Goal: Task Accomplishment & Management: Manage account settings

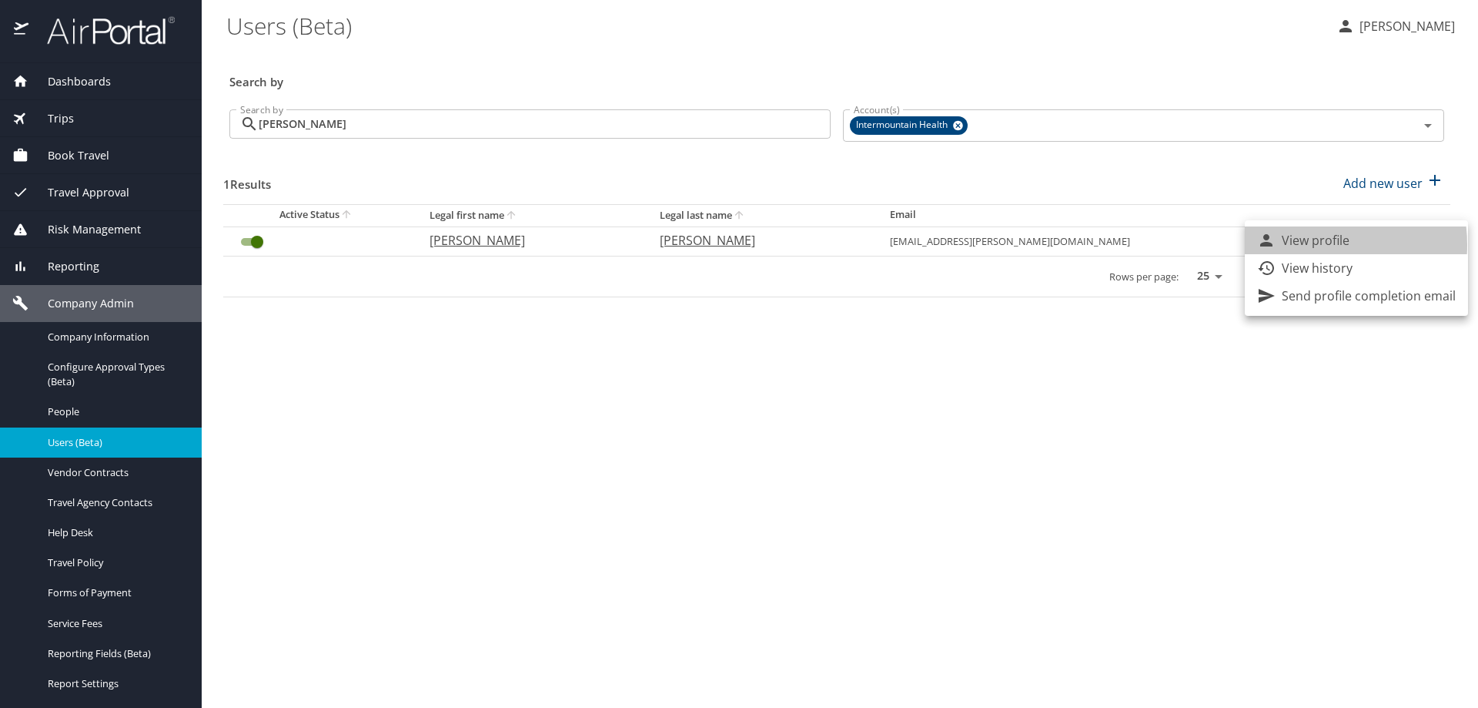
click at [1300, 245] on p "View profile" at bounding box center [1316, 240] width 68 height 18
select select "US"
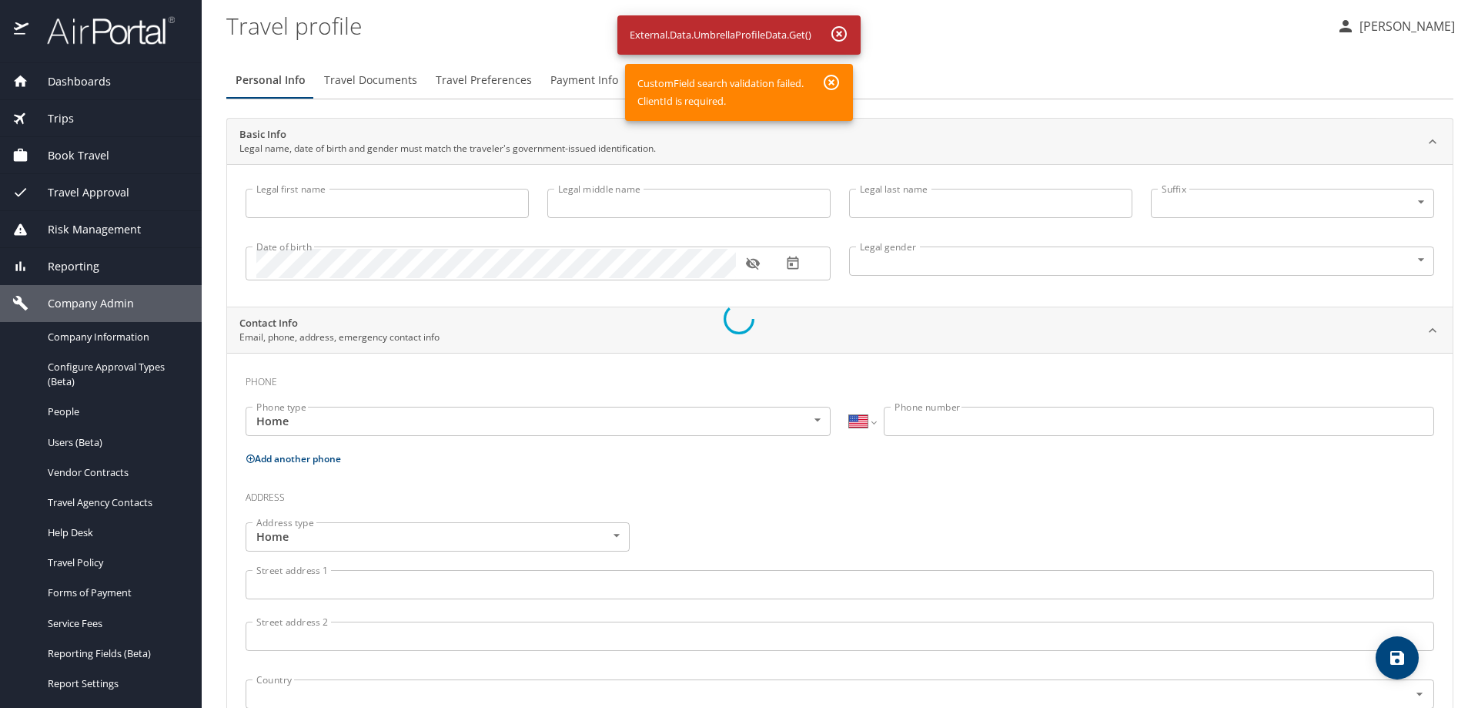
click at [403, 199] on div at bounding box center [739, 318] width 1478 height 778
click at [842, 35] on div at bounding box center [739, 318] width 1478 height 778
click at [833, 89] on div at bounding box center [739, 318] width 1478 height 778
click at [1069, 112] on div at bounding box center [739, 318] width 1478 height 778
click at [965, 54] on div at bounding box center [739, 318] width 1478 height 778
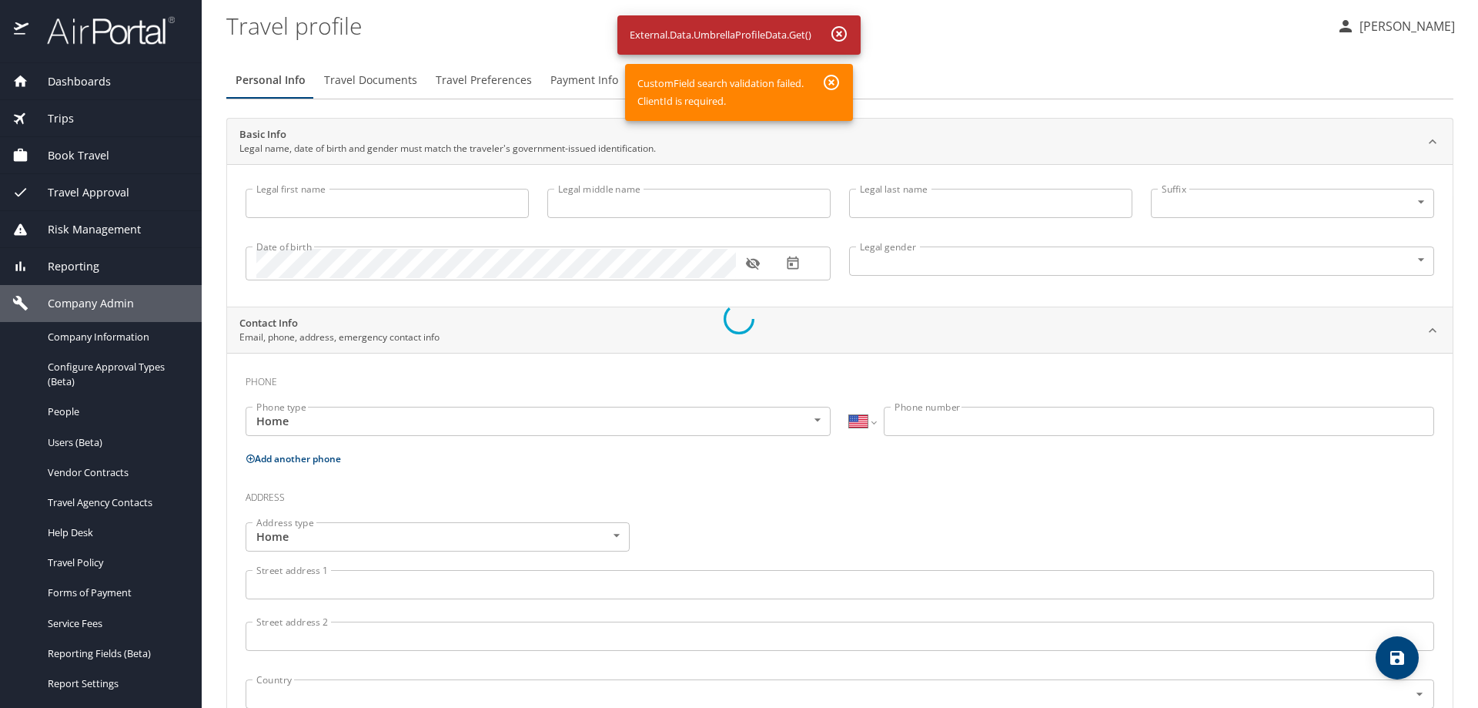
click at [75, 79] on div at bounding box center [739, 318] width 1478 height 778
drag, startPoint x: 34, startPoint y: 5, endPoint x: 1145, endPoint y: 7, distance: 1111.0
click at [1145, 7] on div at bounding box center [739, 318] width 1478 height 778
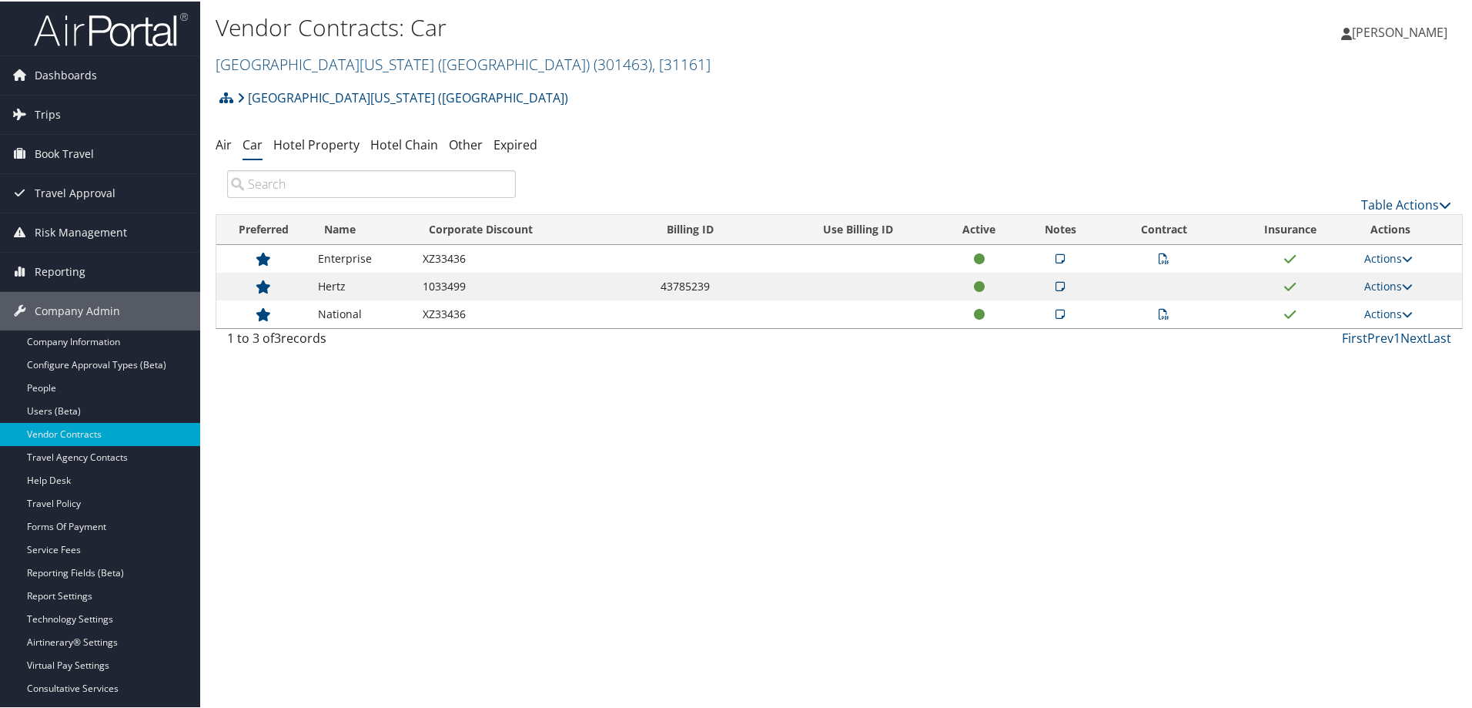
click at [1058, 258] on icon at bounding box center [1060, 257] width 9 height 11
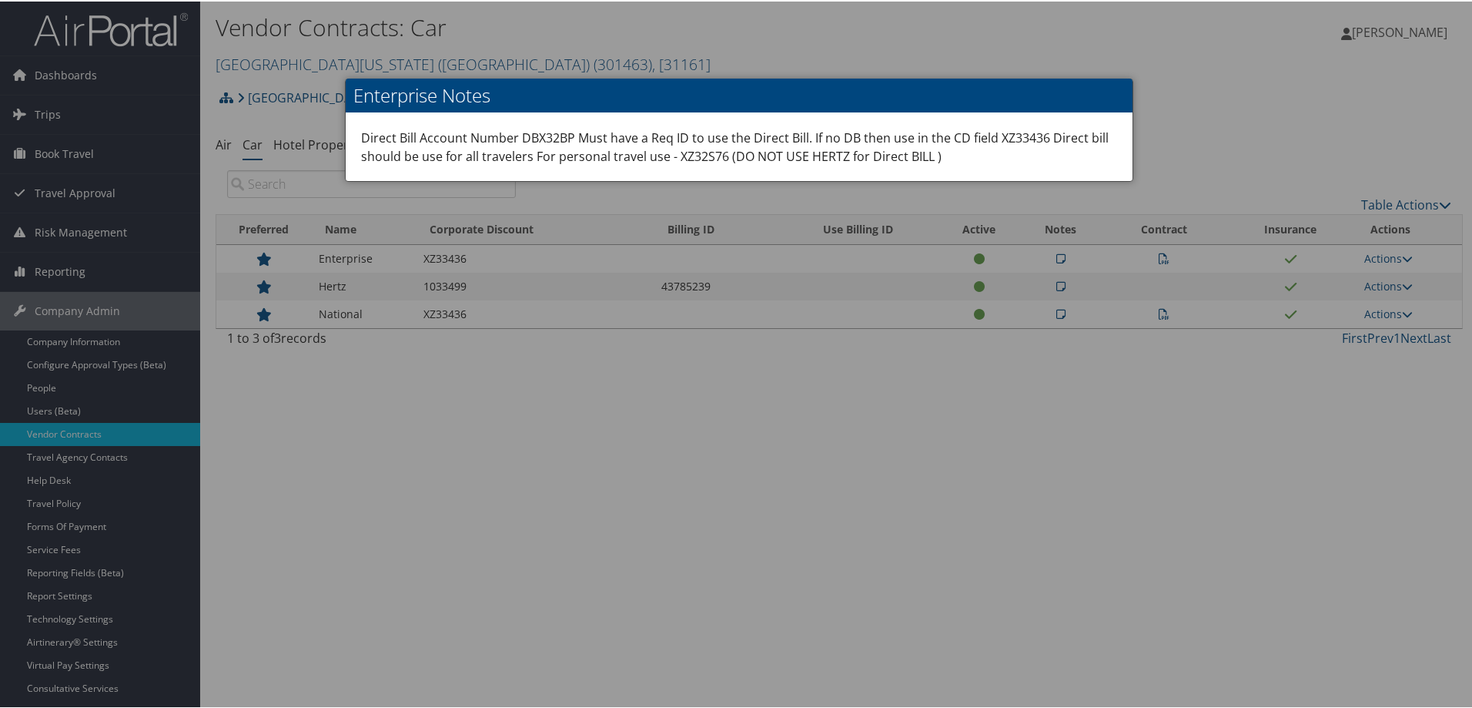
click at [1056, 280] on div at bounding box center [739, 354] width 1478 height 708
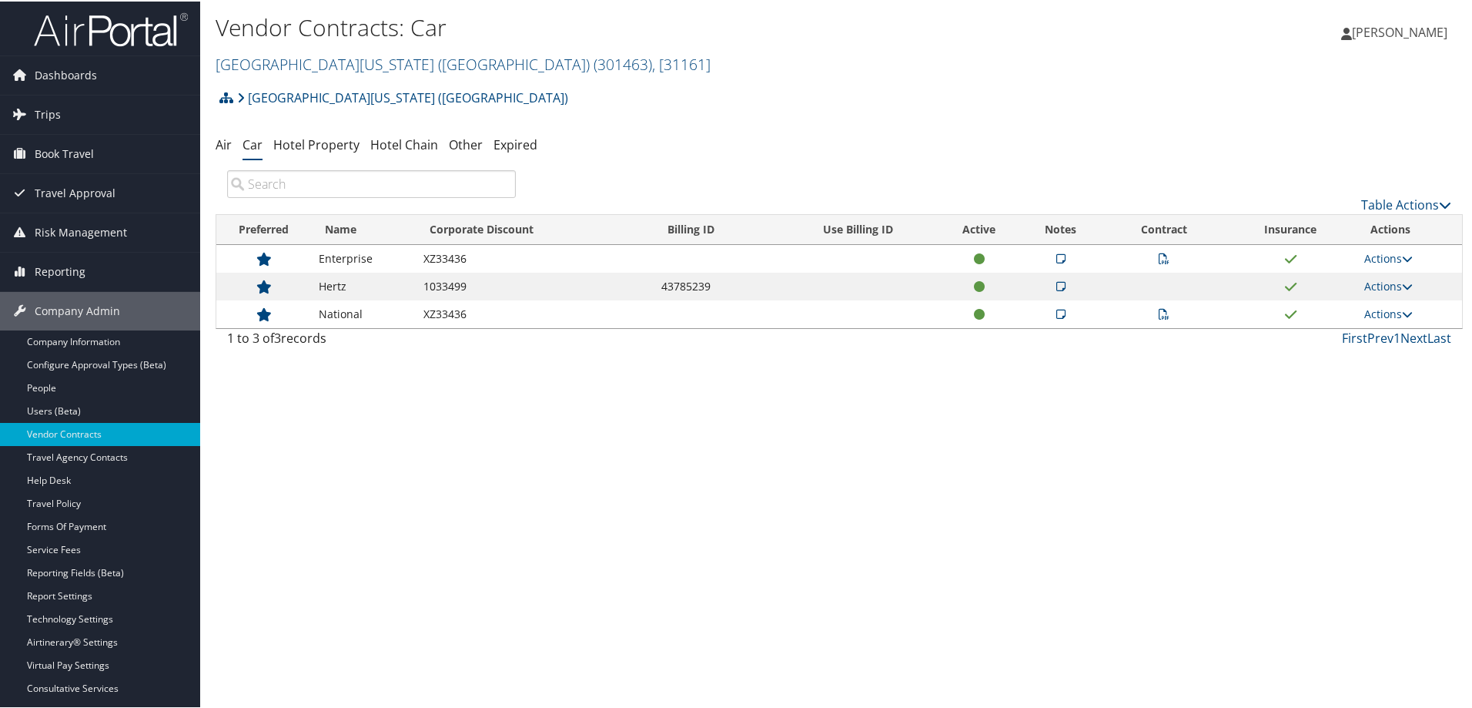
click at [1056, 313] on icon at bounding box center [1060, 312] width 9 height 11
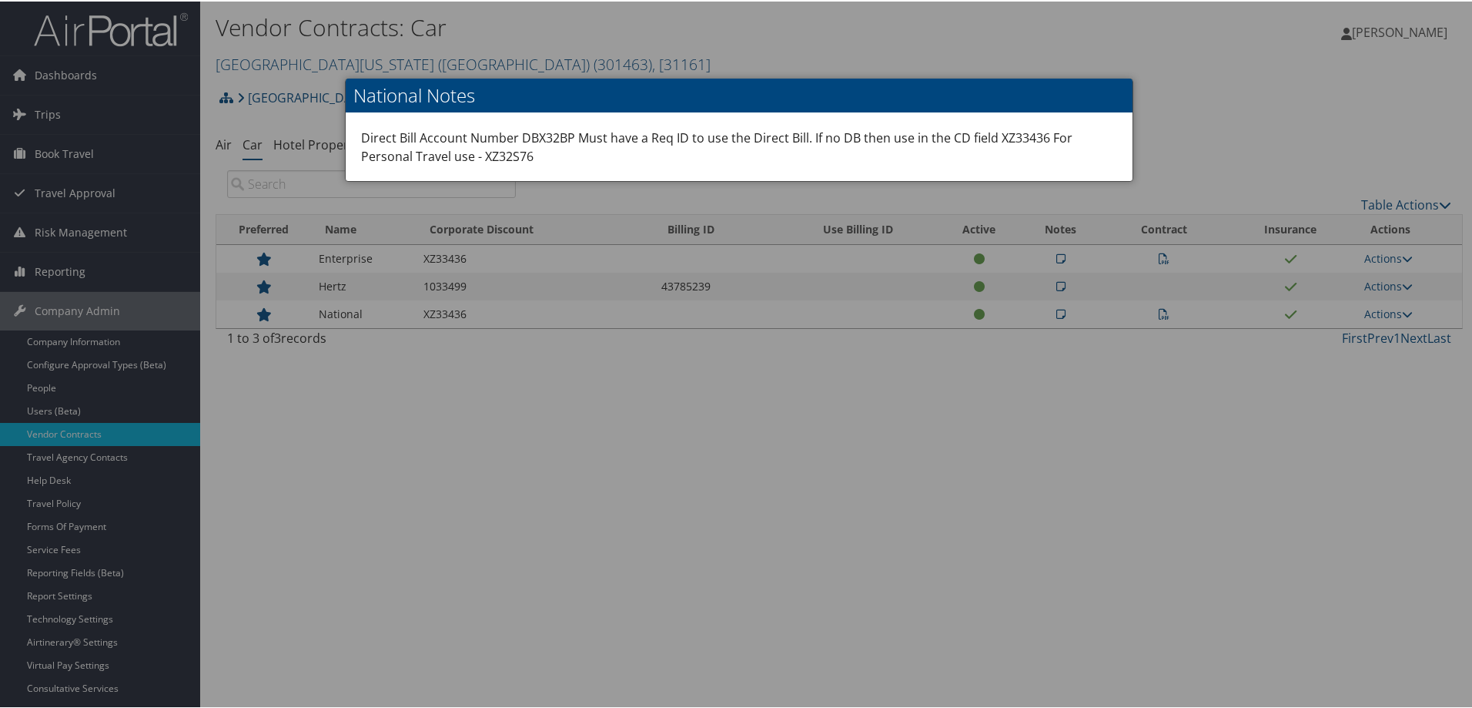
drag, startPoint x: 999, startPoint y: 574, endPoint x: 928, endPoint y: 300, distance: 283.1
click at [992, 566] on div at bounding box center [739, 354] width 1478 height 708
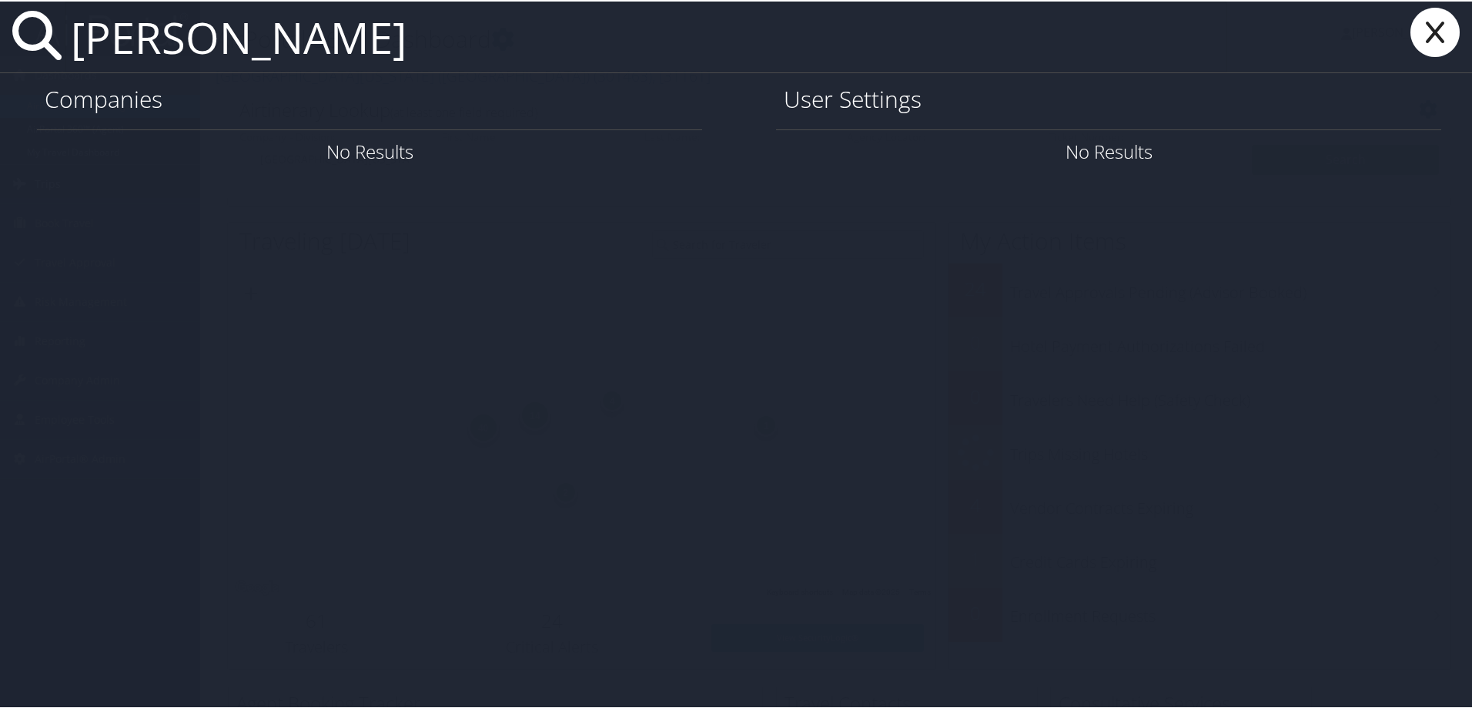
type input "keidan"
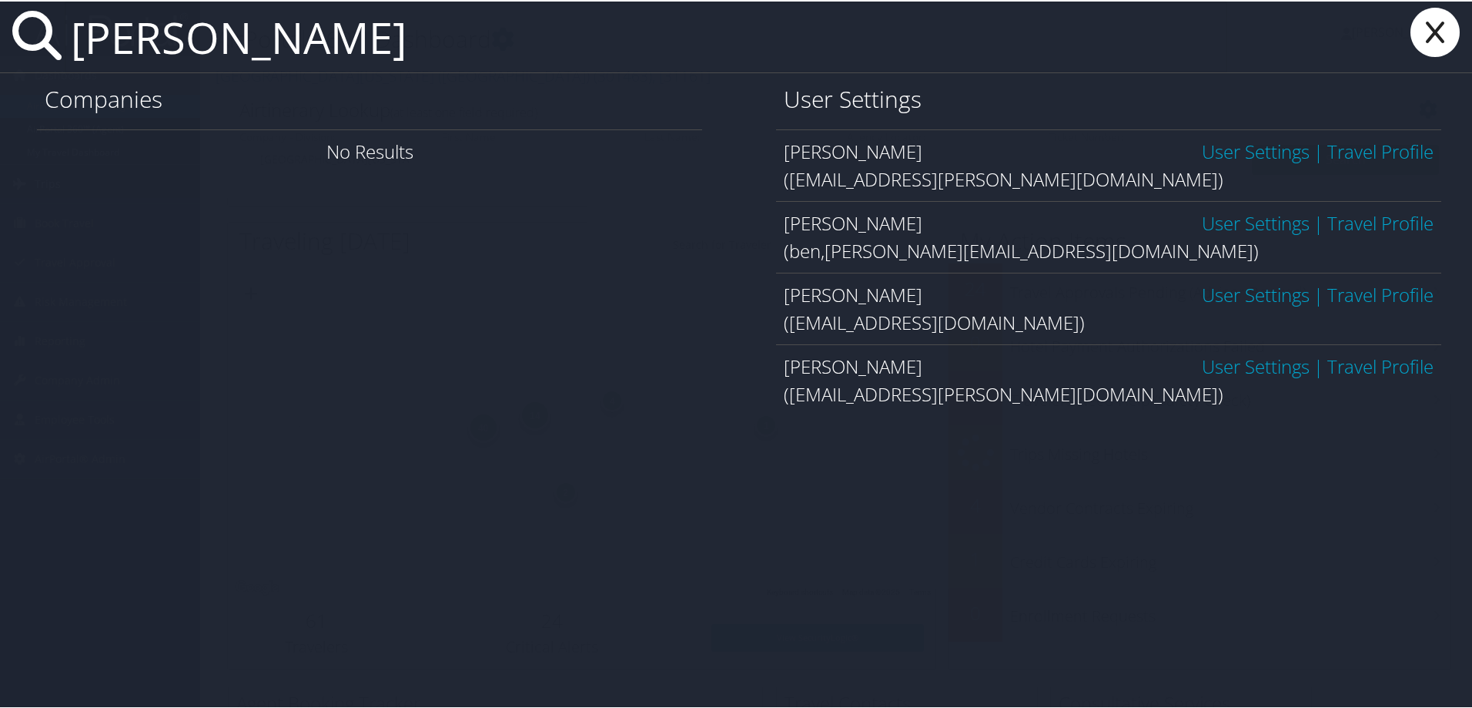
click at [1236, 151] on link "User Settings" at bounding box center [1256, 149] width 108 height 25
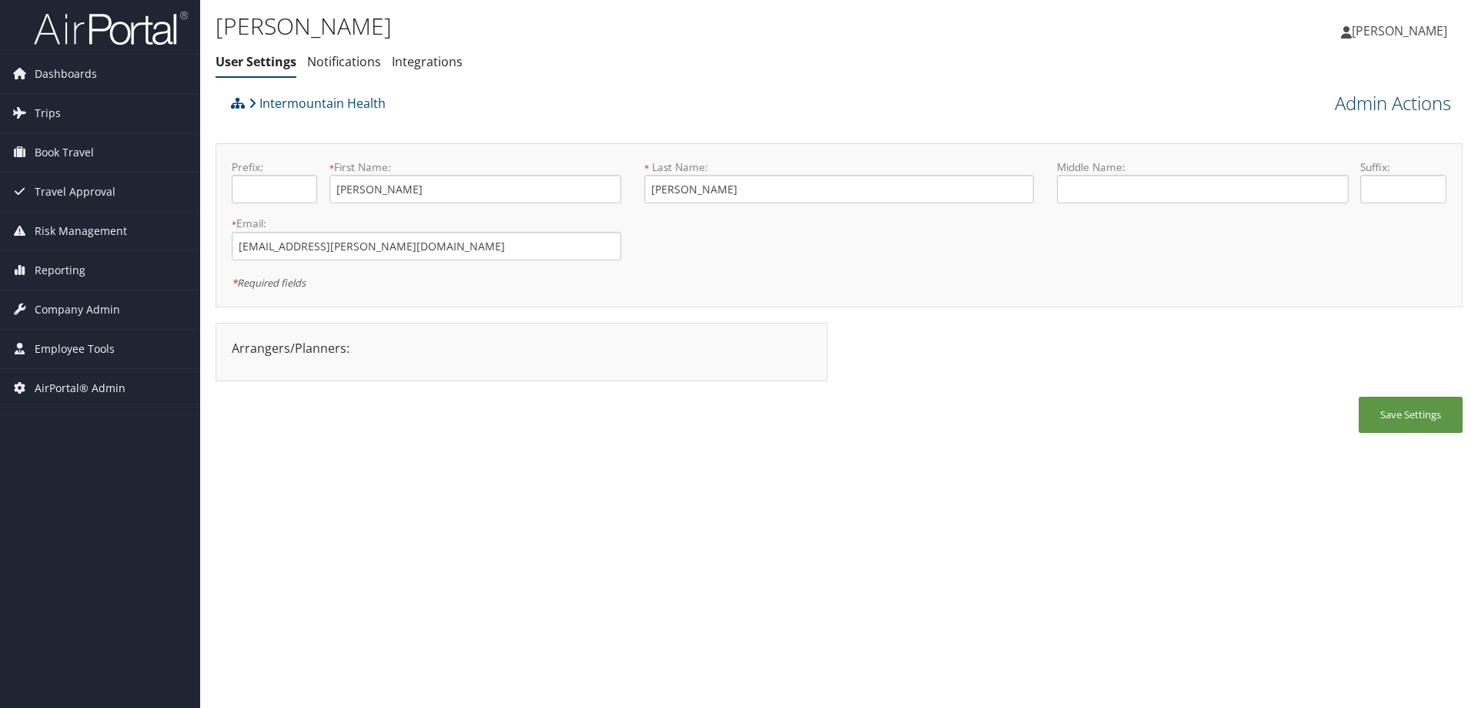
click at [1344, 99] on link "Admin Actions" at bounding box center [1393, 103] width 116 height 26
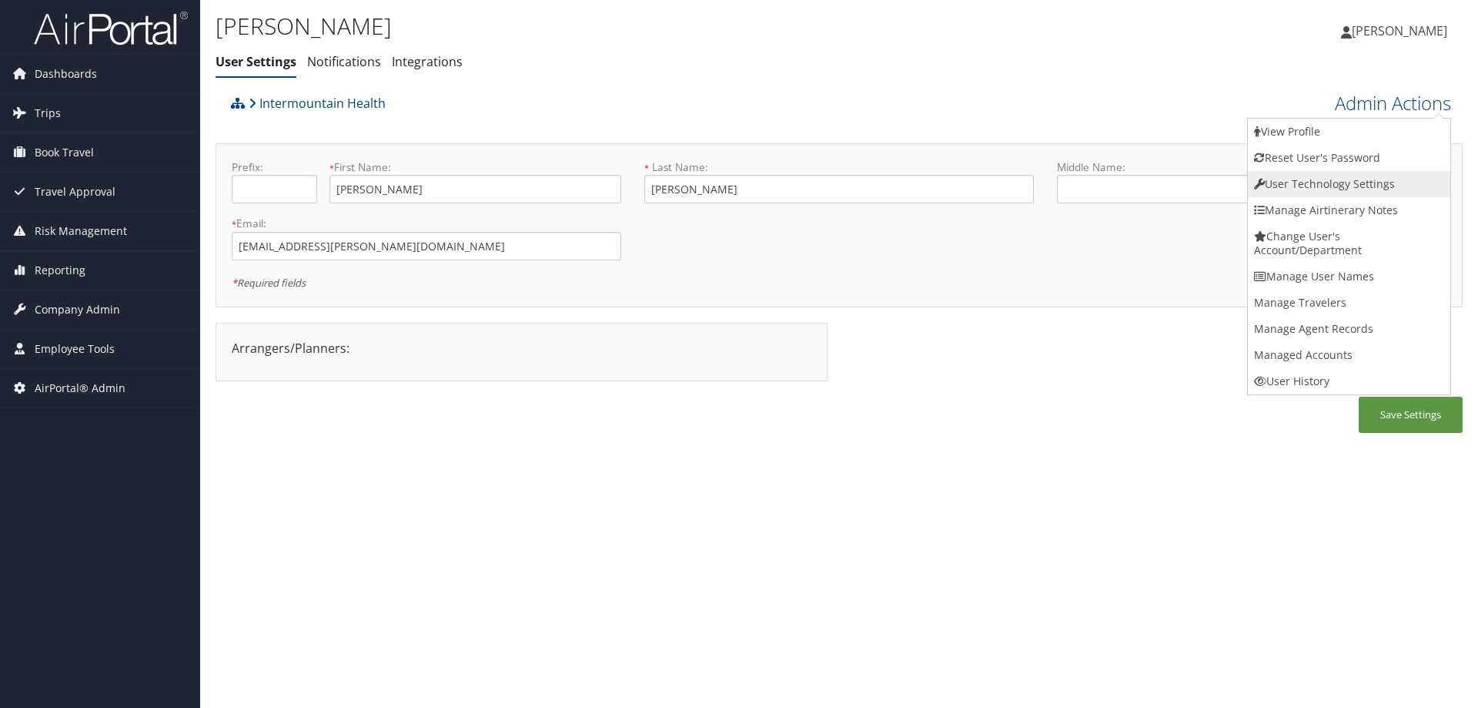
click at [1308, 178] on link "User Technology Settings" at bounding box center [1349, 184] width 202 height 26
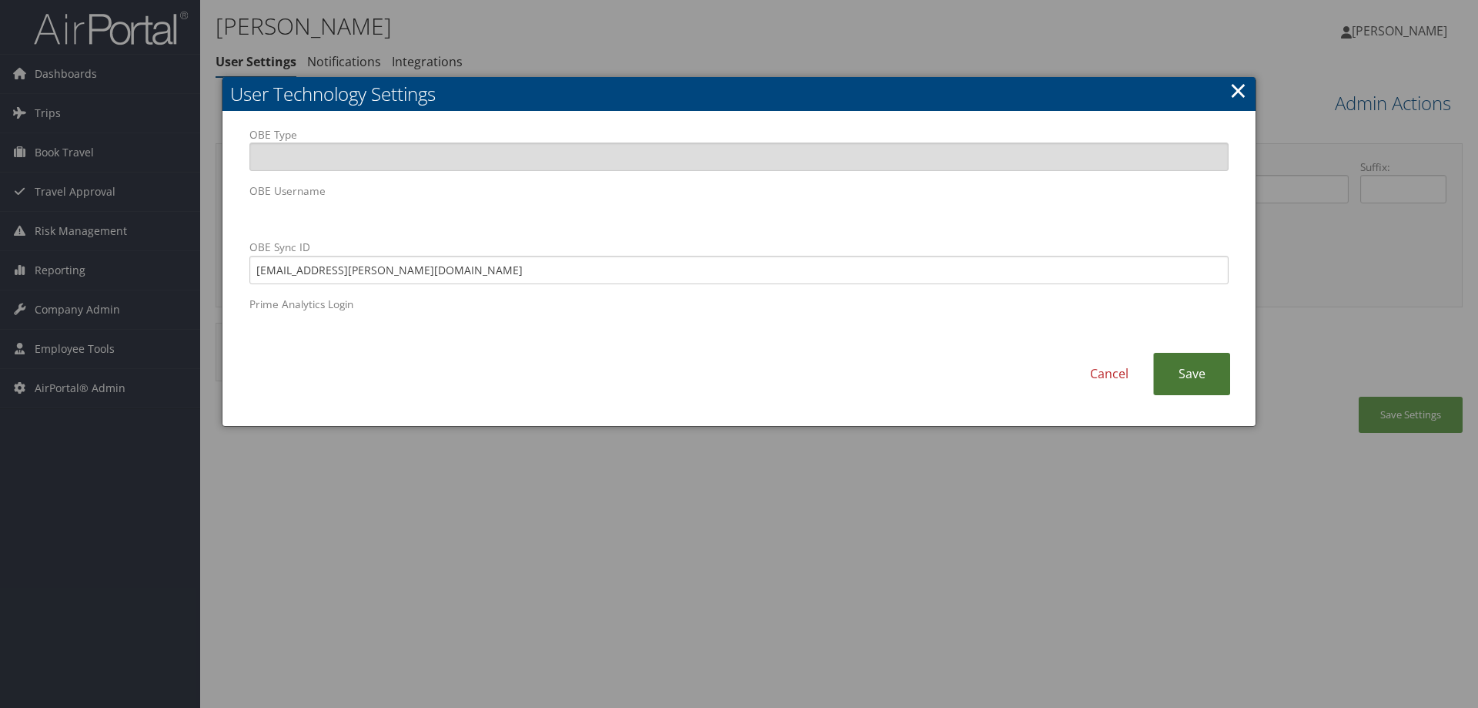
click at [1196, 380] on link "Save" at bounding box center [1191, 374] width 77 height 42
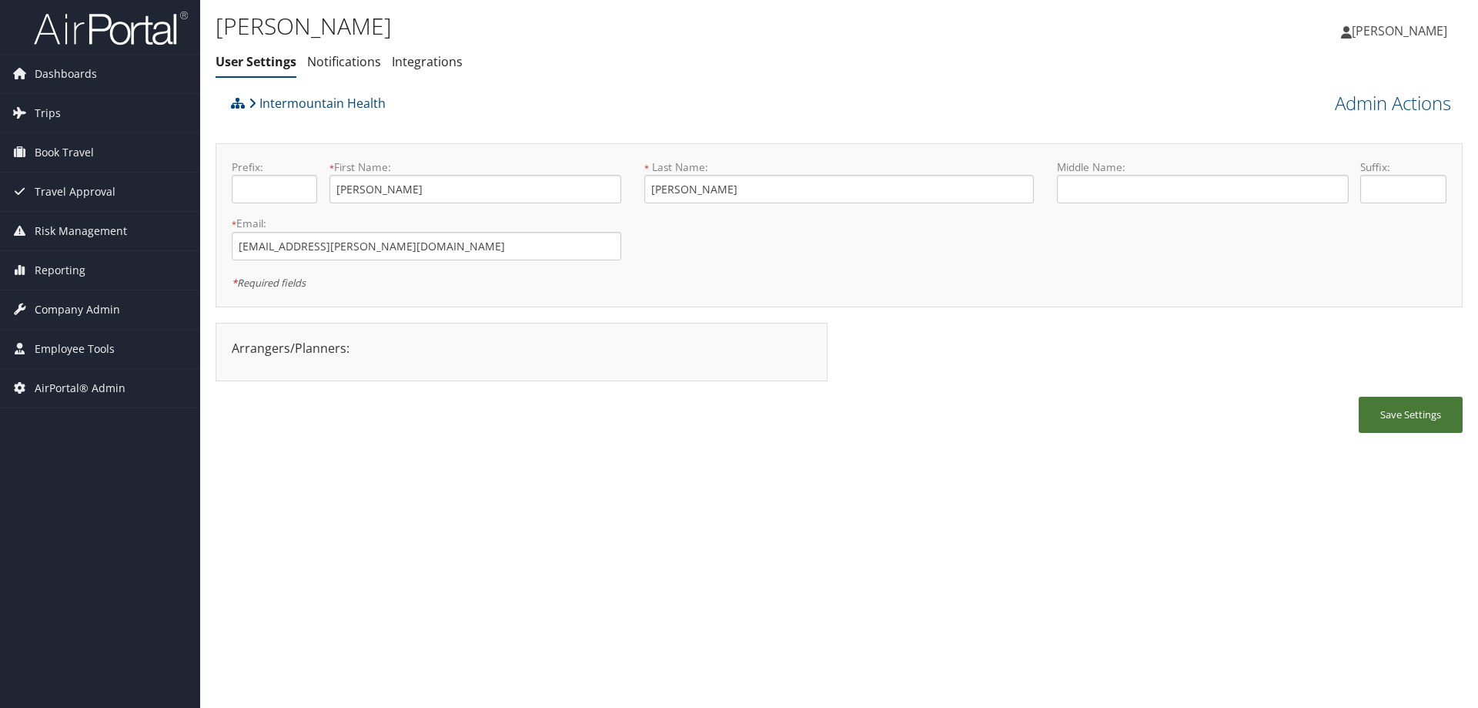
click at [1421, 417] on button "Save Settings" at bounding box center [1411, 414] width 104 height 36
click at [1402, 105] on link "Admin Actions" at bounding box center [1393, 103] width 116 height 26
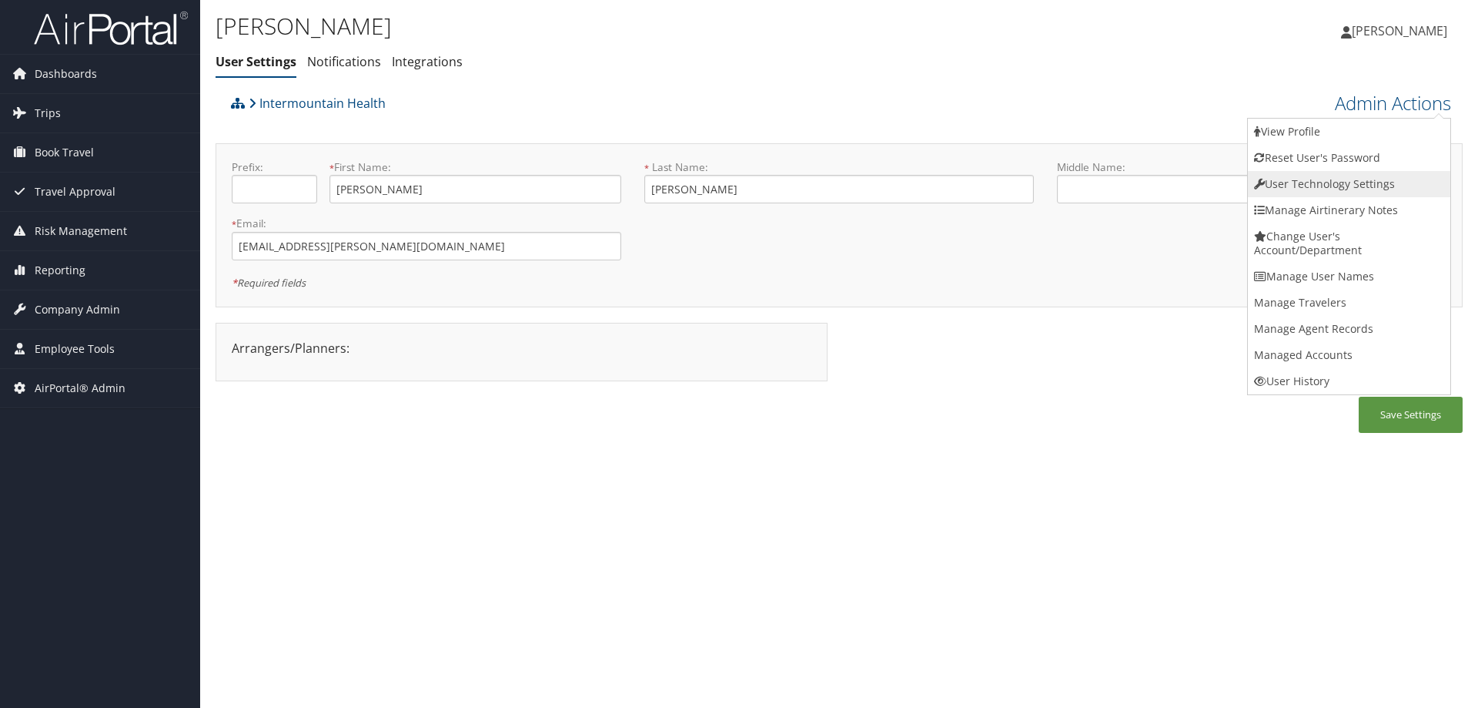
click at [1356, 184] on link "User Technology Settings" at bounding box center [1349, 184] width 202 height 26
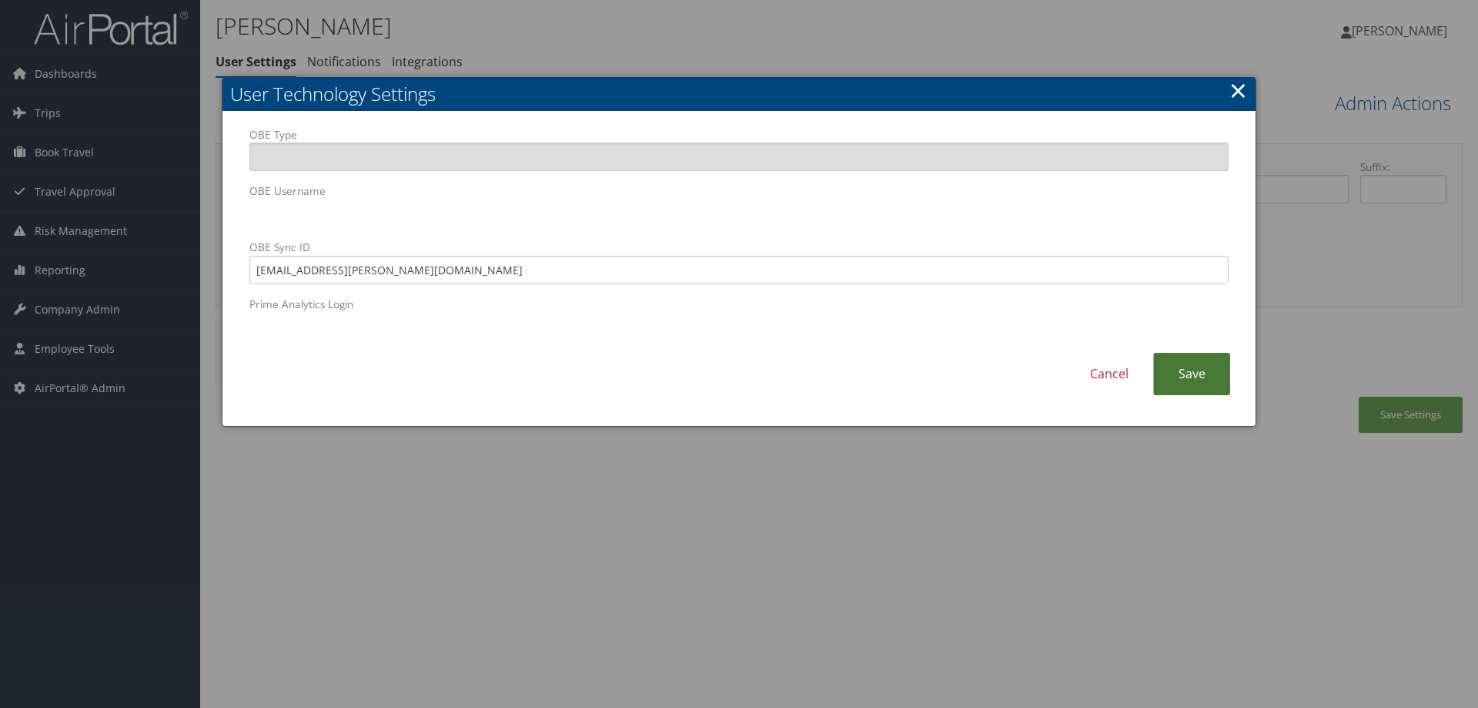
click at [1193, 373] on link "Save" at bounding box center [1191, 374] width 77 height 42
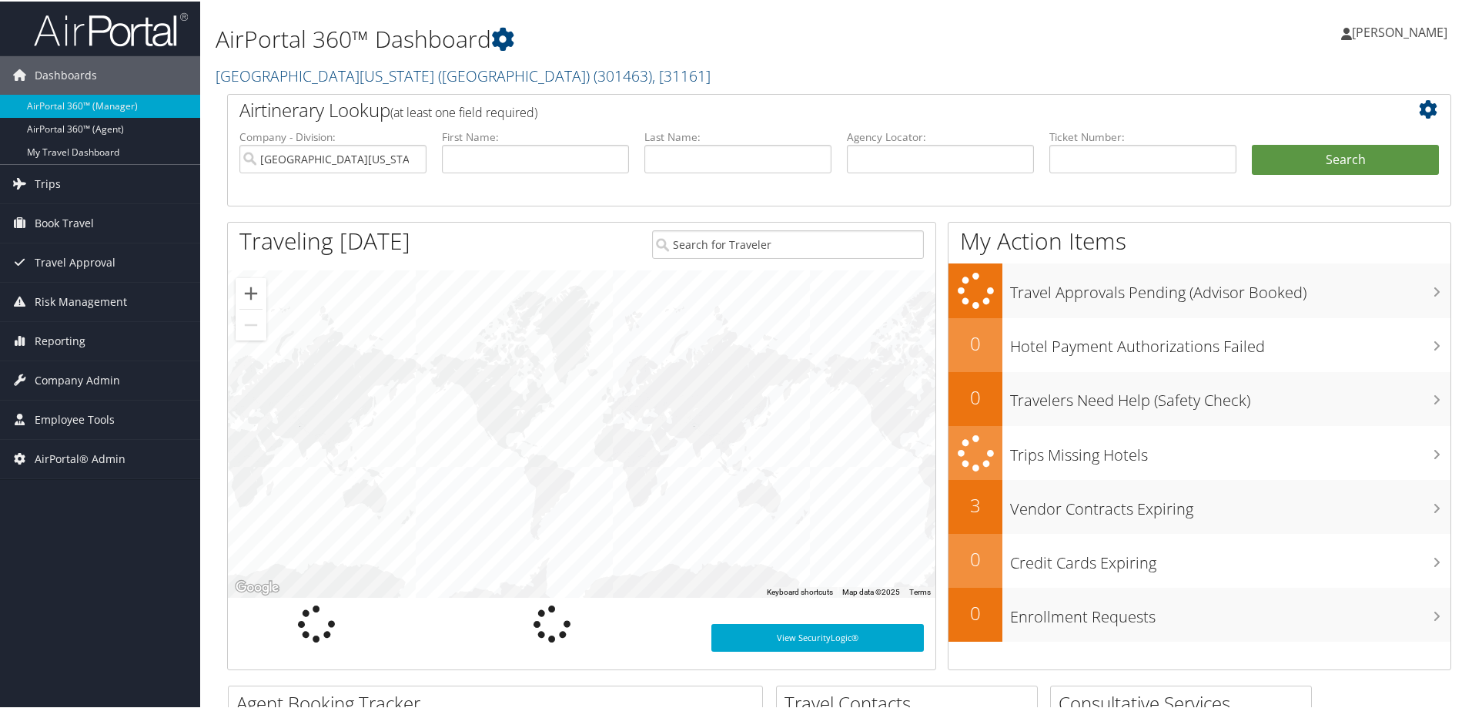
click at [375, 63] on h2 "University of Southern California (USC) ( 301463 ) , [ 31161 ]" at bounding box center [631, 73] width 831 height 26
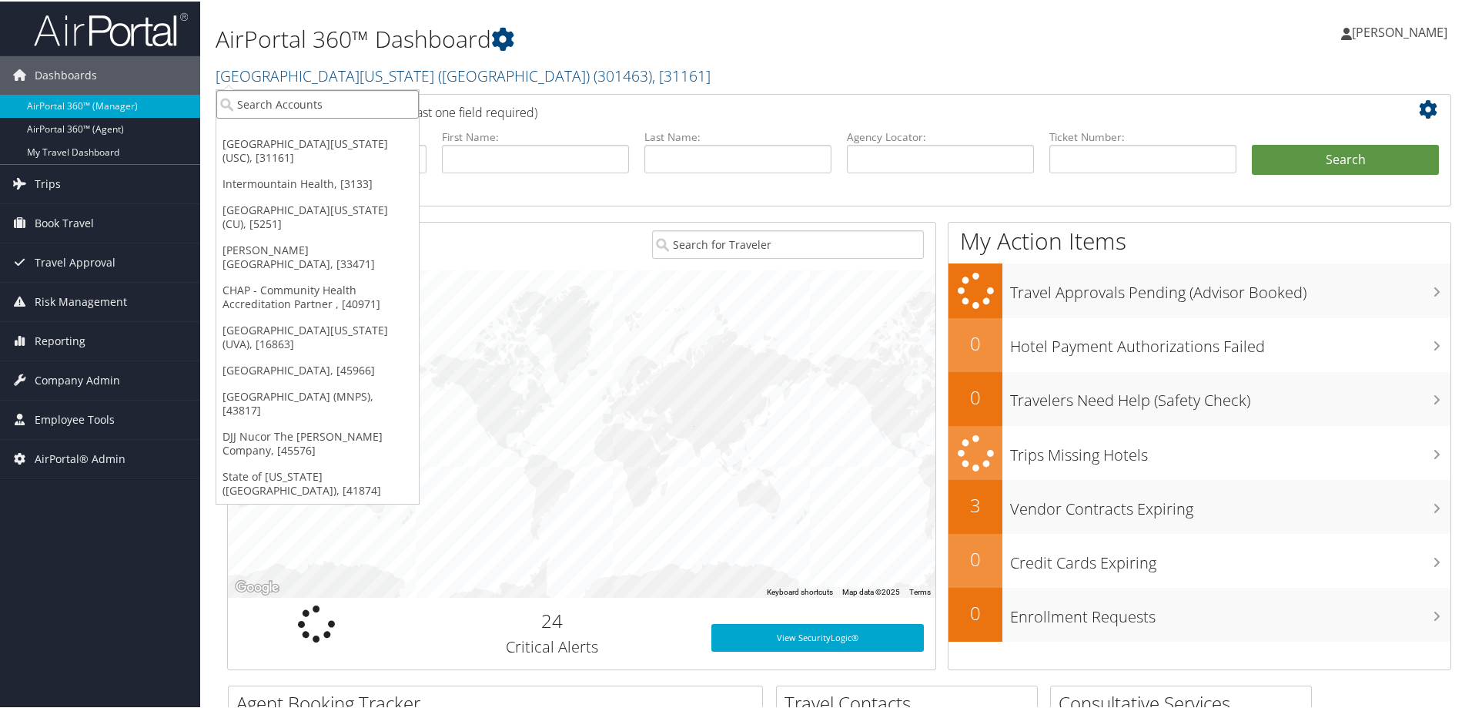
click at [371, 105] on input "search" at bounding box center [317, 103] width 202 height 28
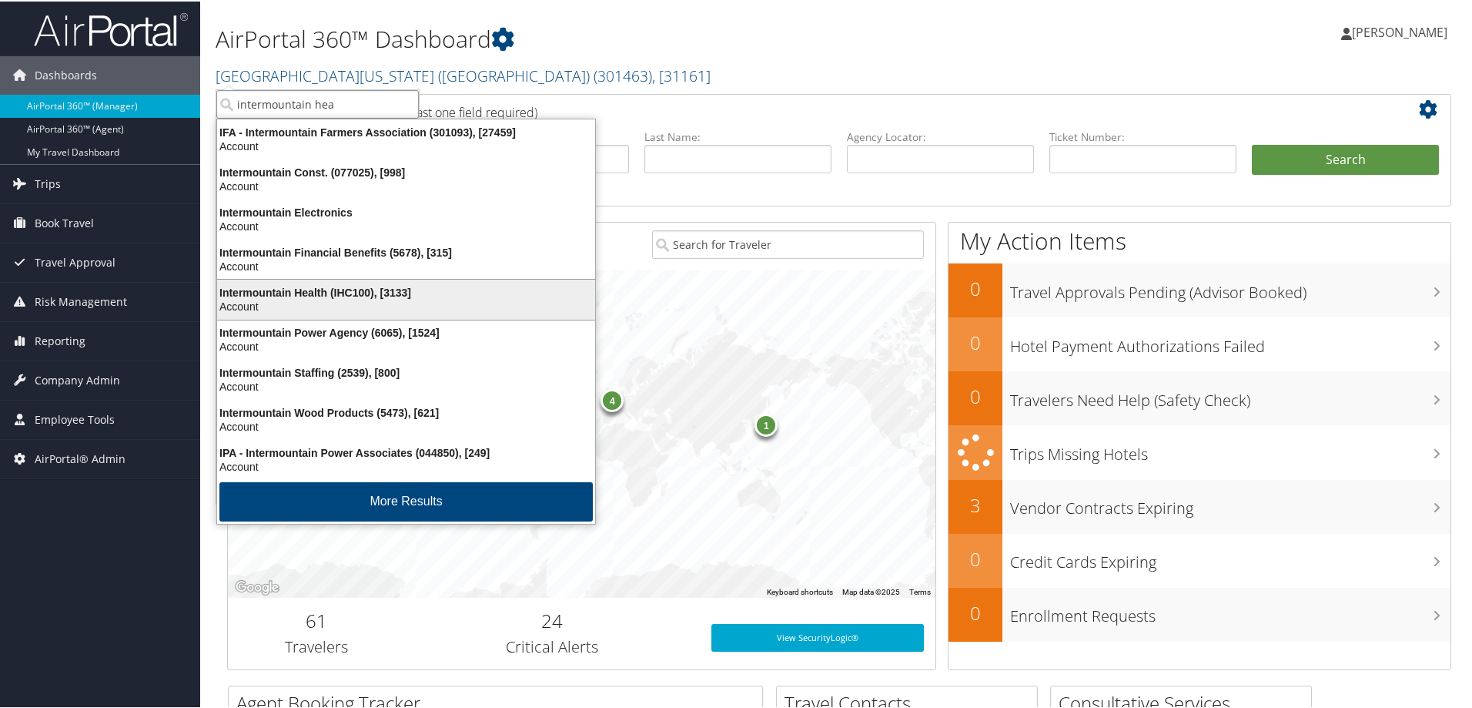
type input "intermountain heal"
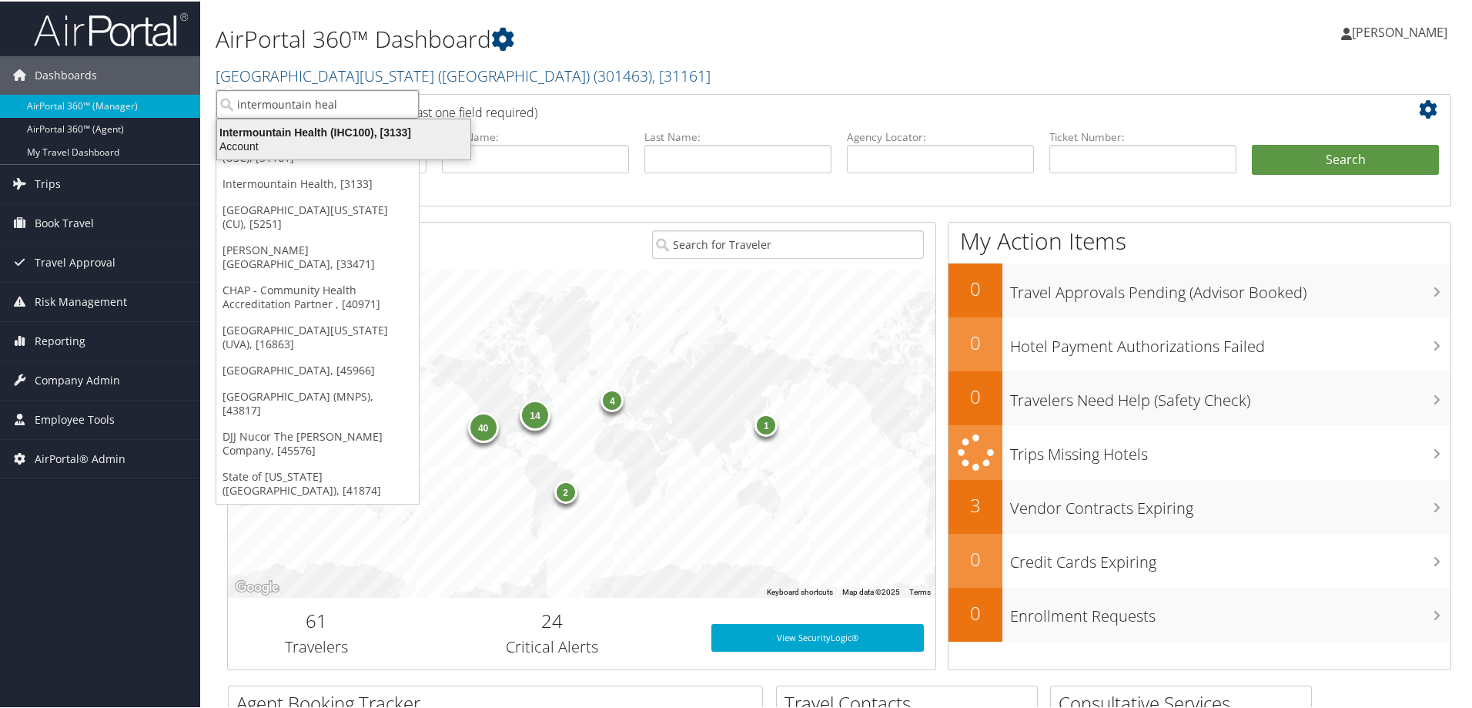
click at [232, 123] on div "Intermountain Health (IHC100), [3133] Account" at bounding box center [343, 137] width 249 height 35
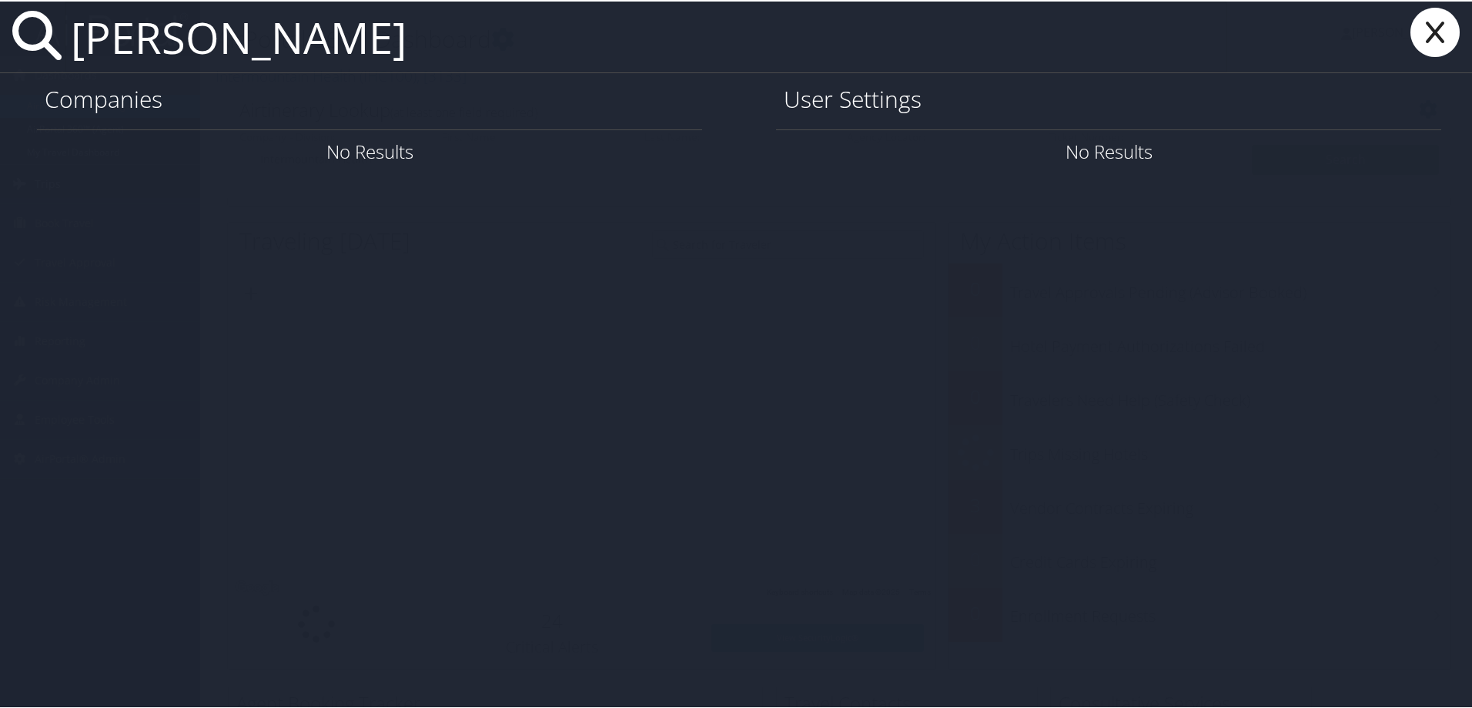
type input "[PERSON_NAME]"
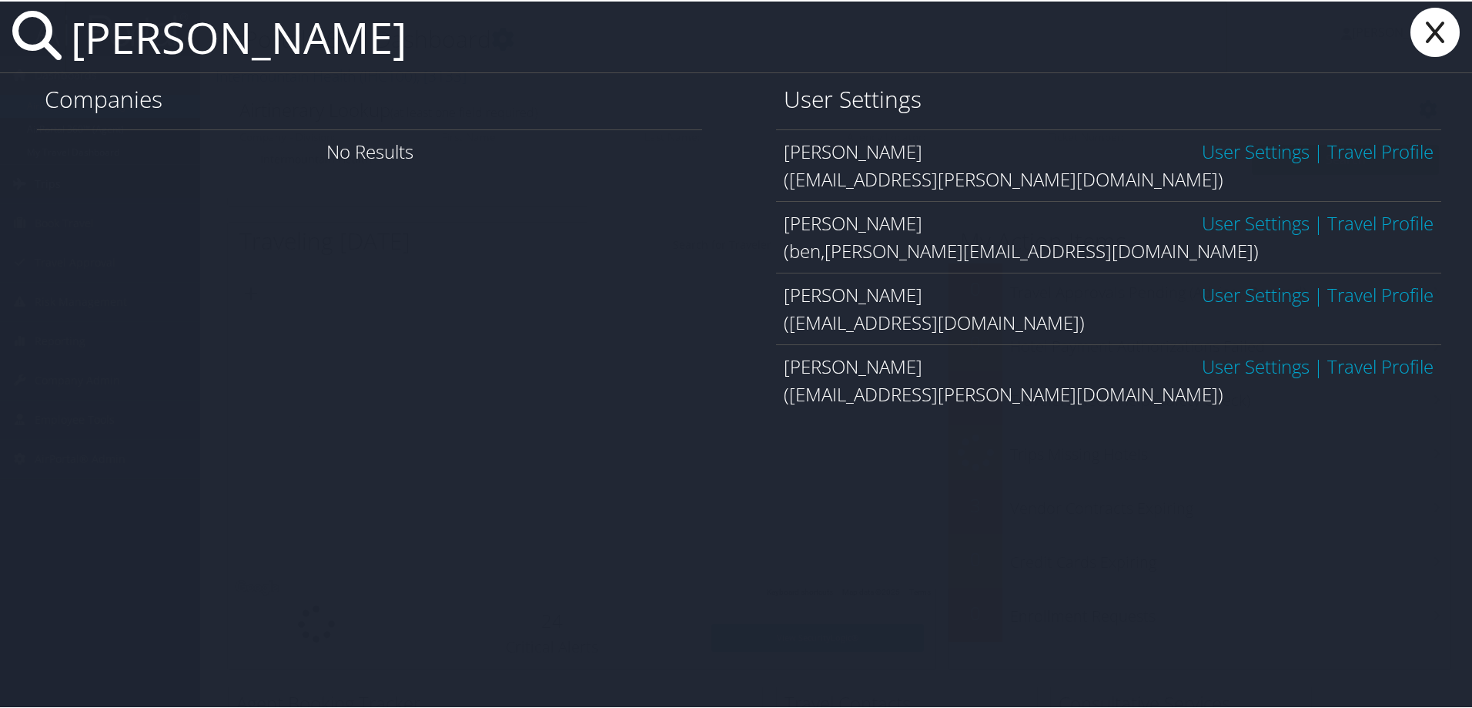
click at [1361, 146] on link "Travel Profile" at bounding box center [1380, 149] width 106 height 25
click at [1435, 31] on icon at bounding box center [1435, 30] width 62 height 49
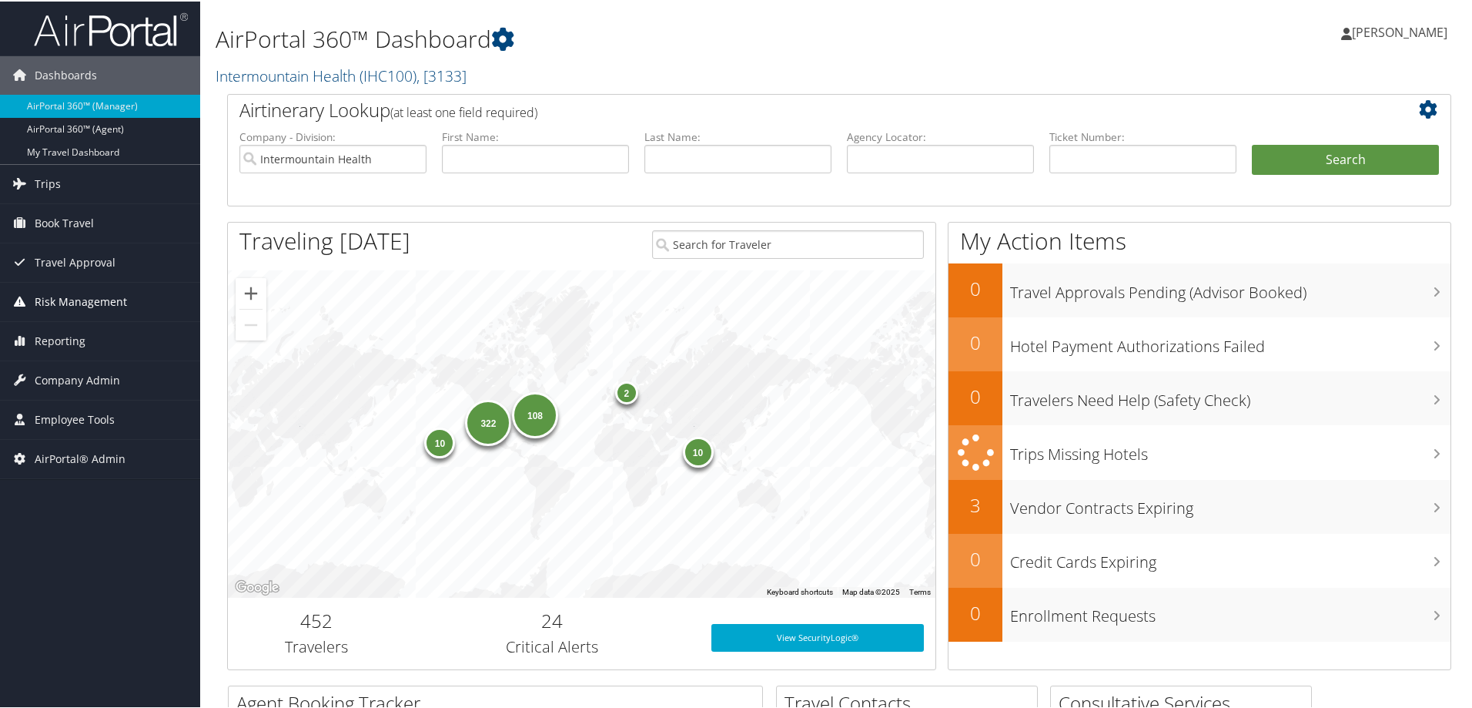
click at [96, 299] on span "Risk Management" at bounding box center [81, 300] width 92 height 38
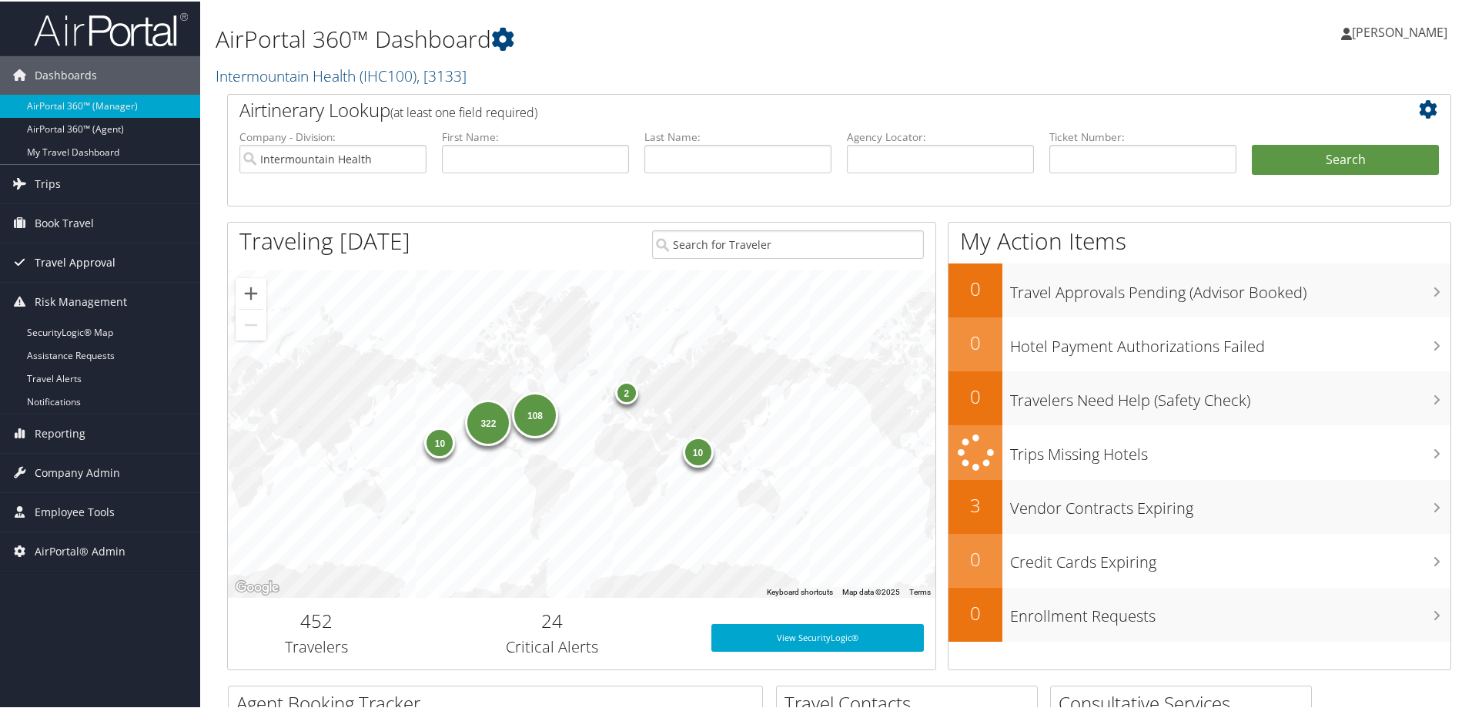
click at [69, 262] on span "Travel Approval" at bounding box center [75, 261] width 81 height 38
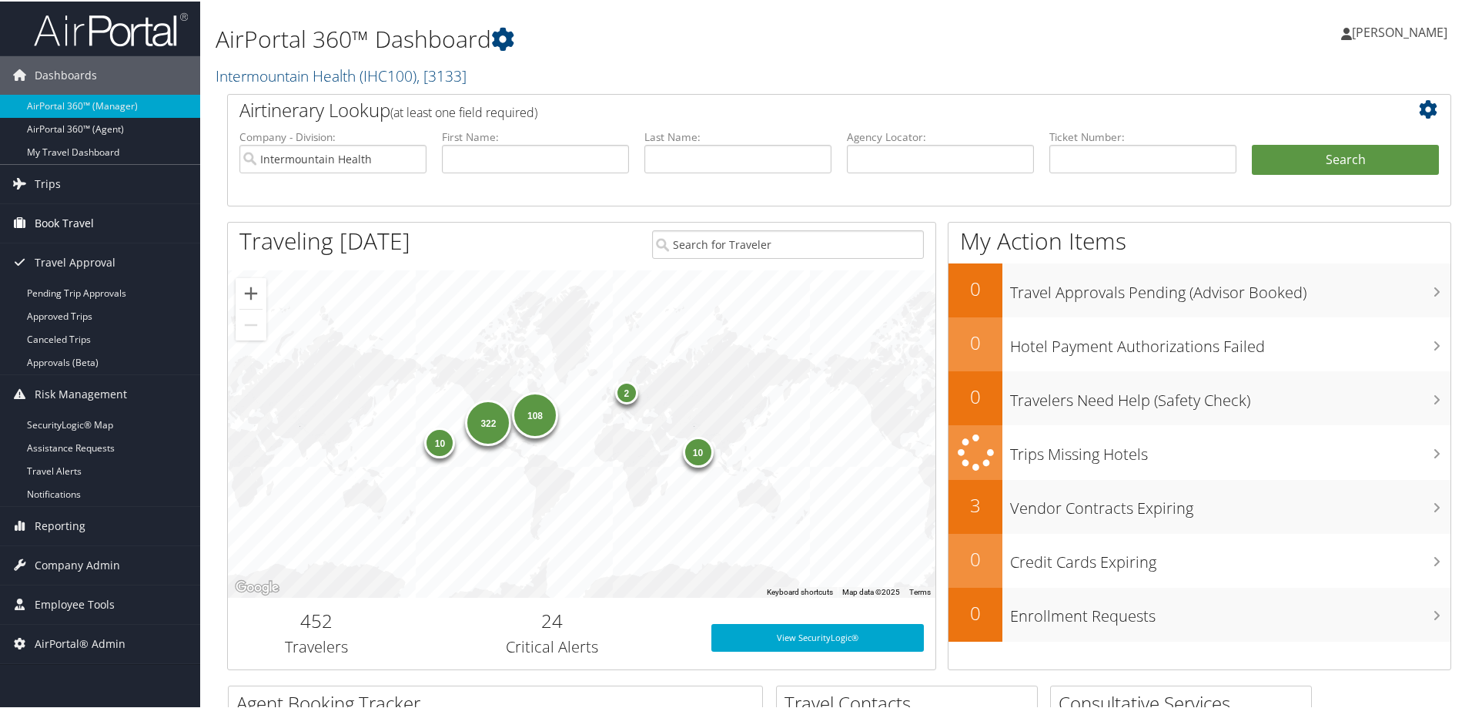
click at [61, 220] on span "Book Travel" at bounding box center [64, 221] width 59 height 38
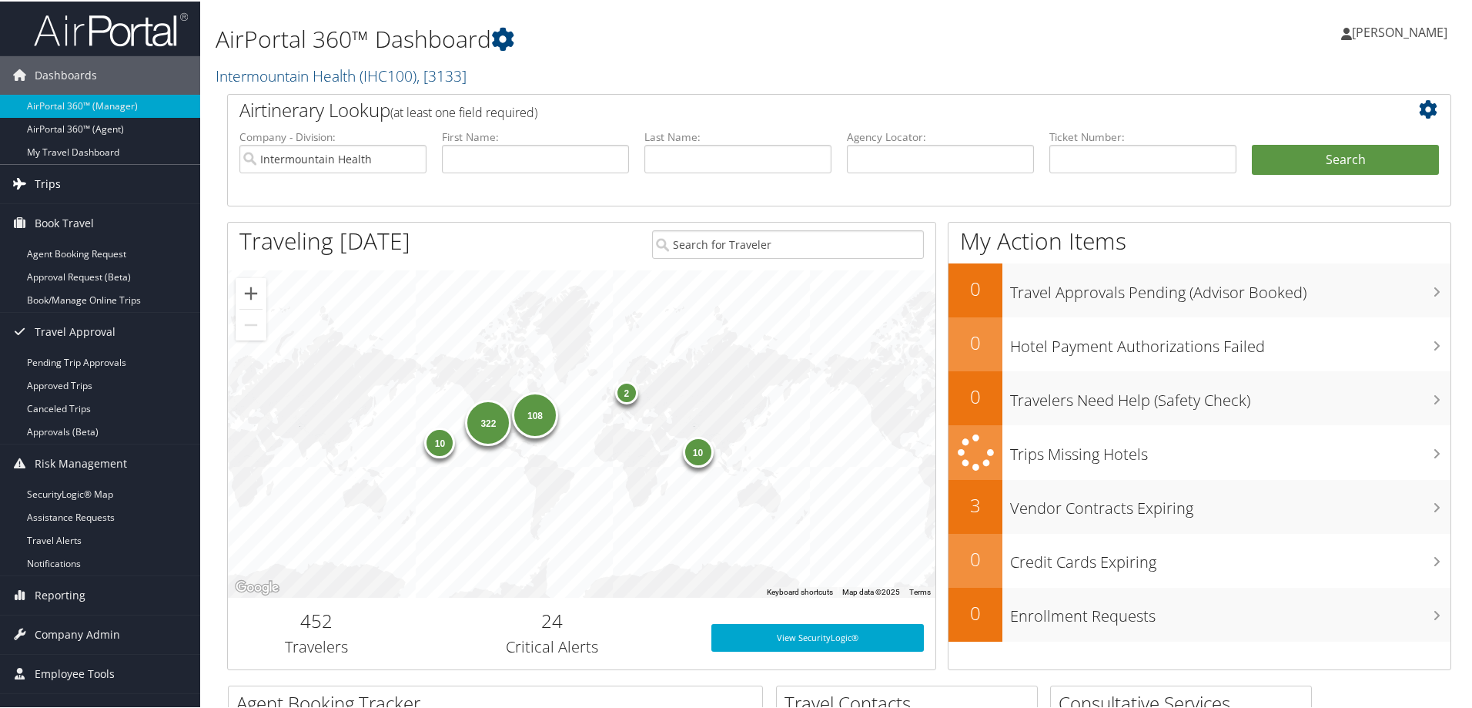
click at [49, 182] on span "Trips" at bounding box center [48, 182] width 26 height 38
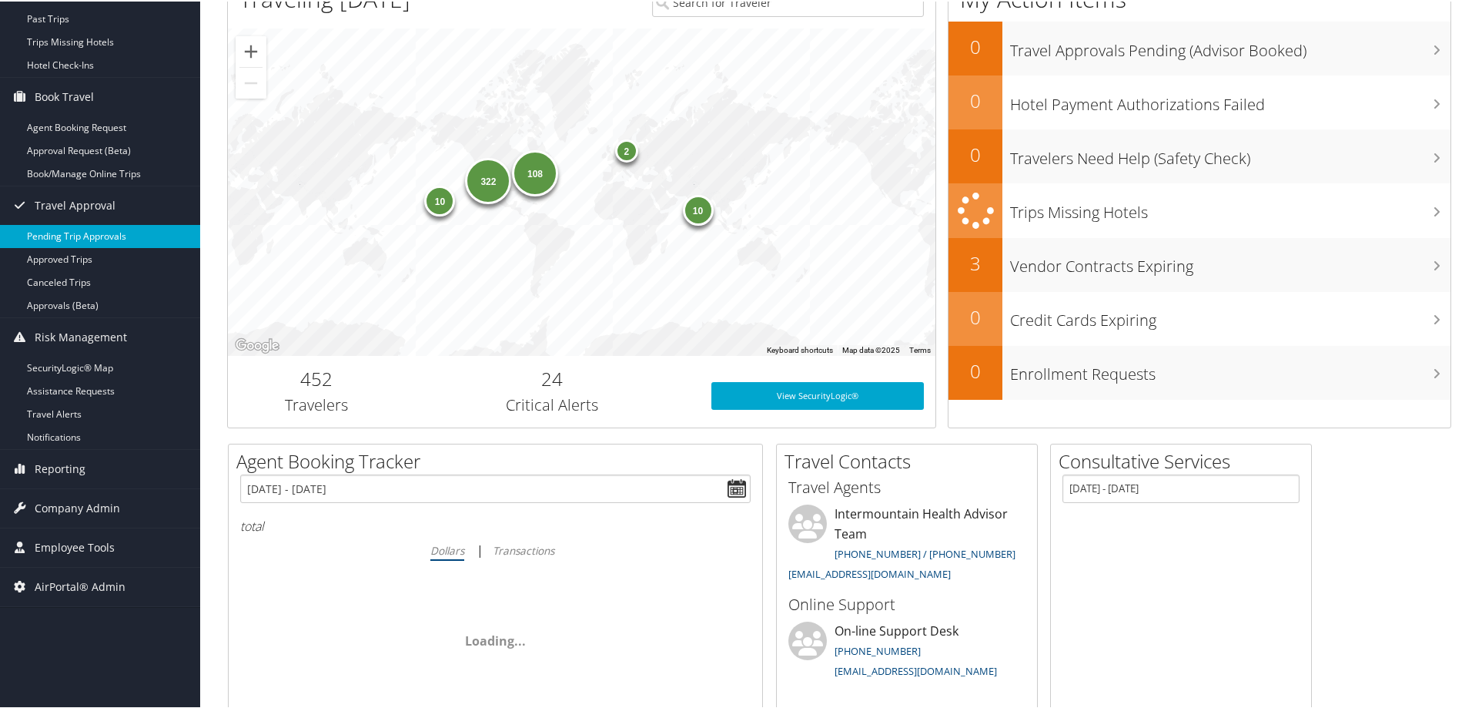
scroll to position [154, 0]
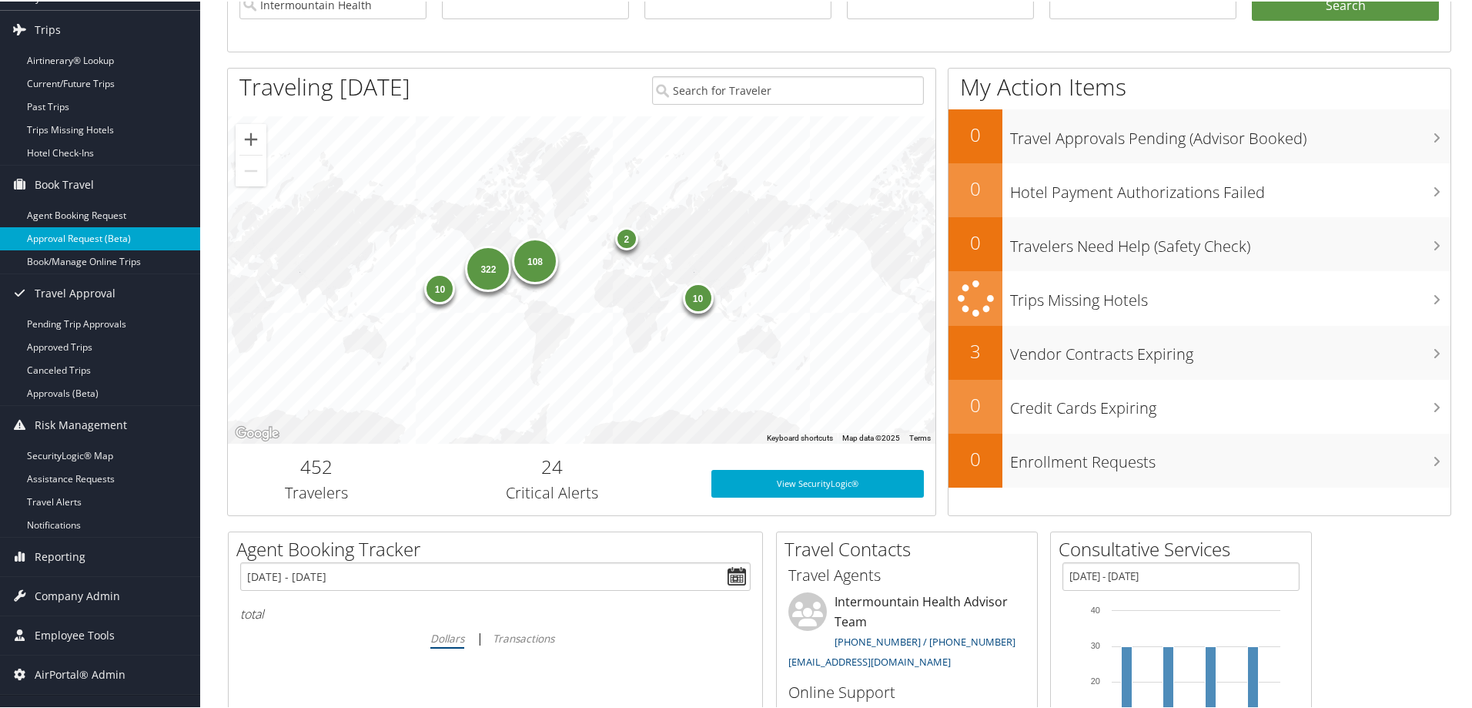
click at [129, 232] on link "Approval Request (Beta)" at bounding box center [100, 237] width 200 height 23
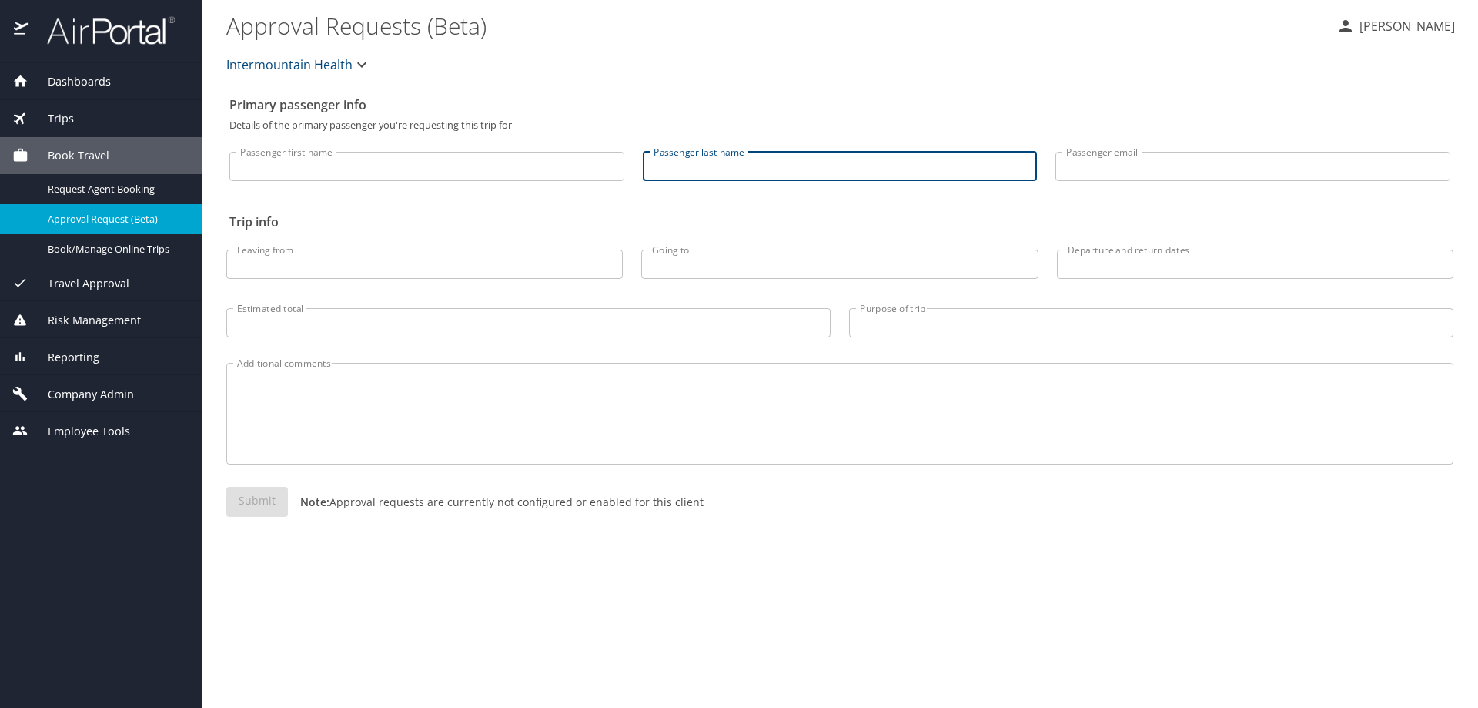
click at [672, 162] on input "Passenger last name" at bounding box center [840, 166] width 395 height 29
type input "[PERSON_NAME]"
click at [88, 275] on span "Travel Approval" at bounding box center [78, 283] width 101 height 17
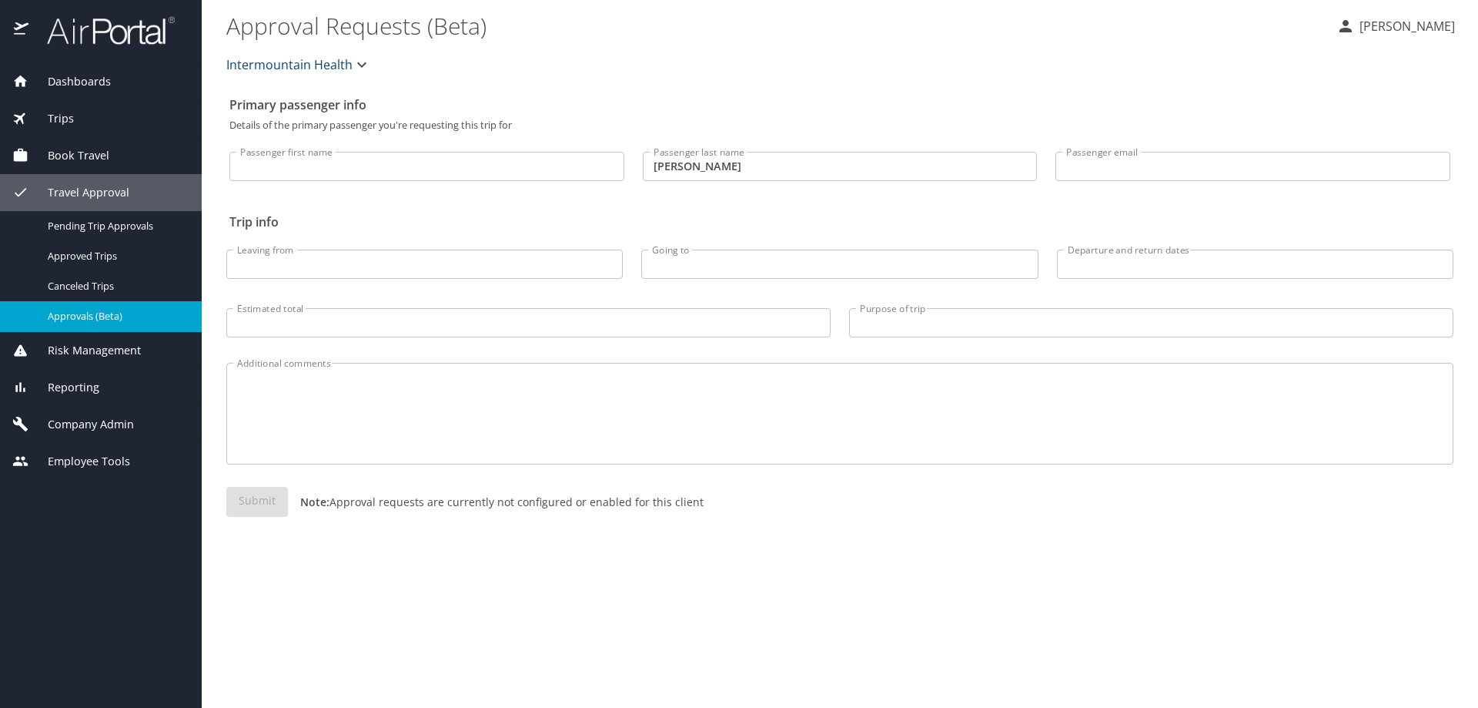
click at [95, 316] on span "Approvals (Beta)" at bounding box center [116, 316] width 136 height 15
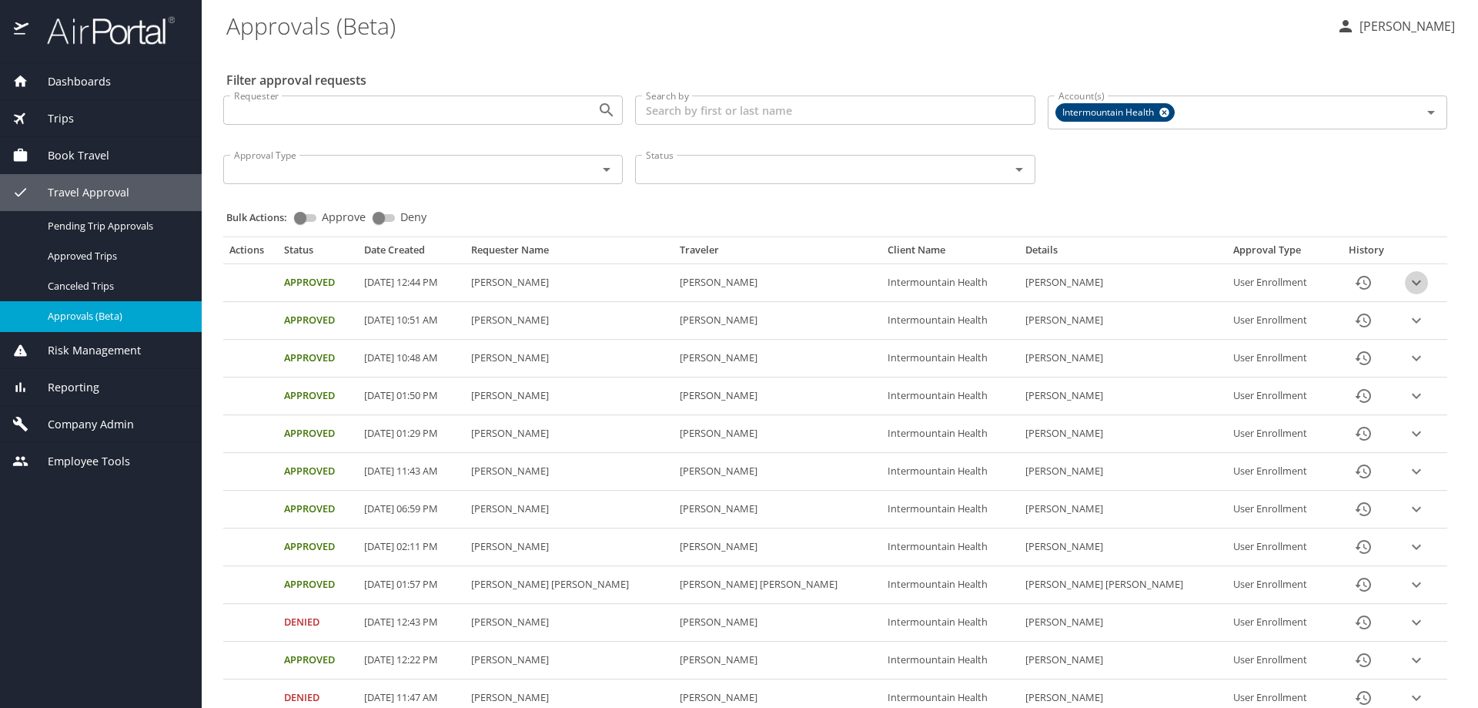
click at [1407, 280] on icon "expand row" at bounding box center [1416, 282] width 18 height 18
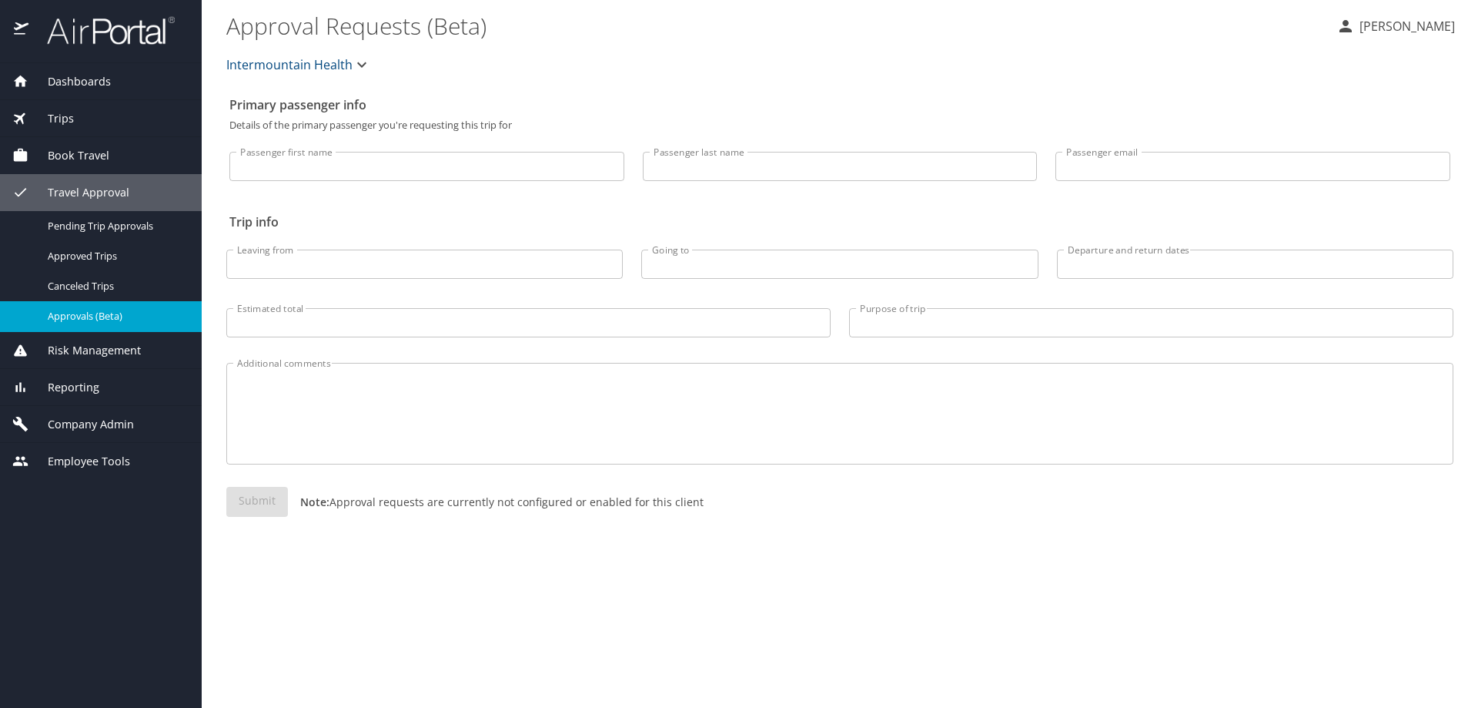
click at [303, 62] on span "Intermountain Health" at bounding box center [289, 65] width 126 height 22
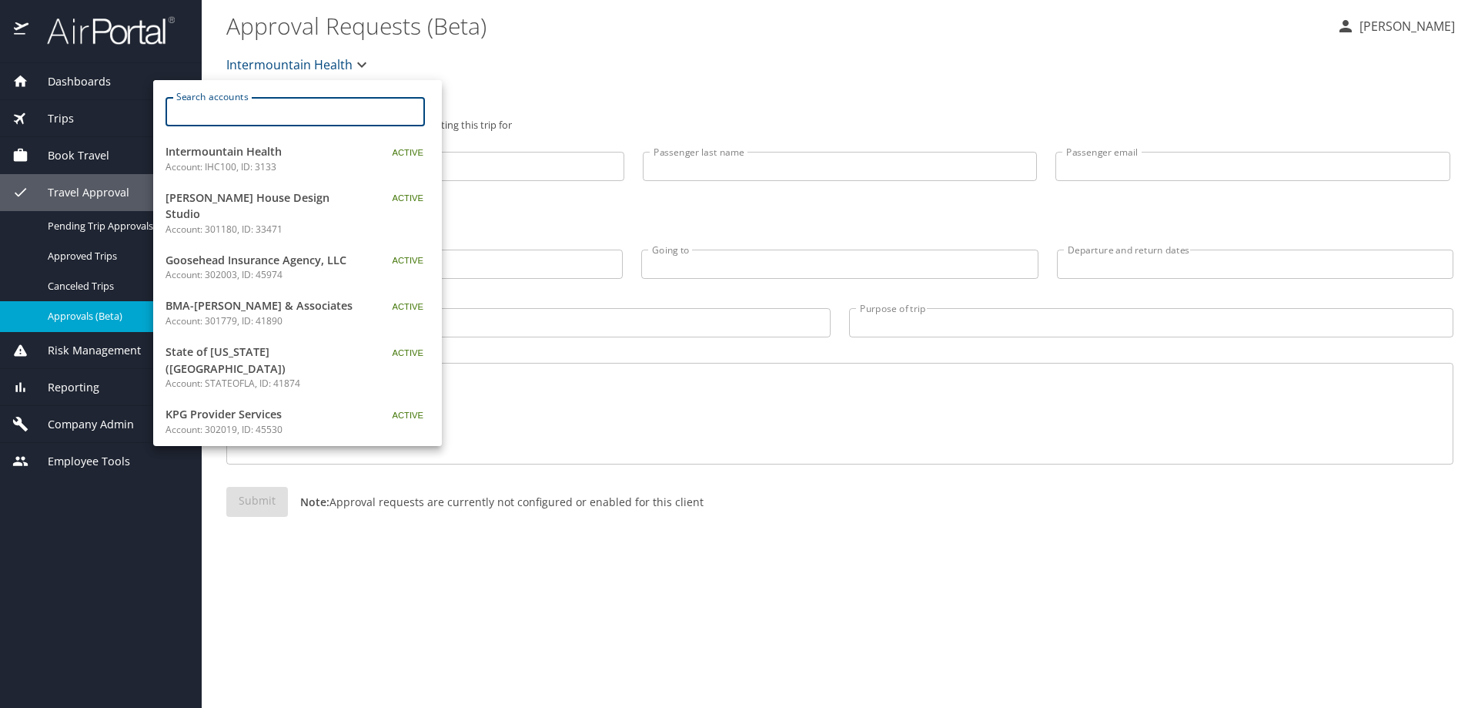
click at [306, 113] on input "Search accounts" at bounding box center [300, 111] width 249 height 29
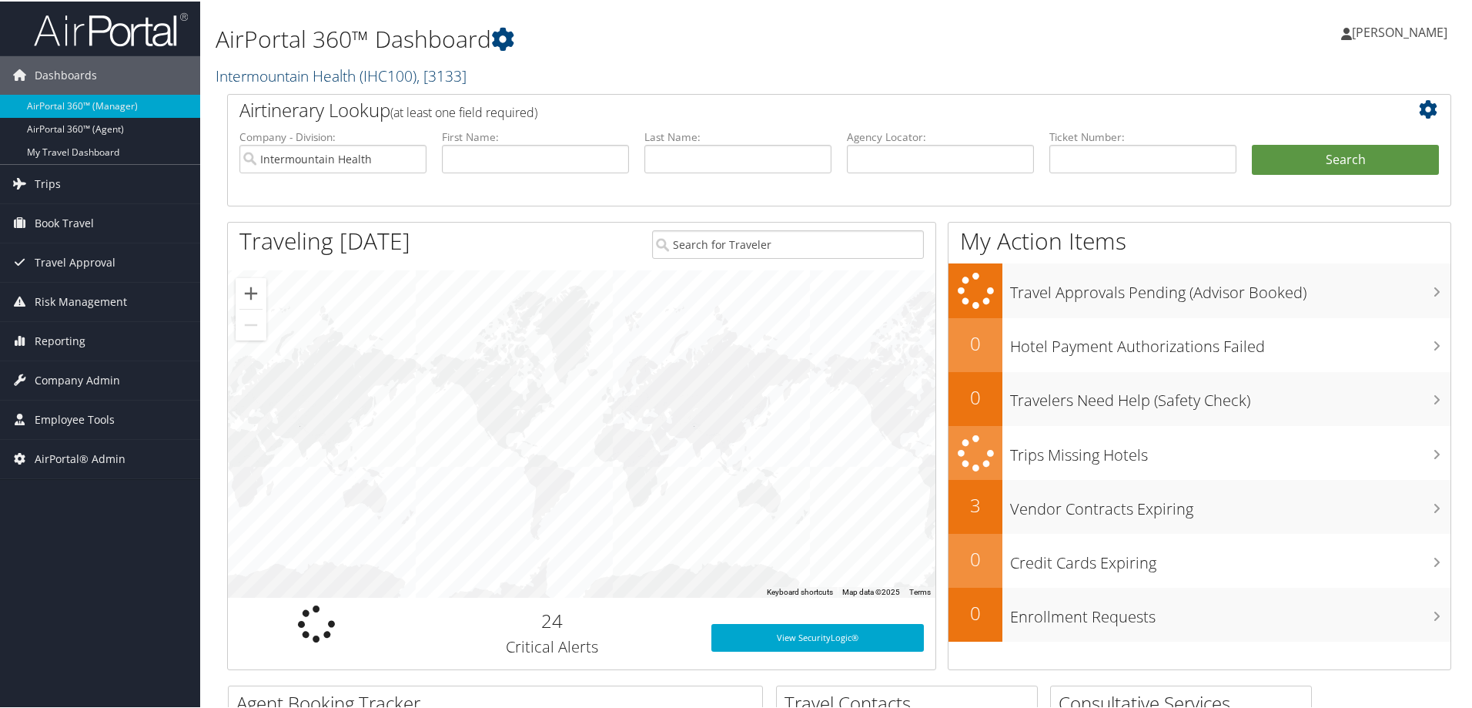
click at [289, 65] on link "Intermountain Health ( IHC100 ) , [ 3133 ]" at bounding box center [341, 74] width 251 height 21
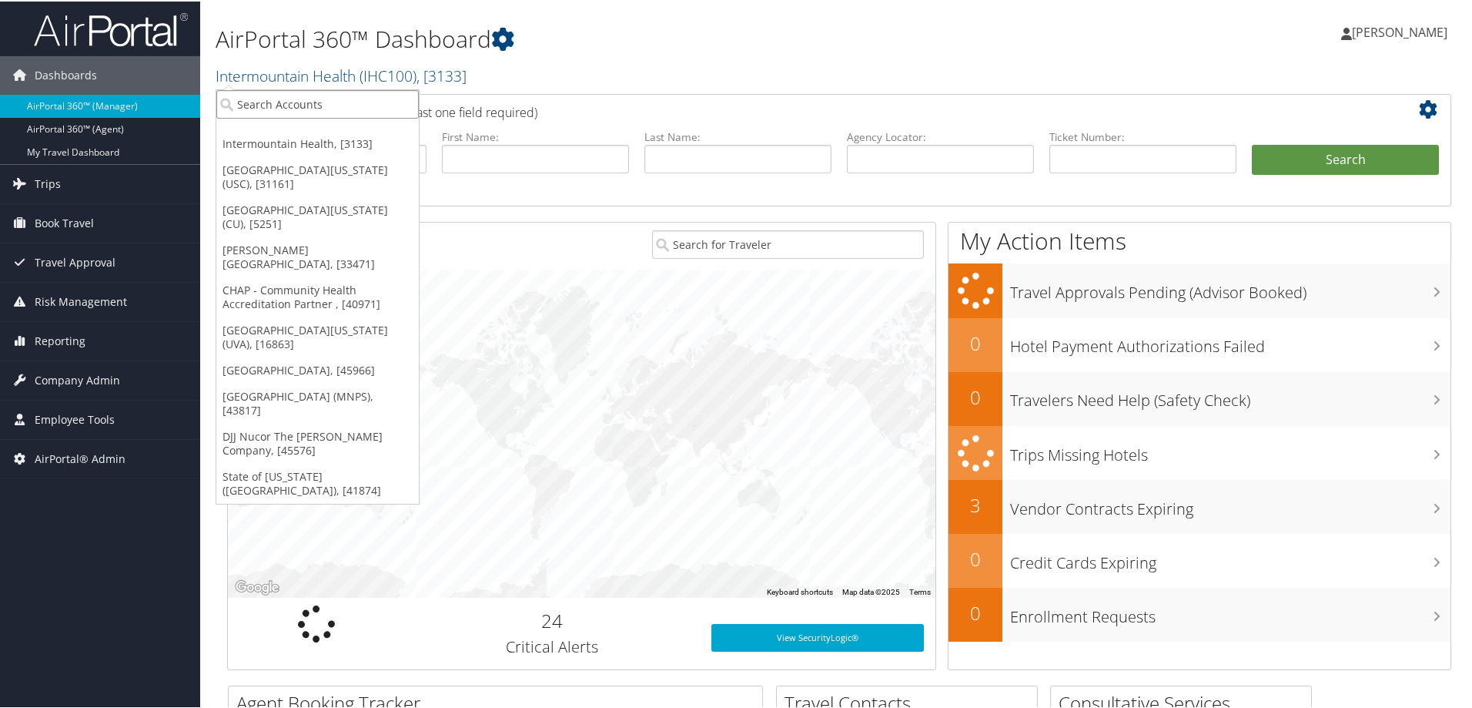
click at [293, 111] on input "search" at bounding box center [317, 103] width 202 height 28
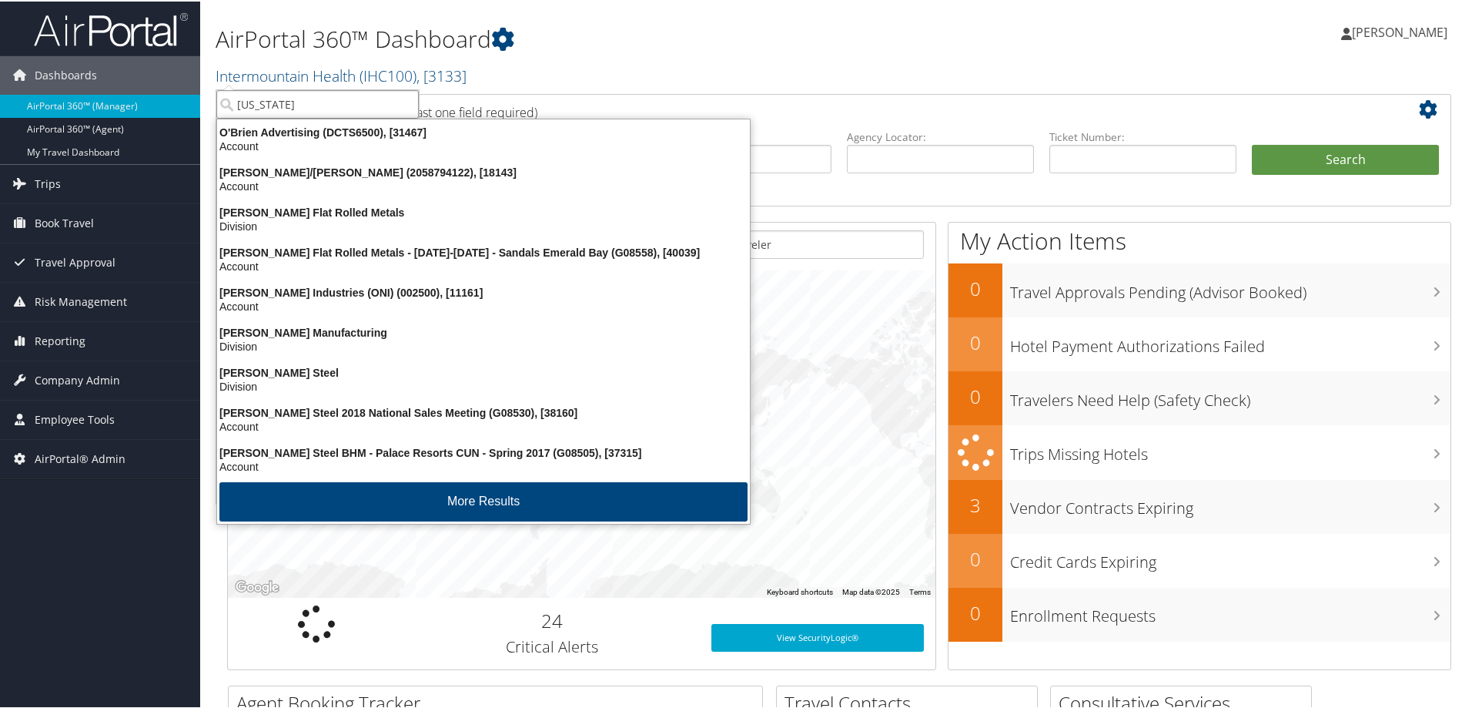
type input "[US_STATE] u"
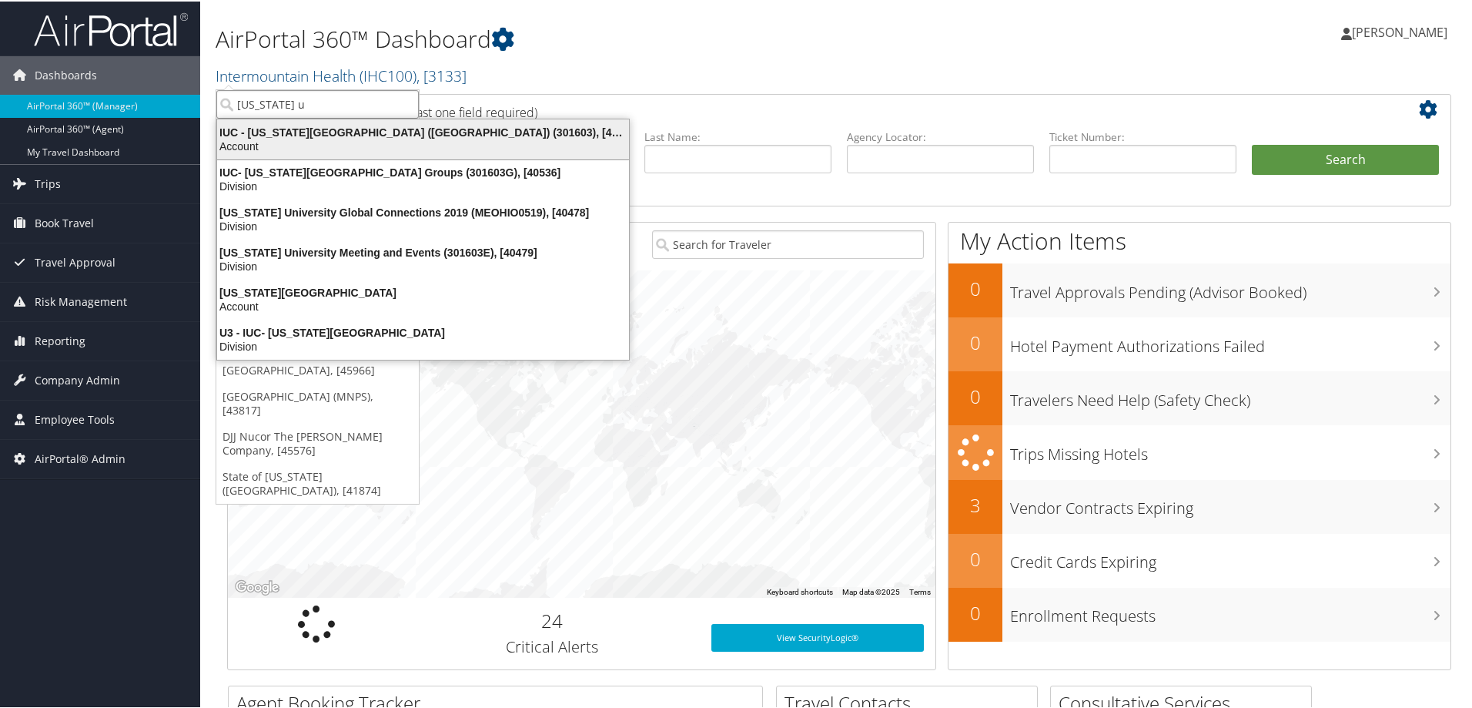
click at [309, 129] on div "IUC - [US_STATE][GEOGRAPHIC_DATA] ([GEOGRAPHIC_DATA]) (301603), [40097]" at bounding box center [423, 131] width 430 height 14
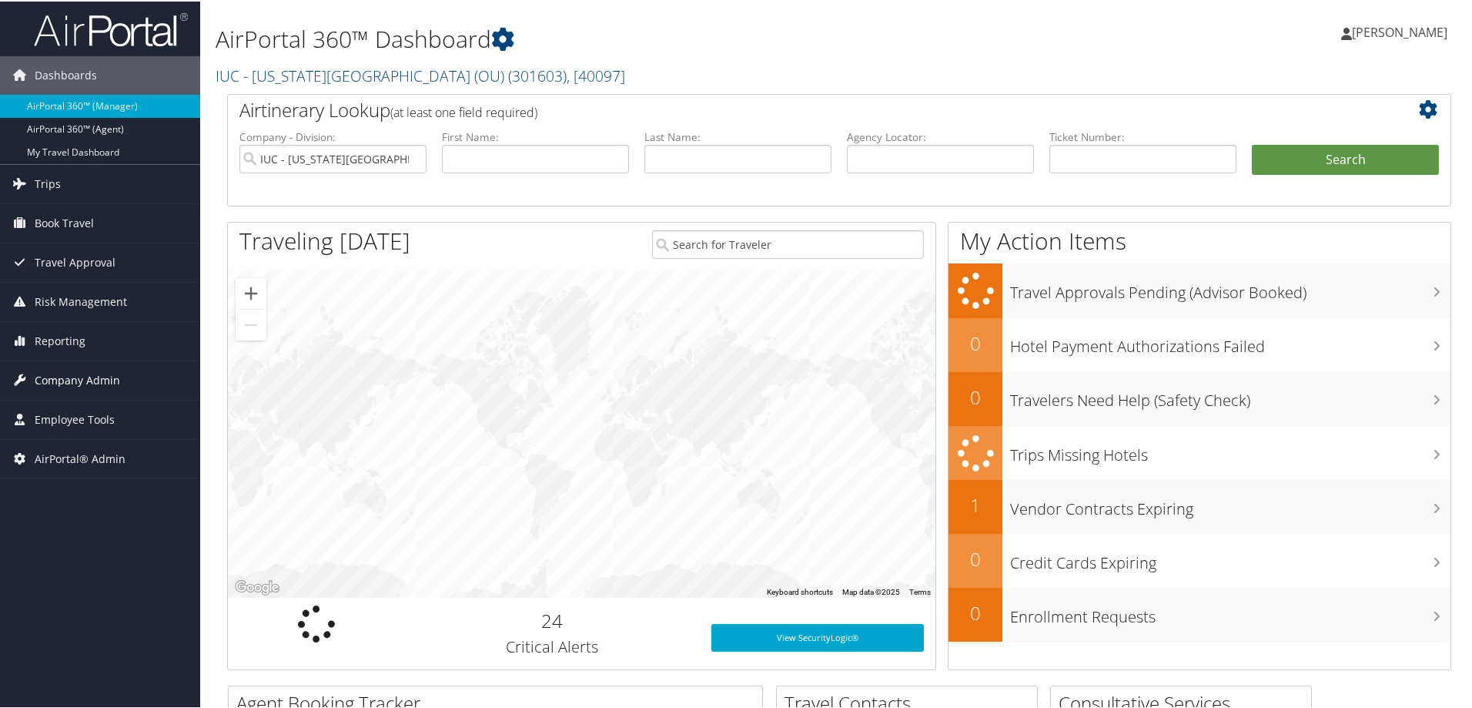
click at [72, 370] on span "Company Admin" at bounding box center [77, 379] width 85 height 38
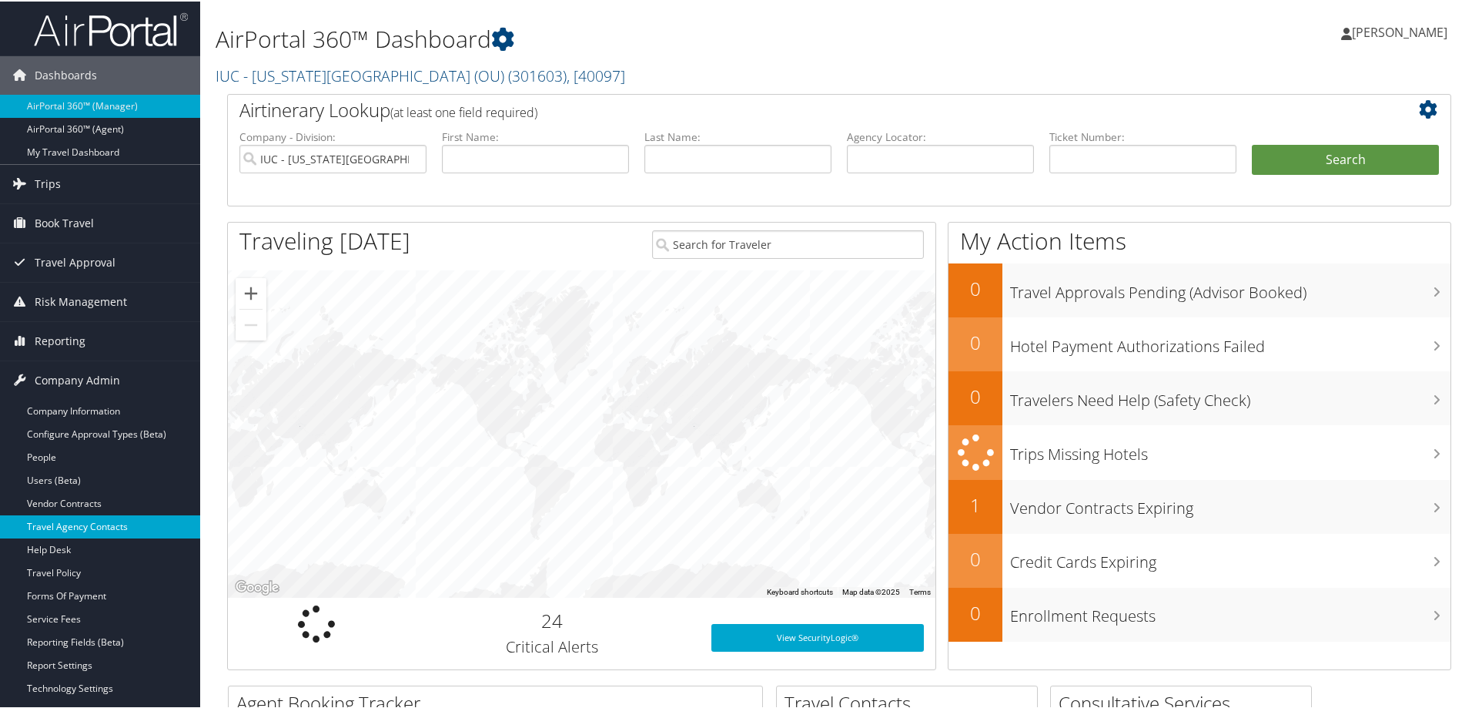
click at [112, 521] on link "Travel Agency Contacts" at bounding box center [100, 525] width 200 height 23
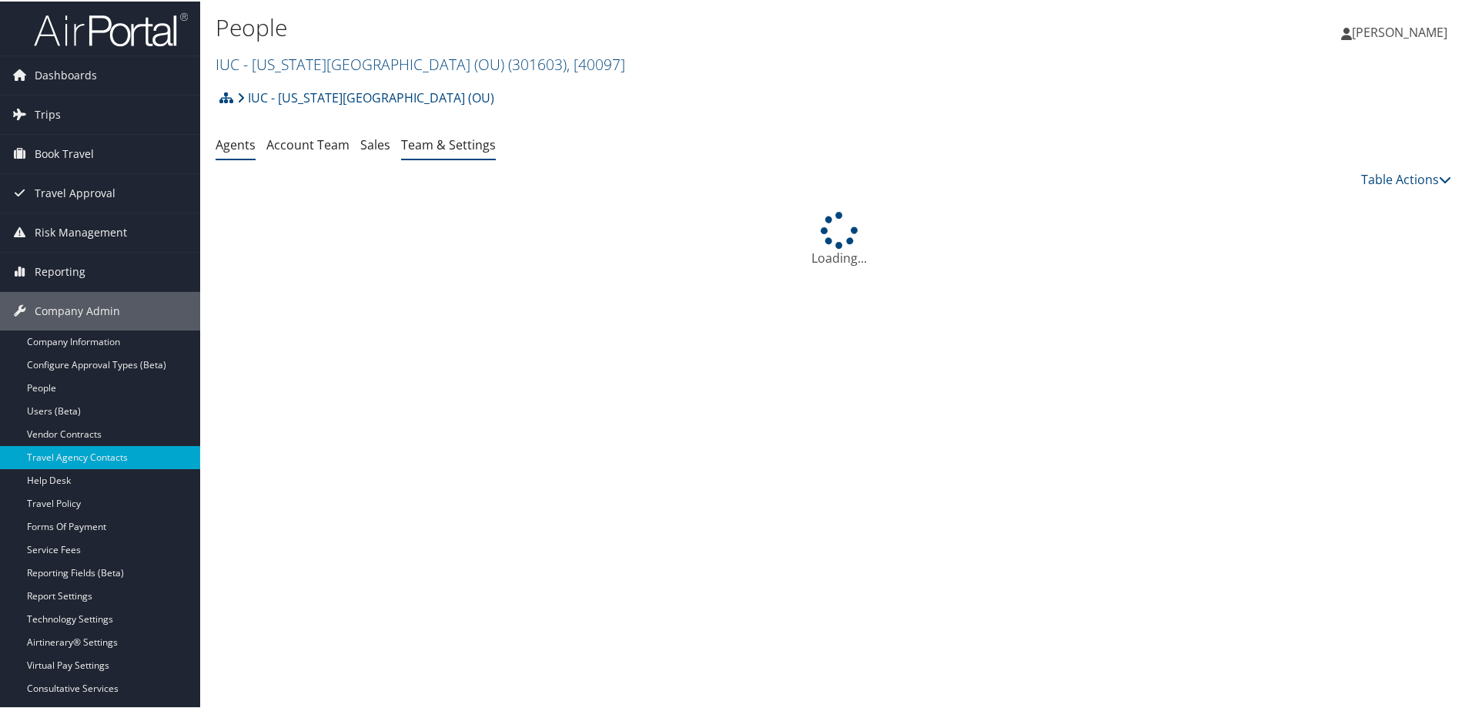
click at [440, 141] on link "Team & Settings" at bounding box center [448, 143] width 95 height 17
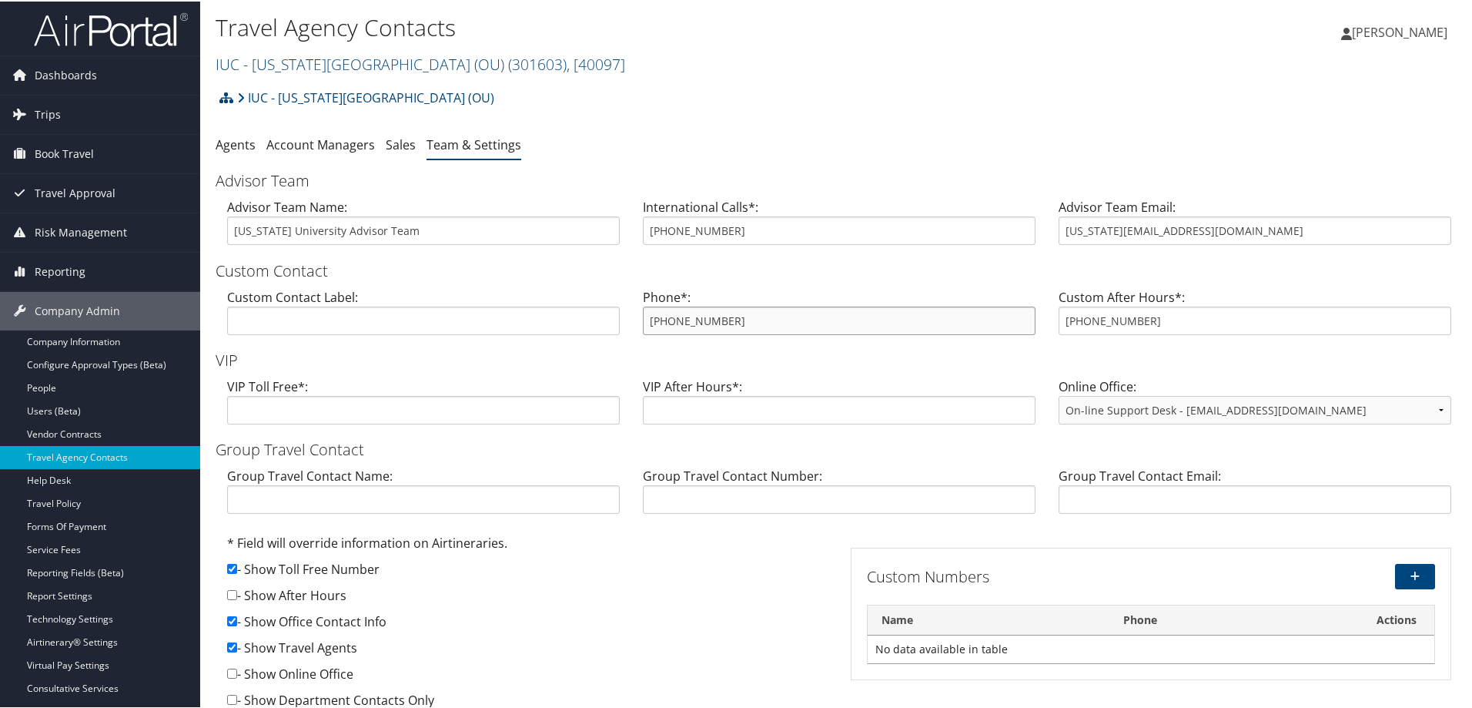
drag, startPoint x: 748, startPoint y: 319, endPoint x: 603, endPoint y: 318, distance: 145.5
click at [603, 318] on div "Custom Contact Label: Phone*: [PHONE_NUMBER] Custom After Hours*: [PHONE_NUMBER]" at bounding box center [839, 315] width 1247 height 59
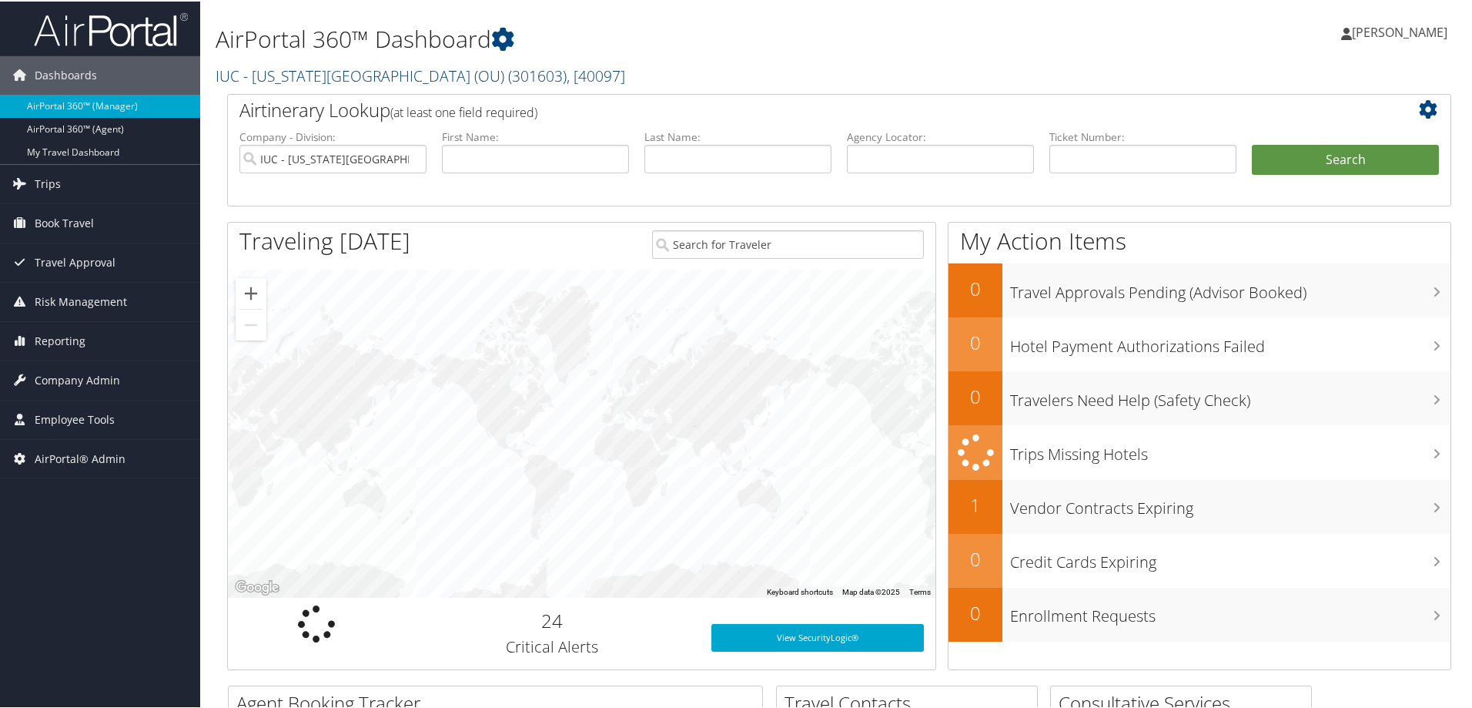
click at [281, 70] on link "IUC - Ohio University (OU) ( 301603 ) , [ 40097 ]" at bounding box center [421, 74] width 410 height 21
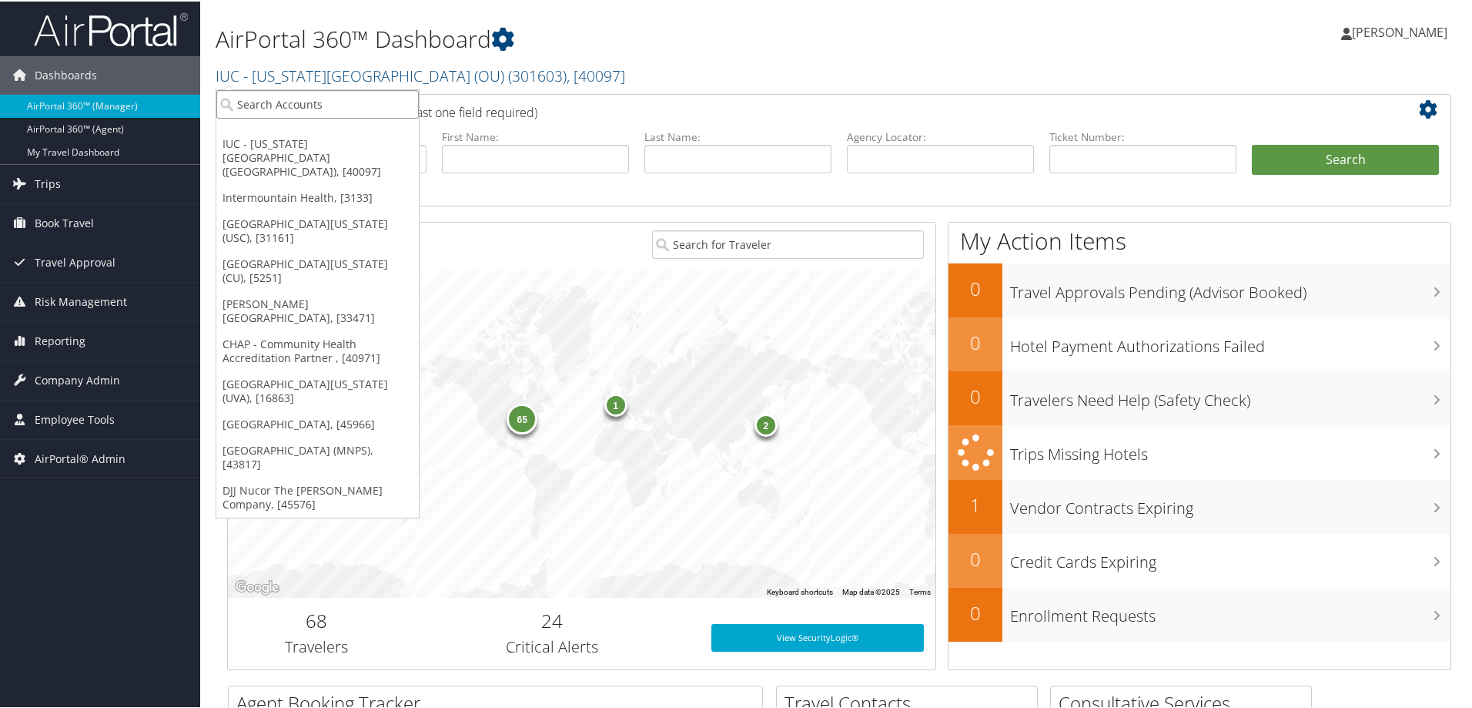
click at [299, 106] on input "search" at bounding box center [317, 103] width 202 height 28
type input "intermountain healt"
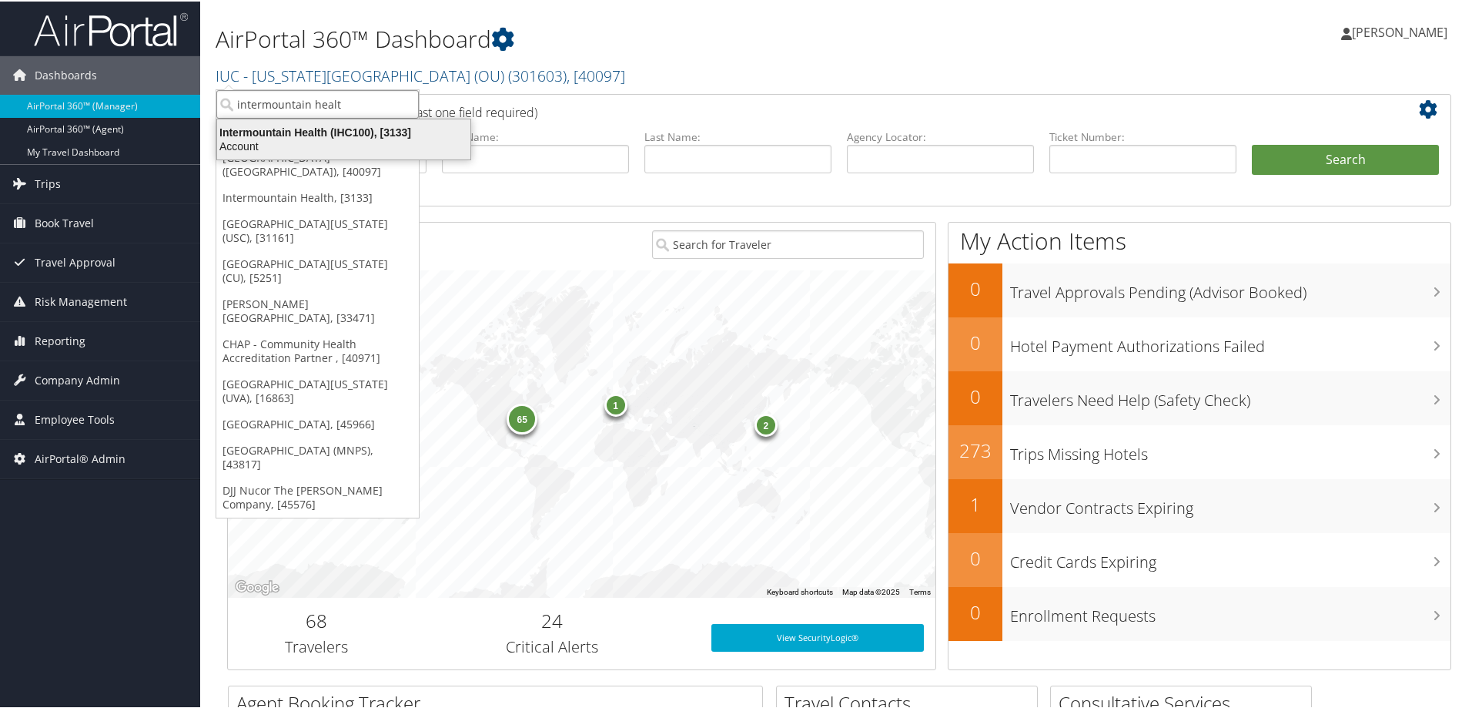
click at [301, 144] on div "Account" at bounding box center [344, 145] width 272 height 14
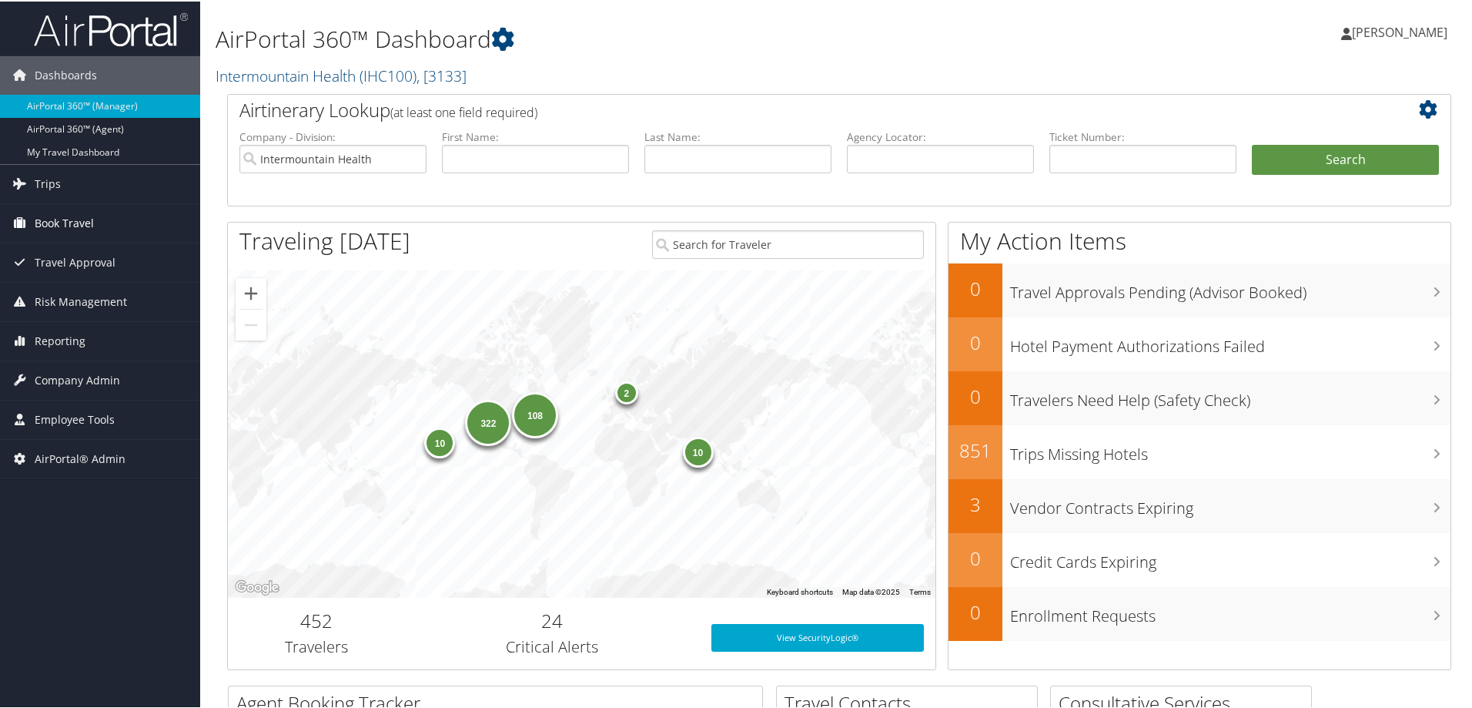
click at [71, 239] on span "Book Travel" at bounding box center [64, 221] width 59 height 38
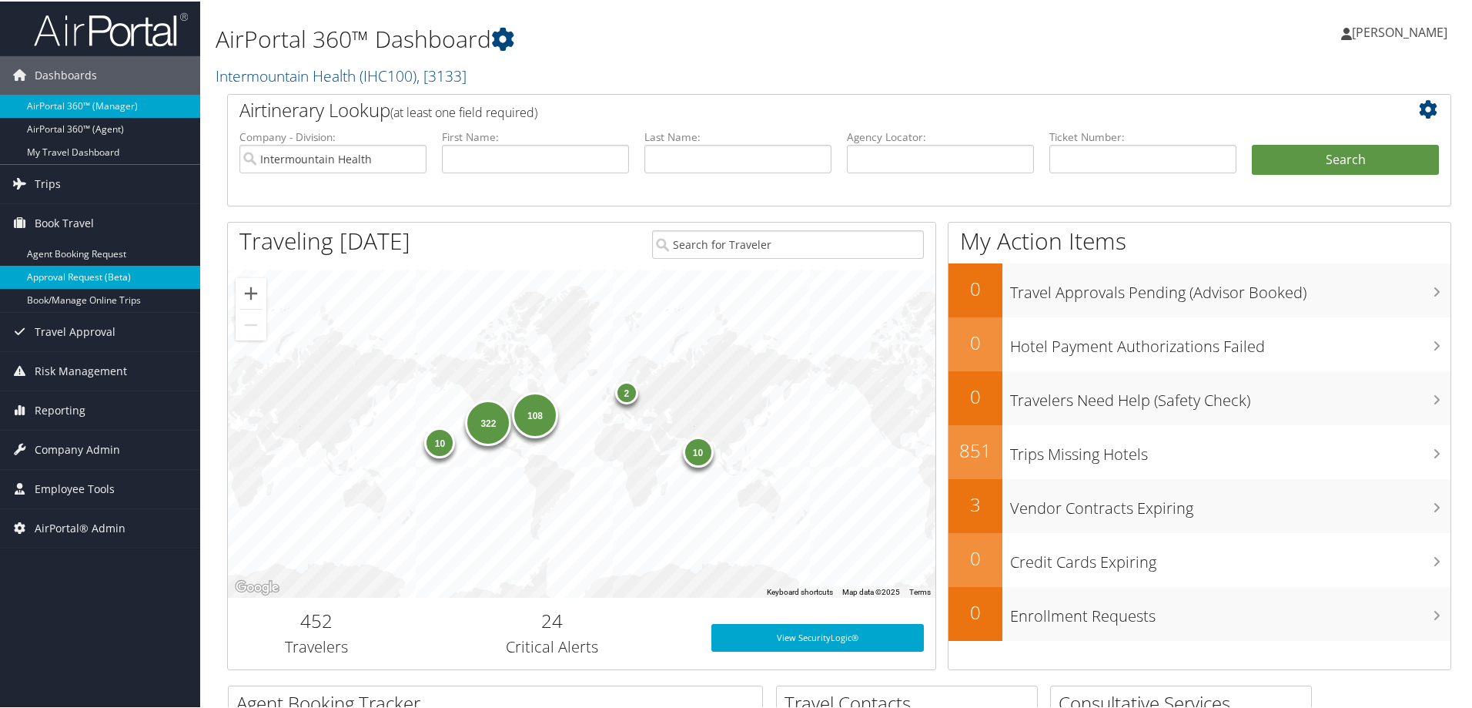
click at [117, 279] on link "Approval Request (Beta)" at bounding box center [100, 275] width 200 height 23
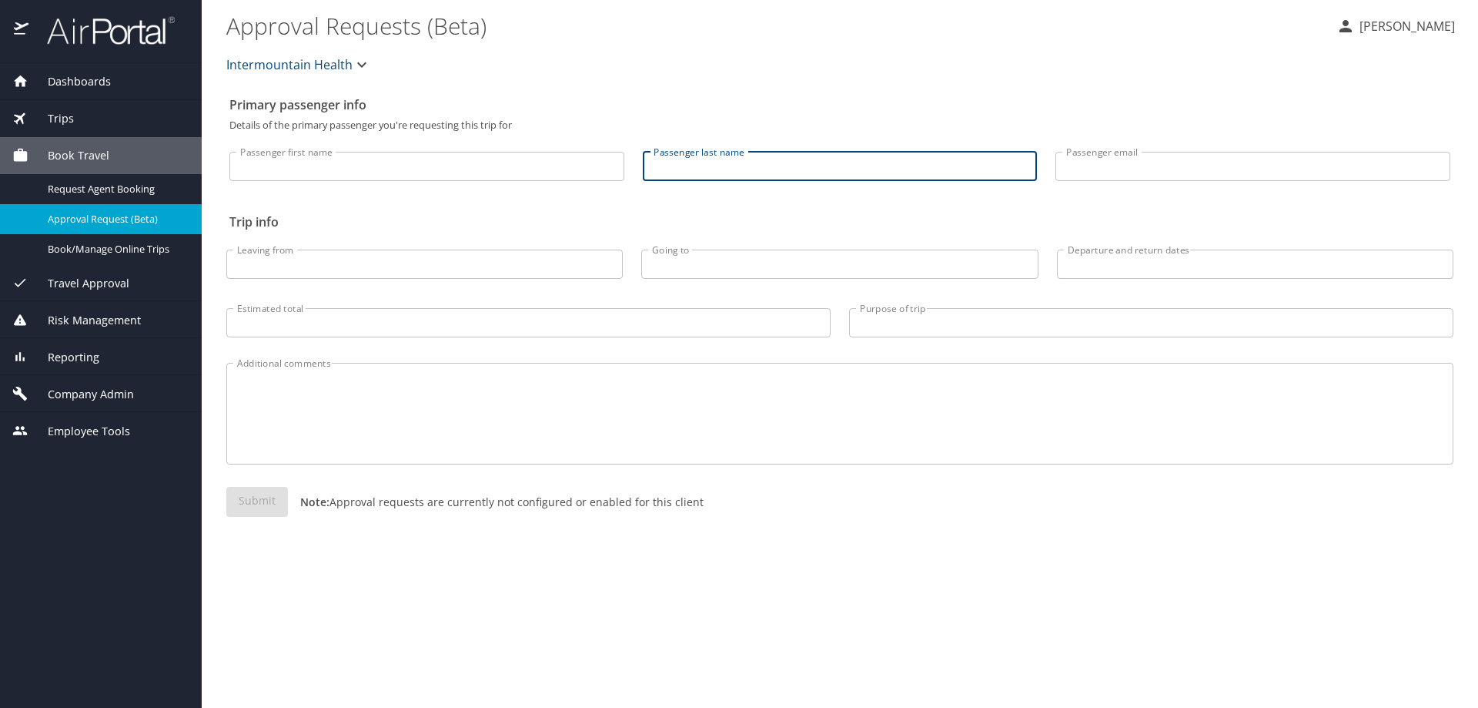
click at [672, 172] on input "Passenger last name" at bounding box center [840, 166] width 395 height 29
type input "[PERSON_NAME]"
click at [724, 166] on input "[PERSON_NAME]" at bounding box center [840, 166] width 395 height 29
click at [119, 275] on span "Travel Approval" at bounding box center [78, 283] width 101 height 17
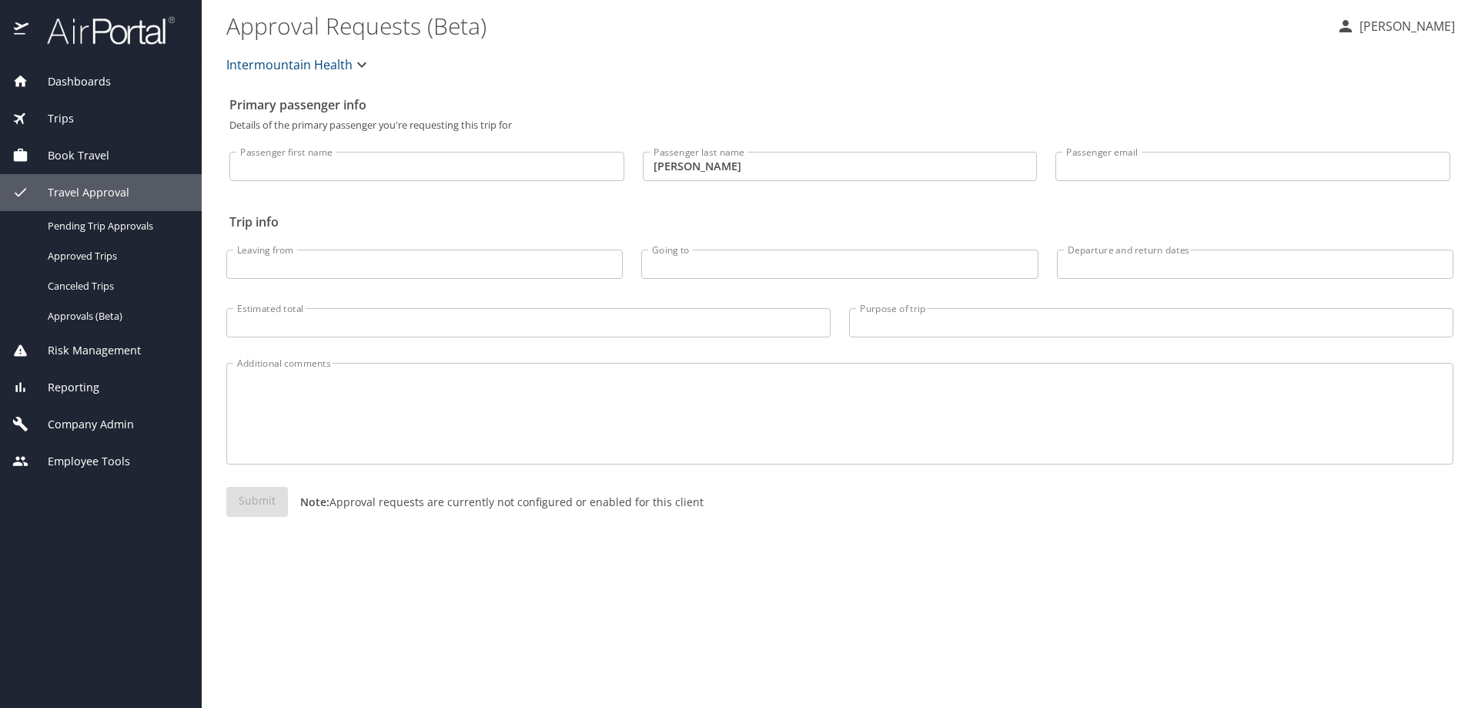
click at [90, 424] on span "Company Admin" at bounding box center [80, 424] width 105 height 17
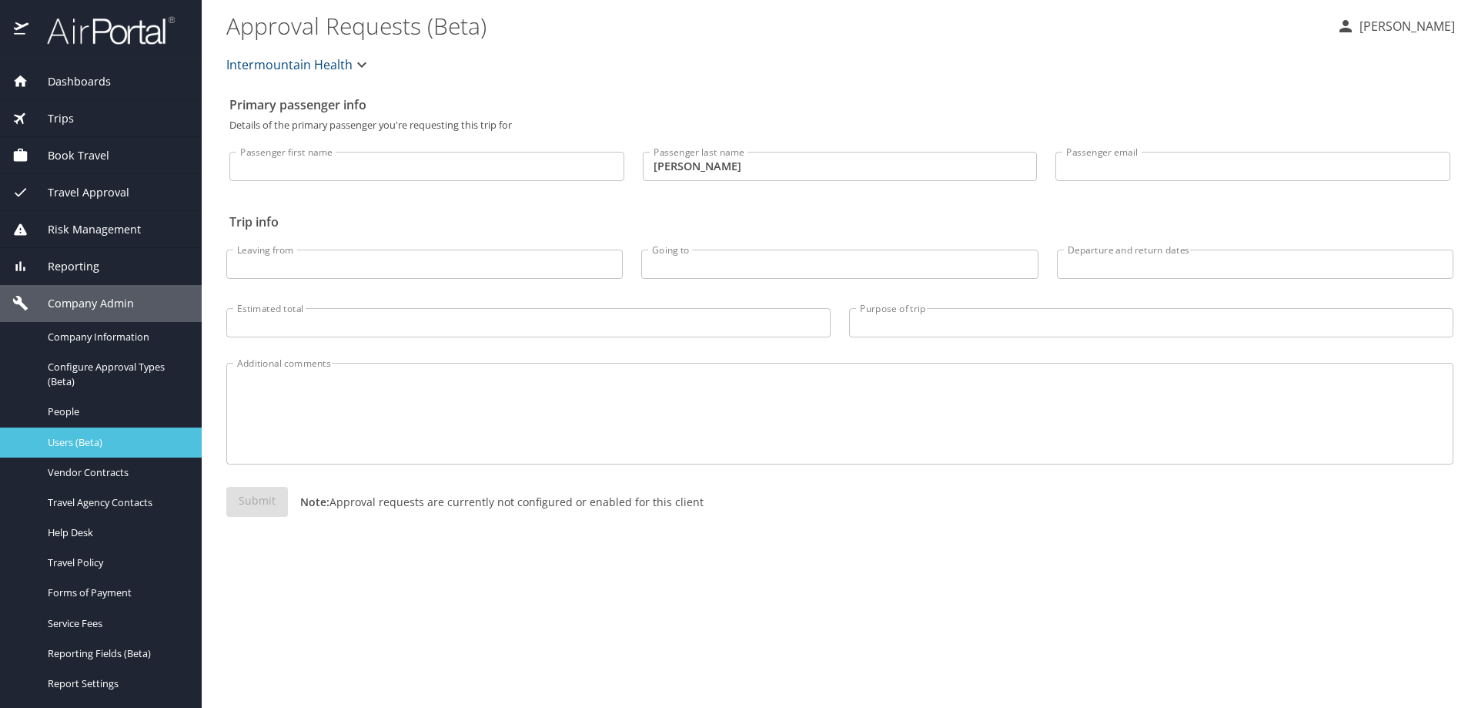
click at [111, 437] on span "Users (Beta)" at bounding box center [116, 442] width 136 height 15
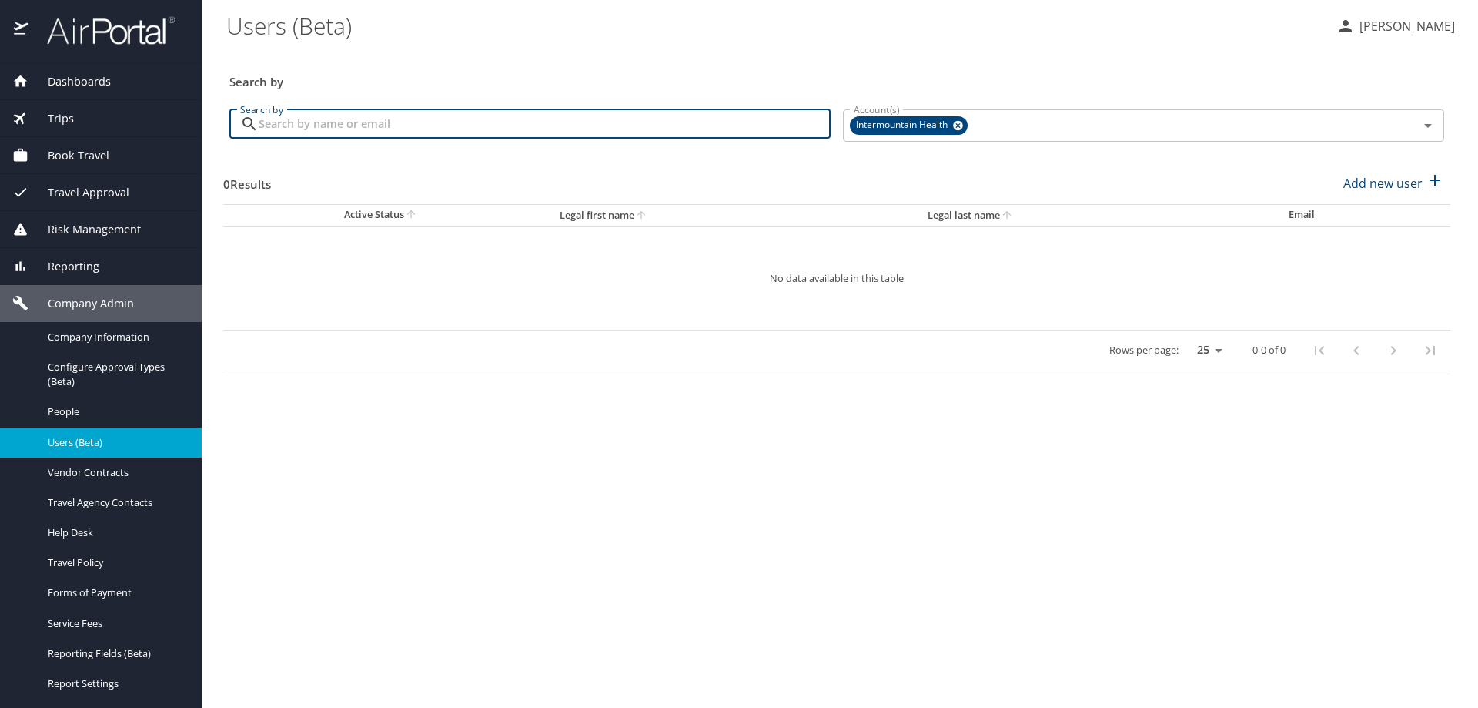
click at [336, 123] on input "Search by" at bounding box center [545, 123] width 572 height 29
type input "[PERSON_NAME]"
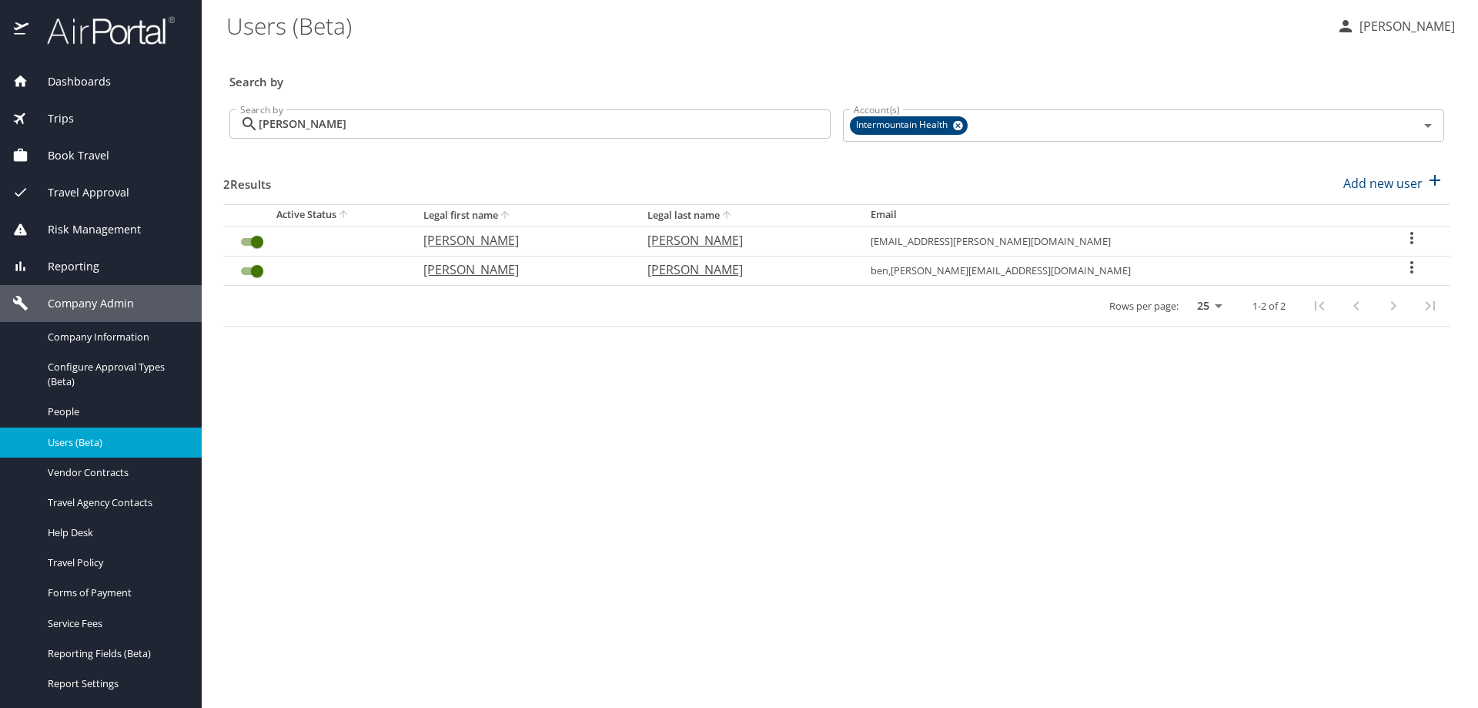
click at [1410, 239] on icon "User Search Table" at bounding box center [1411, 238] width 3 height 12
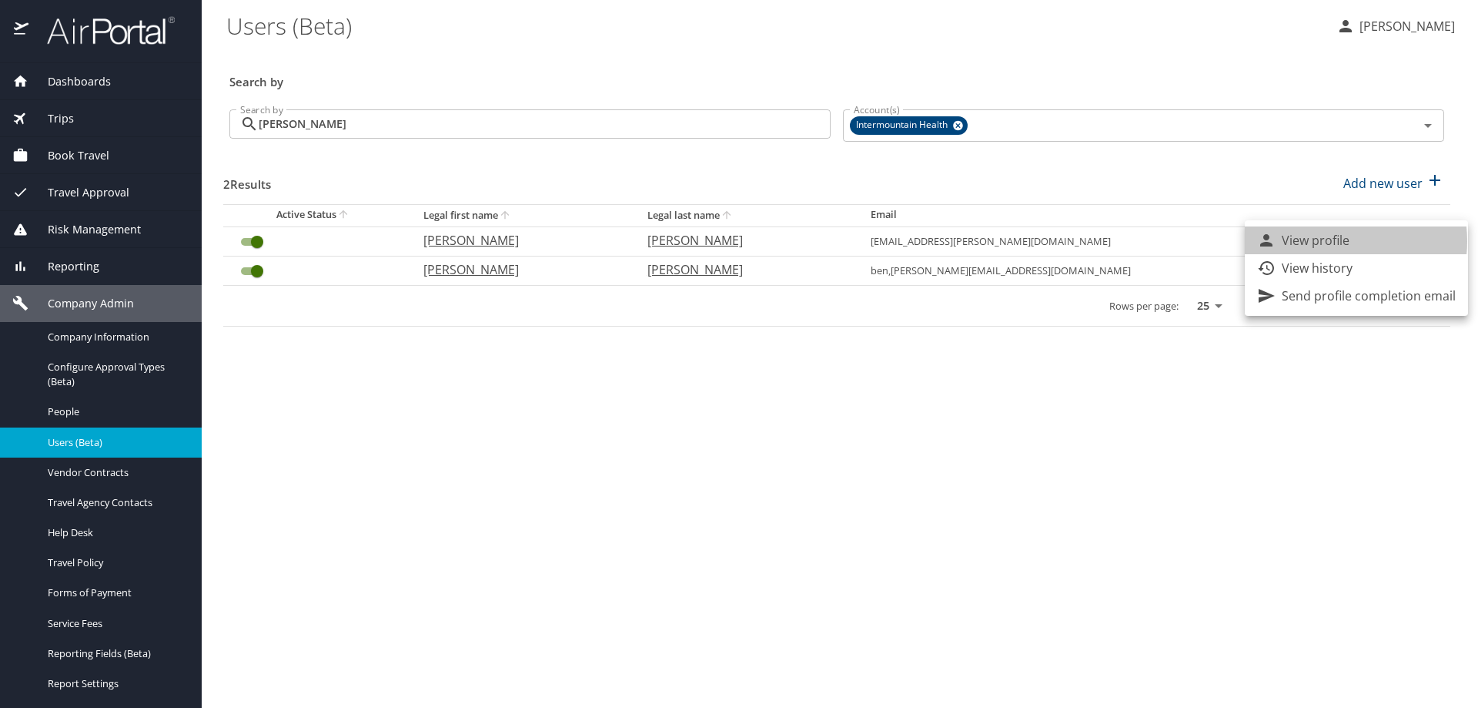
click at [1328, 241] on p "View profile" at bounding box center [1316, 240] width 68 height 18
select select "US"
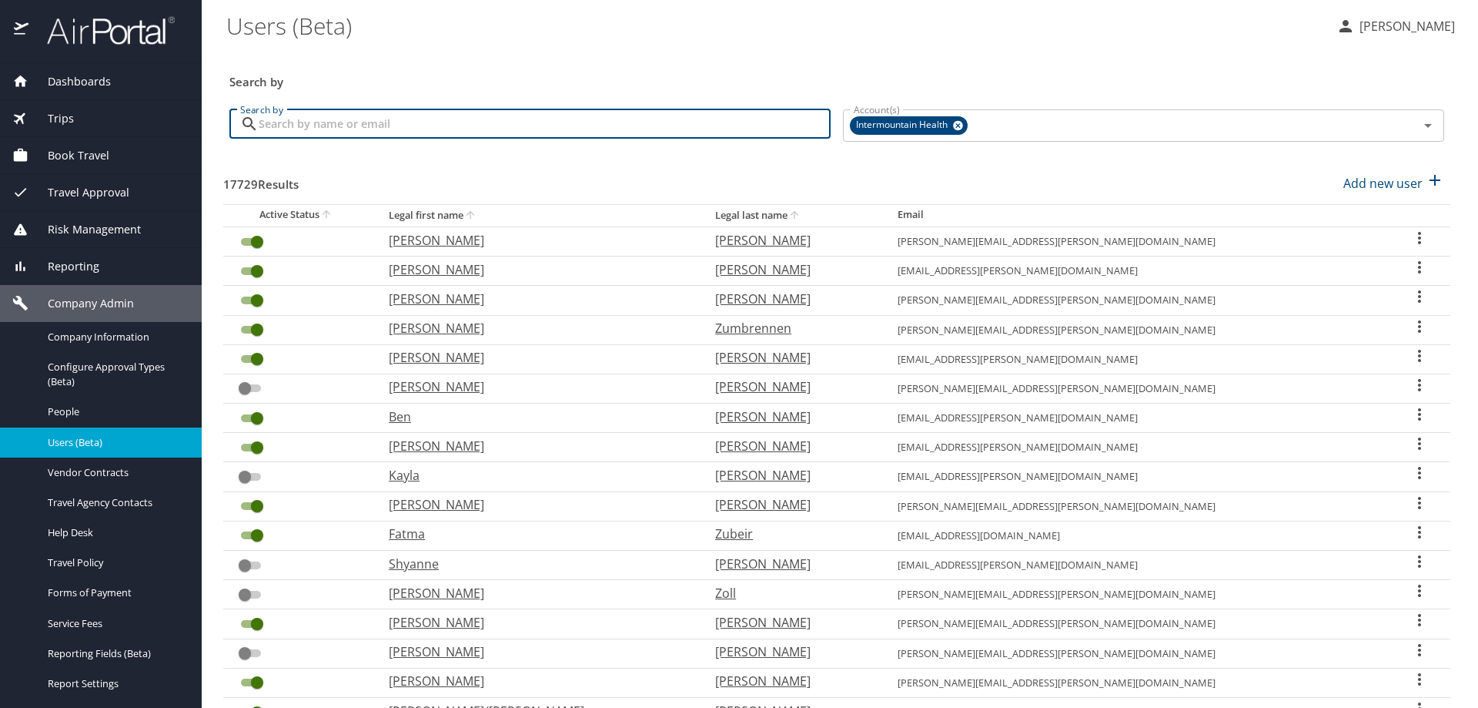
click at [313, 119] on input "Search by" at bounding box center [545, 123] width 572 height 29
type input "keidan"
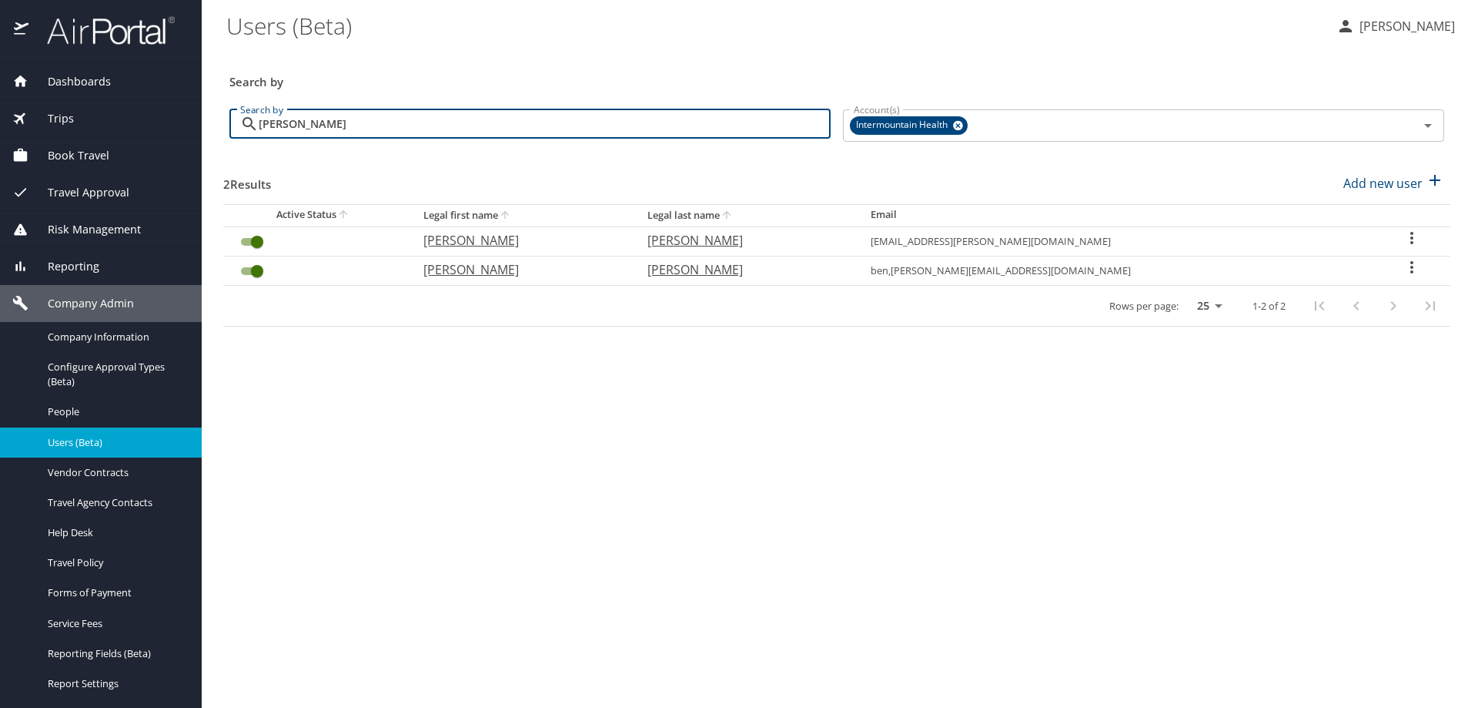
click at [1403, 270] on icon "User Search Table" at bounding box center [1412, 267] width 18 height 18
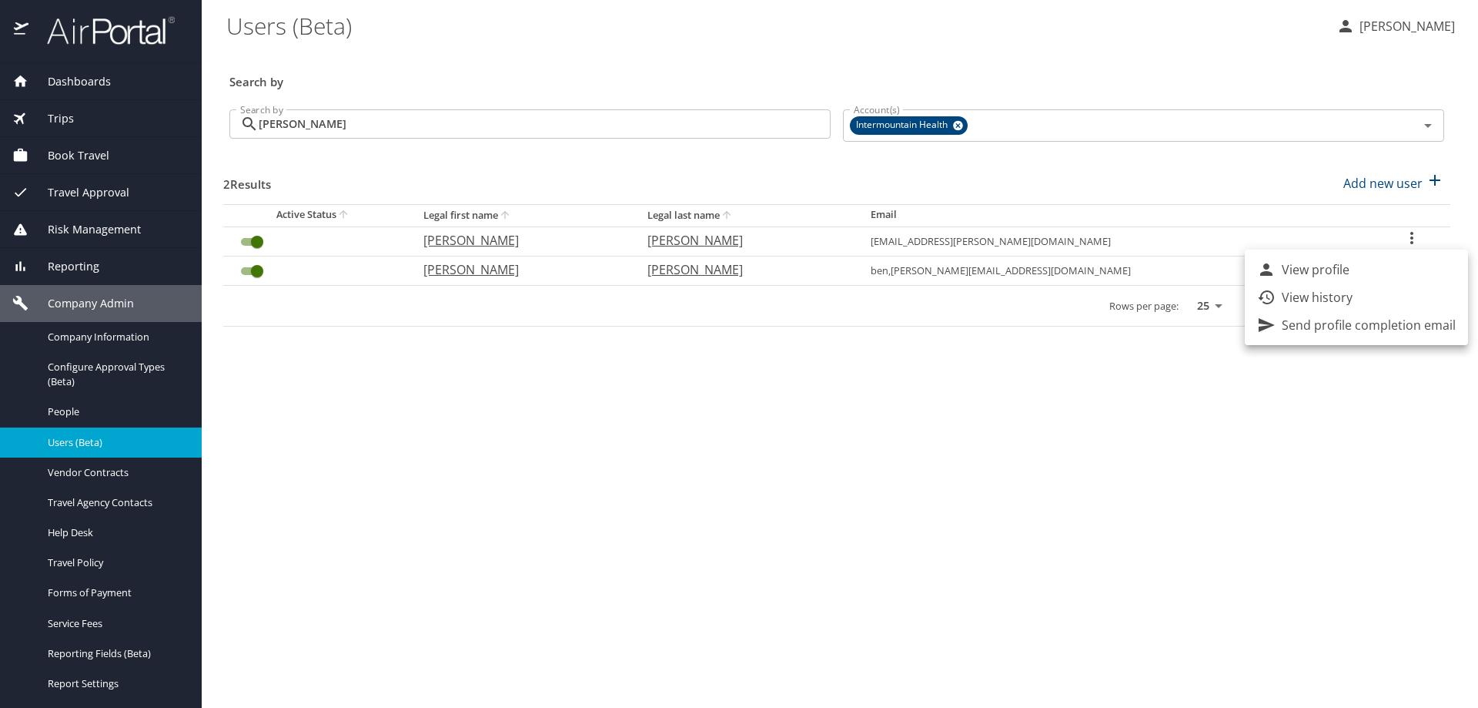
click at [1365, 272] on li "View profile" at bounding box center [1356, 270] width 223 height 28
select select "US"
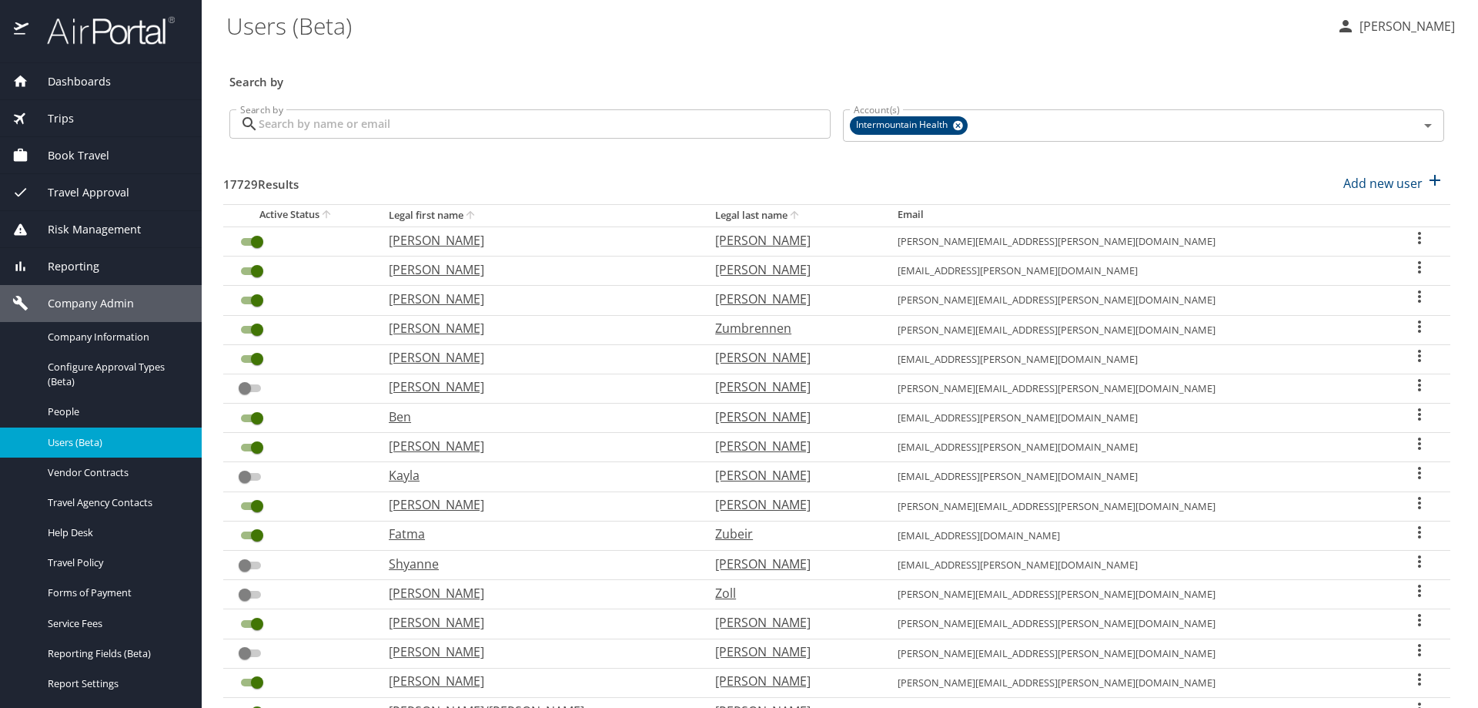
click at [360, 139] on input "Search by" at bounding box center [545, 123] width 572 height 29
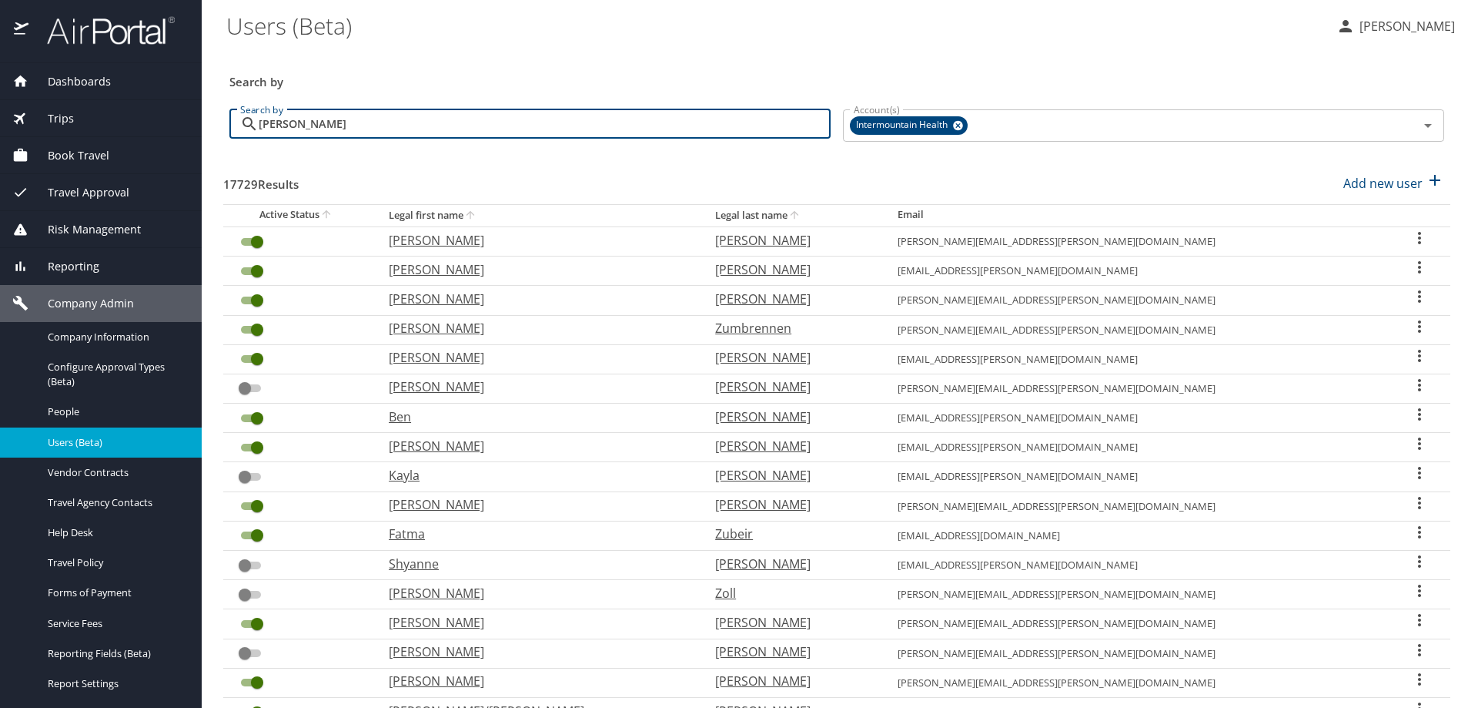
type input "keidan"
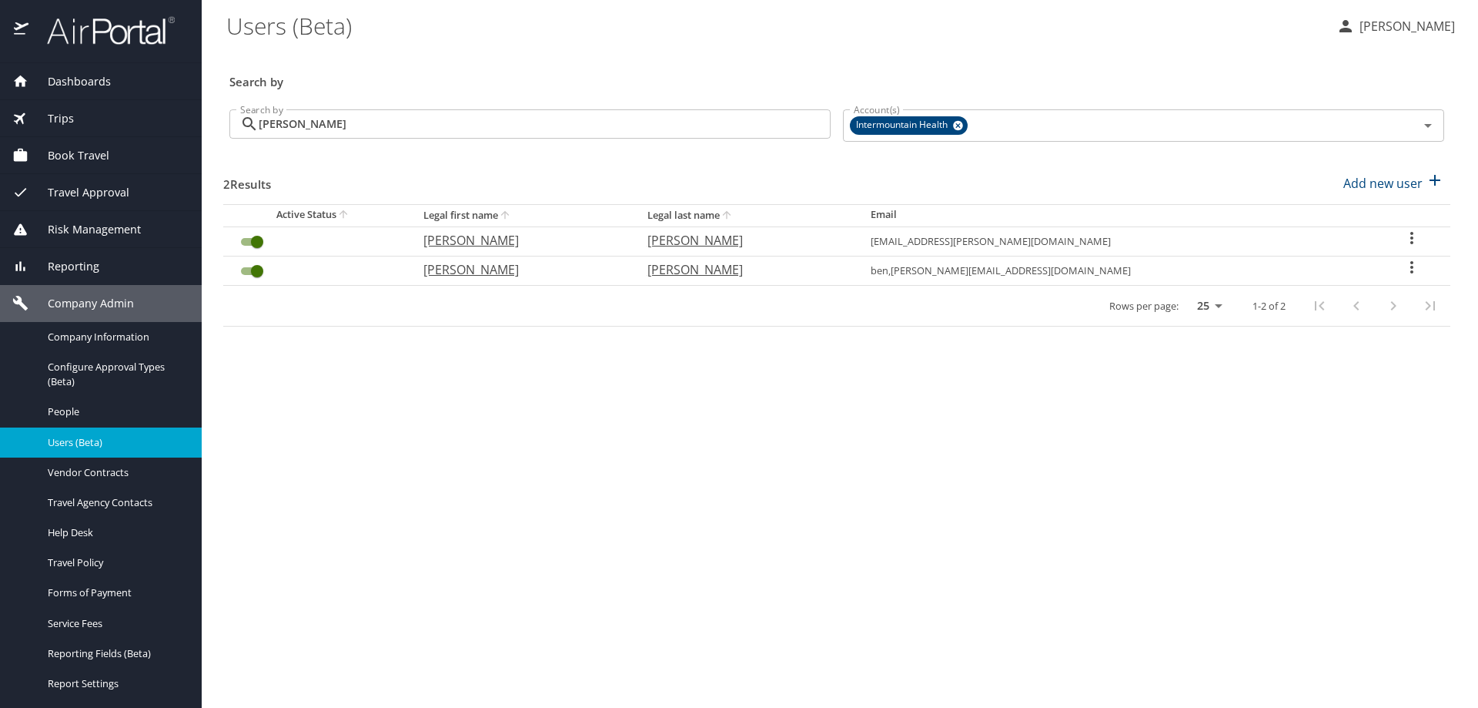
click at [1403, 240] on icon "User Search Table" at bounding box center [1412, 238] width 18 height 18
click at [888, 426] on div at bounding box center [739, 354] width 1478 height 708
click at [1403, 269] on icon "User Search Table" at bounding box center [1412, 267] width 18 height 18
click at [1064, 432] on div at bounding box center [739, 354] width 1478 height 708
click at [1410, 237] on icon "User Search Table" at bounding box center [1411, 238] width 3 height 12
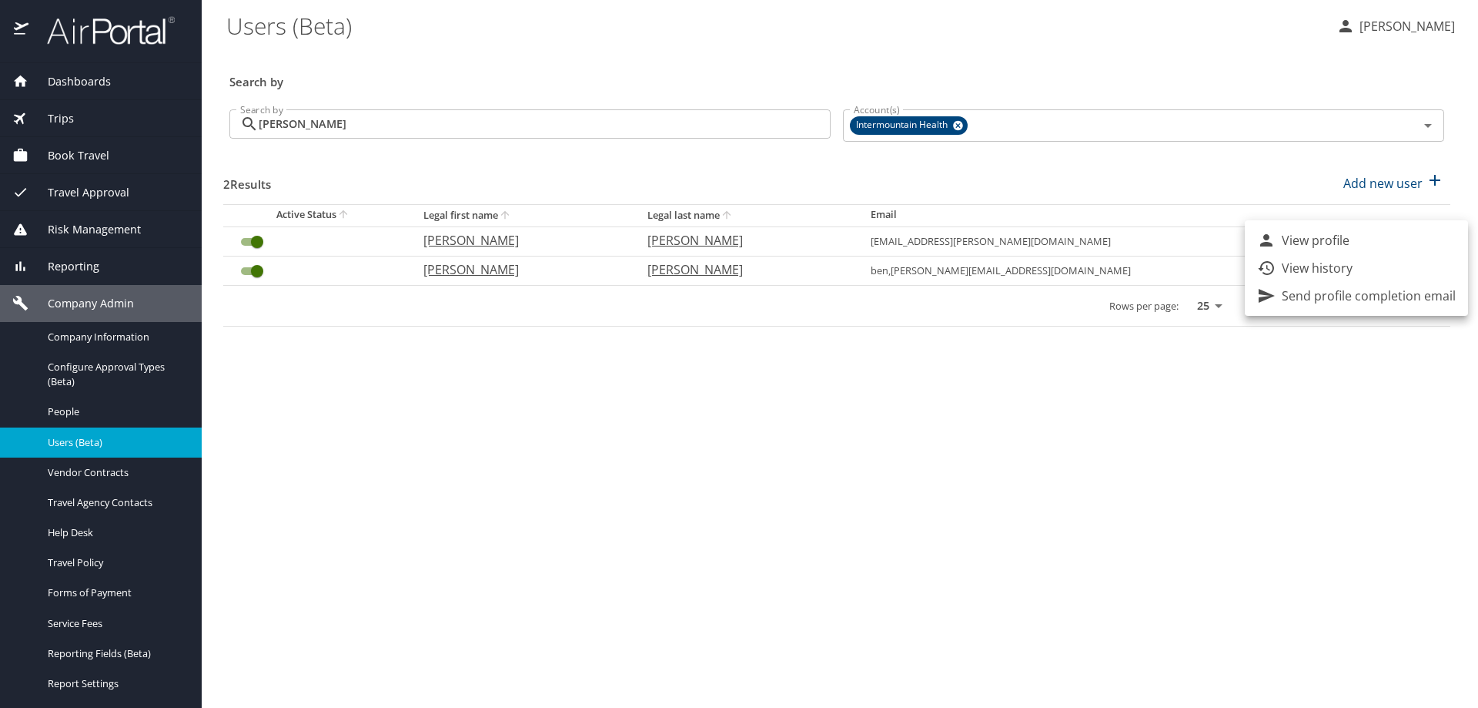
click at [1345, 293] on p "Send profile completion email" at bounding box center [1369, 295] width 174 height 18
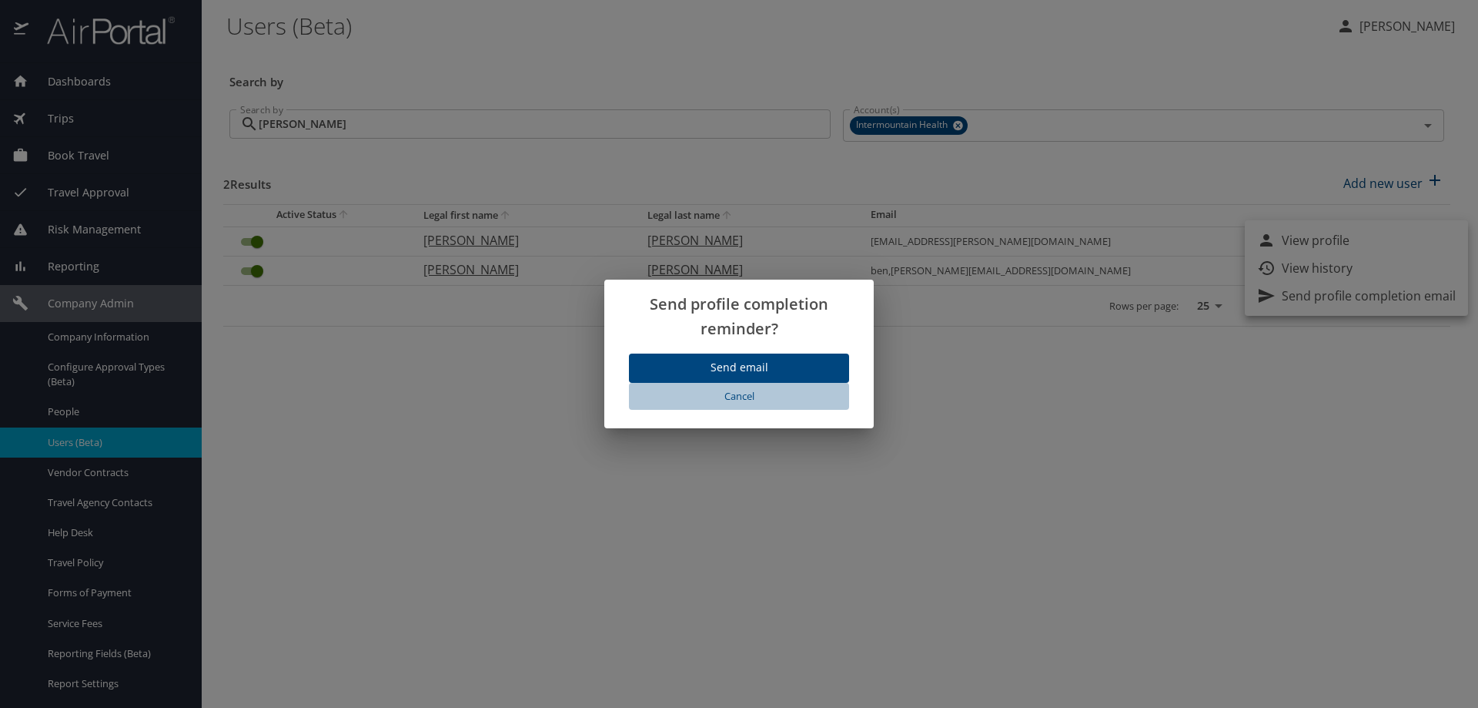
click at [744, 397] on span "Cancel" at bounding box center [739, 396] width 208 height 18
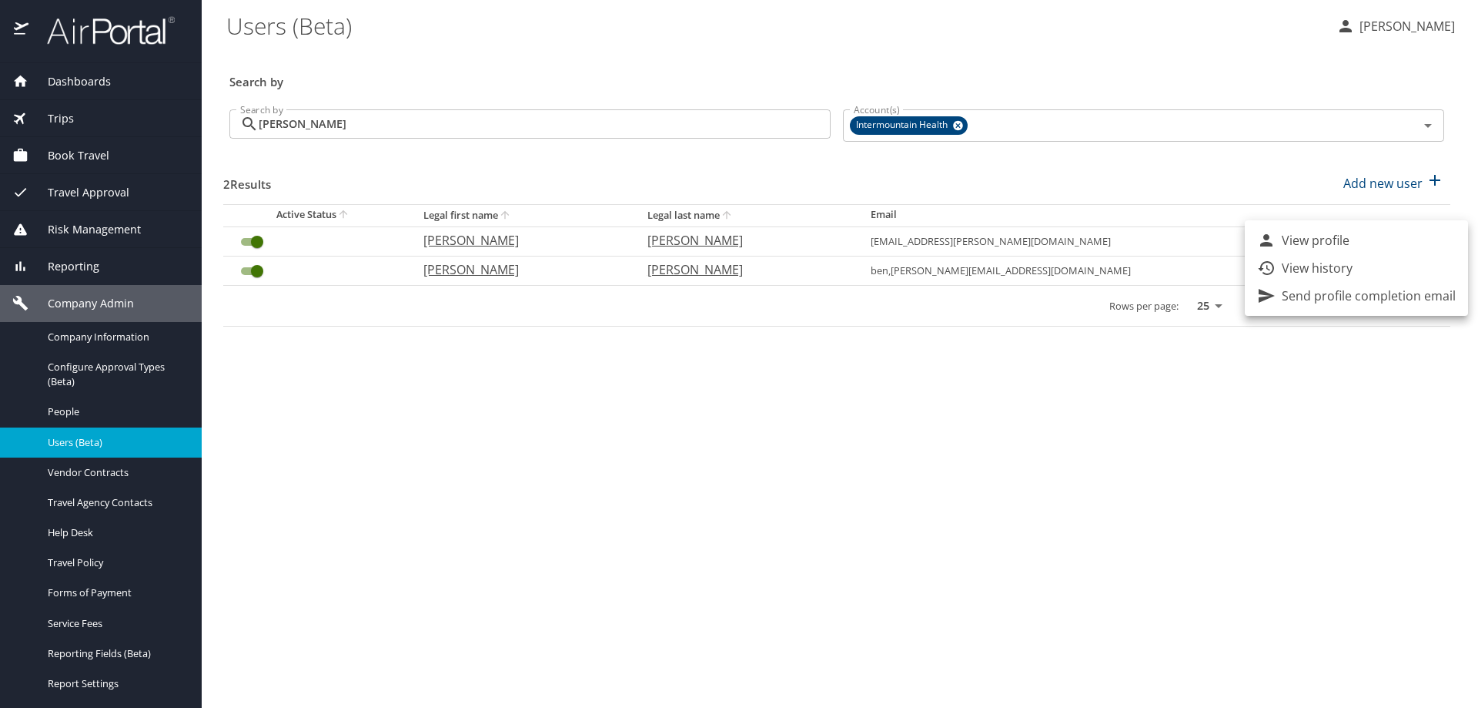
drag, startPoint x: 1233, startPoint y: 587, endPoint x: 1239, endPoint y: 518, distance: 68.8
click at [1233, 581] on div at bounding box center [739, 354] width 1478 height 708
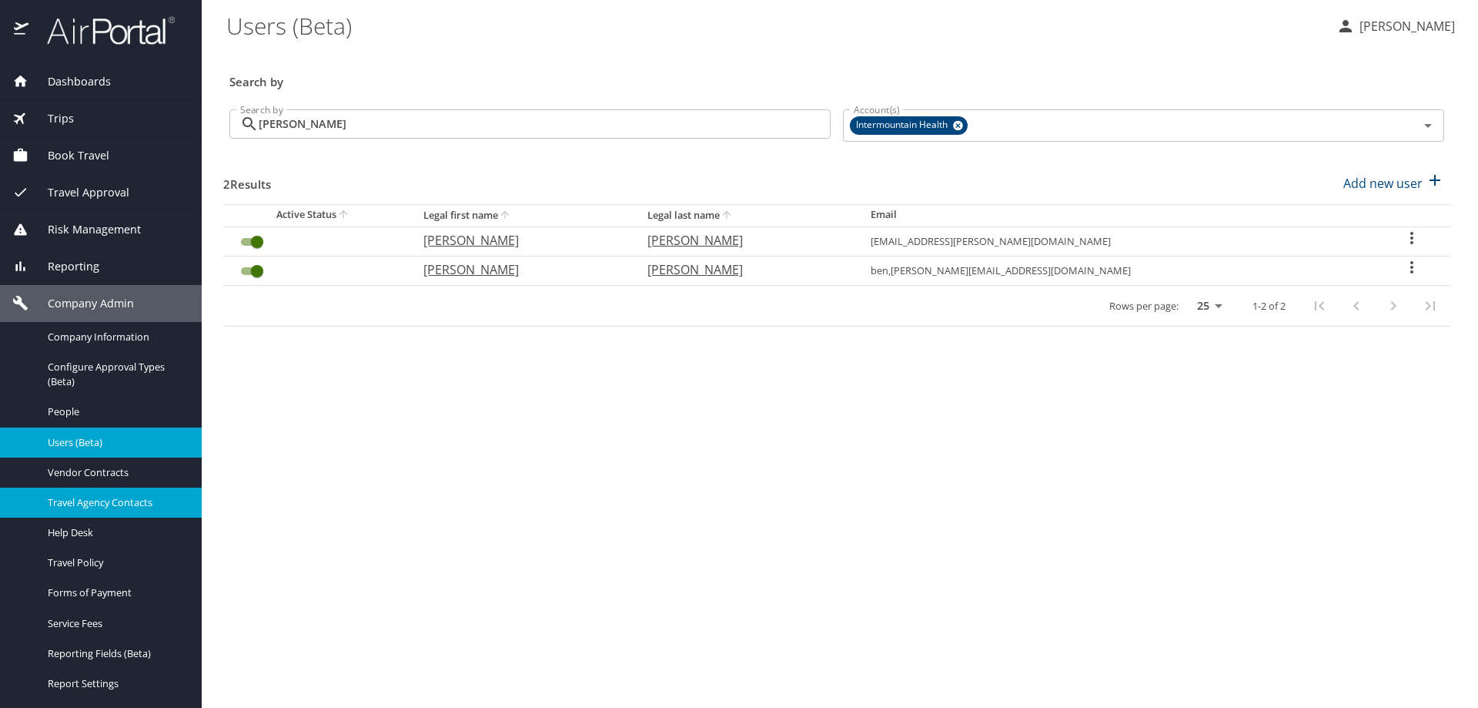
scroll to position [77, 0]
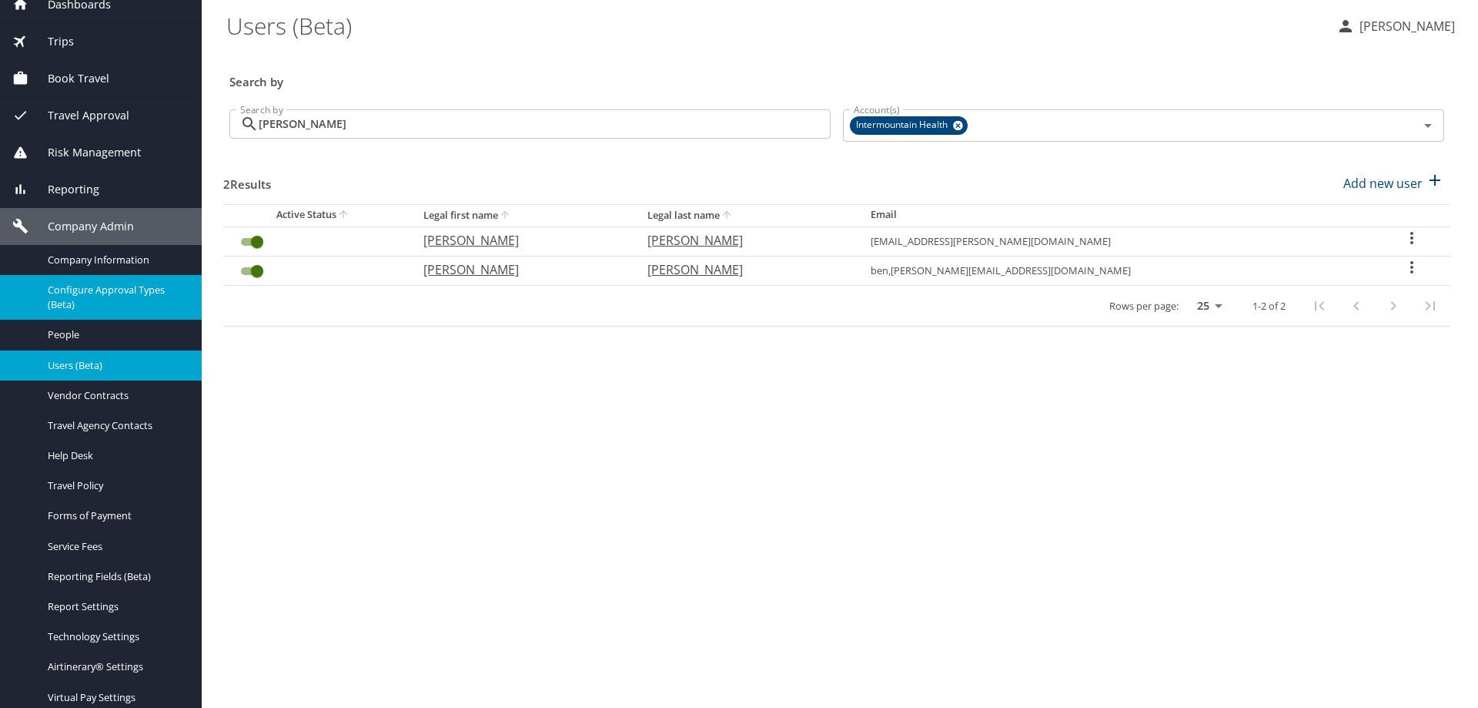
click at [84, 293] on span "Configure Approval Types (Beta)" at bounding box center [116, 297] width 136 height 29
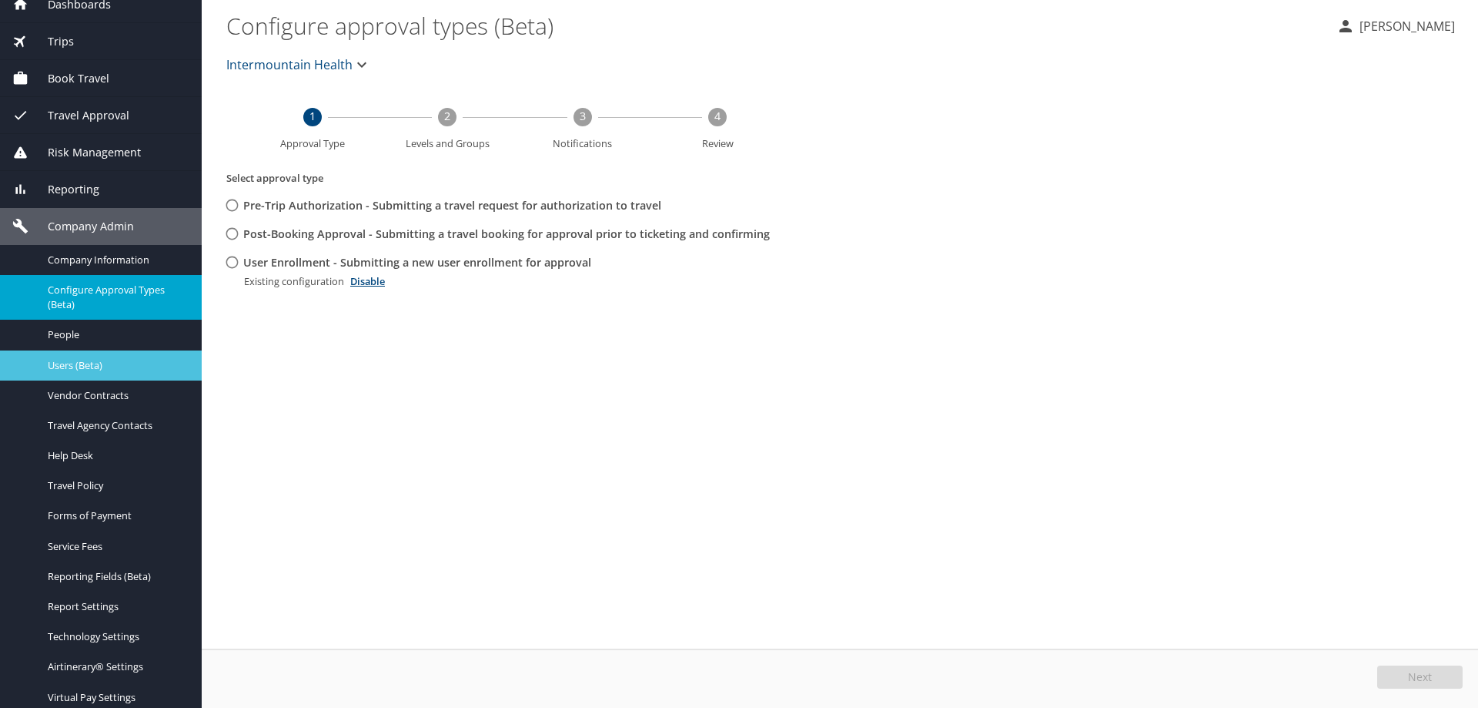
click at [89, 362] on span "Users (Beta)" at bounding box center [116, 365] width 136 height 15
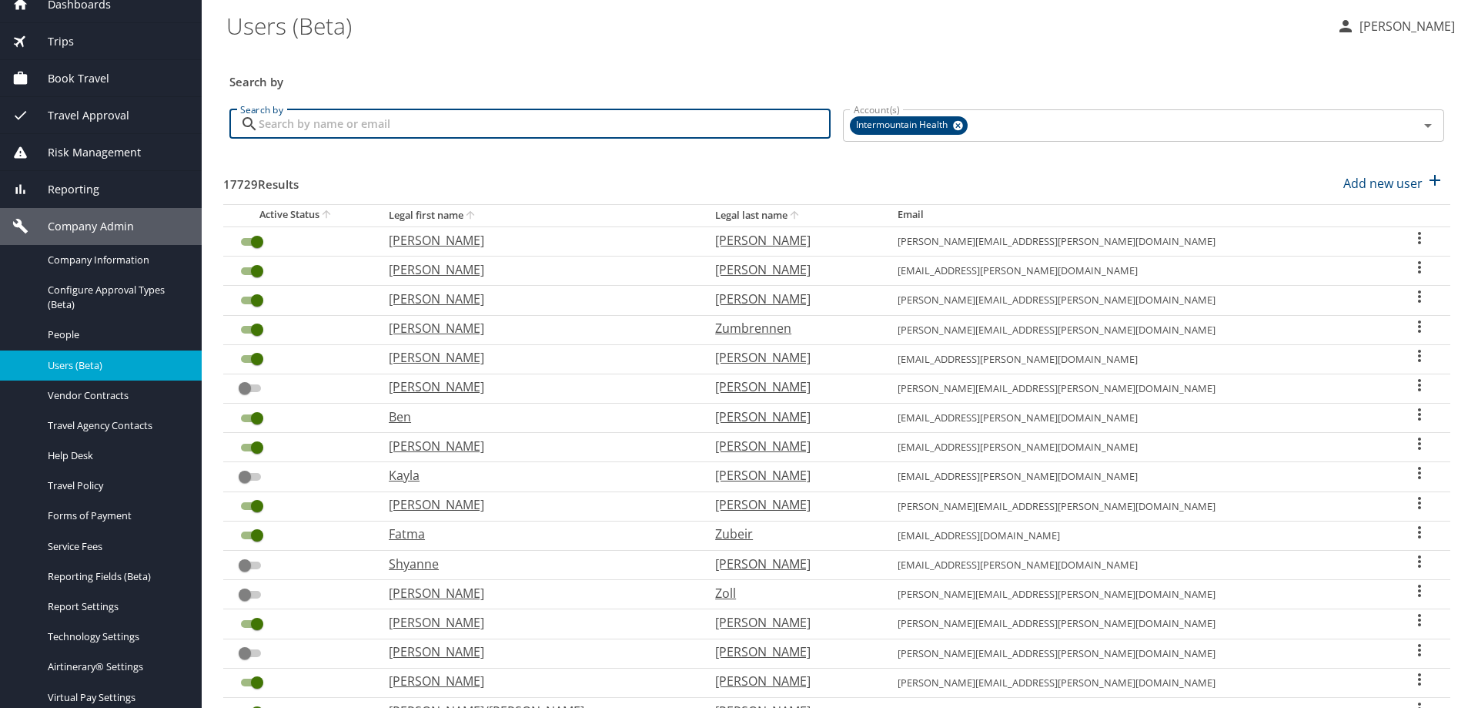
click at [427, 132] on input "Search by" at bounding box center [545, 123] width 572 height 29
type input "v"
type input "ben"
checkbox input "false"
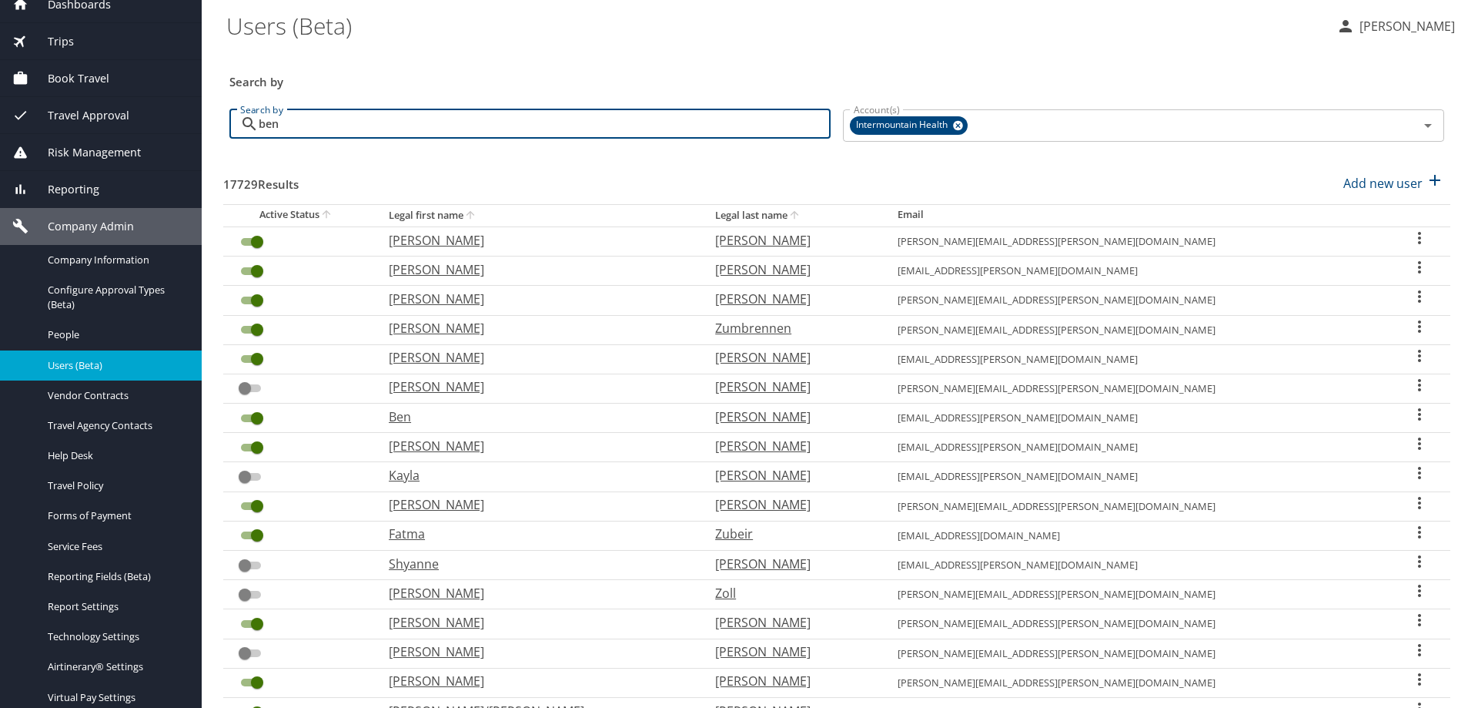
checkbox input "false"
checkbox input "true"
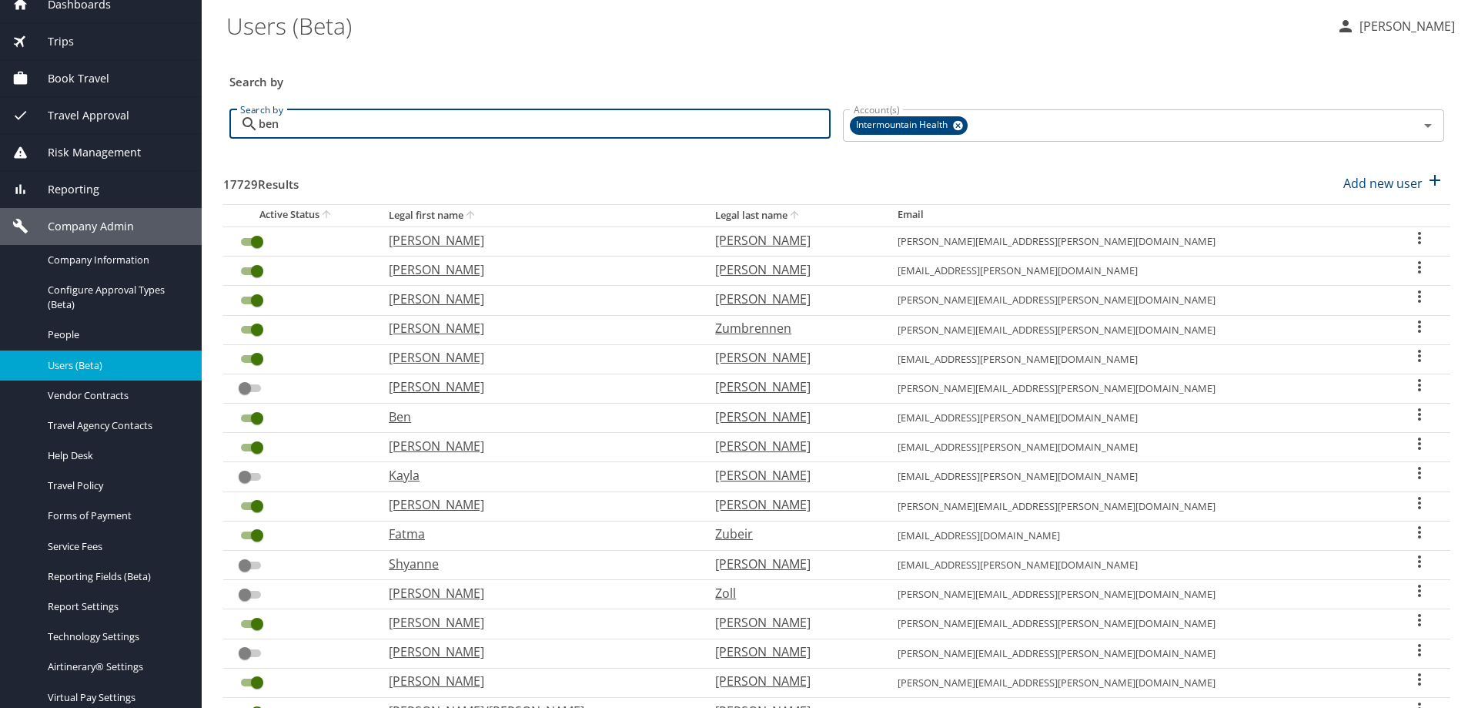
checkbox input "true"
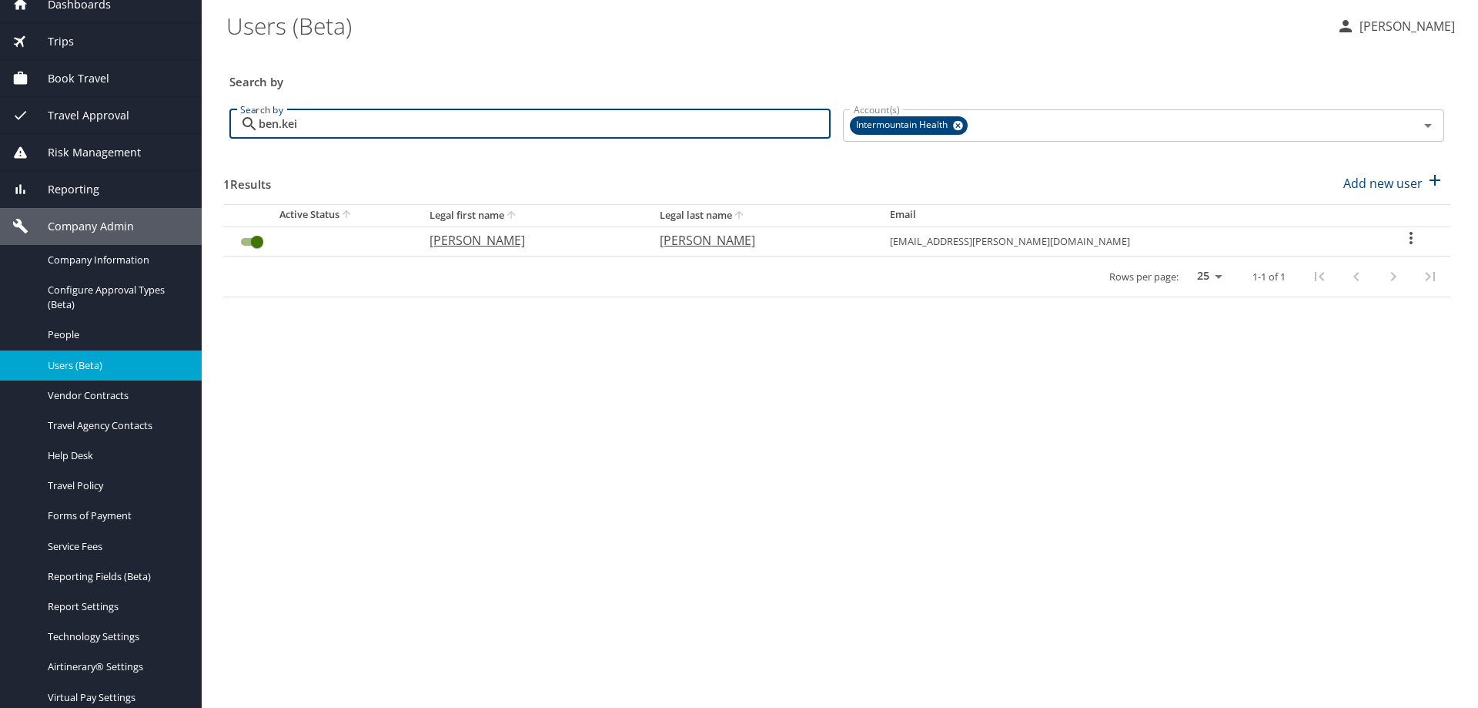
type input "ben.kei"
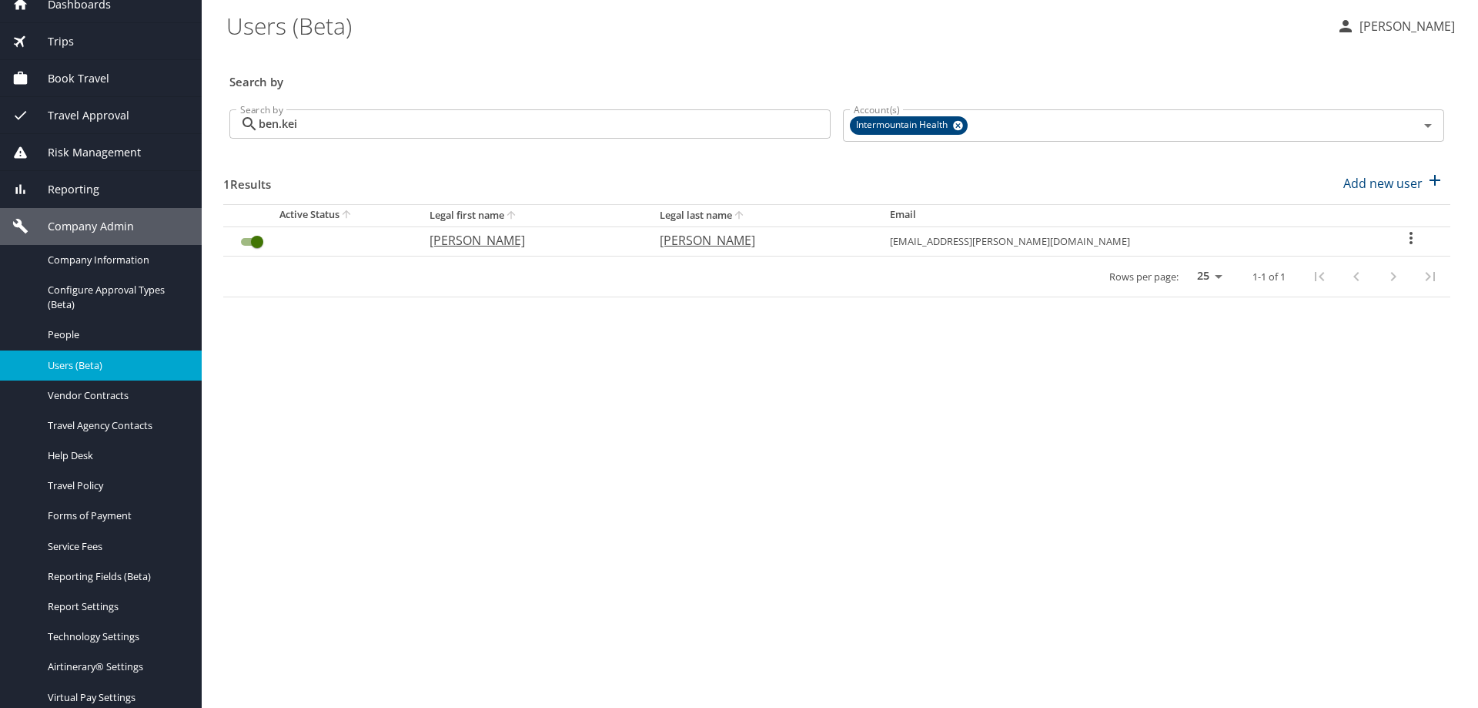
click at [505, 243] on p "Benjamin" at bounding box center [529, 240] width 199 height 18
select select "US"
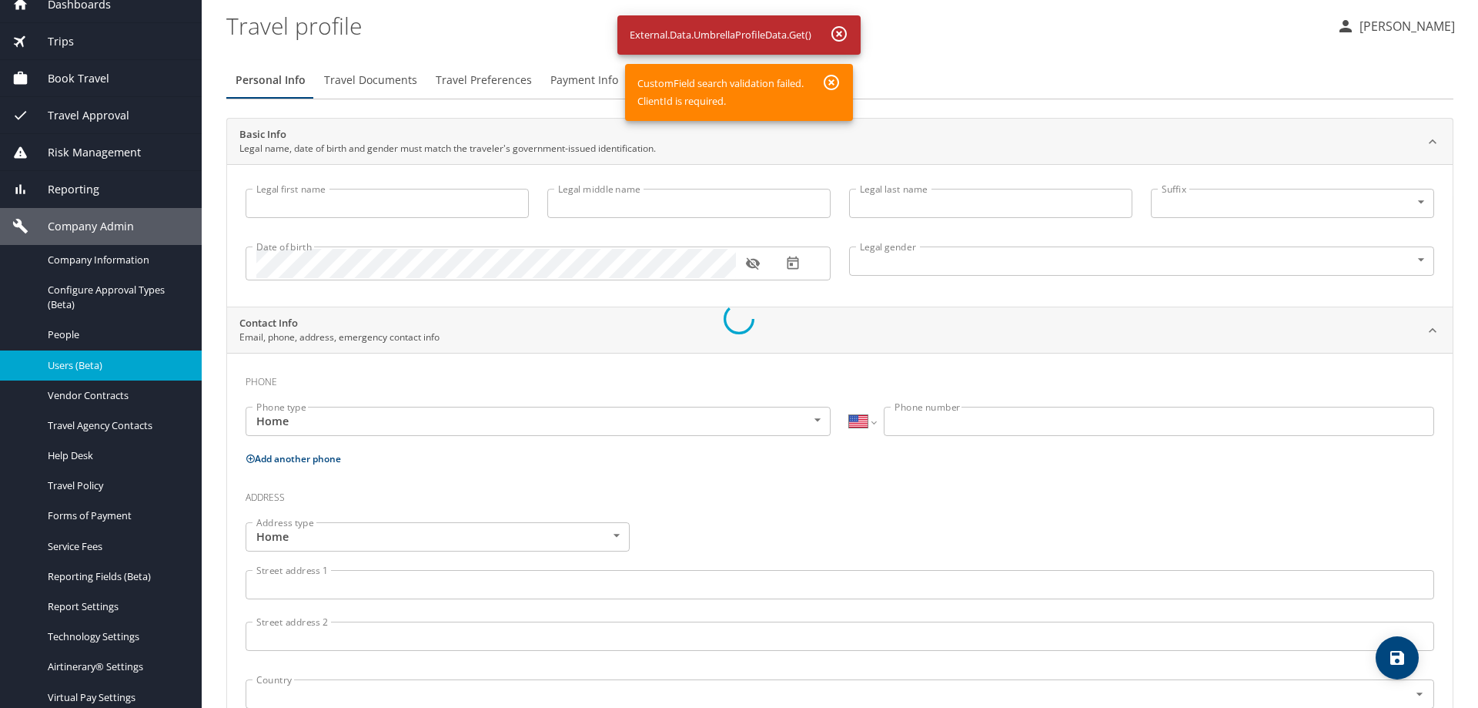
click at [845, 30] on div at bounding box center [739, 318] width 1478 height 778
click at [838, 84] on div at bounding box center [739, 318] width 1478 height 778
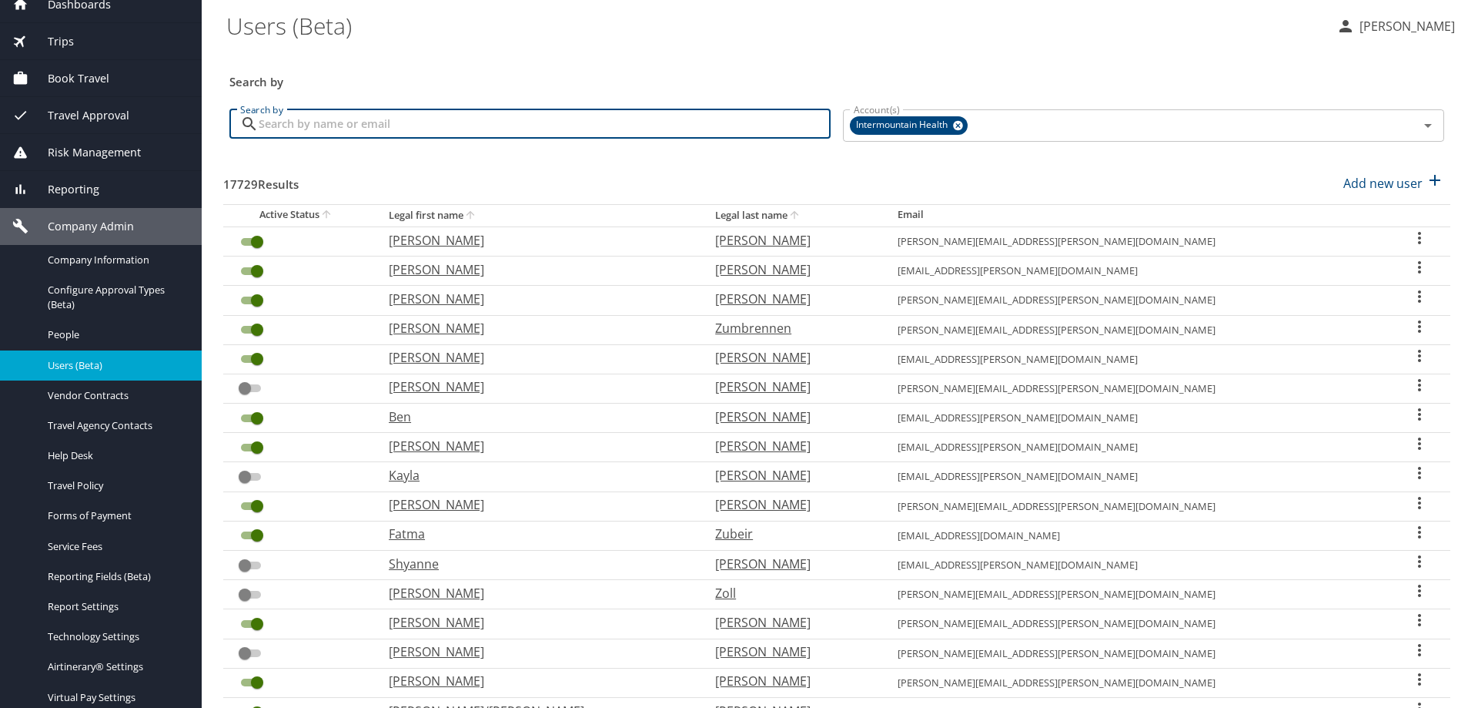
click at [433, 129] on input "Search by" at bounding box center [545, 123] width 572 height 29
click at [397, 128] on input "Search by" at bounding box center [545, 123] width 572 height 29
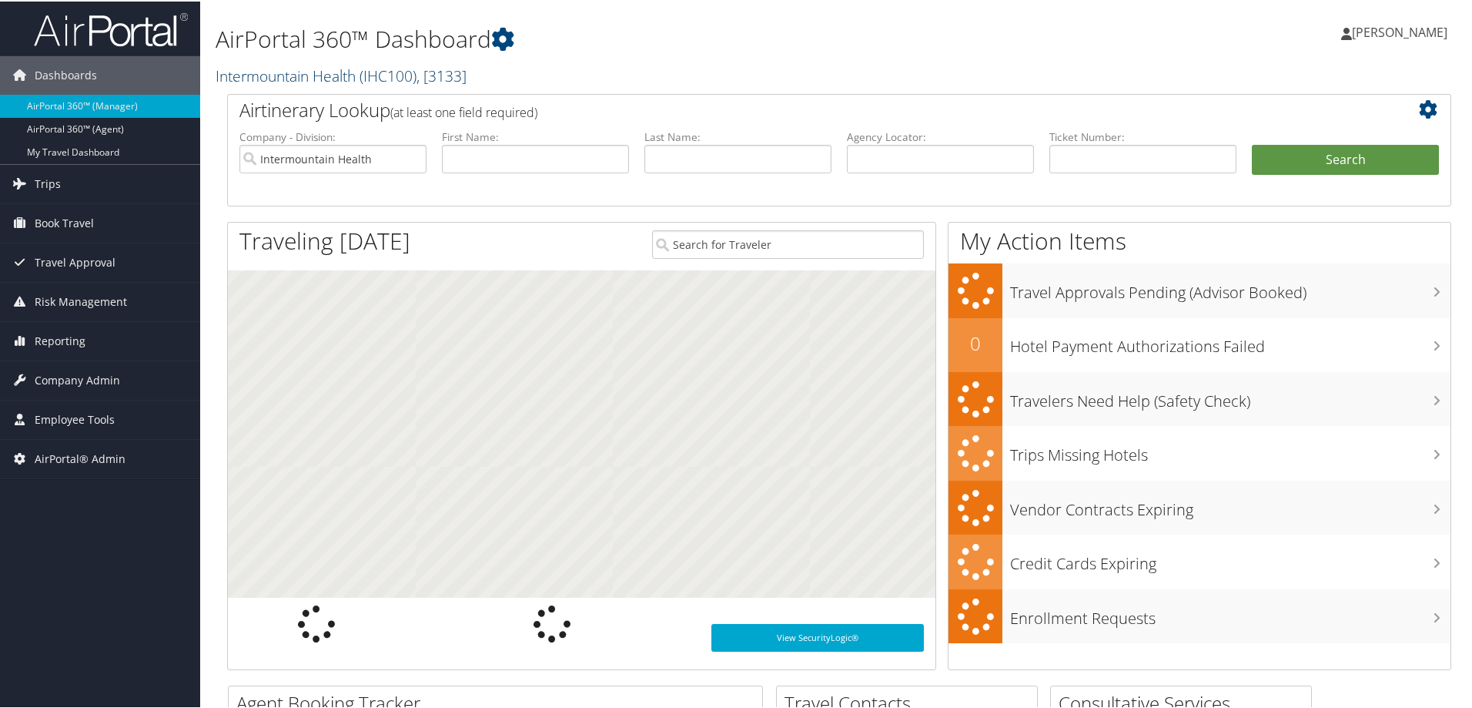
click at [320, 79] on link "Intermountain Health ( IHC100 ) , [ 3133 ]" at bounding box center [341, 74] width 251 height 21
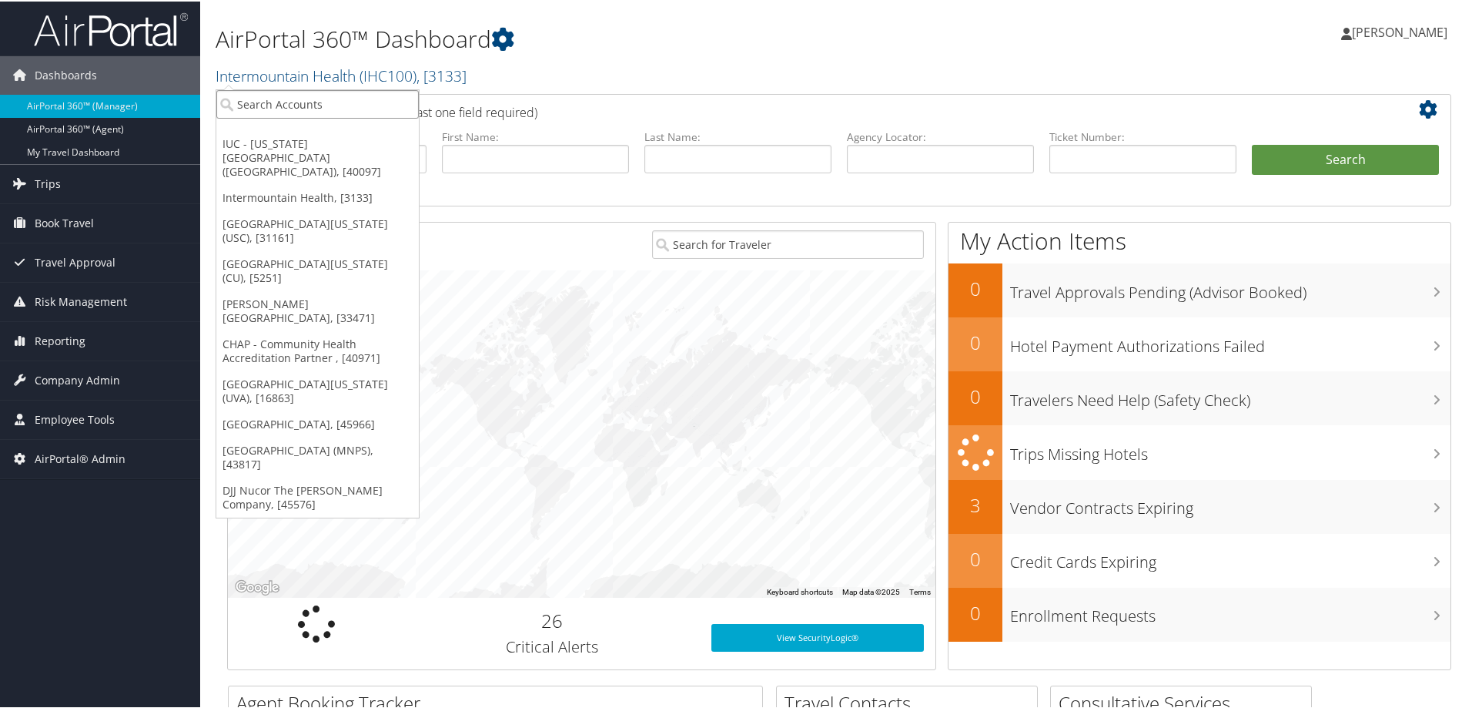
click at [286, 104] on input "search" at bounding box center [317, 103] width 202 height 28
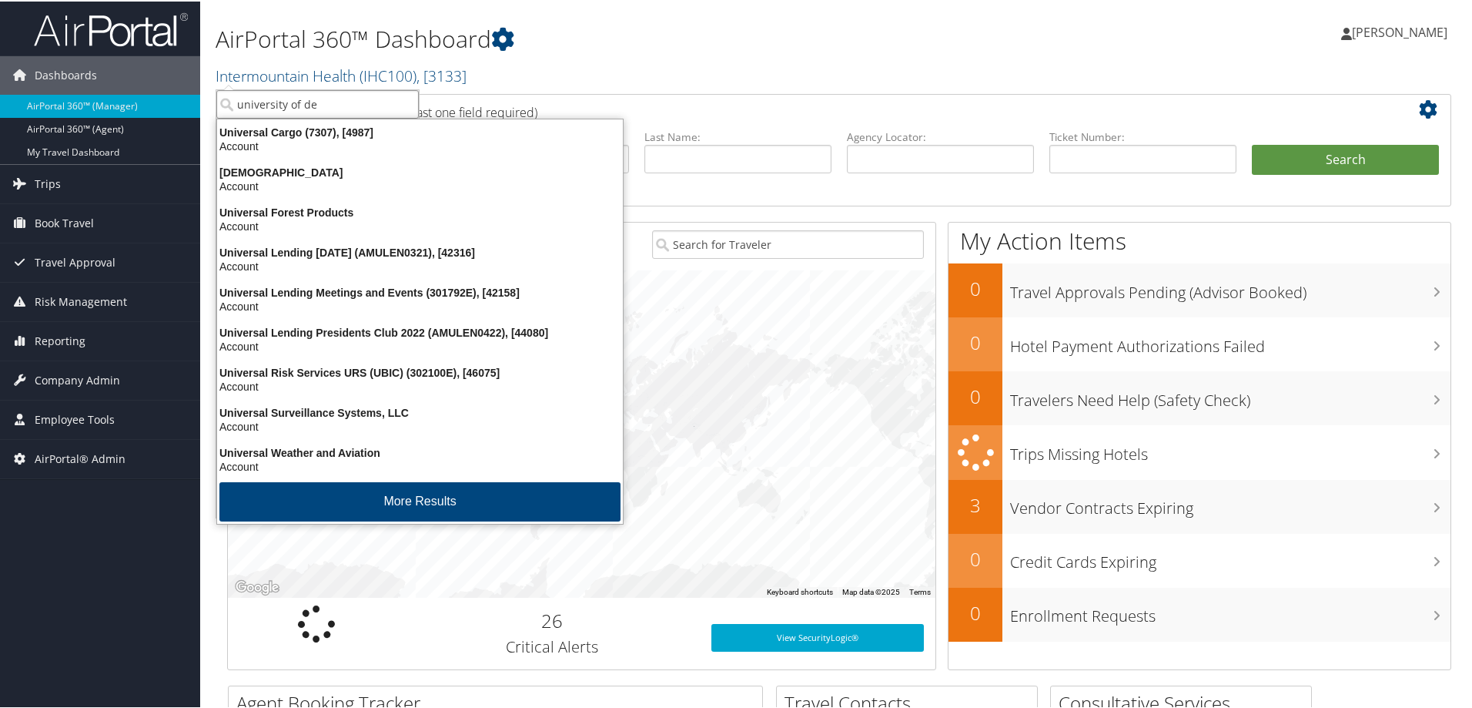
type input "university of den"
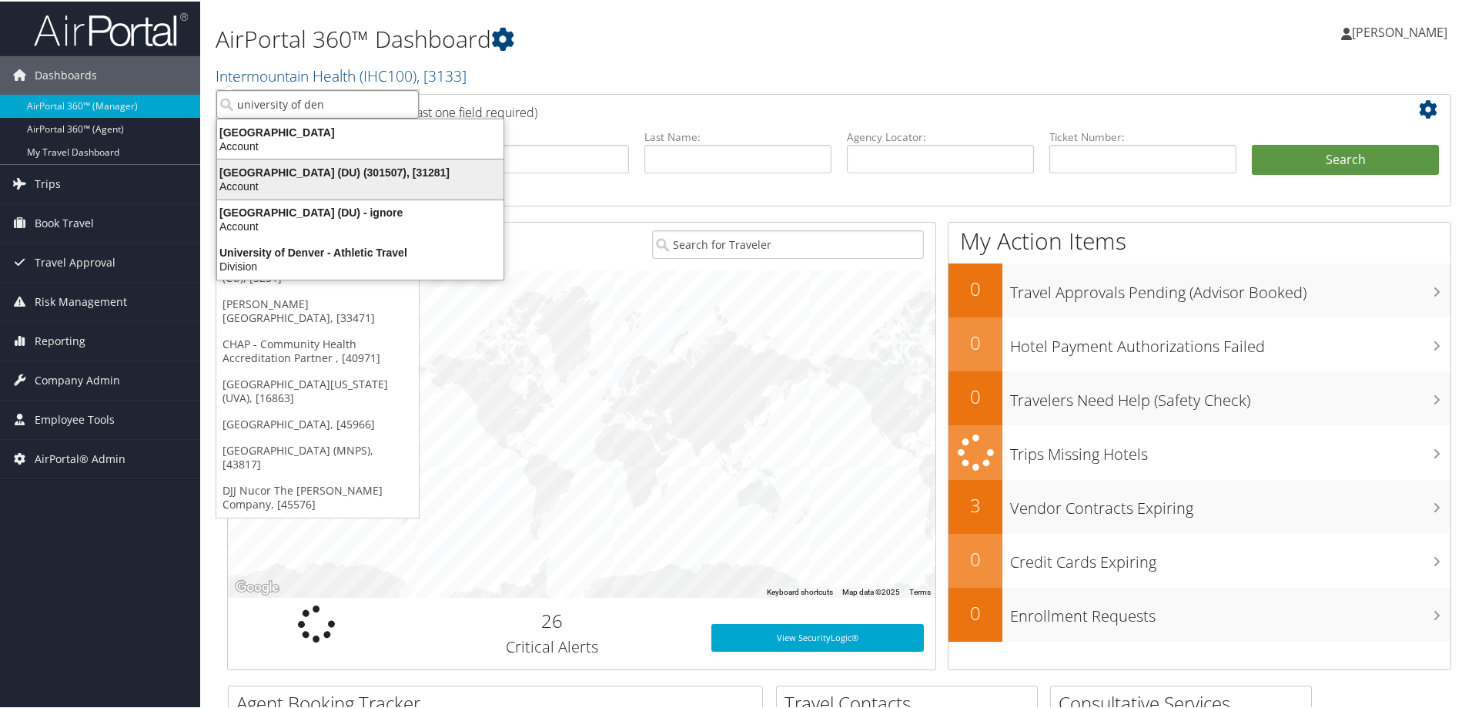
click at [298, 174] on div "University of Denver (DU) (301507), [31281]" at bounding box center [360, 171] width 305 height 14
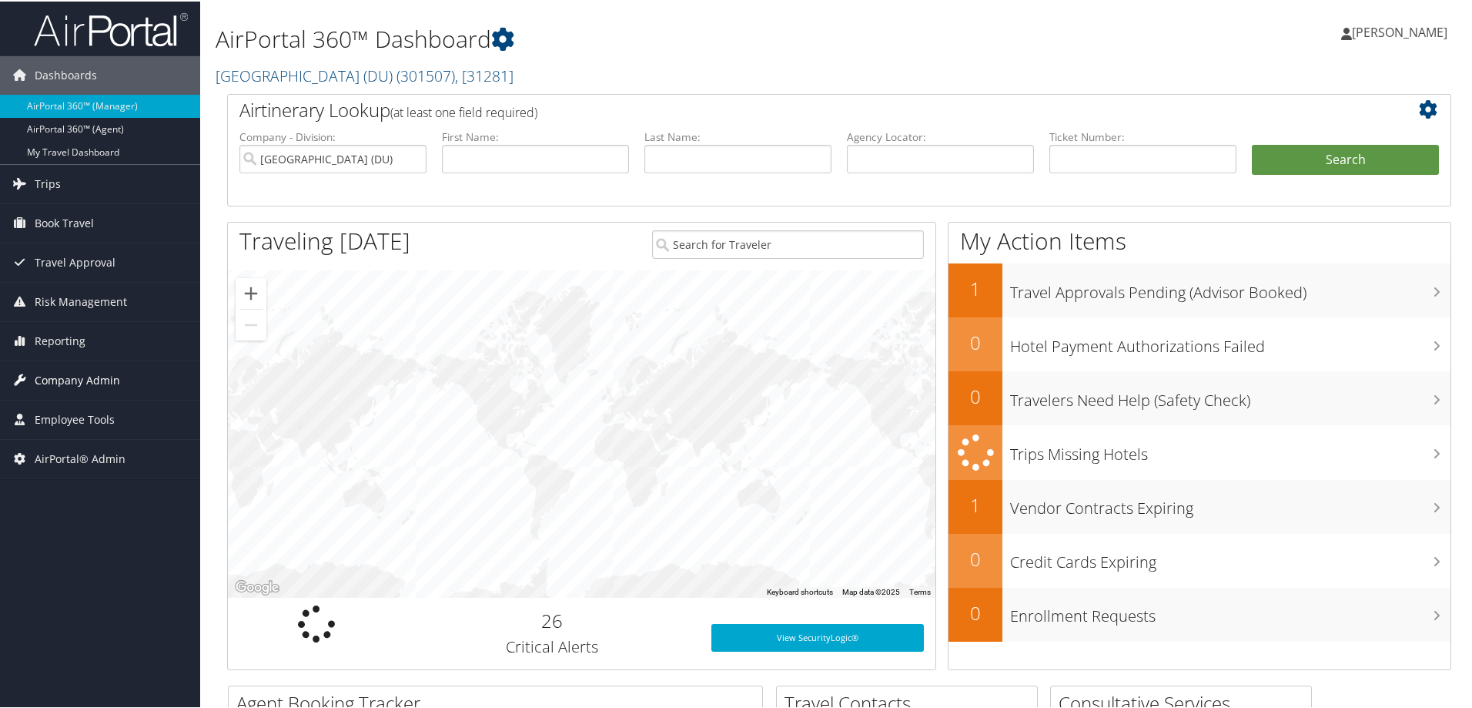
click at [82, 377] on span "Company Admin" at bounding box center [77, 379] width 85 height 38
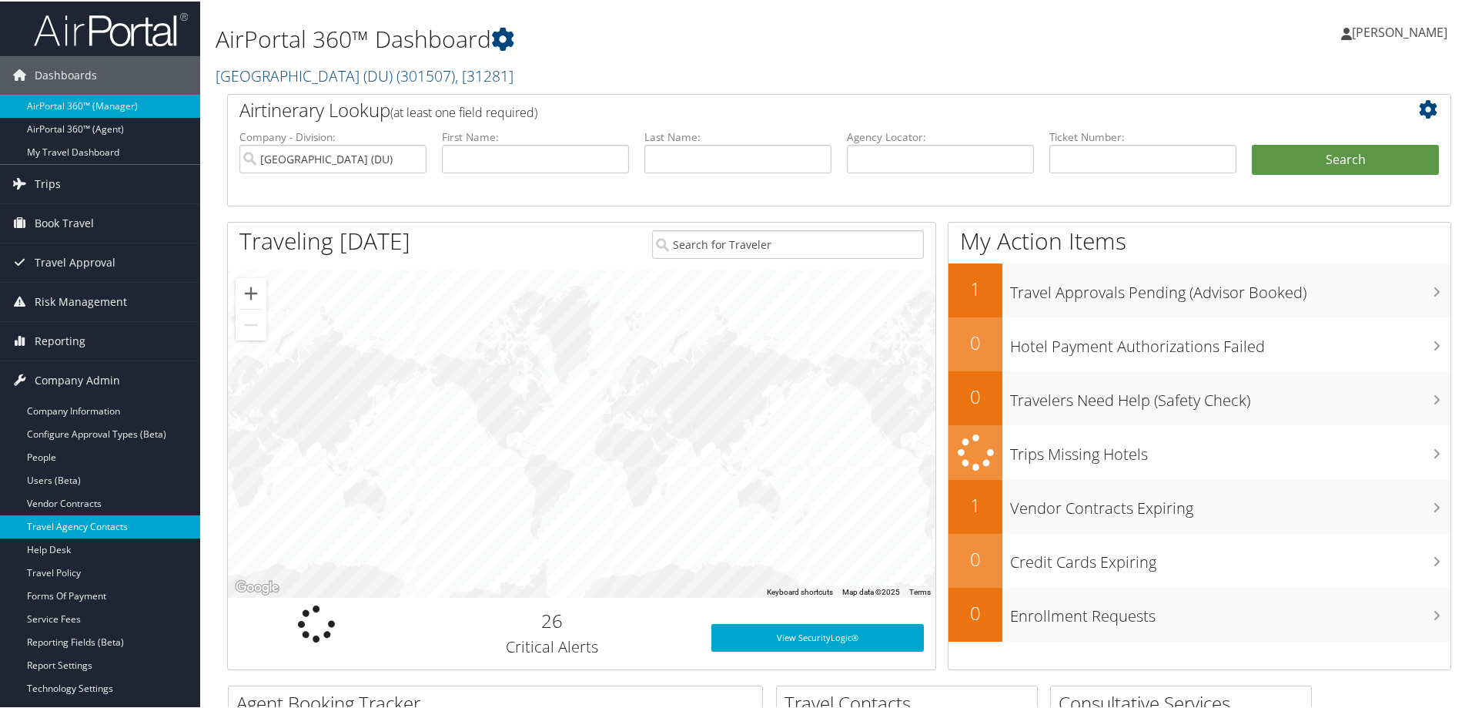
click at [122, 527] on link "Travel Agency Contacts" at bounding box center [100, 525] width 200 height 23
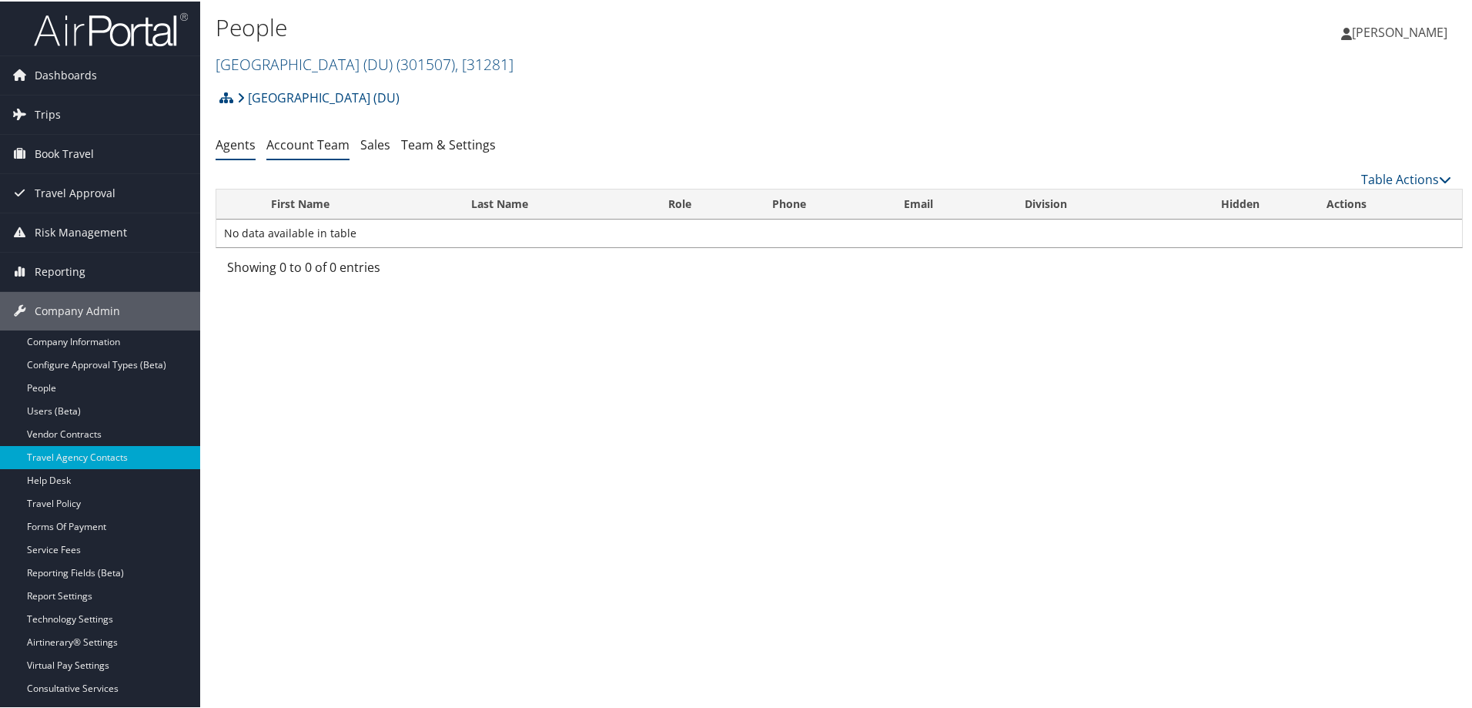
click at [299, 143] on link "Account Team" at bounding box center [307, 143] width 83 height 17
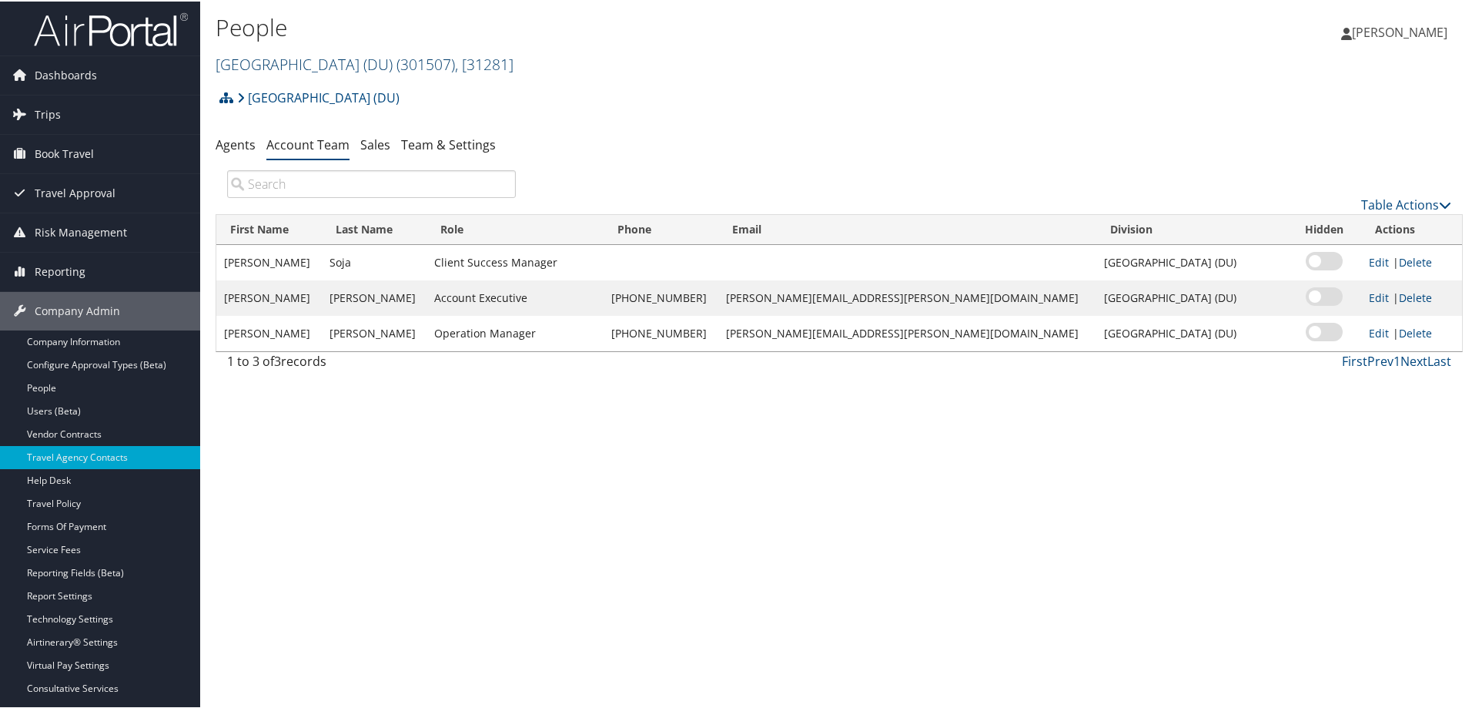
click at [349, 54] on link "[GEOGRAPHIC_DATA] (DU) ( 301507 ) , [ 31281 ]" at bounding box center [365, 62] width 298 height 21
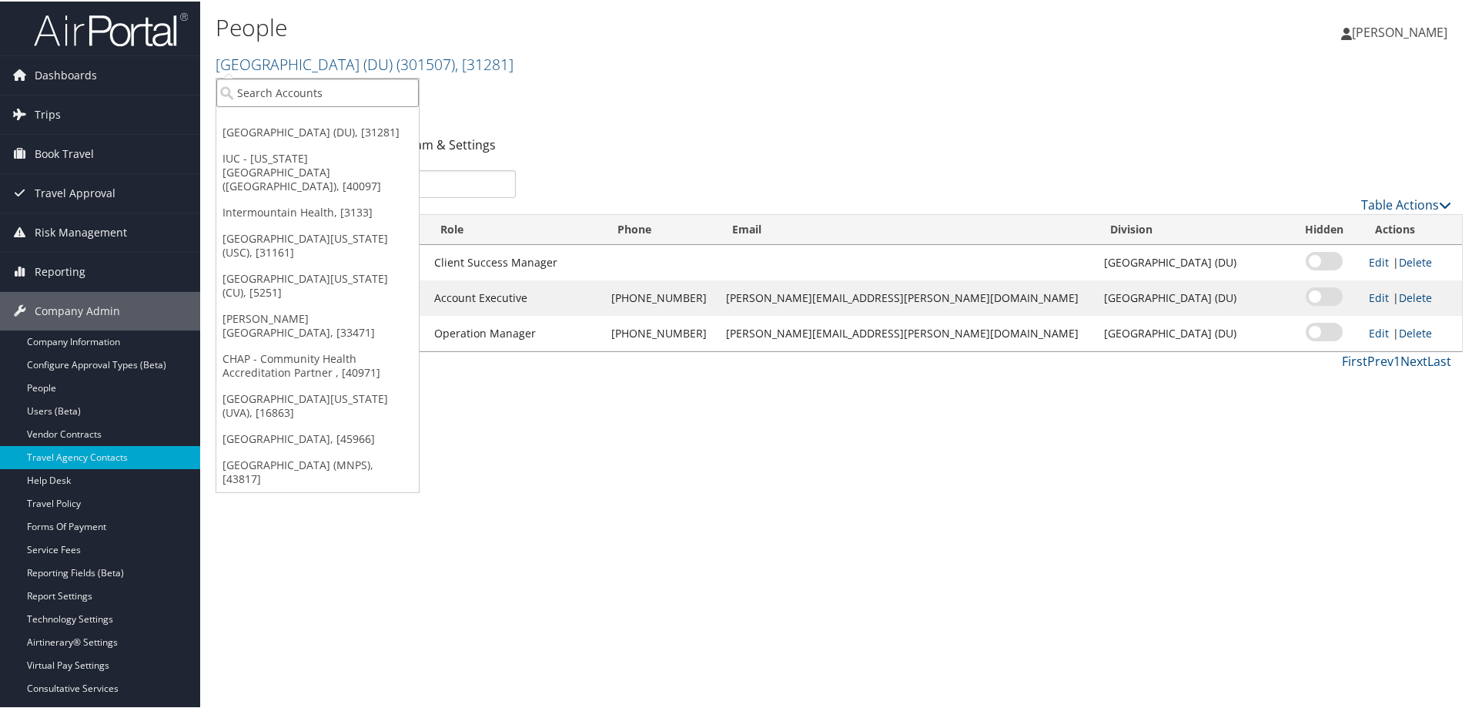
click at [296, 101] on input "search" at bounding box center [317, 91] width 202 height 28
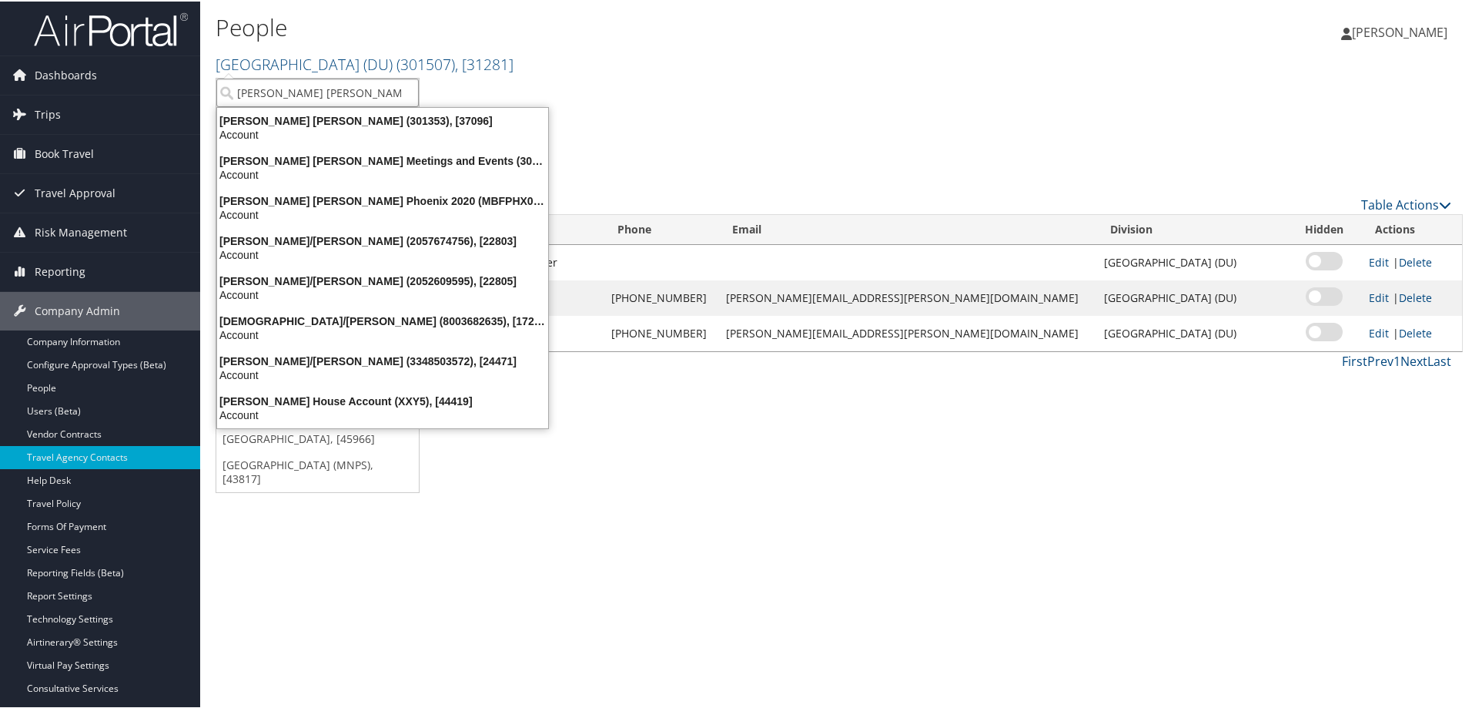
type input "bishop fox"
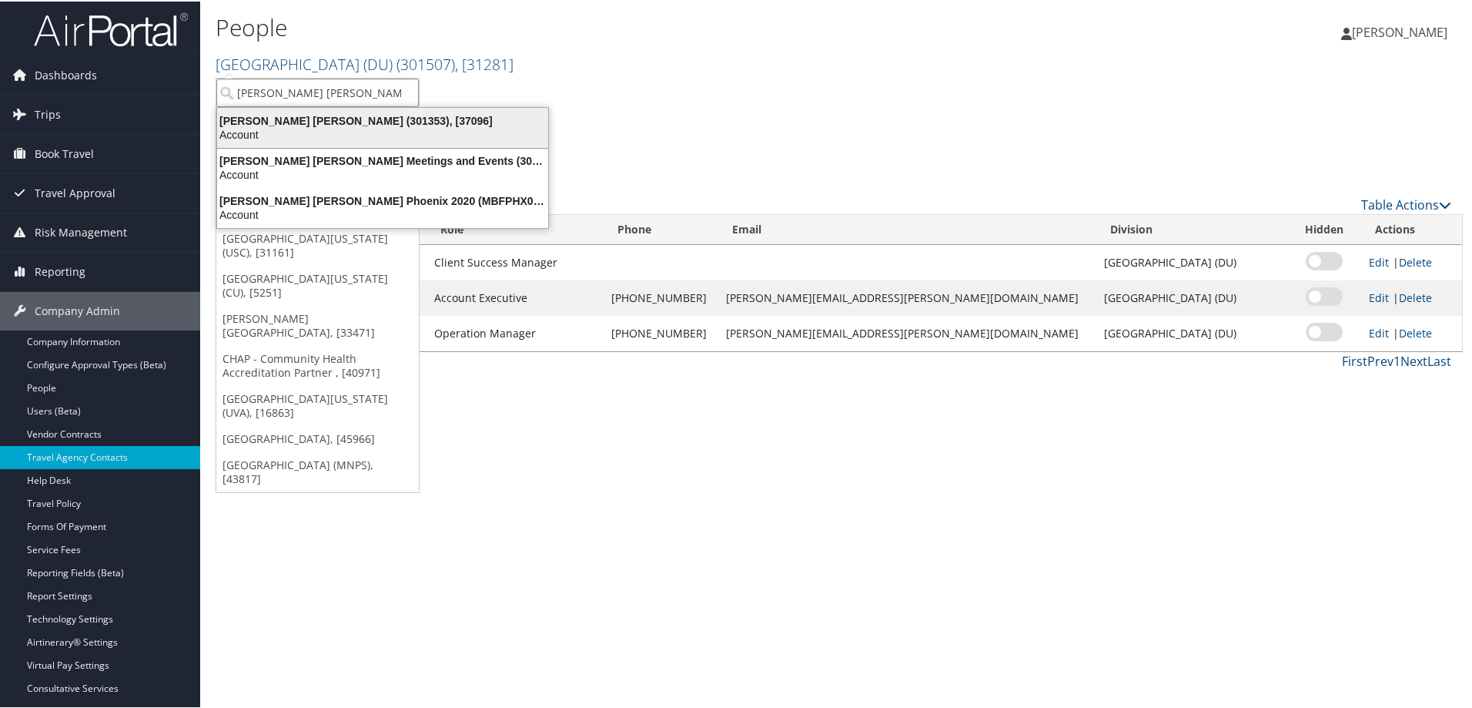
click at [296, 132] on div "Account" at bounding box center [383, 133] width 350 height 14
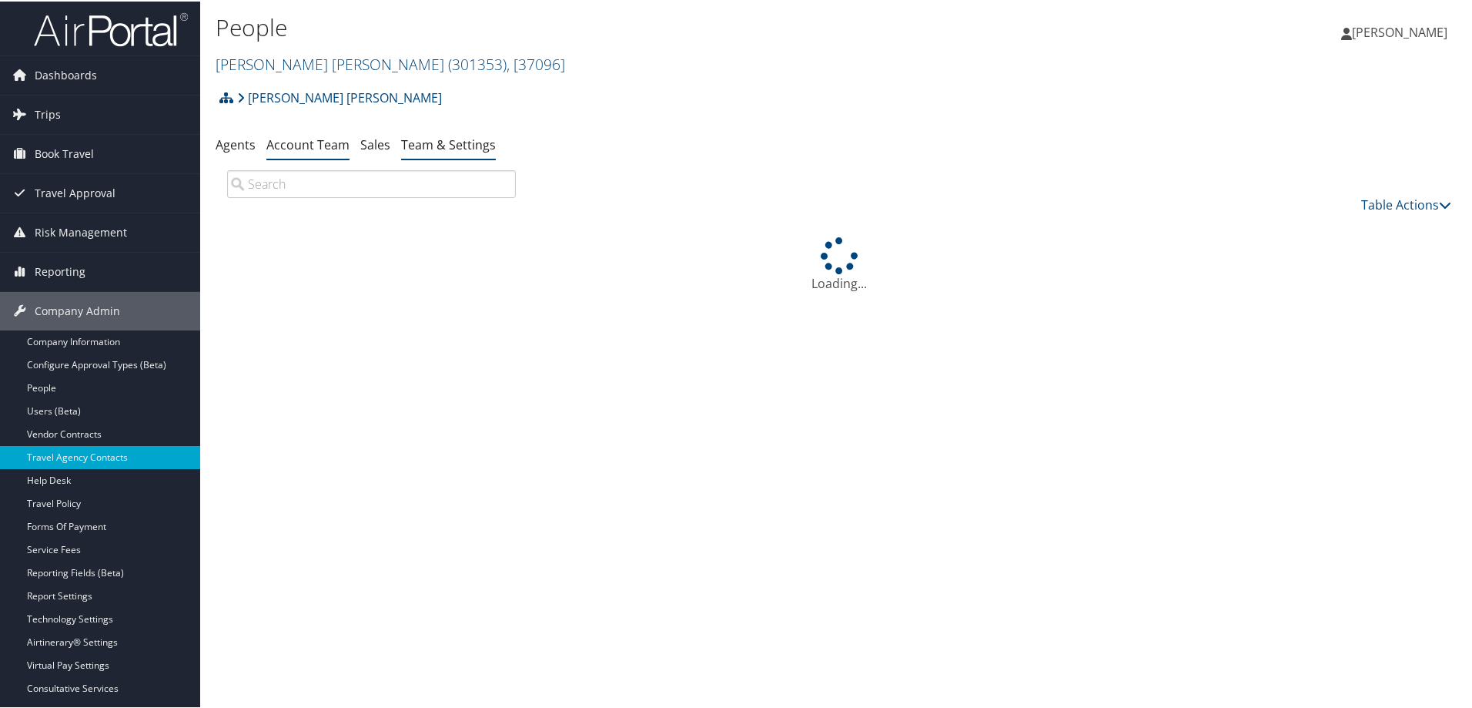
click at [445, 142] on link "Team & Settings" at bounding box center [448, 143] width 95 height 17
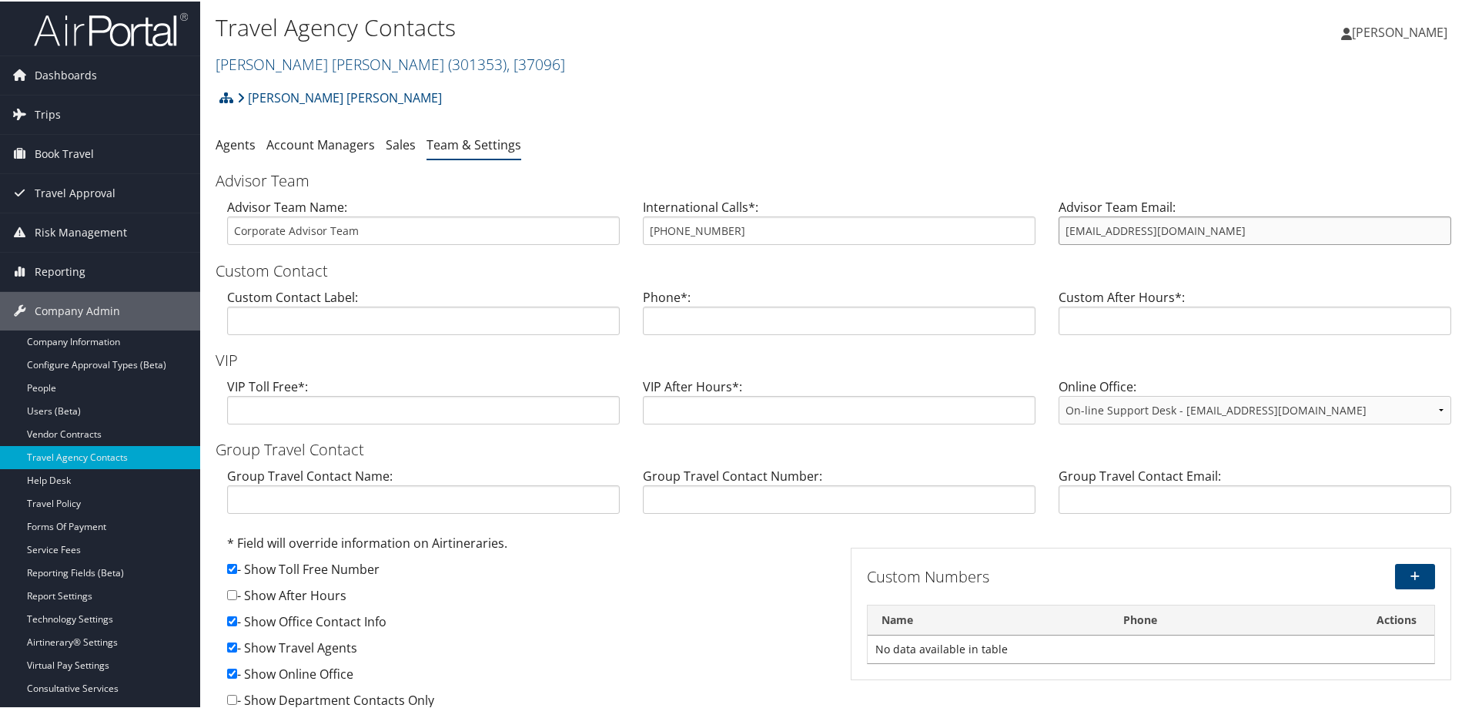
drag, startPoint x: 1178, startPoint y: 234, endPoint x: 1052, endPoint y: 228, distance: 126.4
click at [1052, 228] on div "Advisor Team Email: trips@cbtravel.com" at bounding box center [1255, 225] width 416 height 59
click at [1226, 136] on ul "Agents Account Managers Sales Team & Settings" at bounding box center [839, 144] width 1247 height 28
click at [32, 109] on link "Trips" at bounding box center [100, 113] width 200 height 38
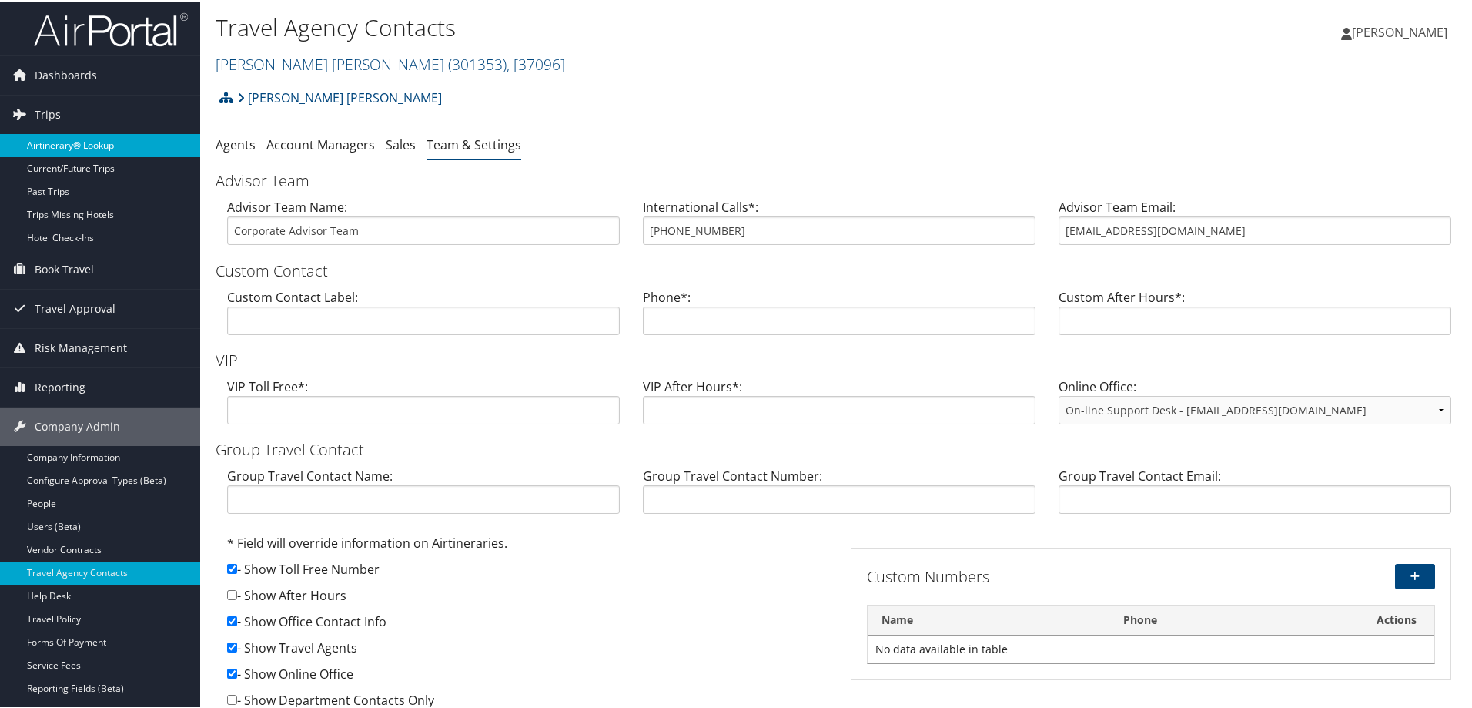
click at [112, 142] on link "Airtinerary® Lookup" at bounding box center [100, 143] width 200 height 23
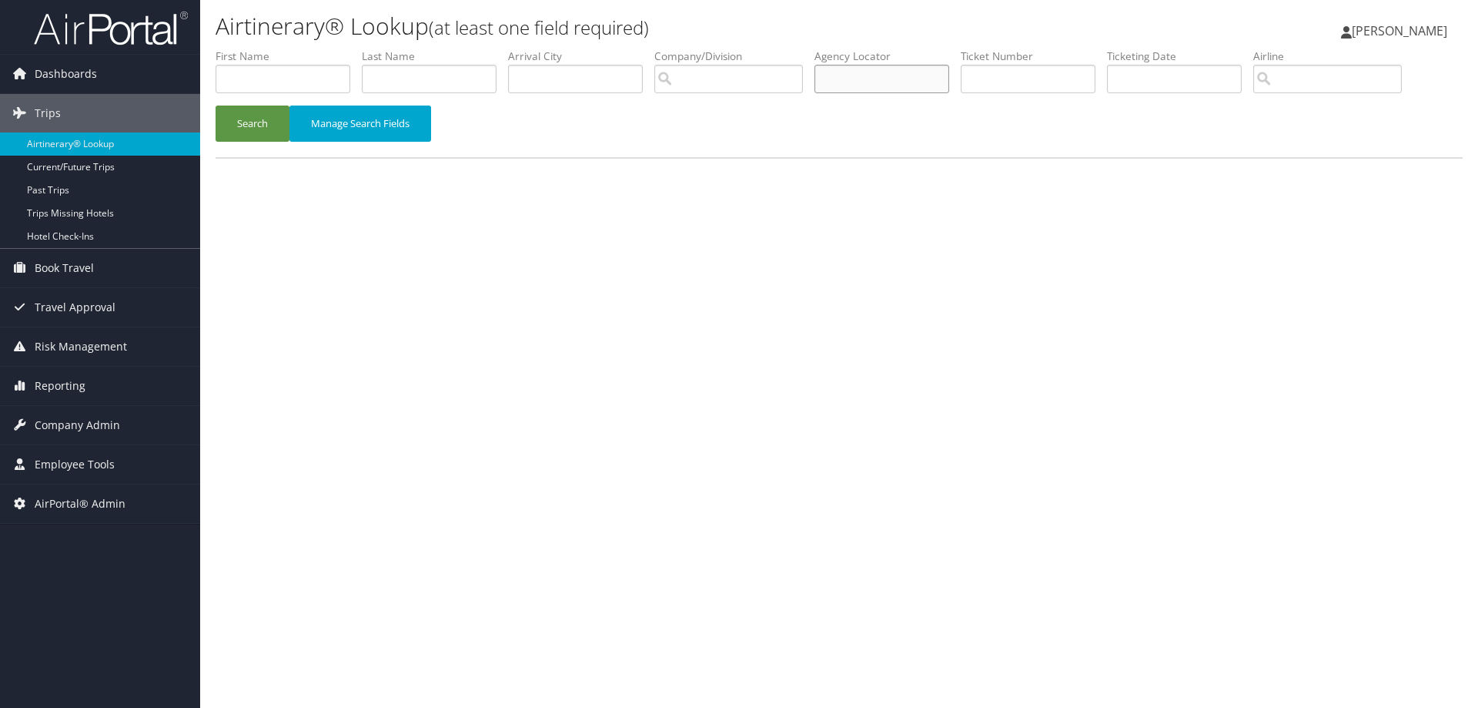
click at [856, 78] on input "text" at bounding box center [882, 79] width 135 height 28
paste input "DGMM3K"
type input "DGMM3K"
click at [216, 105] on button "Search" at bounding box center [253, 123] width 74 height 36
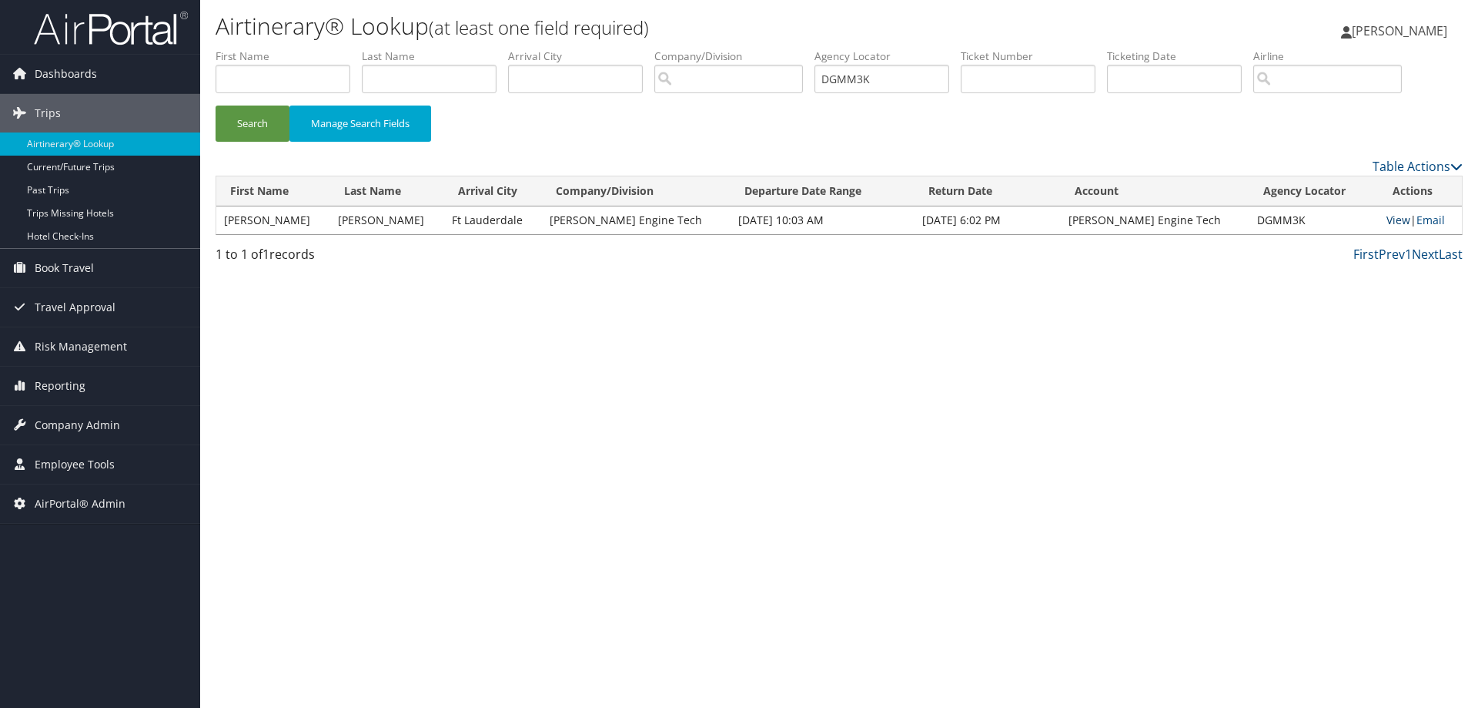
click at [1387, 218] on link "View" at bounding box center [1399, 219] width 24 height 15
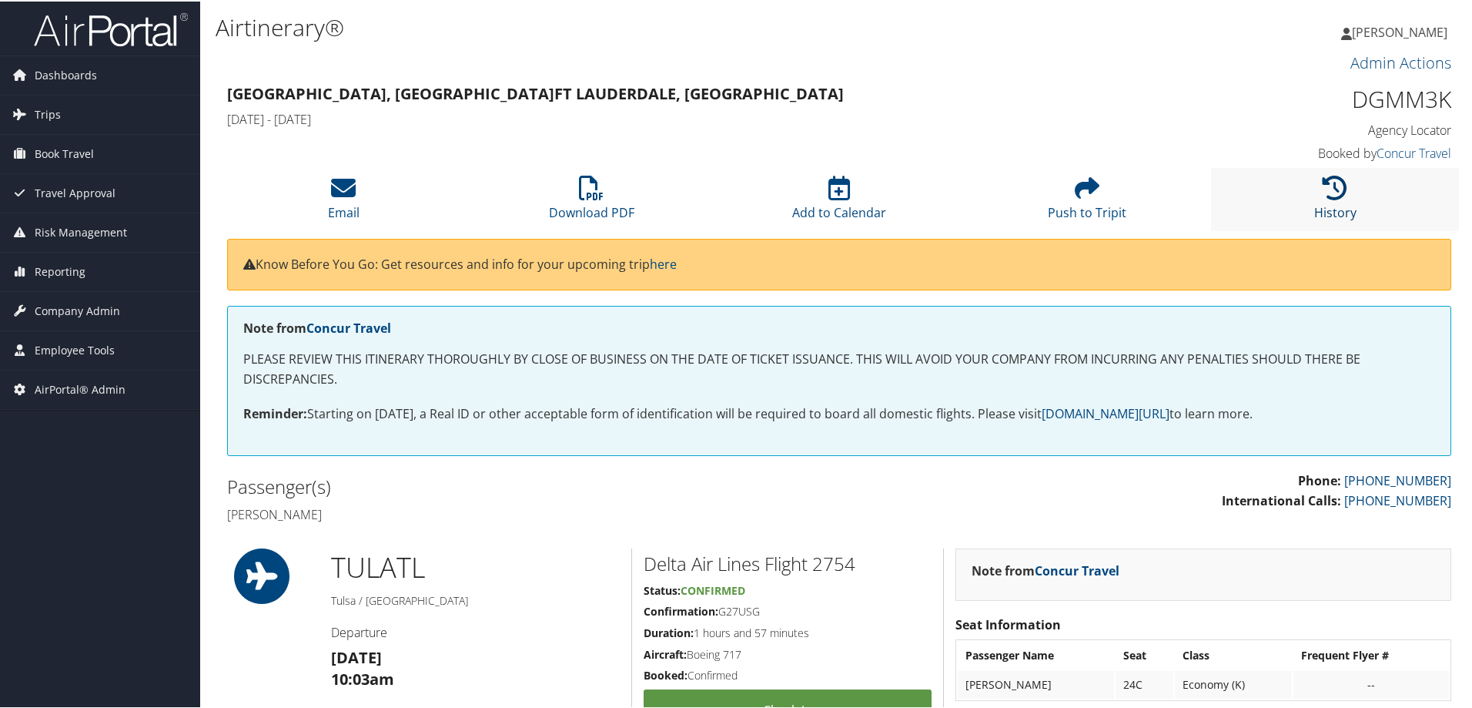
click at [1336, 191] on icon at bounding box center [1335, 186] width 25 height 25
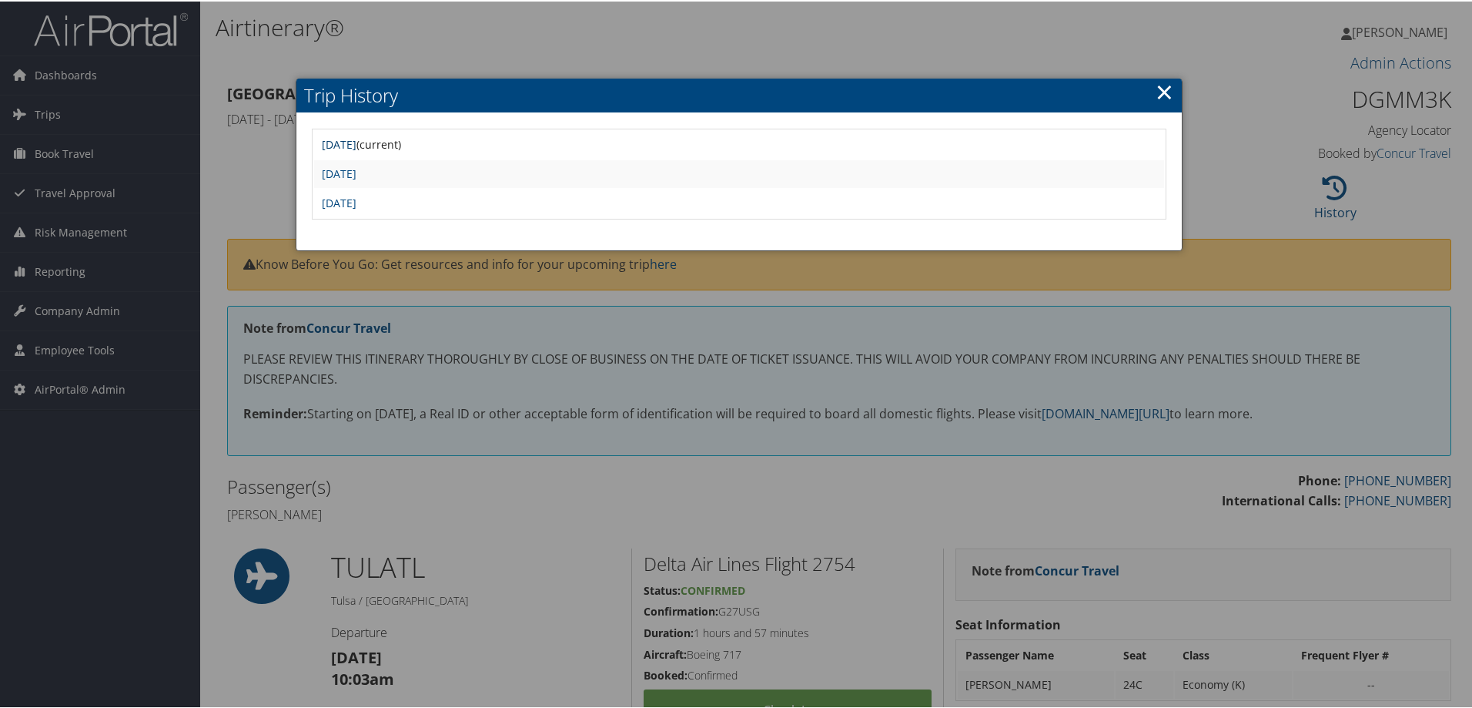
click at [356, 146] on link "Thu Sep 18 15:20:38 MDT 2025" at bounding box center [339, 143] width 35 height 15
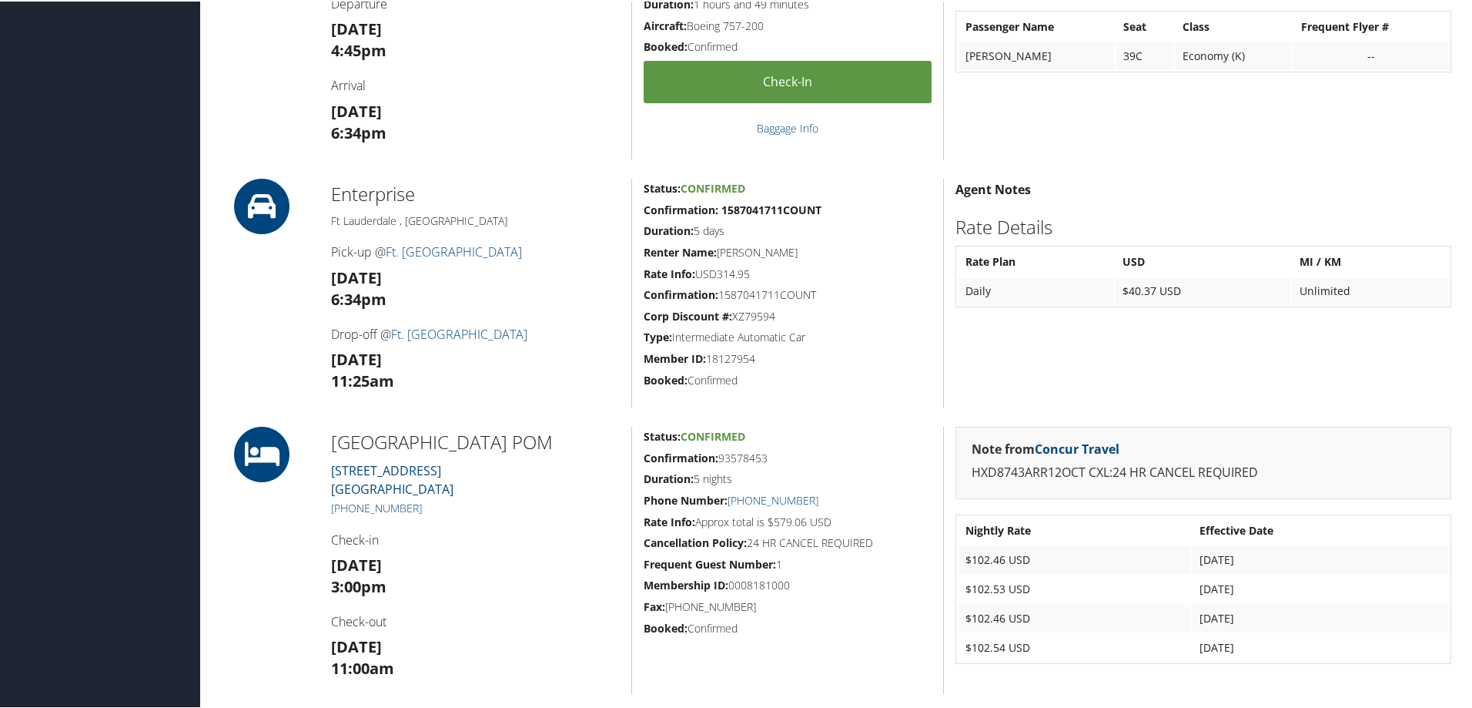
scroll to position [1155, 0]
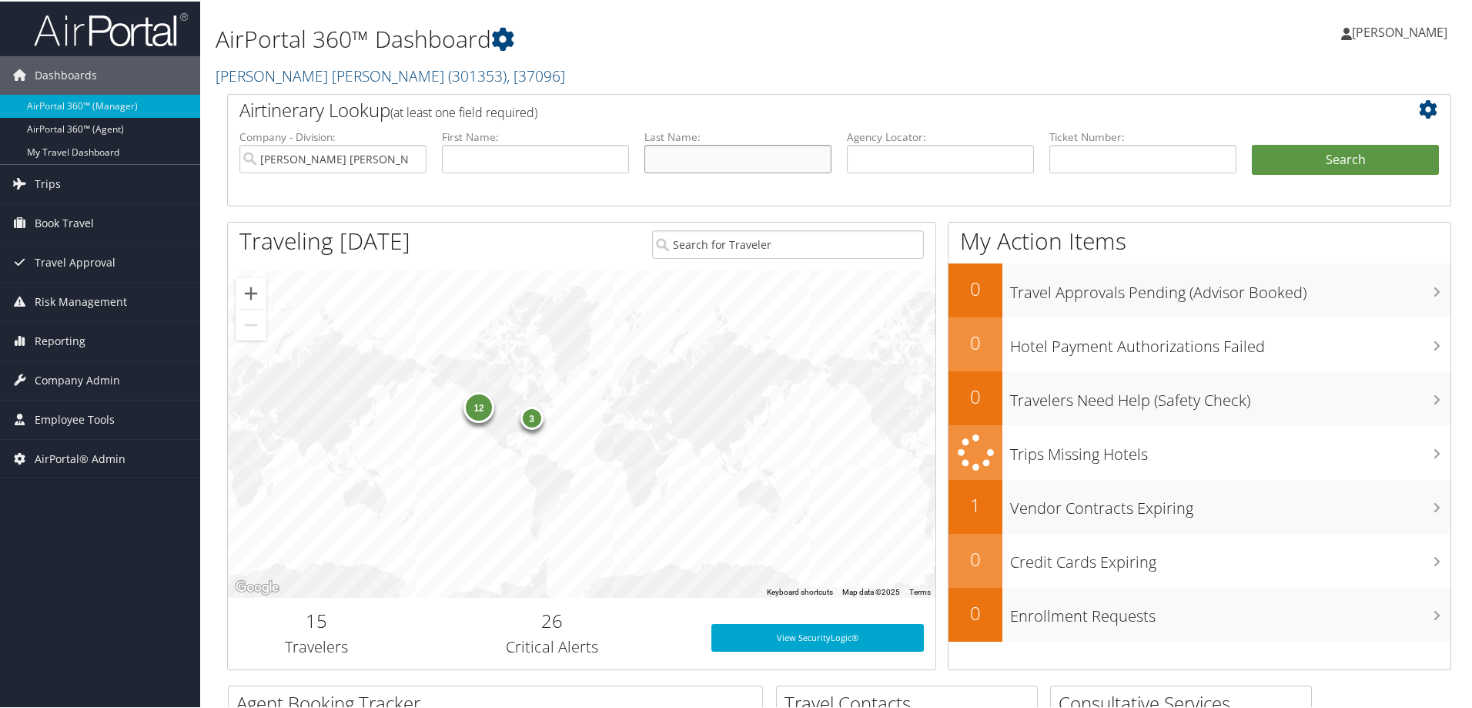
click at [701, 153] on input "text" at bounding box center [737, 157] width 187 height 28
click at [905, 159] on input "text" at bounding box center [940, 157] width 187 height 28
type input "cmxjl0"
click at [1252, 143] on button "Search" at bounding box center [1345, 158] width 187 height 31
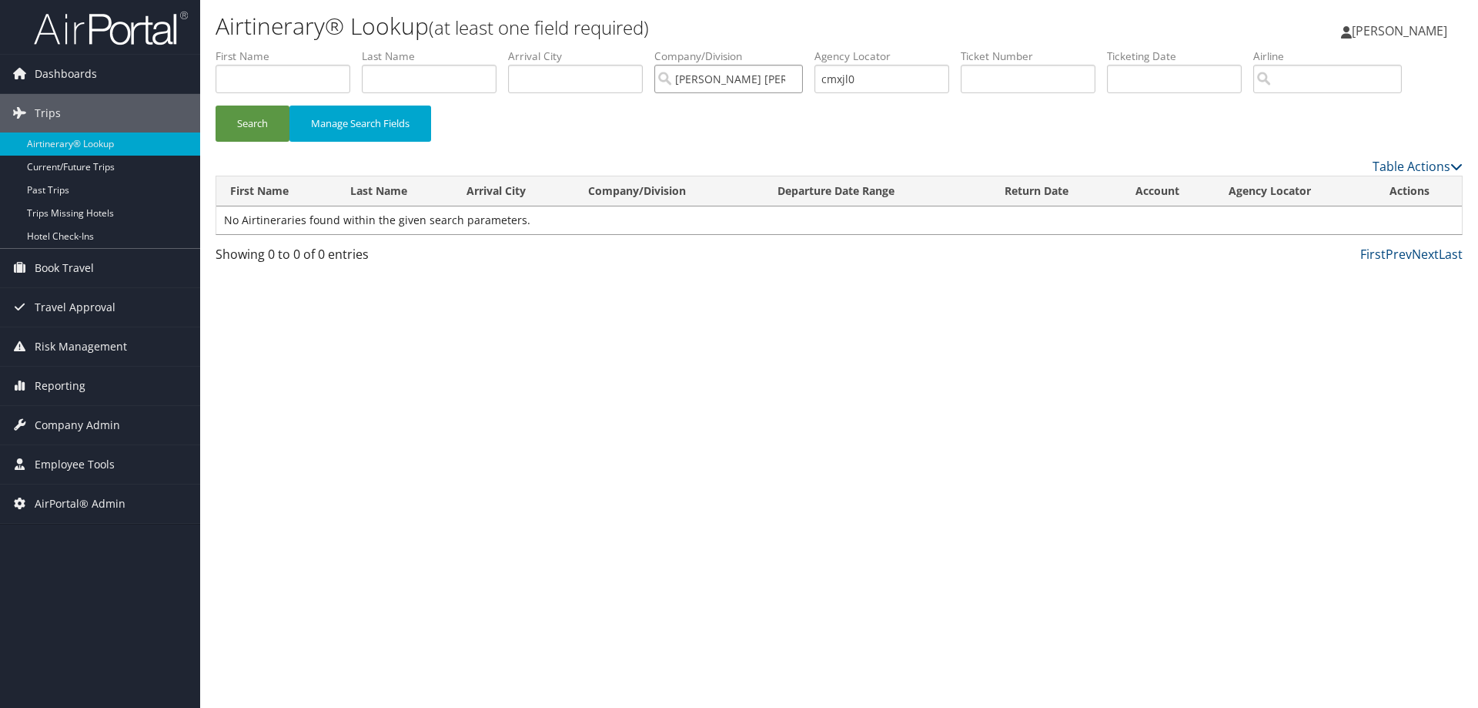
click at [793, 82] on input "[PERSON_NAME] [PERSON_NAME]" at bounding box center [728, 79] width 149 height 28
click at [898, 75] on input "cmxjl0" at bounding box center [882, 79] width 135 height 28
click at [216, 105] on button "Search" at bounding box center [253, 123] width 74 height 36
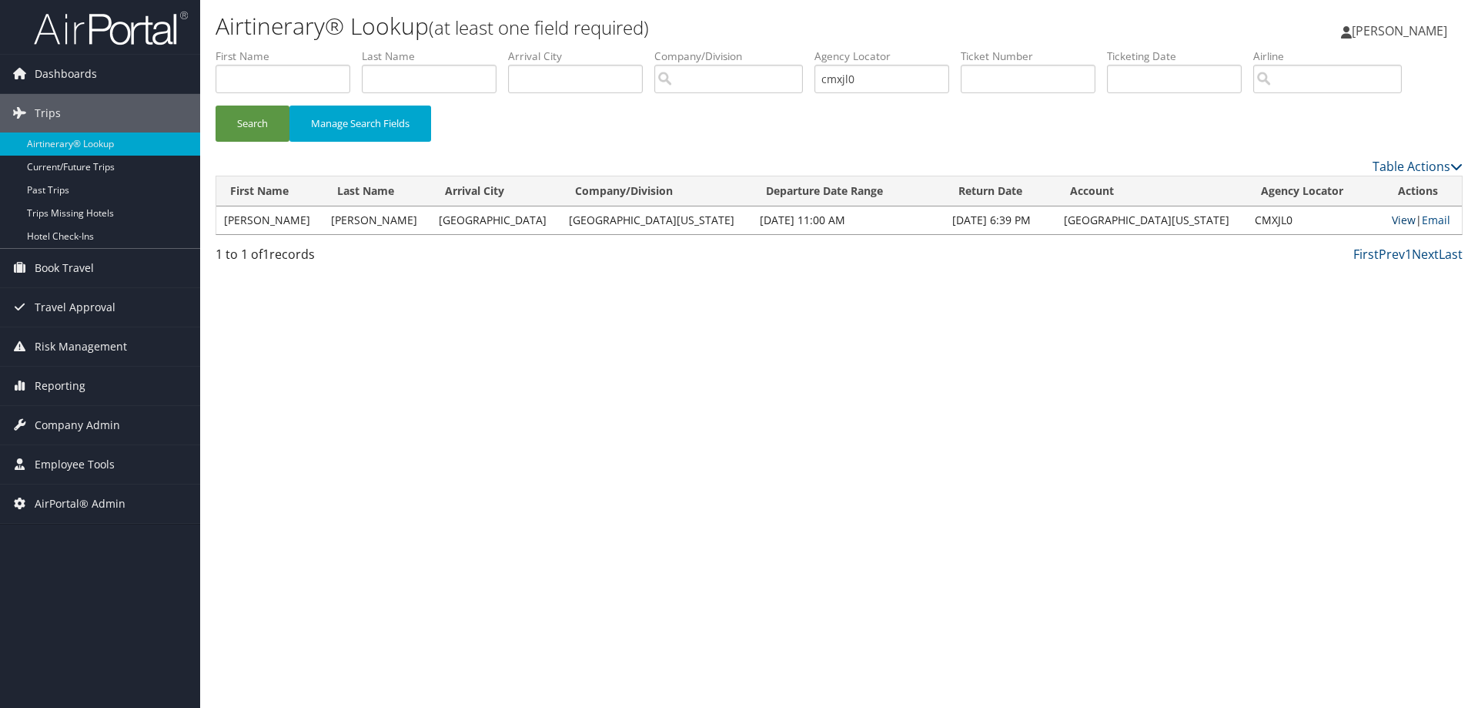
click at [1397, 215] on link "View" at bounding box center [1404, 219] width 24 height 15
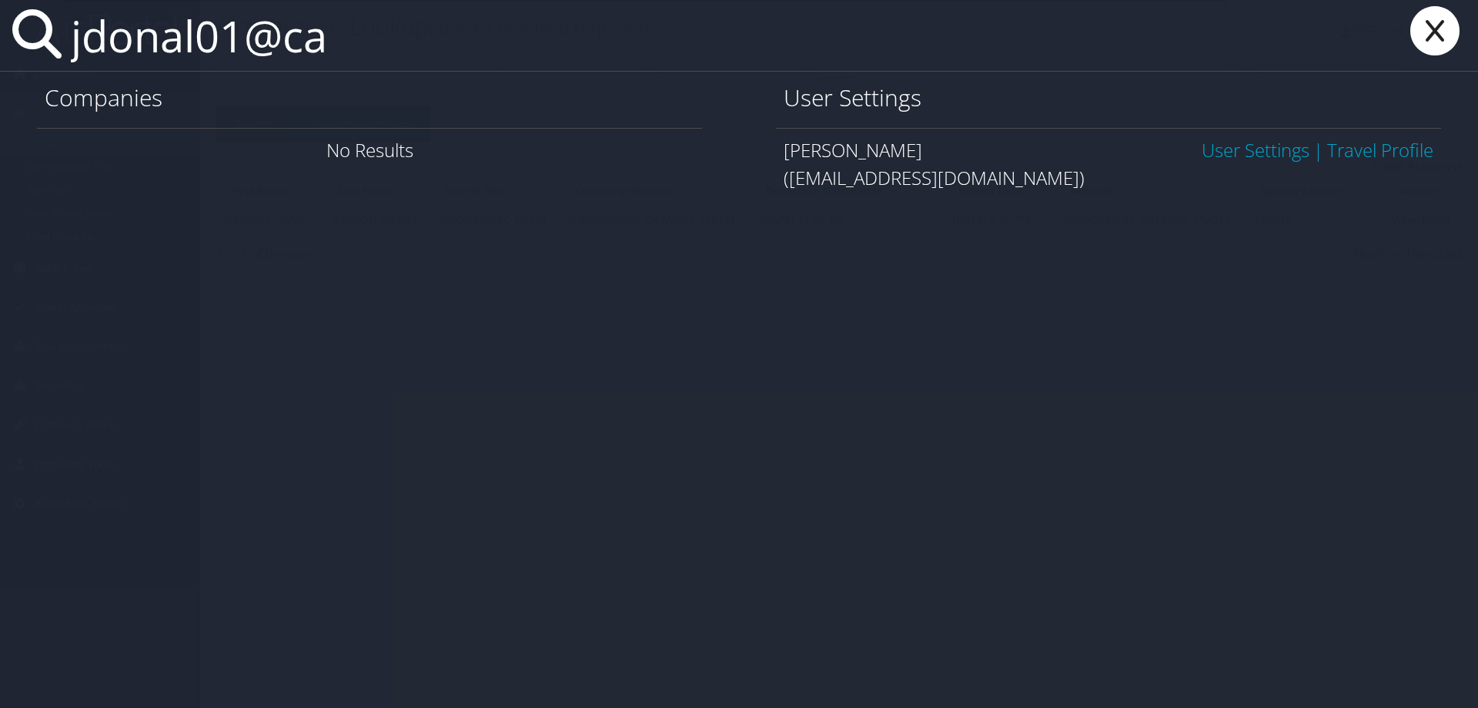
type input "jdonal01@ca"
click at [1236, 152] on link "User Settings" at bounding box center [1256, 149] width 108 height 25
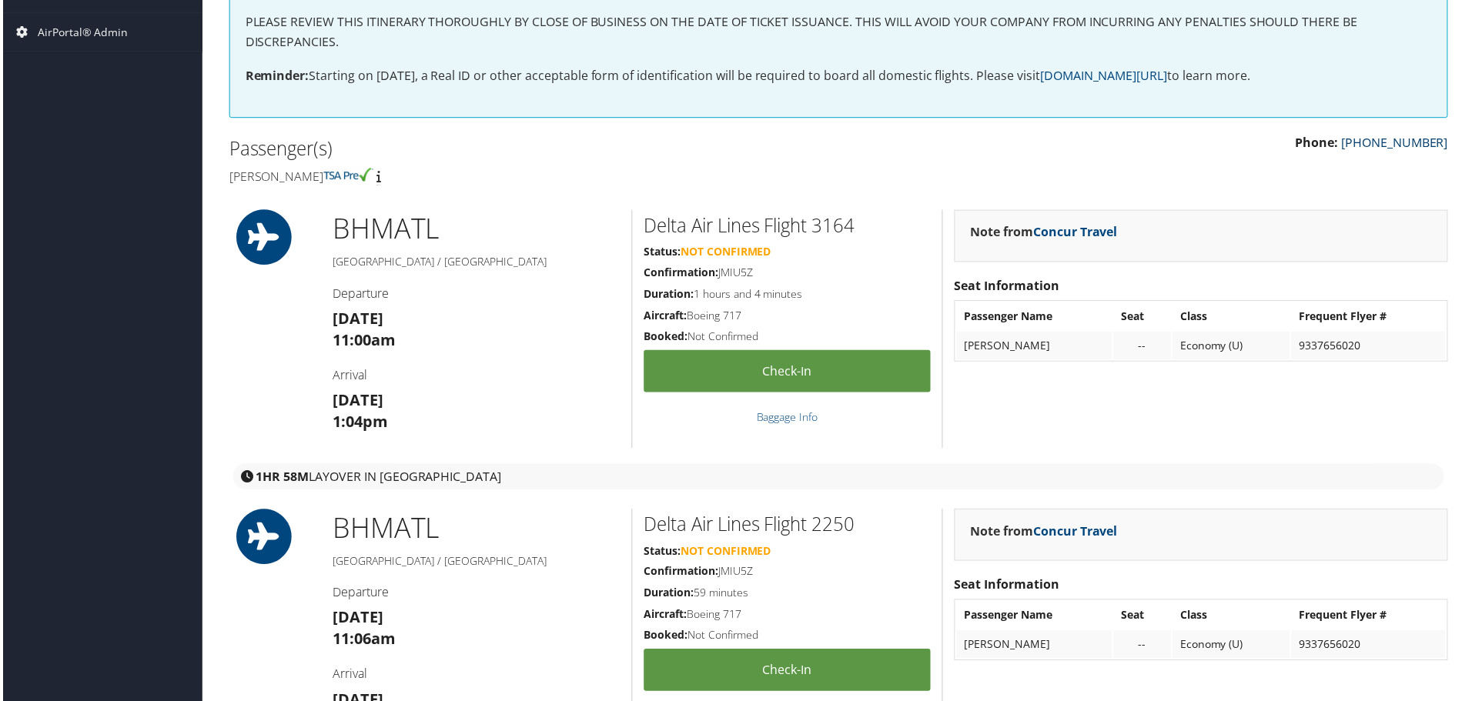
scroll to position [330, 0]
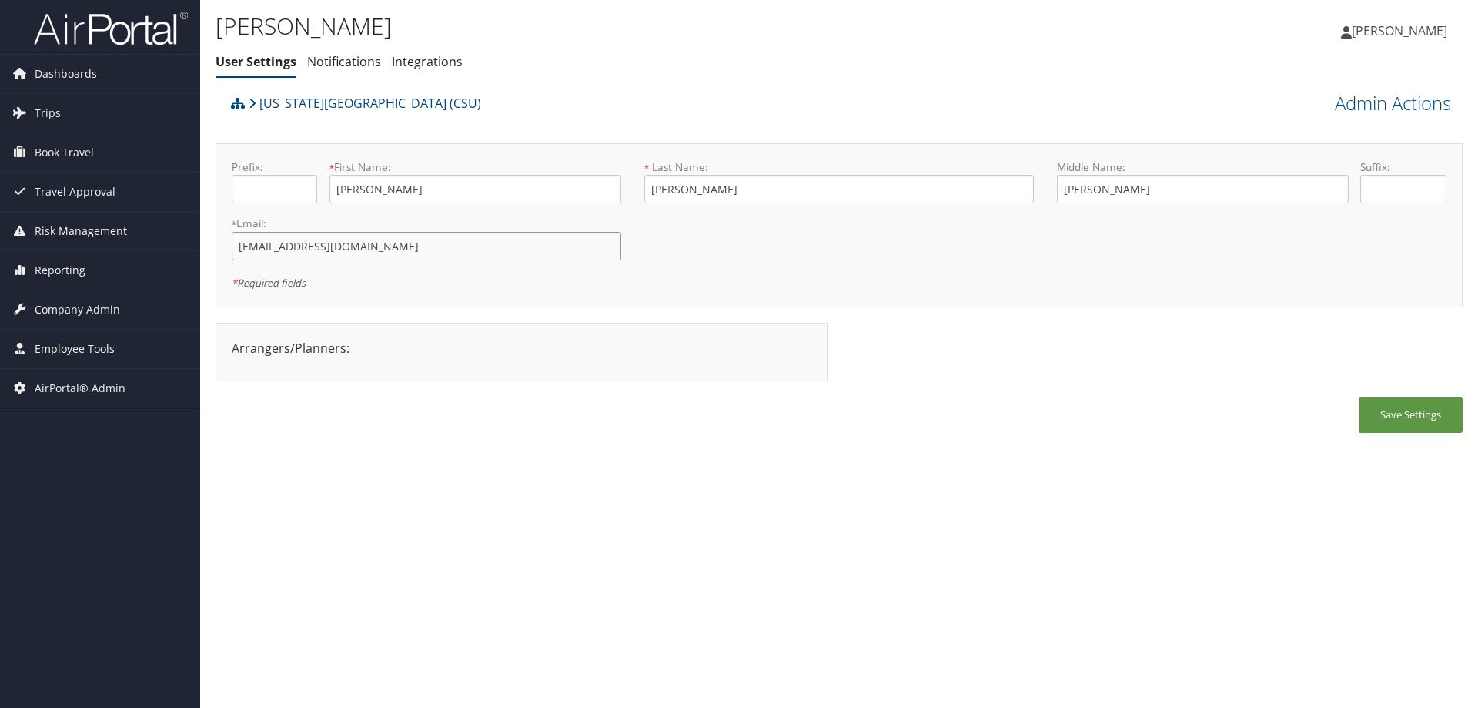
drag, startPoint x: 371, startPoint y: 248, endPoint x: 216, endPoint y: 241, distance: 155.7
click at [216, 241] on div "Prefix: * First Name: Jennifer This field is required * Last Name: Donaldson Th…" at bounding box center [839, 225] width 1247 height 164
click at [393, 95] on link "[US_STATE][GEOGRAPHIC_DATA] (CSU)" at bounding box center [365, 103] width 233 height 31
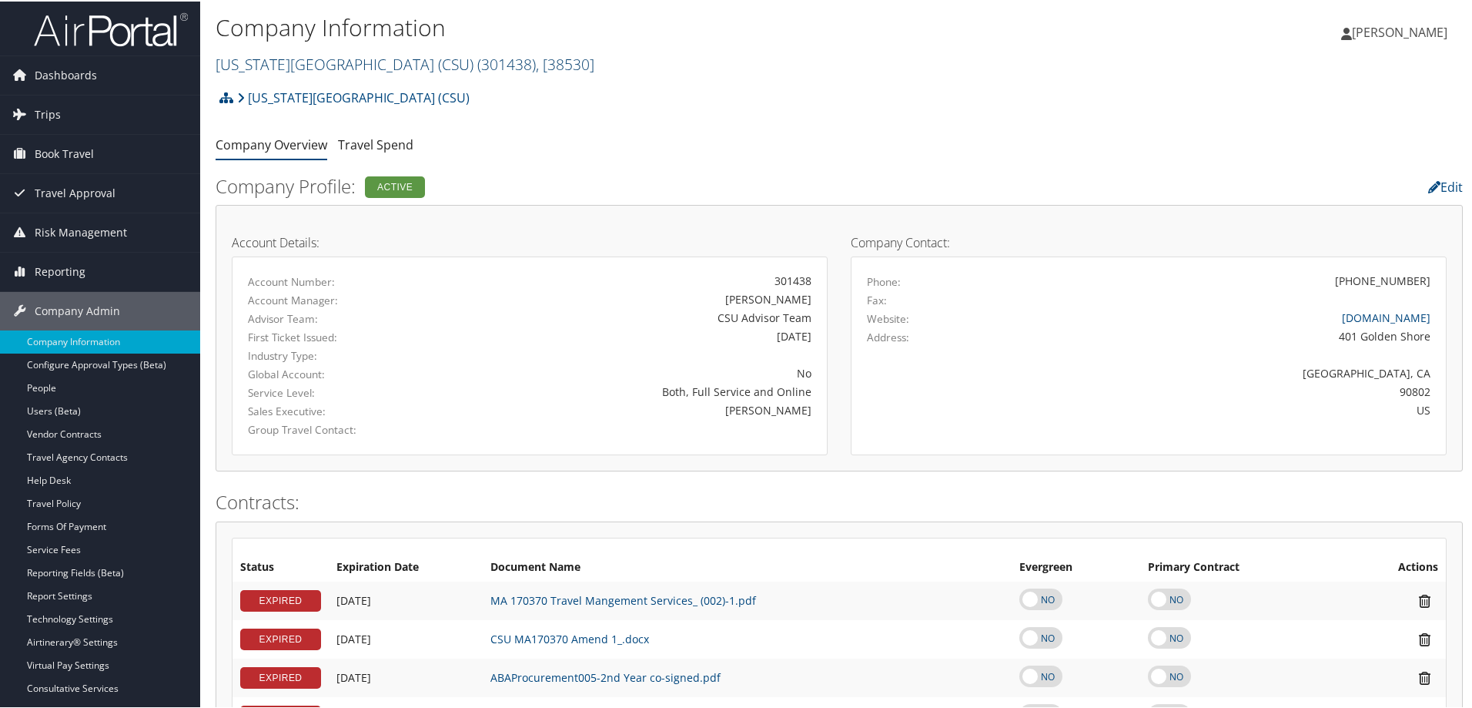
click at [307, 60] on link "California State University (CSU) ( 301438 ) , [ 38530 ]" at bounding box center [405, 62] width 379 height 21
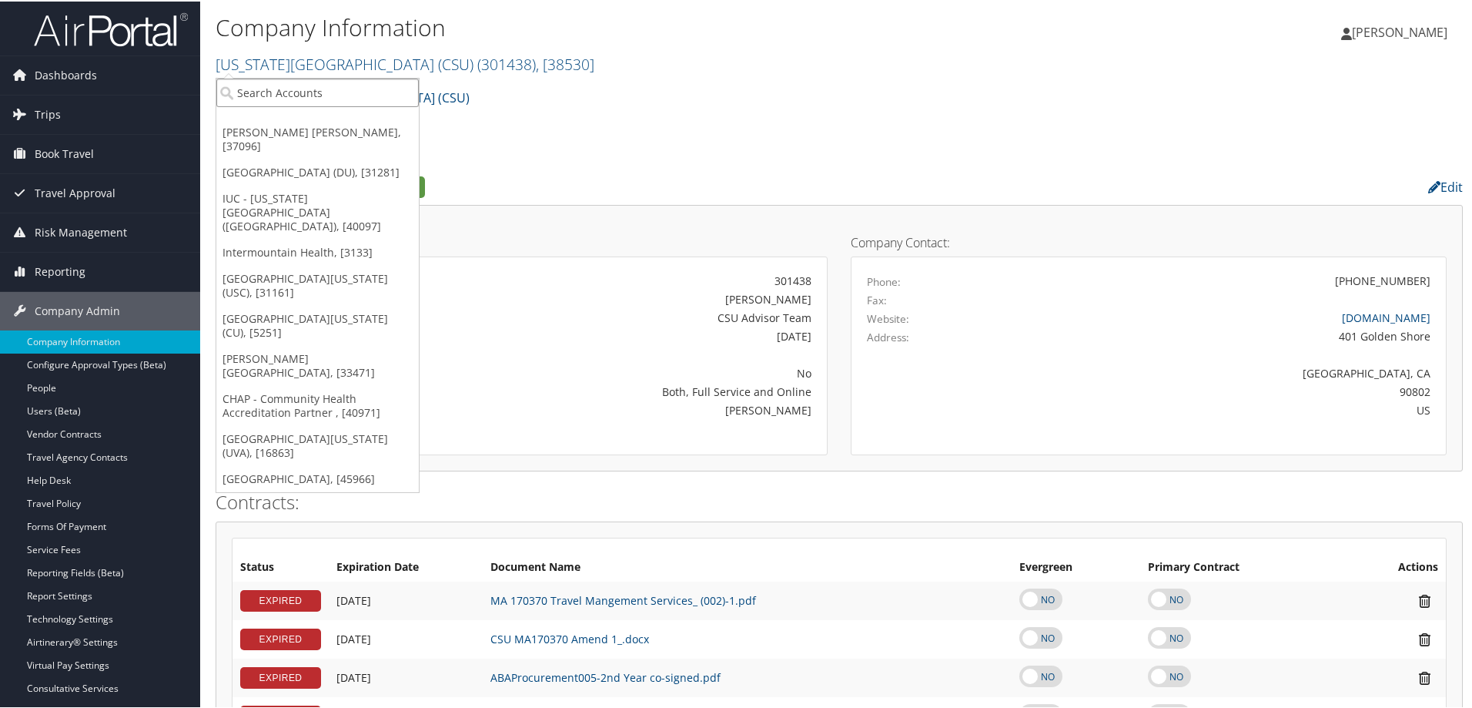
click at [307, 80] on input "search" at bounding box center [317, 91] width 202 height 28
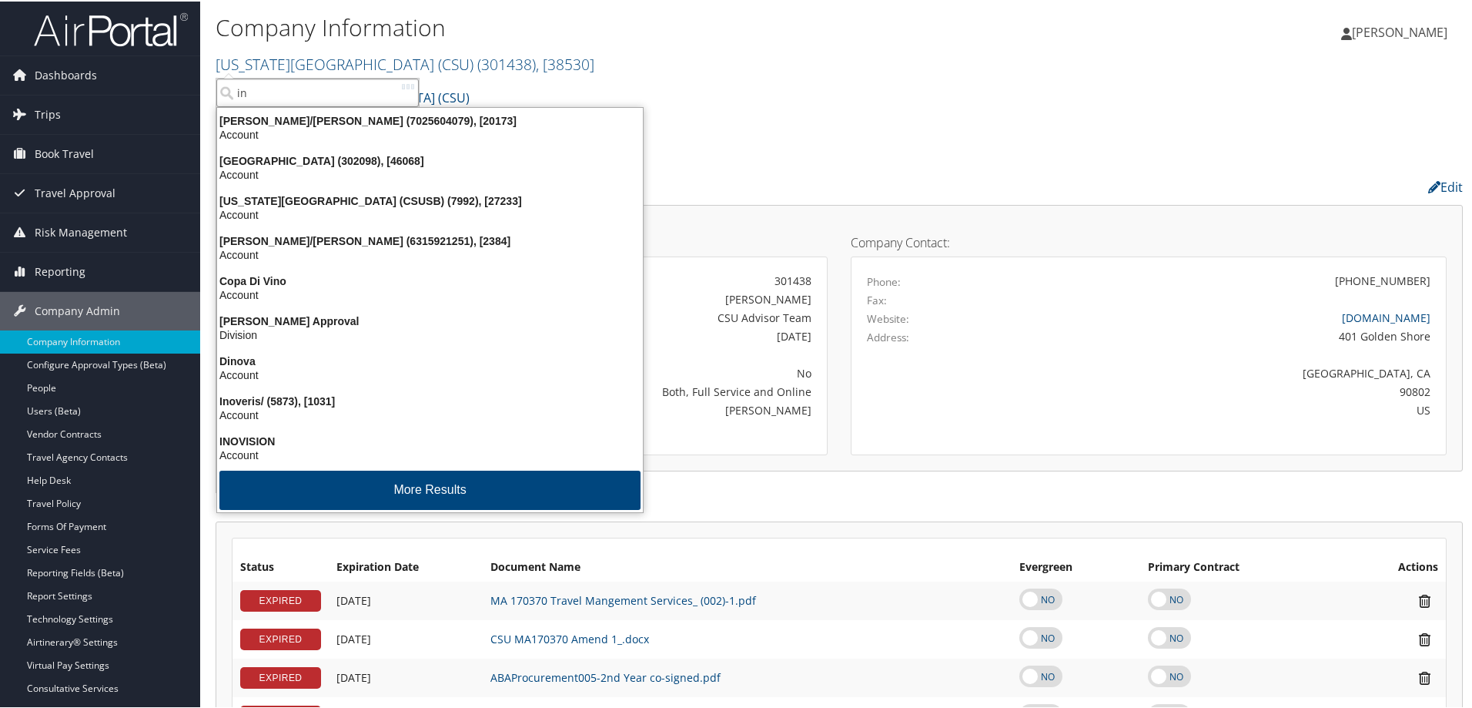
type input "i"
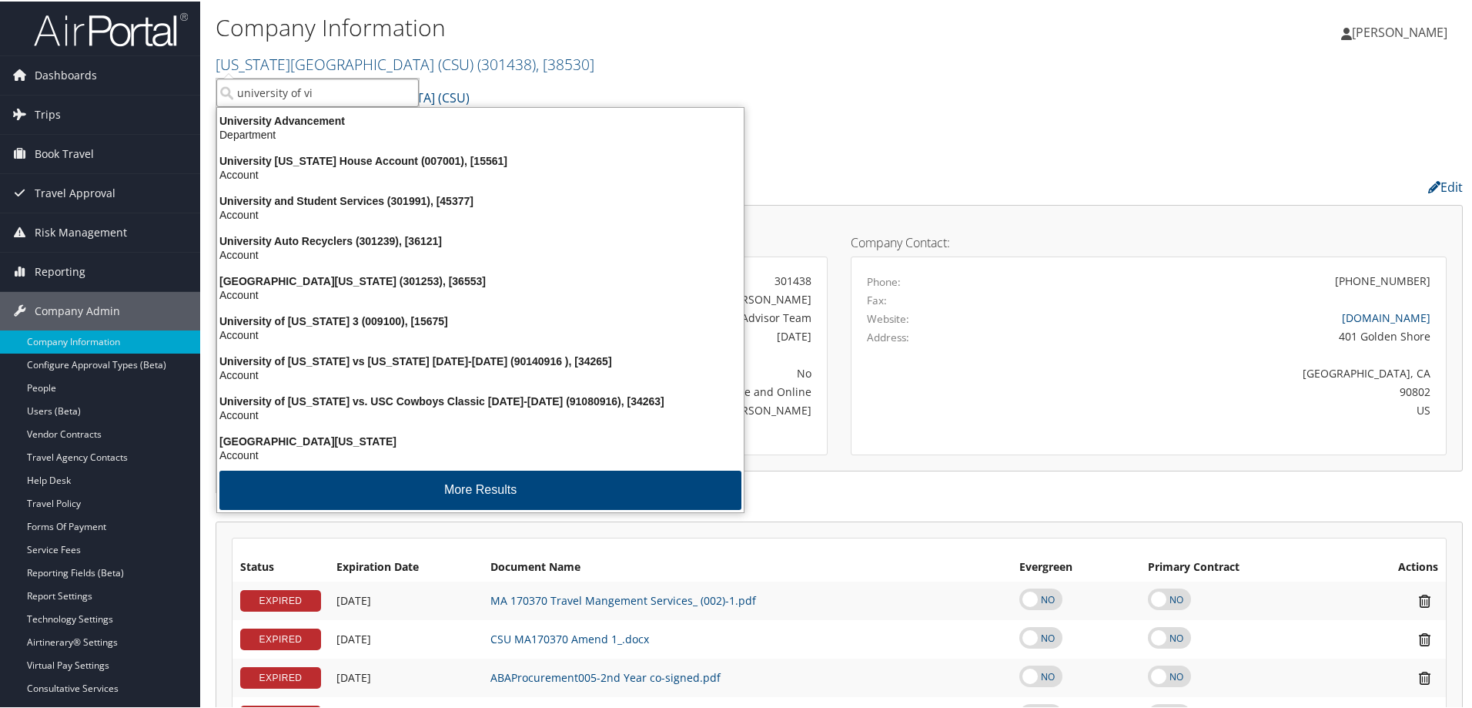
type input "university of vir"
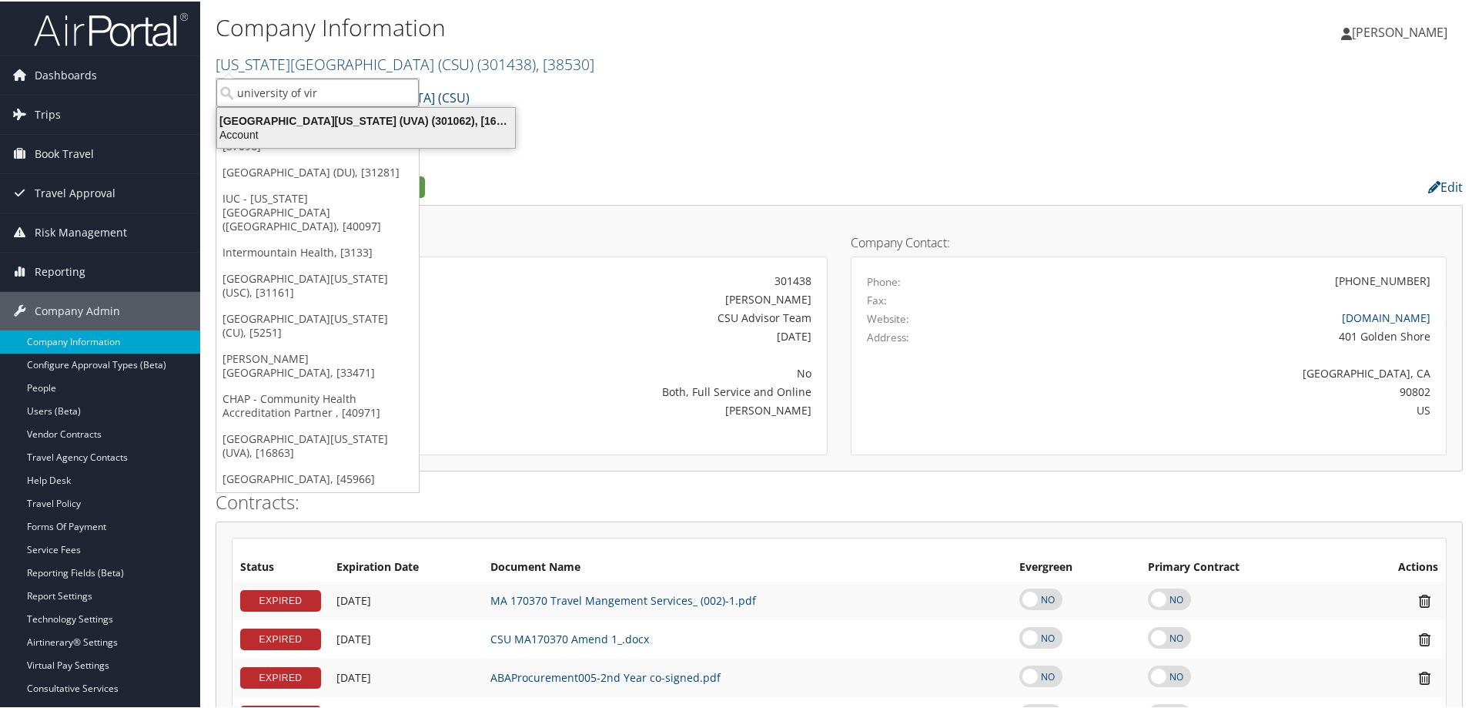
click at [386, 121] on div "University of Virginia (UVA) (301062), [16863]" at bounding box center [366, 119] width 316 height 14
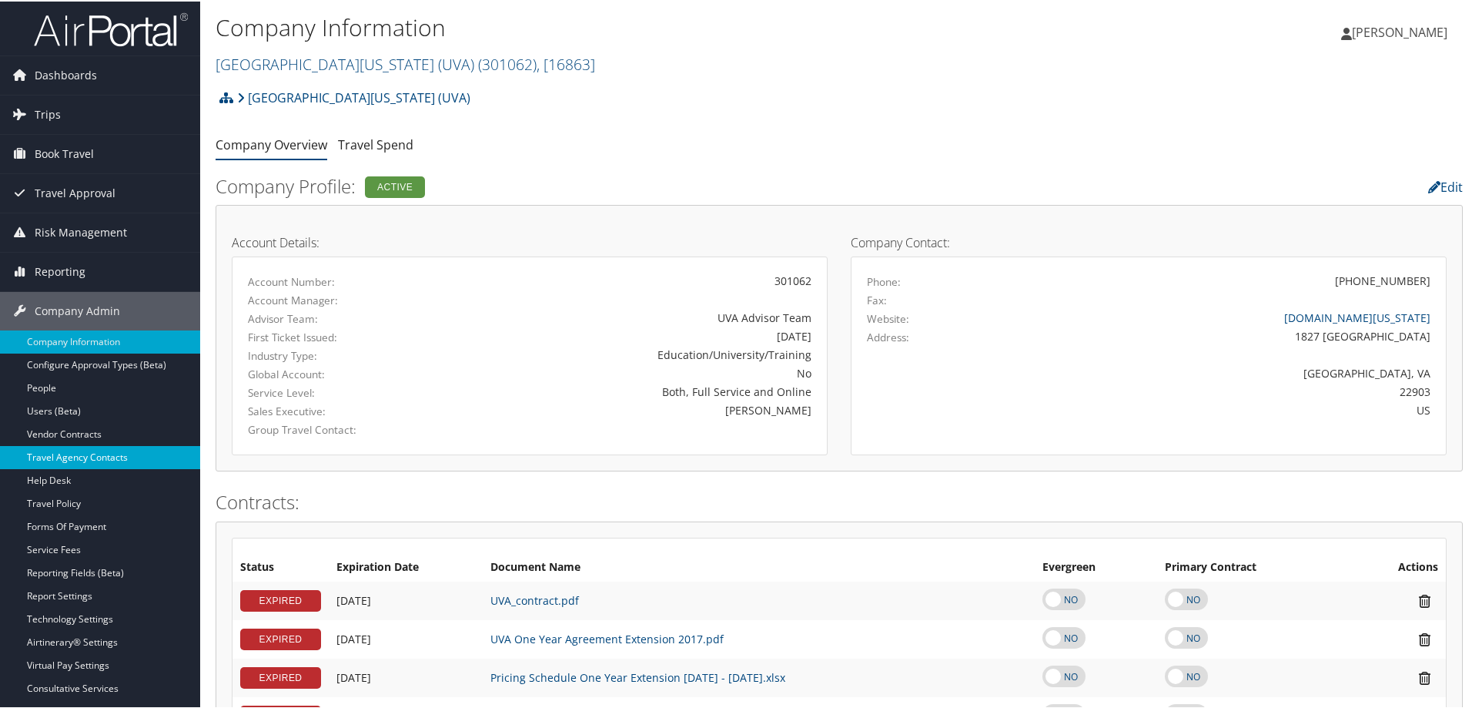
click at [123, 453] on link "Travel Agency Contacts" at bounding box center [100, 455] width 200 height 23
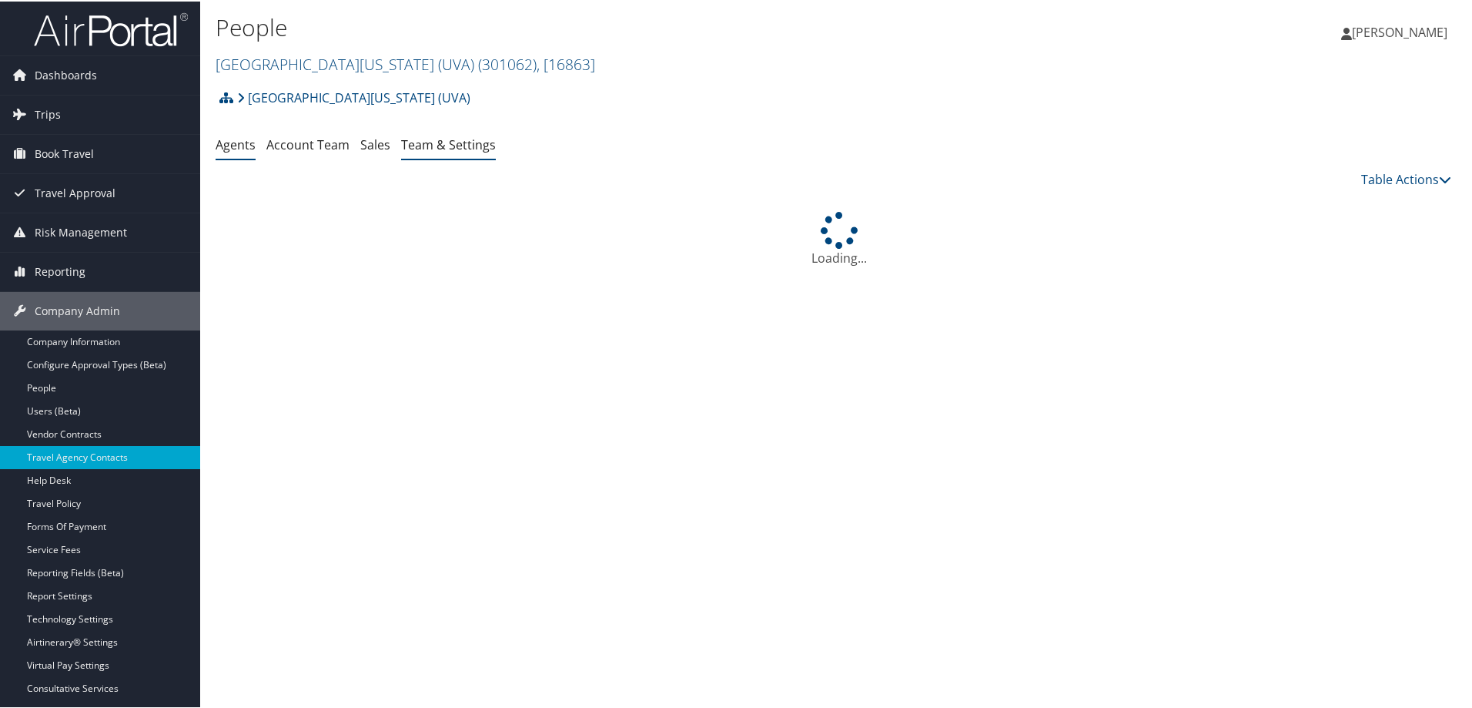
click at [472, 143] on link "Team & Settings" at bounding box center [448, 143] width 95 height 17
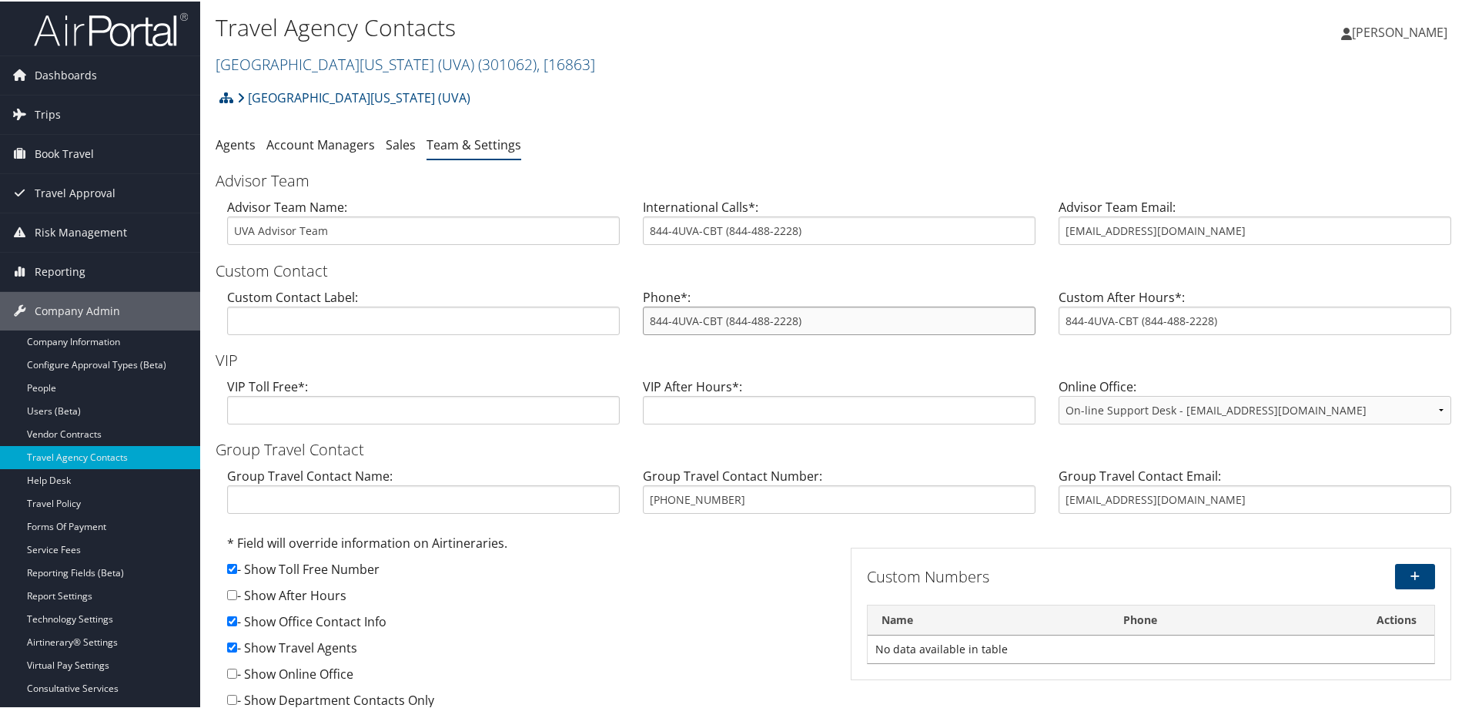
drag, startPoint x: 796, startPoint y: 321, endPoint x: 725, endPoint y: 320, distance: 70.8
click at [725, 320] on input "844-4UVA-CBT (844-488-2228)" at bounding box center [839, 319] width 393 height 28
drag, startPoint x: 1177, startPoint y: 232, endPoint x: 1054, endPoint y: 229, distance: 123.2
click at [1059, 229] on input "uva@cbtravel.com" at bounding box center [1255, 229] width 393 height 28
click at [336, 62] on link "University of Virginia (UVA) ( 301062 ) , [ 16863 ]" at bounding box center [406, 62] width 380 height 21
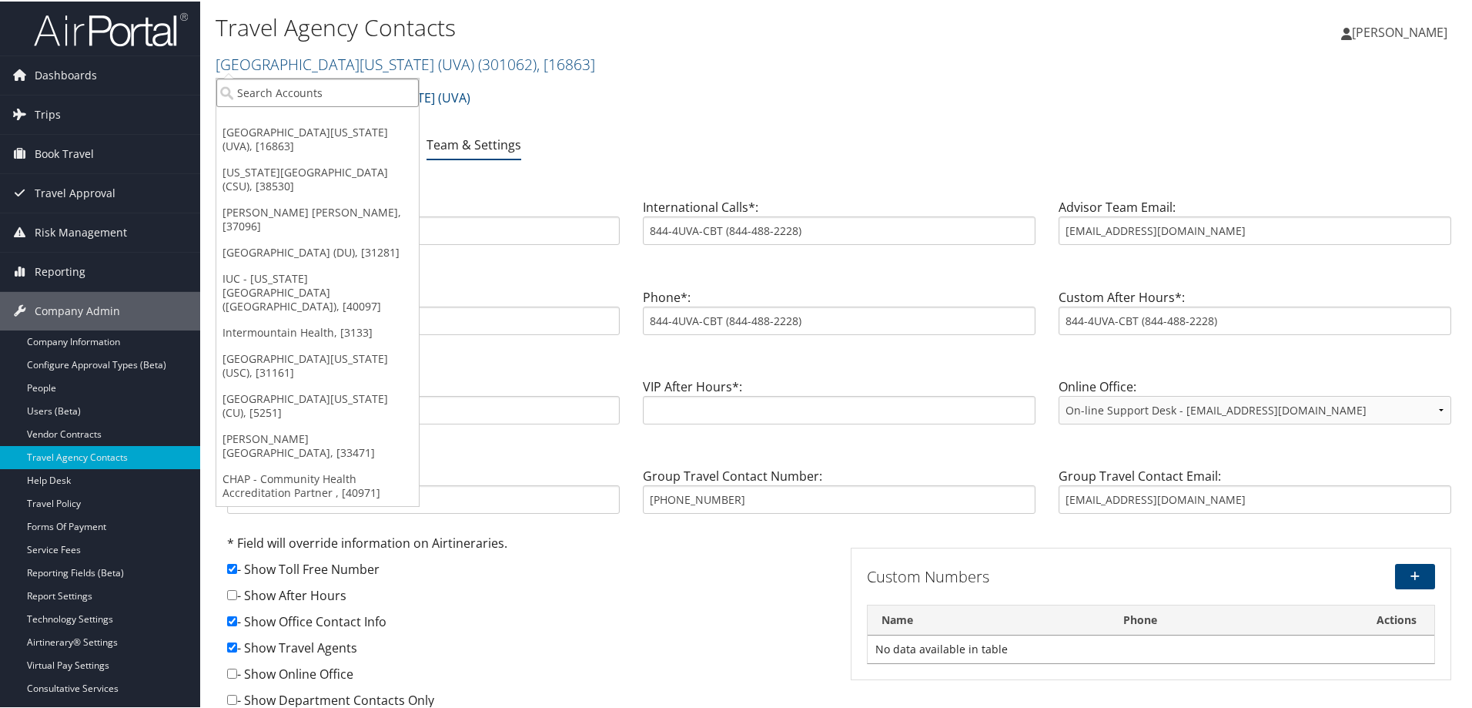
click at [290, 85] on input "search" at bounding box center [317, 91] width 202 height 28
click at [322, 99] on input "search" at bounding box center [317, 91] width 202 height 28
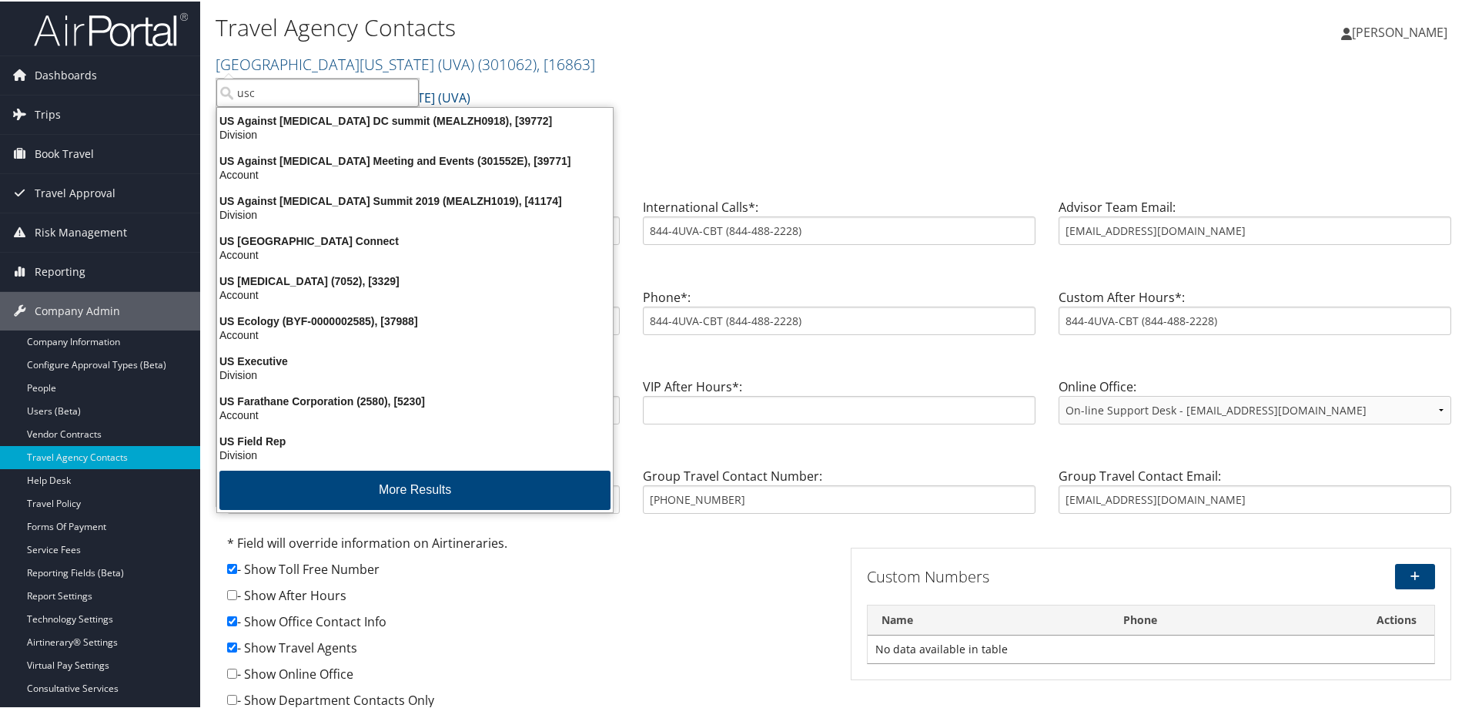
type input "usc"
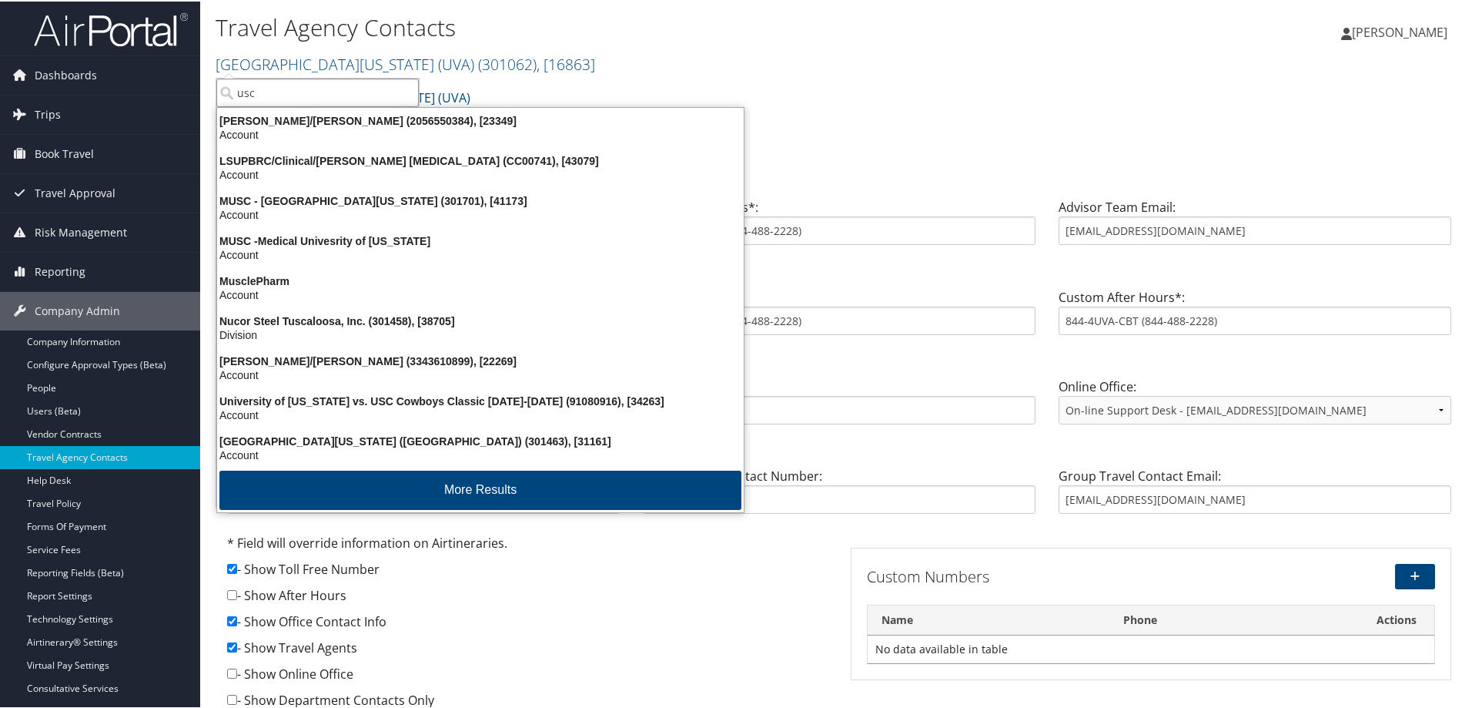
click at [275, 92] on input "usc" at bounding box center [317, 91] width 202 height 28
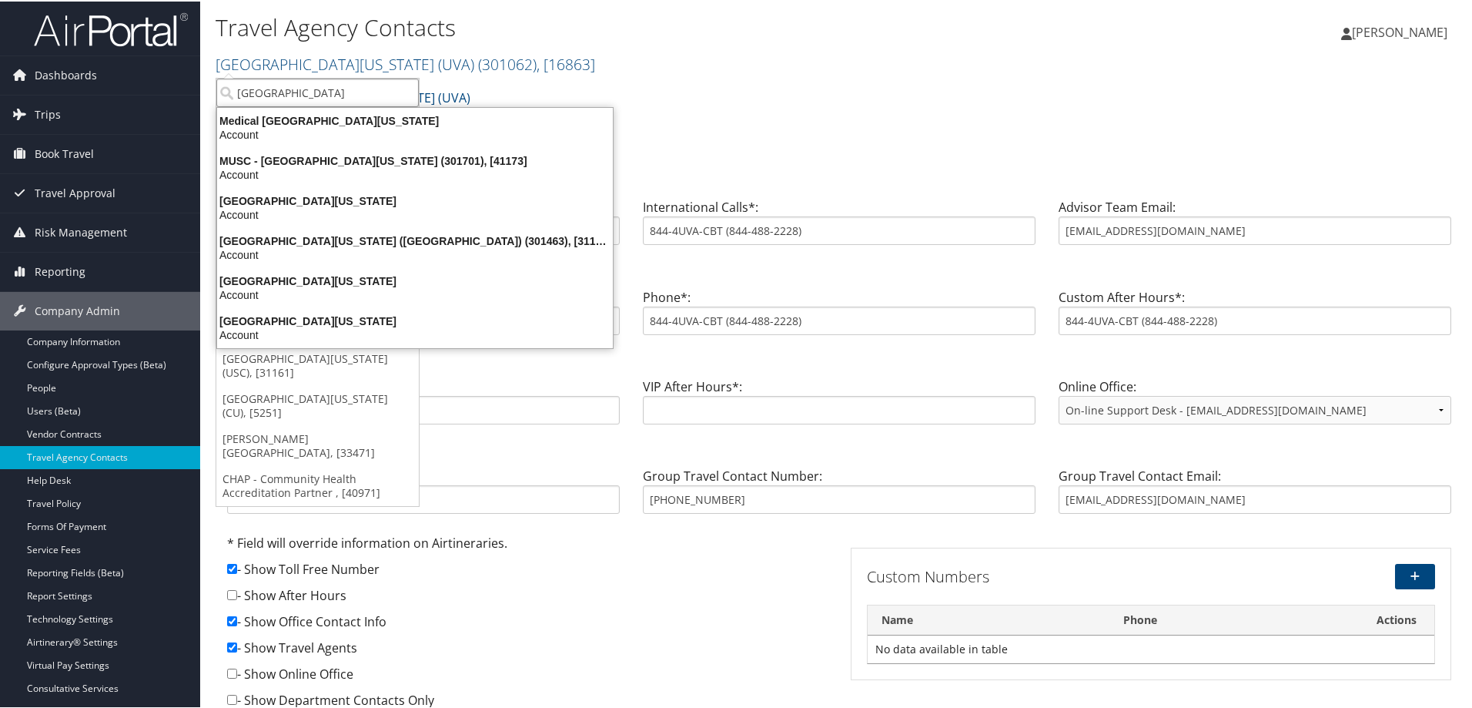
type input "university of souther"
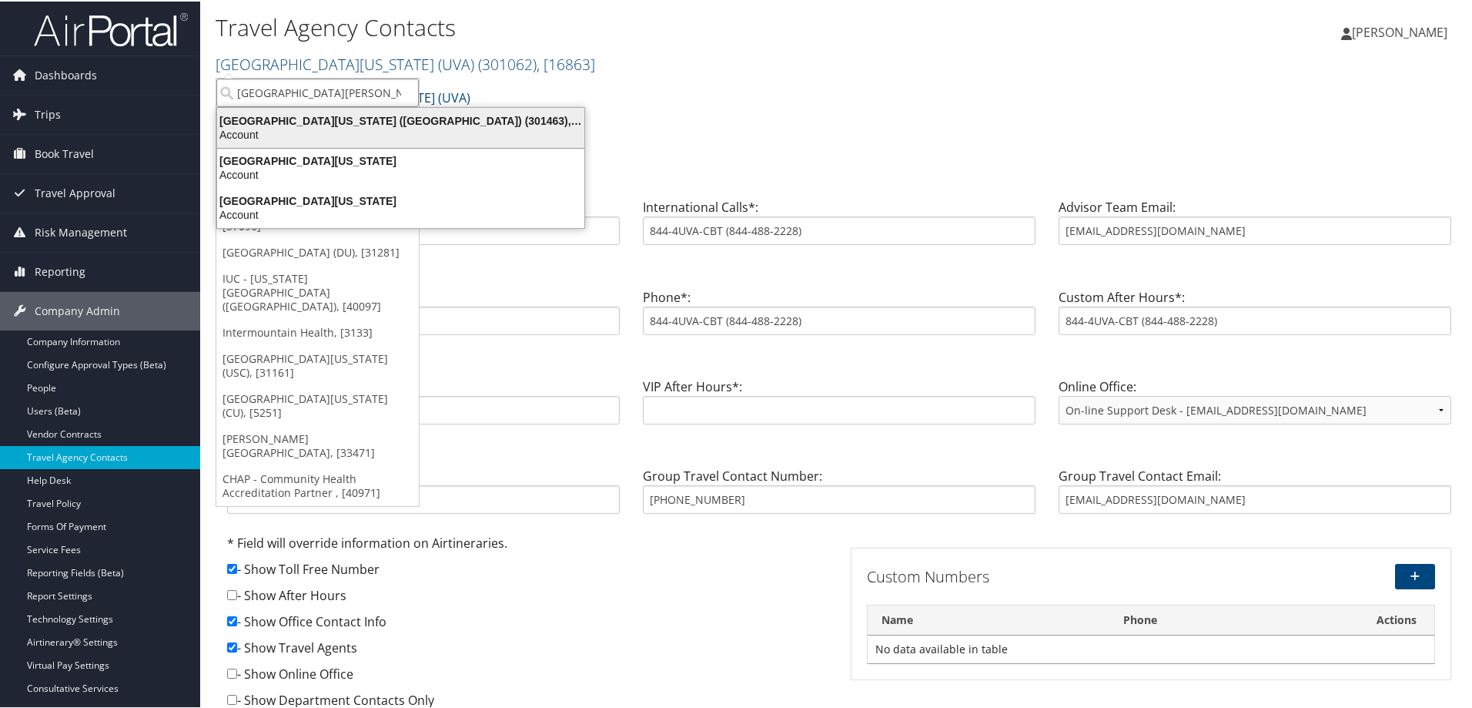
click at [390, 130] on div "Account" at bounding box center [401, 133] width 386 height 14
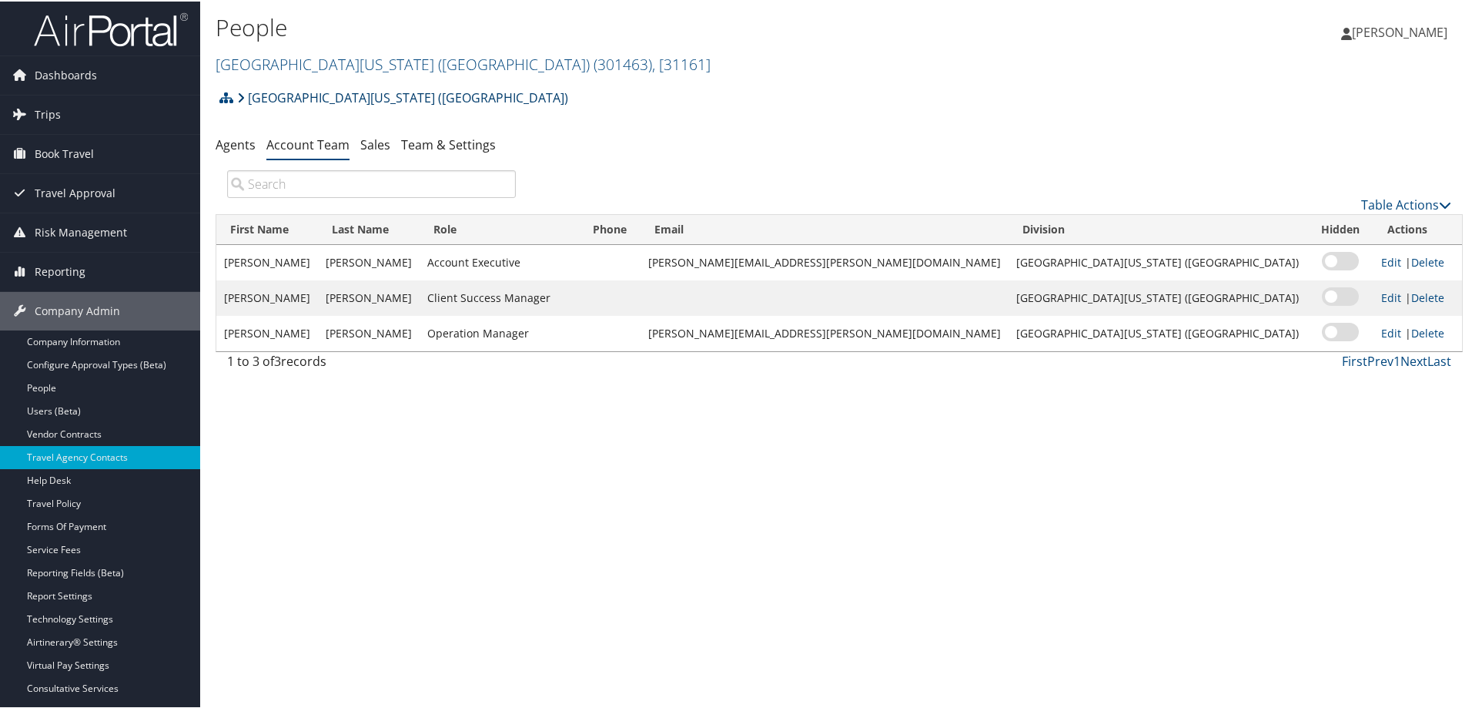
click at [340, 89] on link "[GEOGRAPHIC_DATA][US_STATE] ([GEOGRAPHIC_DATA])" at bounding box center [402, 96] width 331 height 31
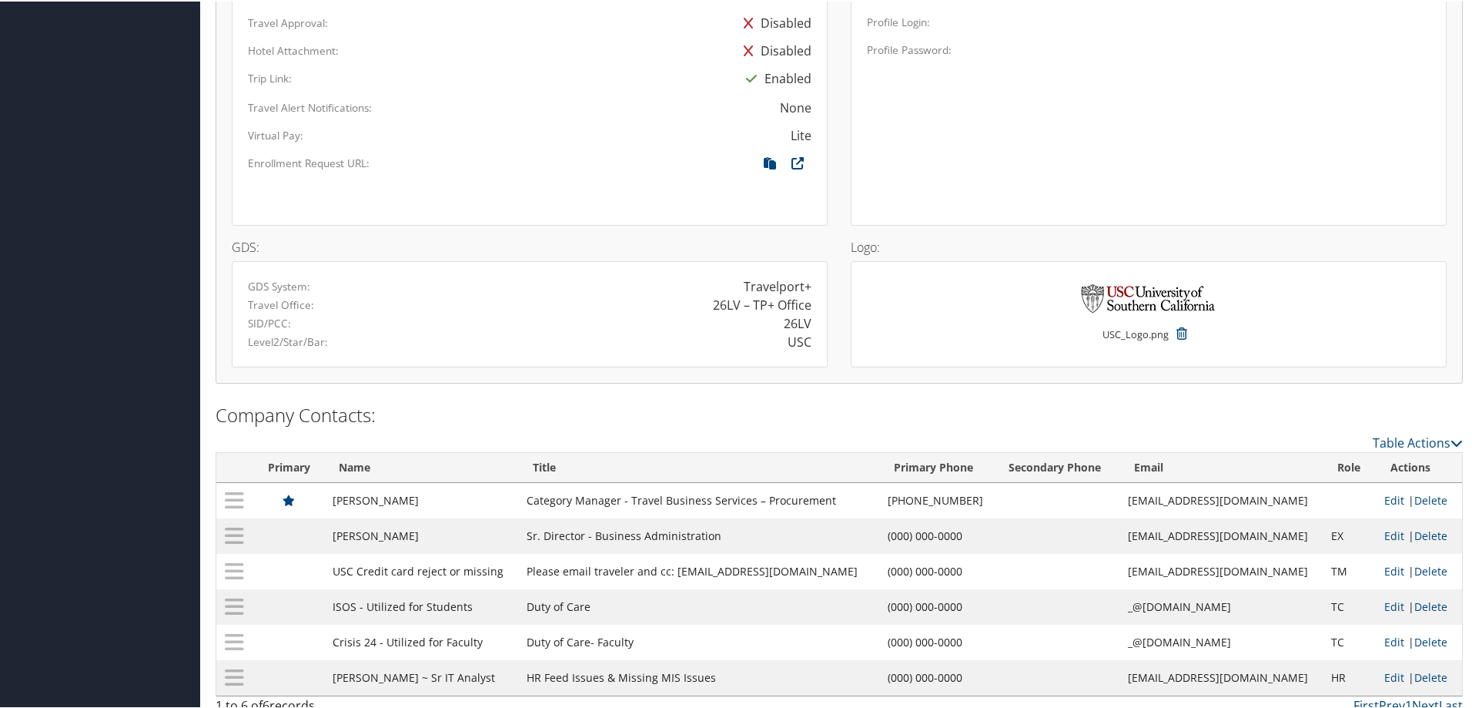
scroll to position [1253, 0]
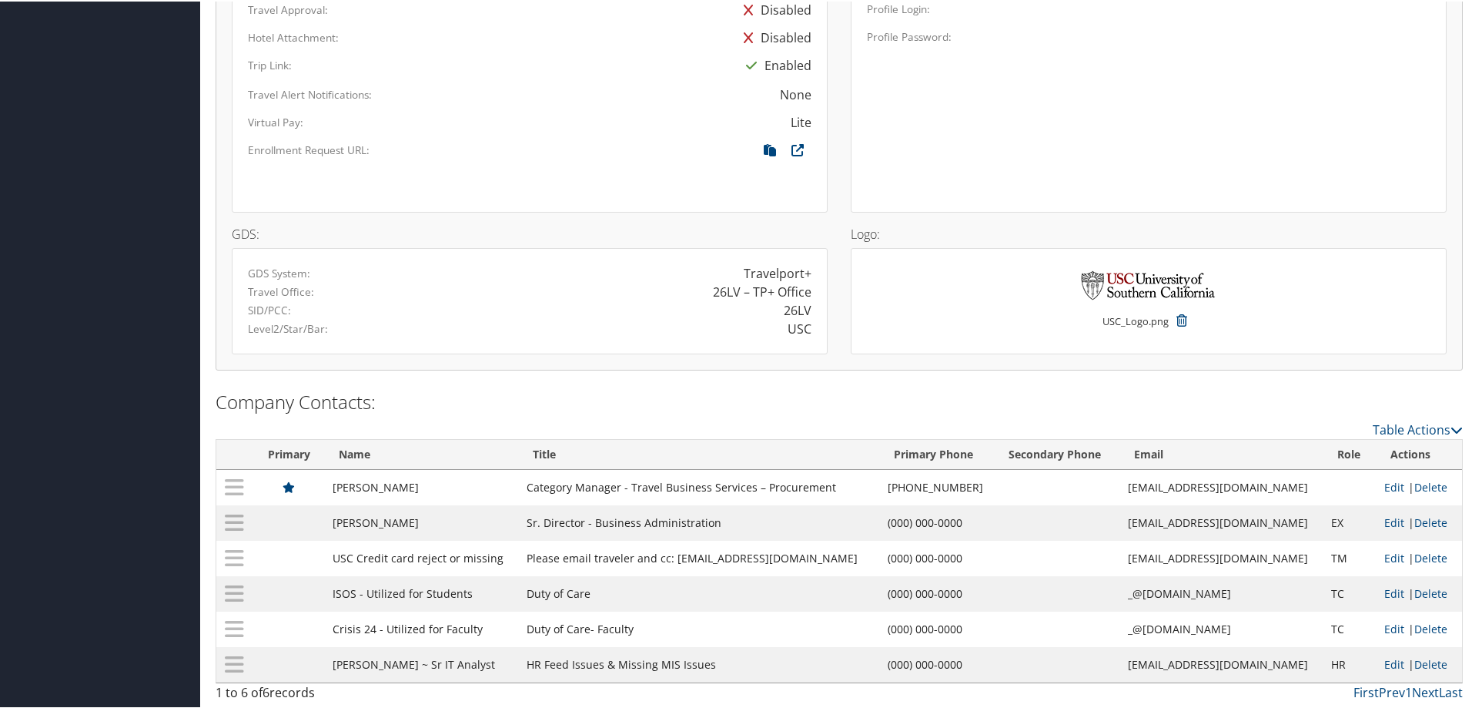
click at [458, 92] on div "Travel Alert Notifications:" at bounding box center [407, 92] width 342 height 17
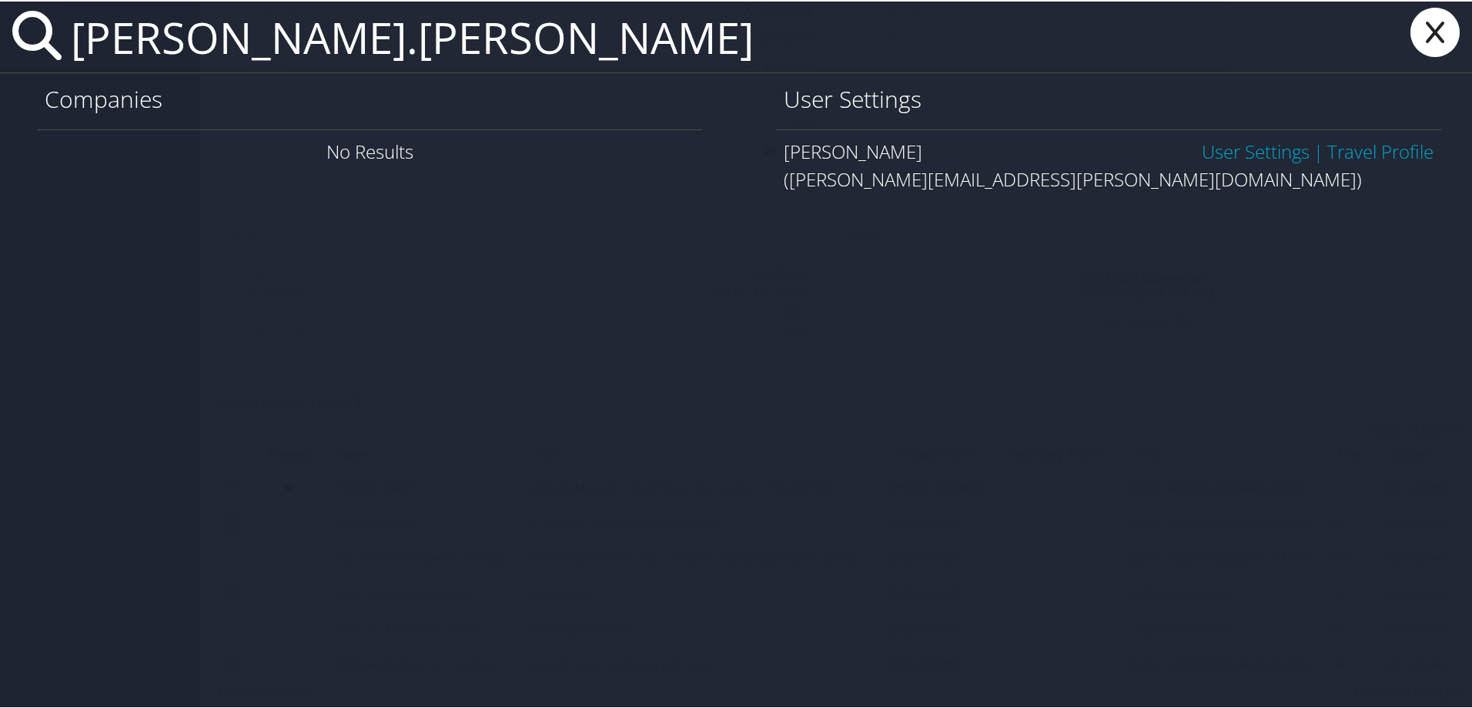
type input "lana.daw"
click at [1224, 151] on link "User Settings" at bounding box center [1256, 149] width 108 height 25
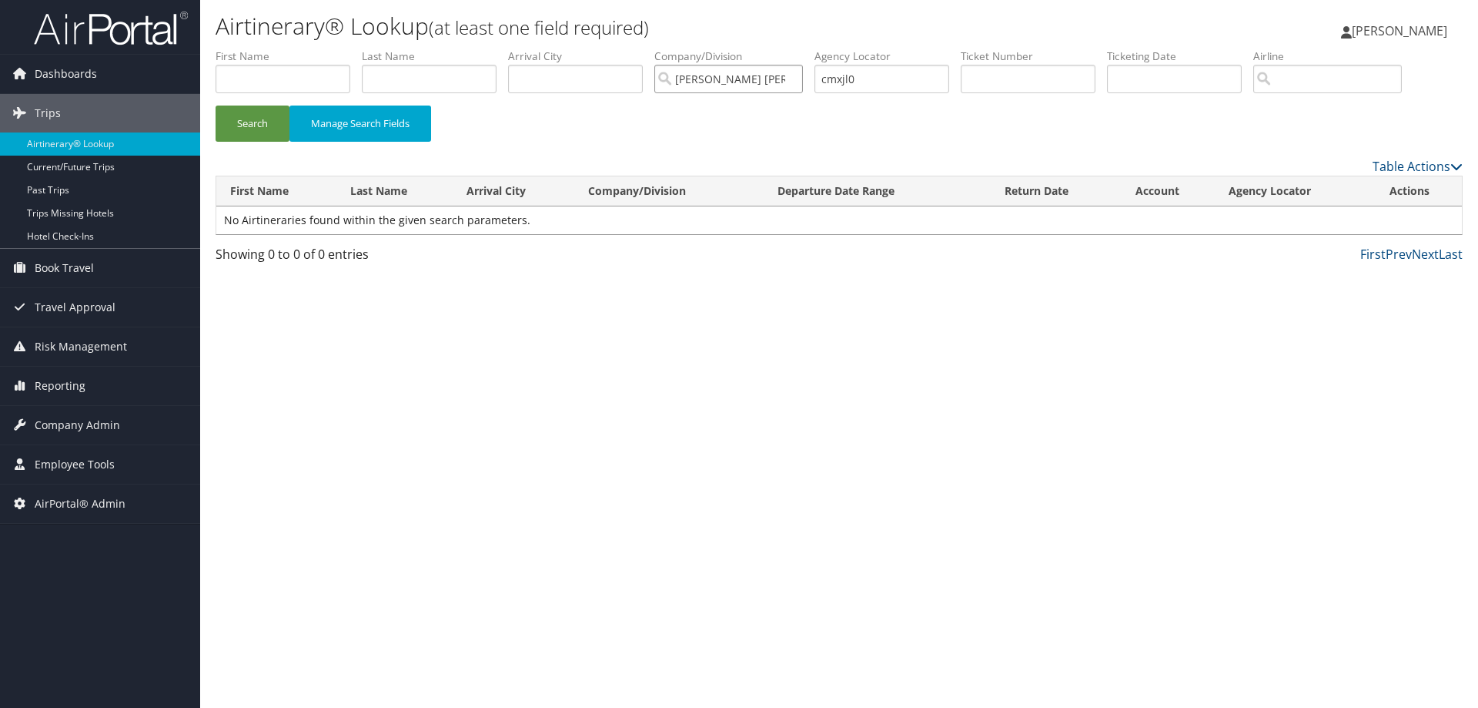
click at [795, 82] on input "[PERSON_NAME] [PERSON_NAME]" at bounding box center [728, 79] width 149 height 28
drag, startPoint x: 900, startPoint y: 81, endPoint x: 872, endPoint y: 78, distance: 27.9
click at [872, 78] on input "cmxjl0" at bounding box center [882, 79] width 135 height 28
click at [216, 105] on button "Search" at bounding box center [253, 123] width 74 height 36
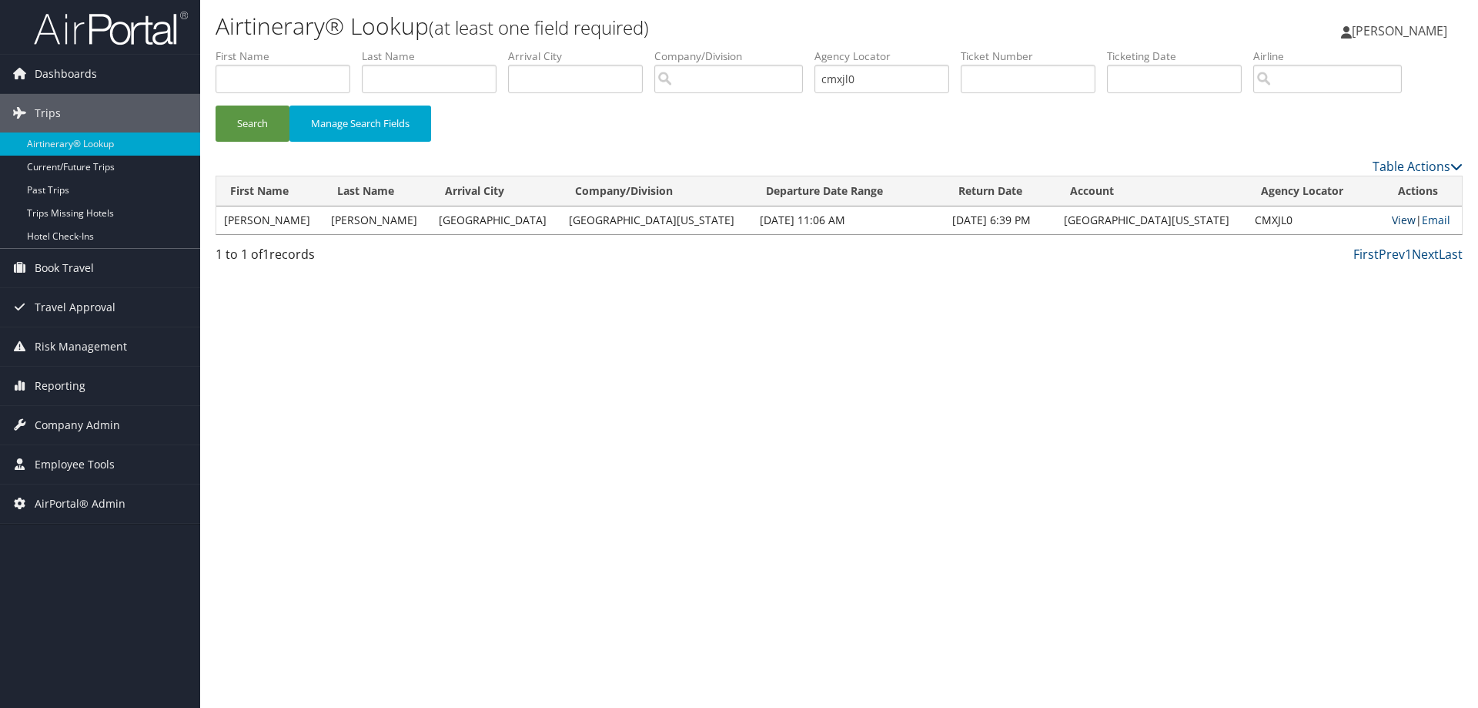
drag, startPoint x: 1388, startPoint y: 211, endPoint x: 1390, endPoint y: 219, distance: 8.6
click at [1390, 219] on td "View | Email" at bounding box center [1423, 220] width 78 height 28
click at [1392, 219] on link "View" at bounding box center [1404, 219] width 24 height 15
drag, startPoint x: 912, startPoint y: 76, endPoint x: 683, endPoint y: 71, distance: 228.7
click at [691, 49] on ul "First Name Last Name Departure City Arrival City Company/Division Airport/City …" at bounding box center [839, 49] width 1247 height 0
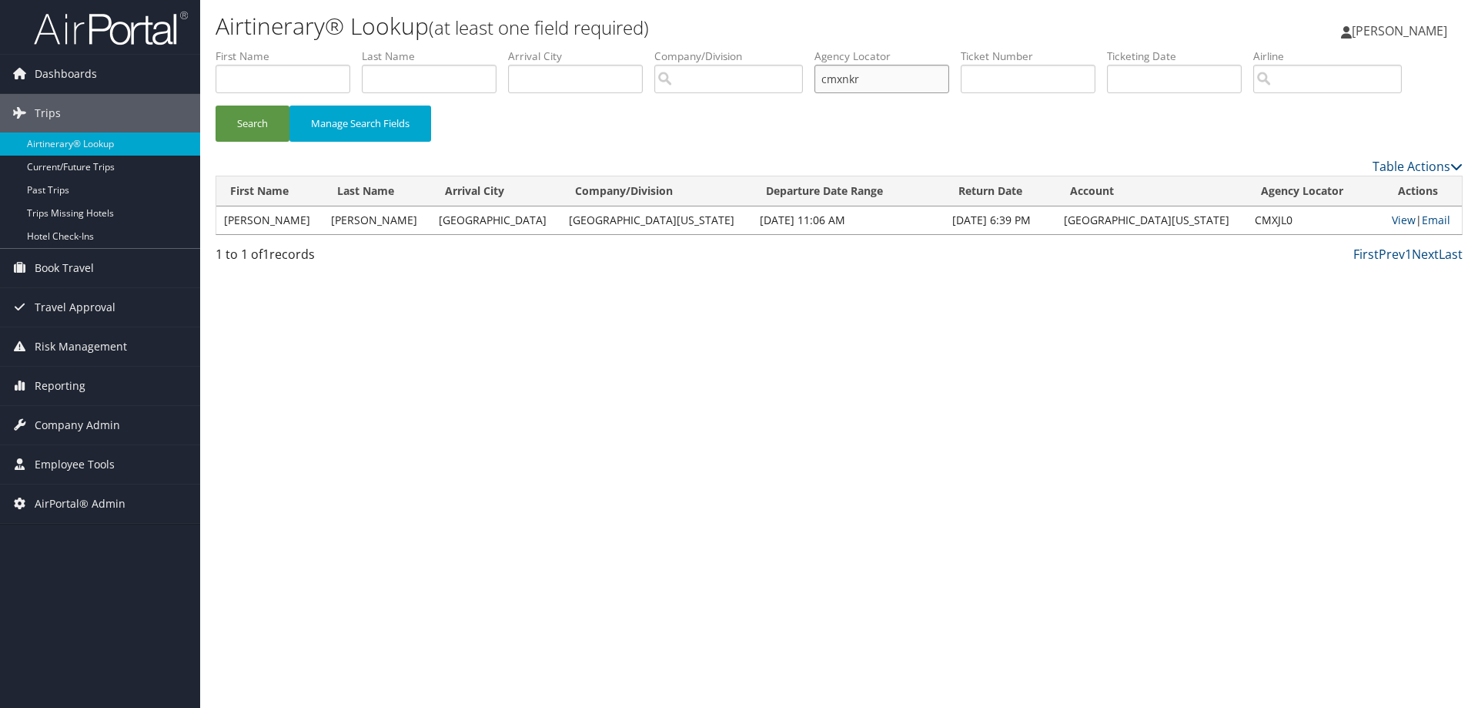
type input "cmxnkr"
click at [216, 105] on button "Search" at bounding box center [253, 123] width 74 height 36
click at [1392, 215] on link "View" at bounding box center [1404, 219] width 24 height 15
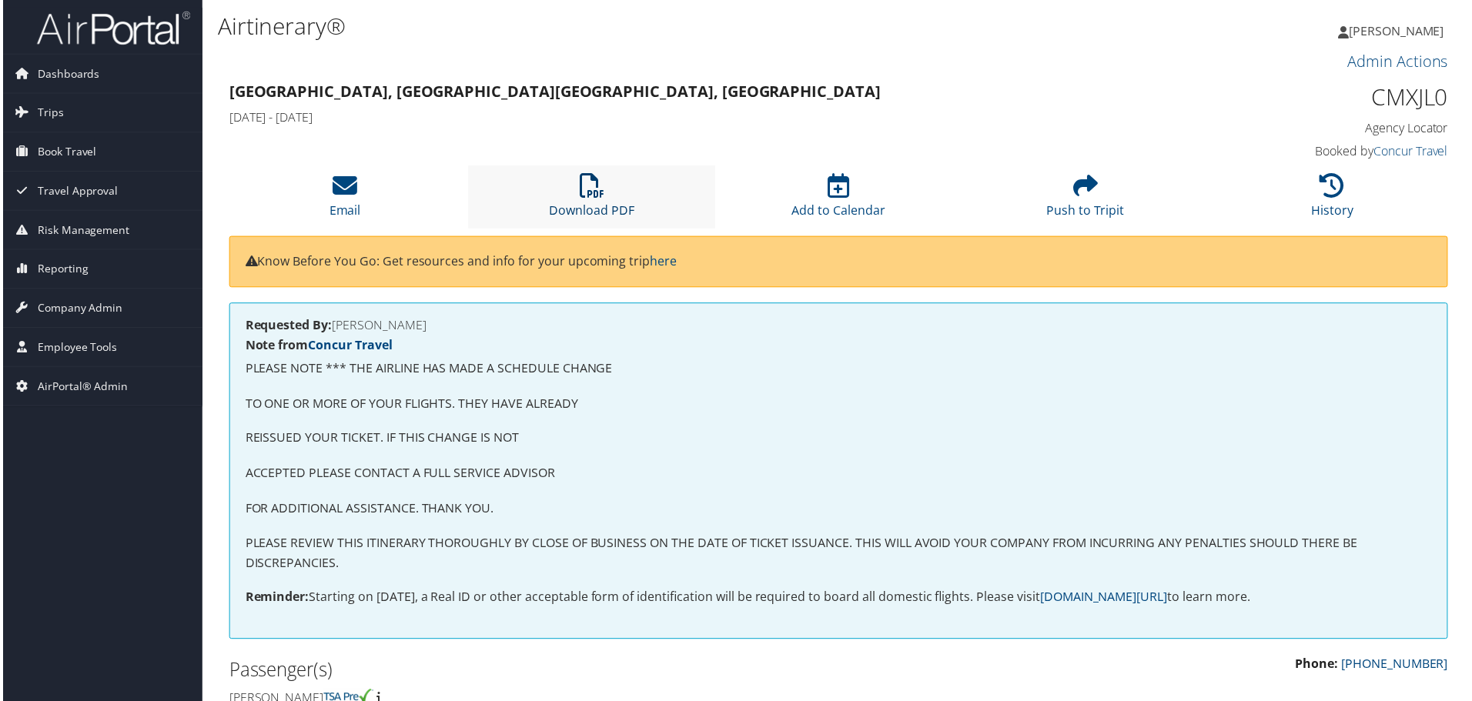
click at [594, 193] on icon at bounding box center [591, 186] width 25 height 25
click at [590, 184] on icon at bounding box center [591, 186] width 25 height 25
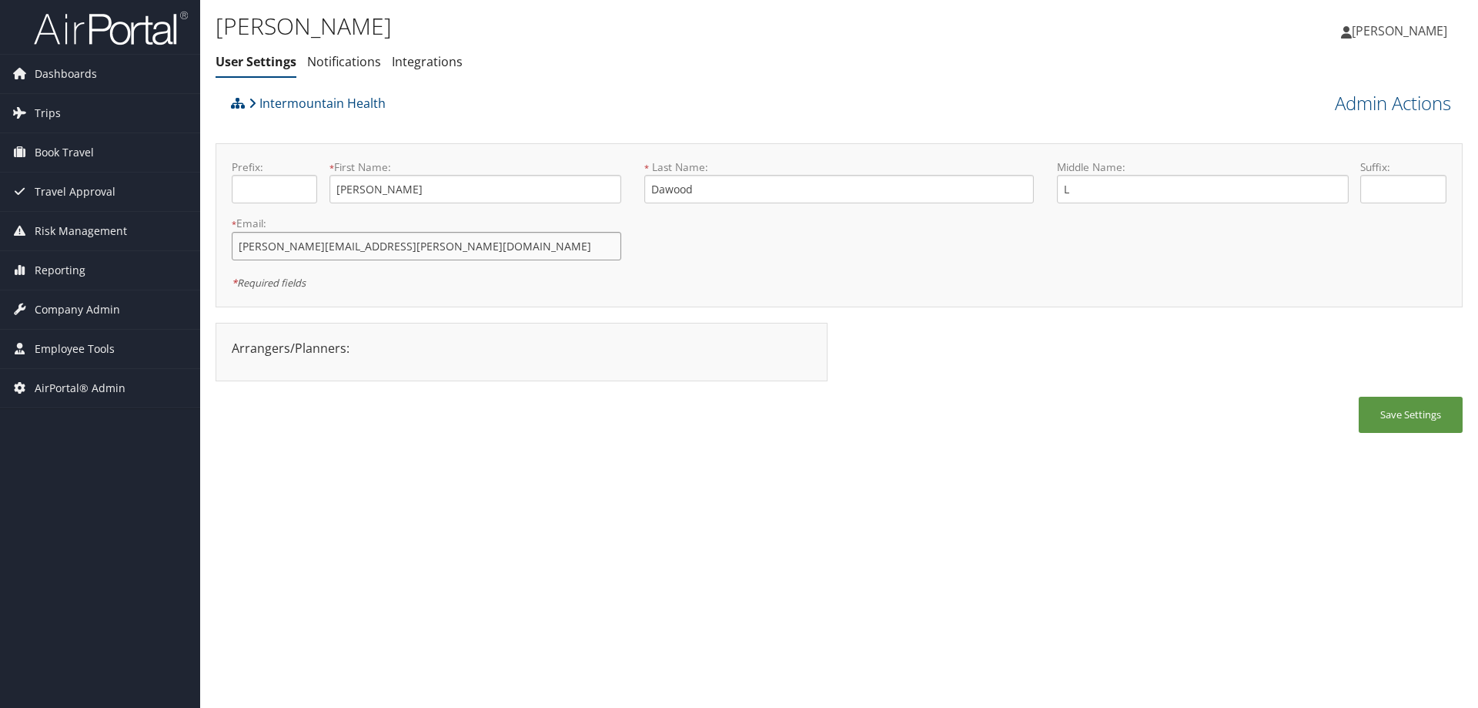
drag, startPoint x: 385, startPoint y: 248, endPoint x: 203, endPoint y: 236, distance: 182.1
click at [203, 236] on div "Lana Dawood User Settings Notifications Integrations User Settings Notification…" at bounding box center [839, 354] width 1278 height 708
drag, startPoint x: 306, startPoint y: 229, endPoint x: 1350, endPoint y: 104, distance: 1051.4
click at [1350, 104] on link "Admin Actions" at bounding box center [1393, 103] width 116 height 26
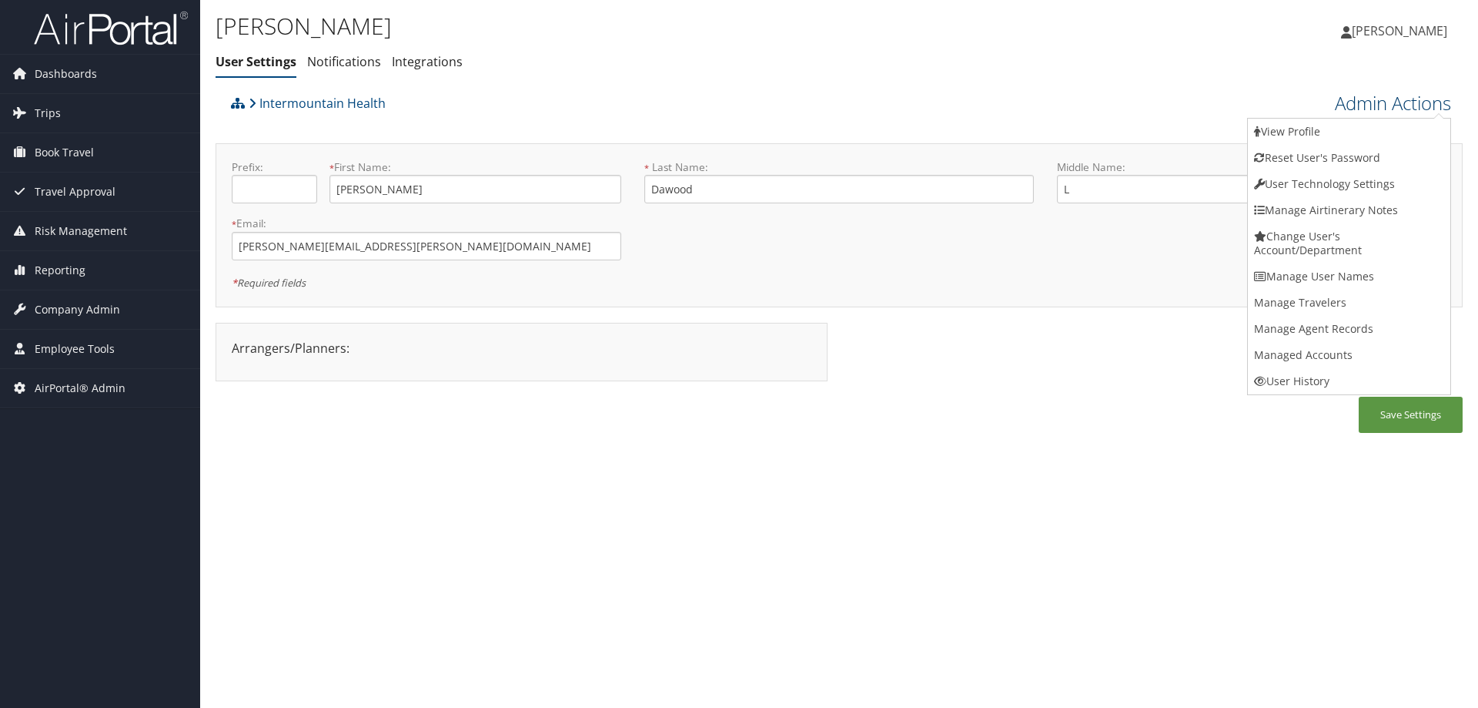
click at [1350, 104] on link "Admin Actions" at bounding box center [1393, 103] width 116 height 26
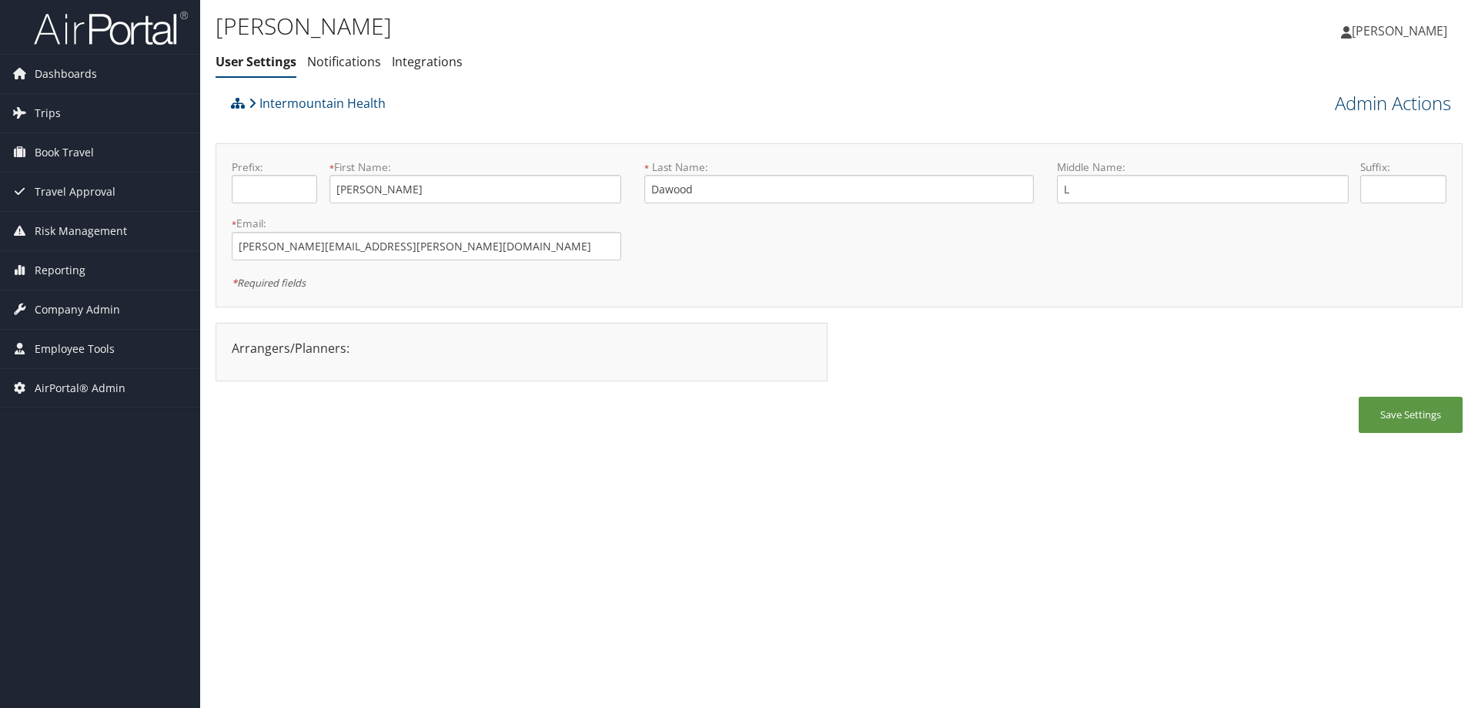
click at [1347, 105] on link "Admin Actions" at bounding box center [1393, 103] width 116 height 26
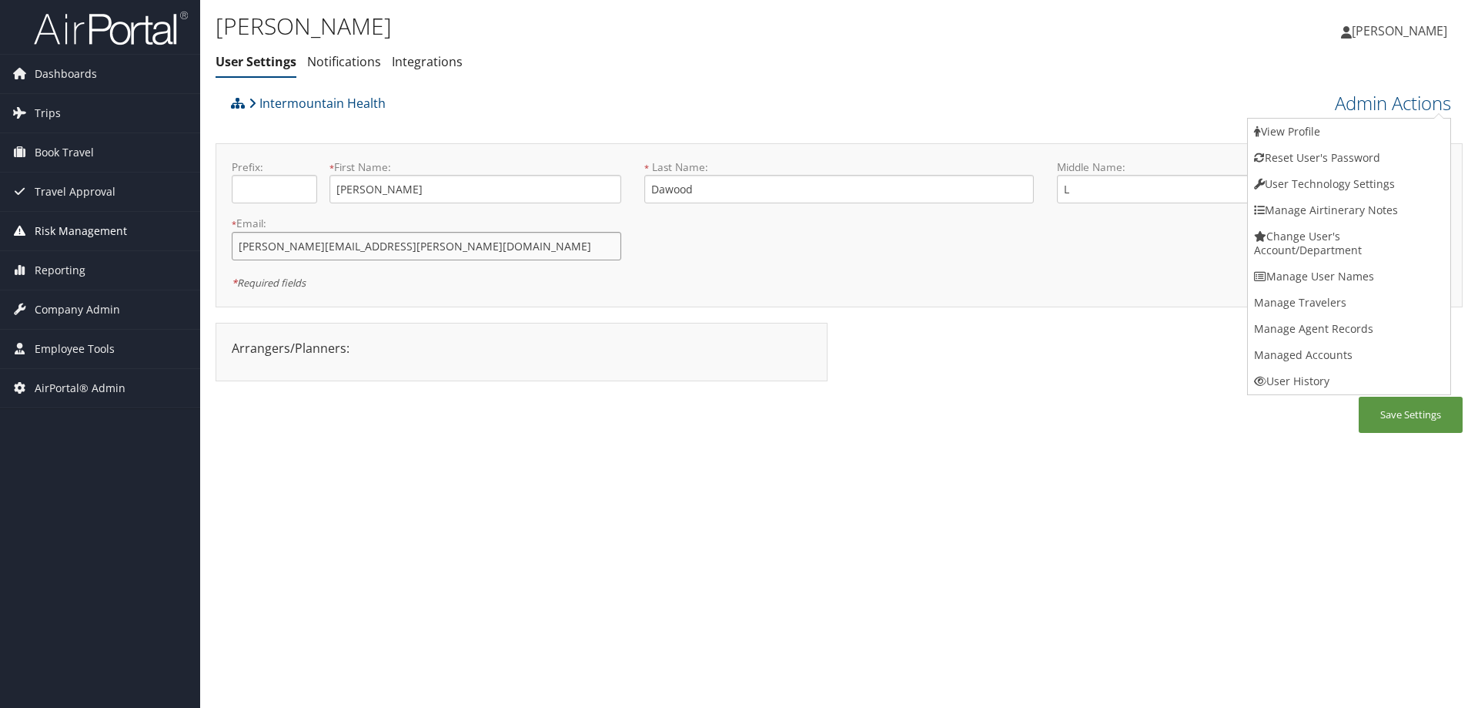
drag, startPoint x: 383, startPoint y: 242, endPoint x: 169, endPoint y: 240, distance: 213.3
click at [169, 240] on div "Dashboards AirPortal 360™ (Manager) AirPortal 360™ (Agent) My Travel Dashboard …" at bounding box center [739, 354] width 1478 height 708
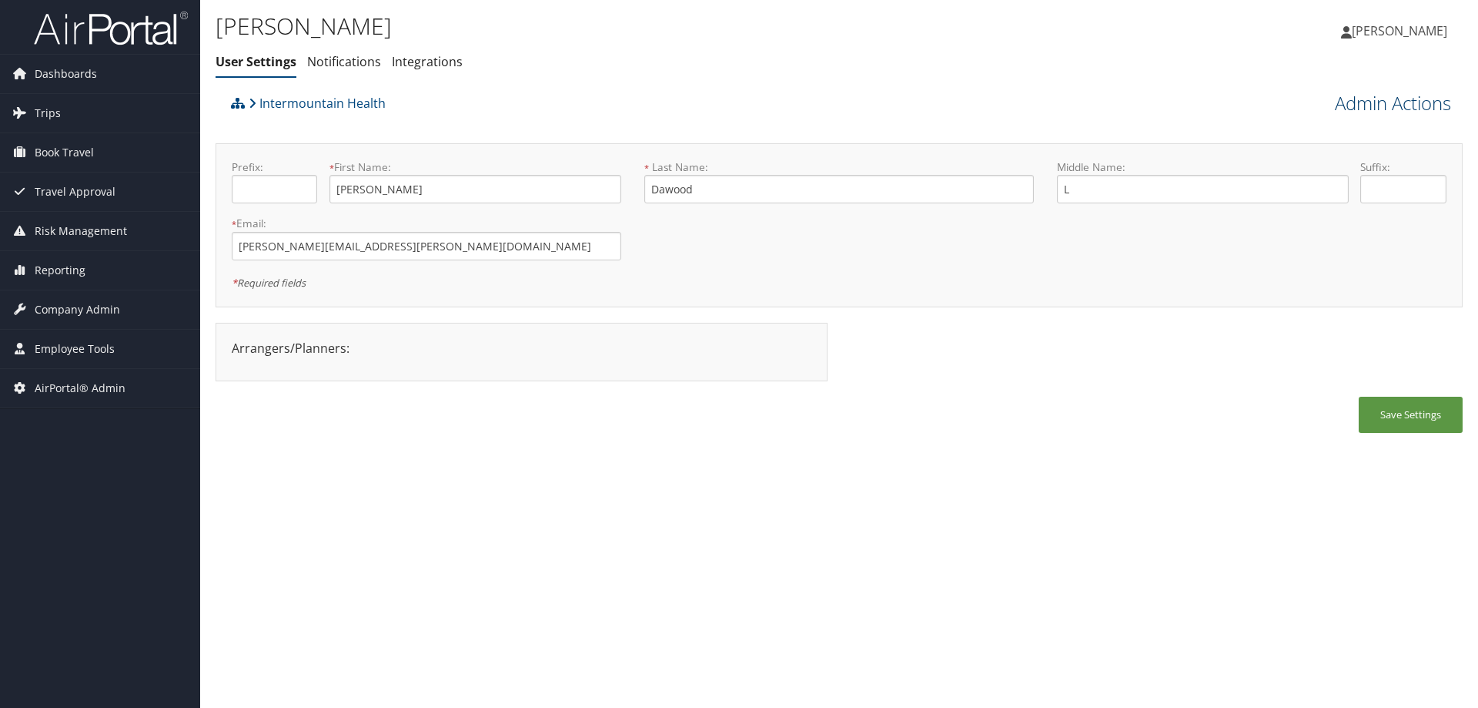
click at [1381, 93] on link "Admin Actions" at bounding box center [1393, 103] width 116 height 26
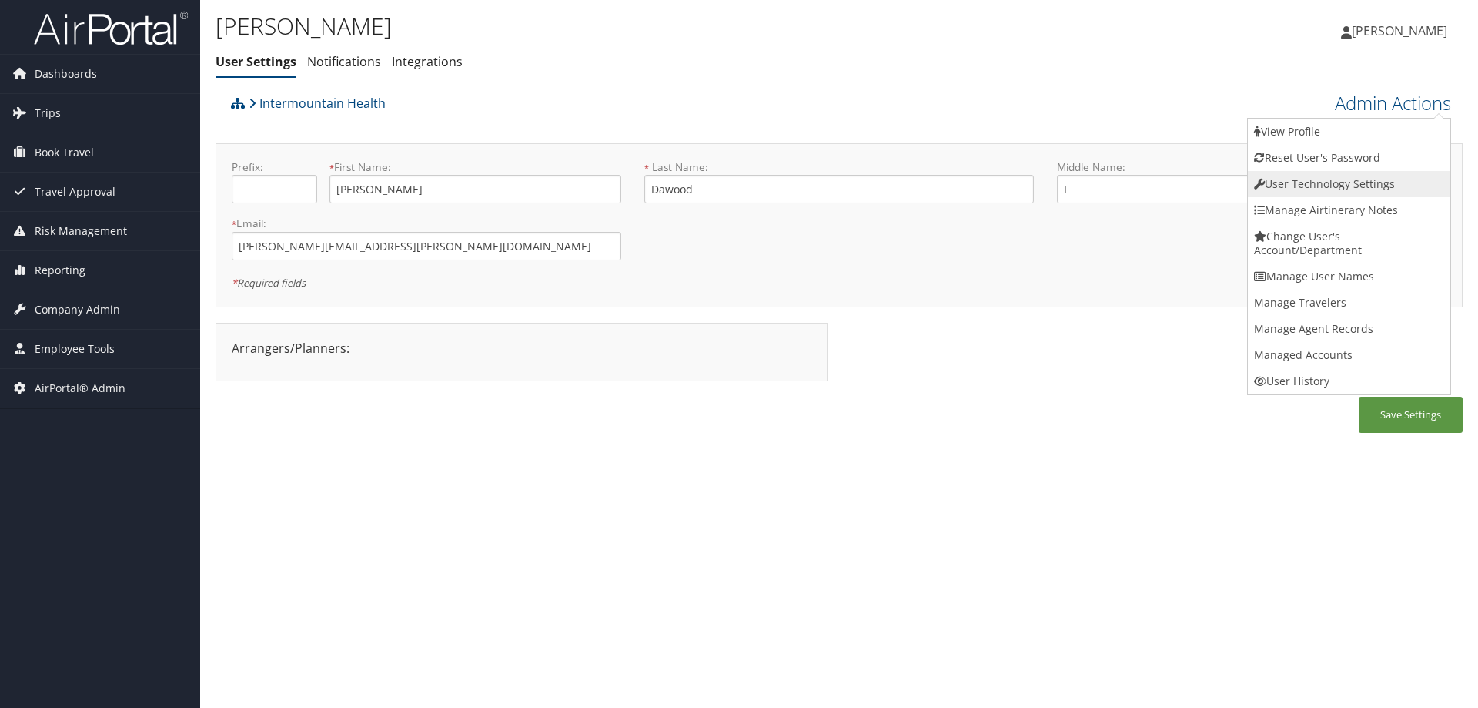
click at [1345, 182] on link "User Technology Settings" at bounding box center [1349, 184] width 202 height 26
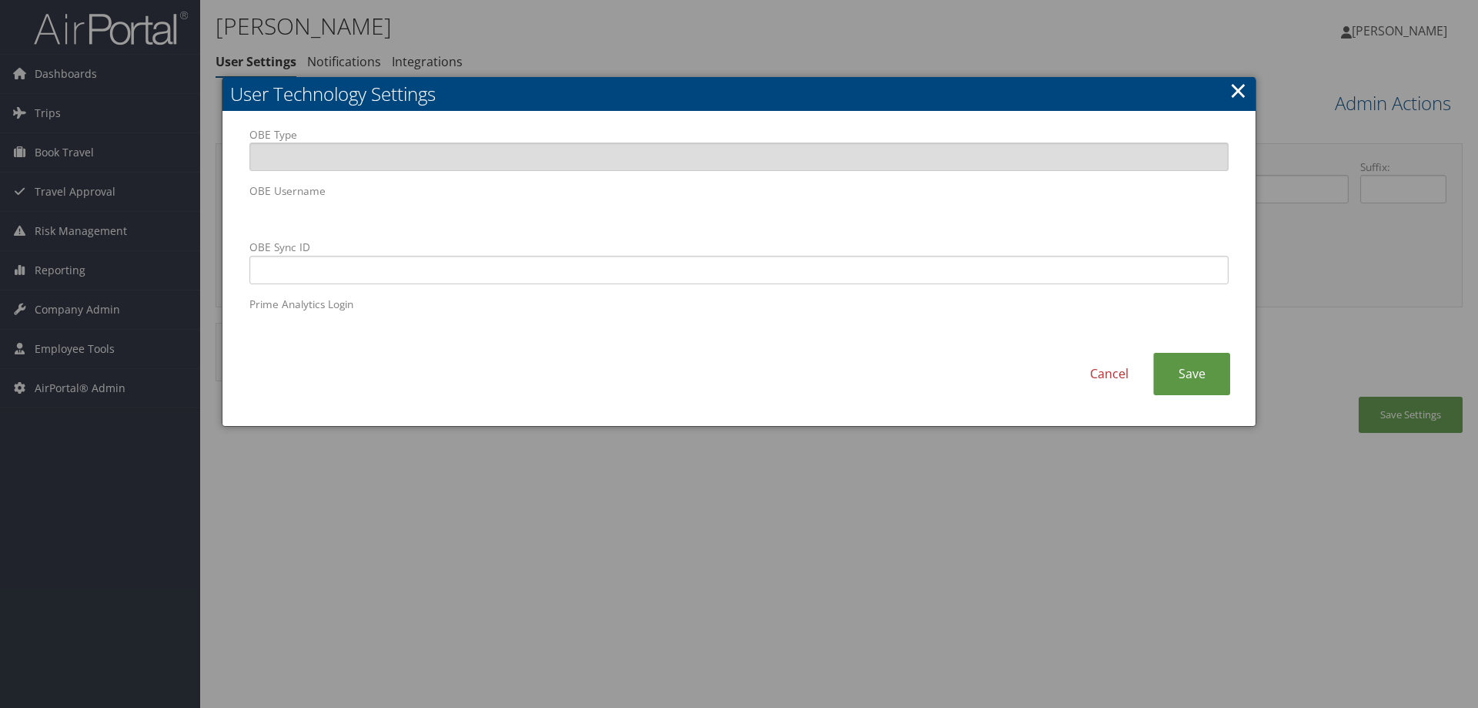
click at [172, 213] on body "Menu Dashboards ► AirPortal 360™ (Manager) AirPortal 360™ (Agent) My Travel Das…" at bounding box center [739, 354] width 1478 height 708
click at [633, 281] on input "OBE Sync ID" at bounding box center [738, 270] width 979 height 28
click at [275, 262] on input "OBE Sync ID" at bounding box center [738, 270] width 979 height 28
paste input "[PERSON_NAME][EMAIL_ADDRESS][PERSON_NAME][DOMAIN_NAME]"
type input "[PERSON_NAME][EMAIL_ADDRESS][PERSON_NAME][DOMAIN_NAME]"
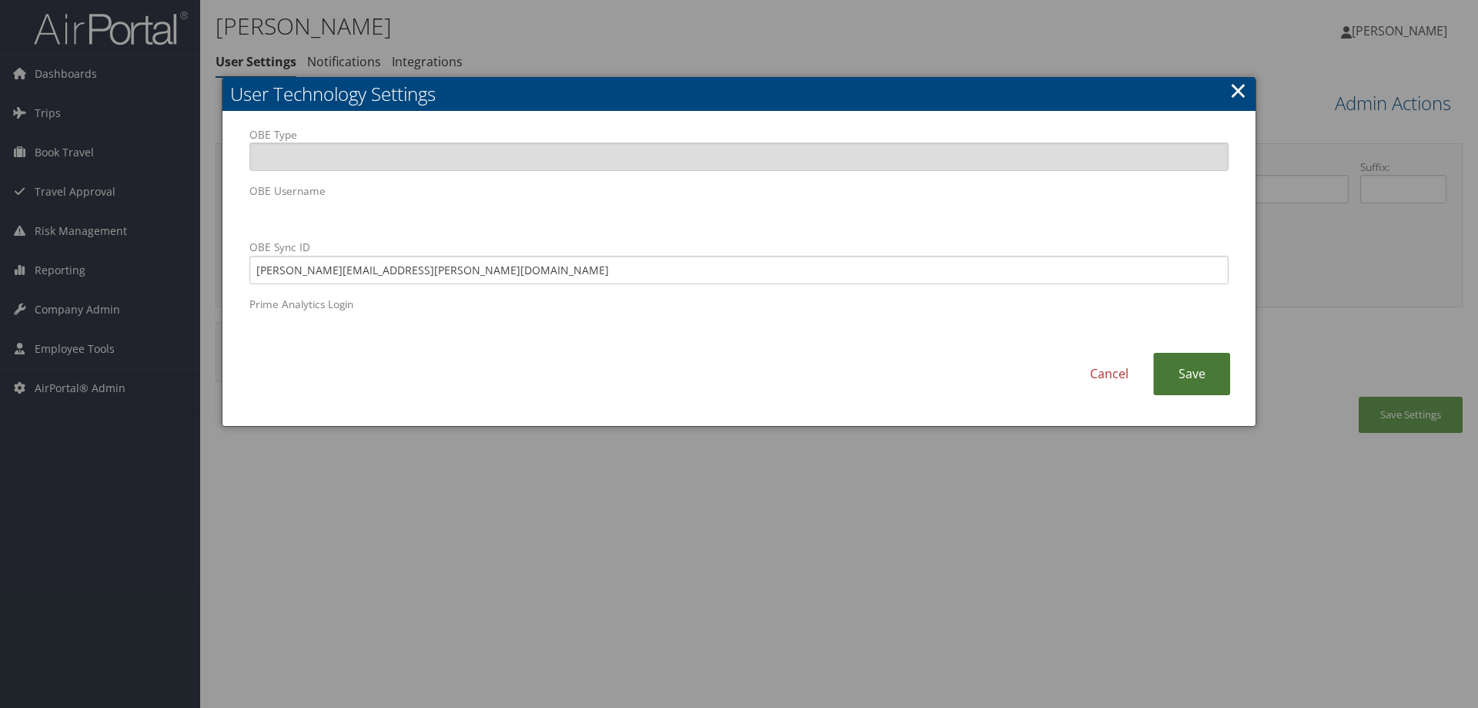
click at [1203, 390] on link "Save" at bounding box center [1191, 374] width 77 height 42
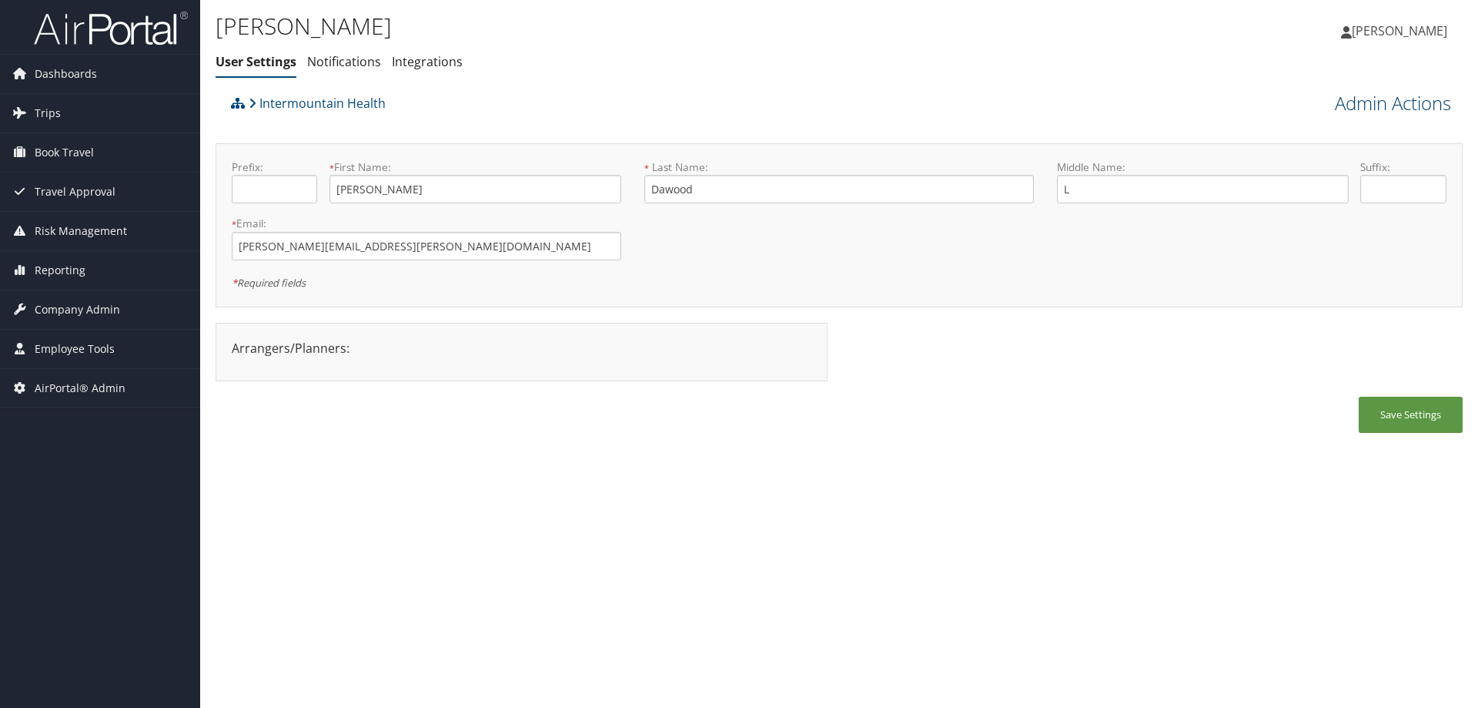
click at [1356, 105] on link "Admin Actions" at bounding box center [1393, 103] width 116 height 26
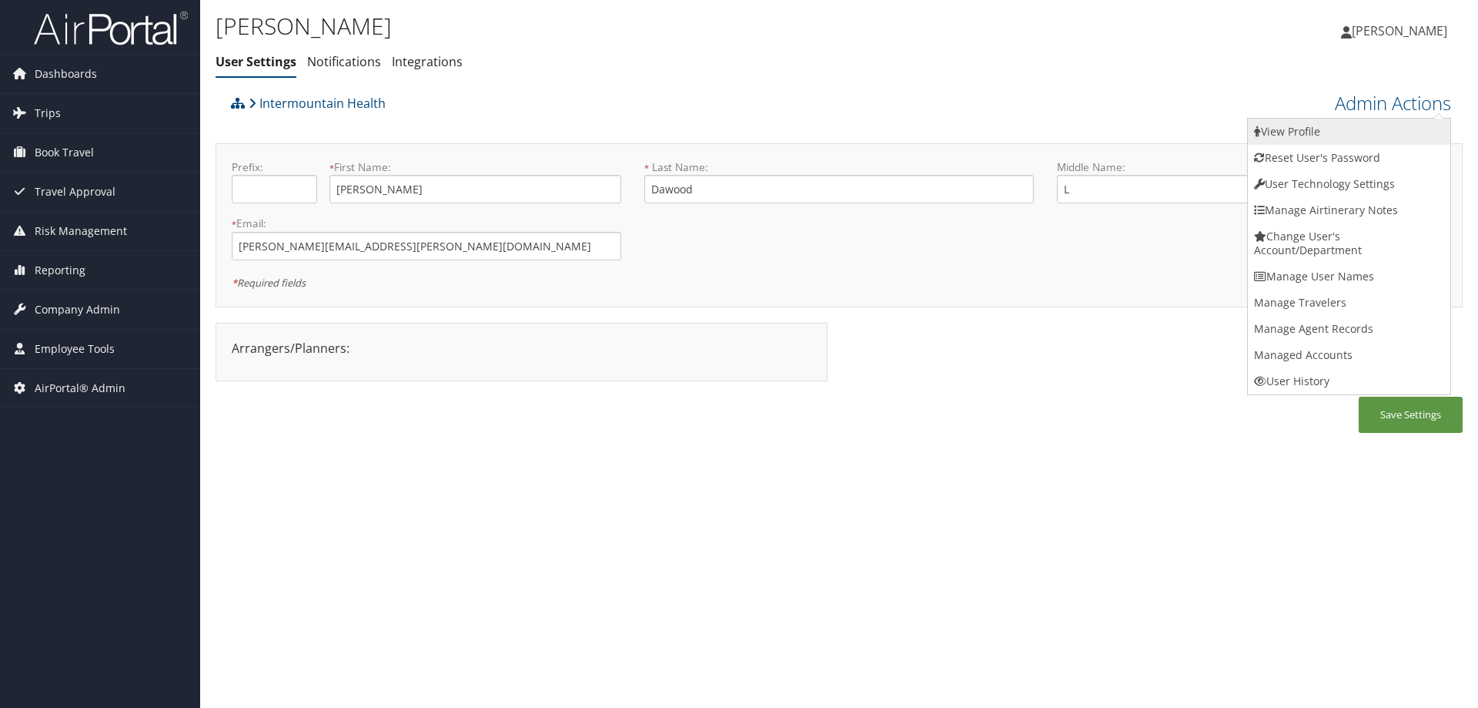
click at [1318, 134] on link "View Profile" at bounding box center [1349, 132] width 202 height 26
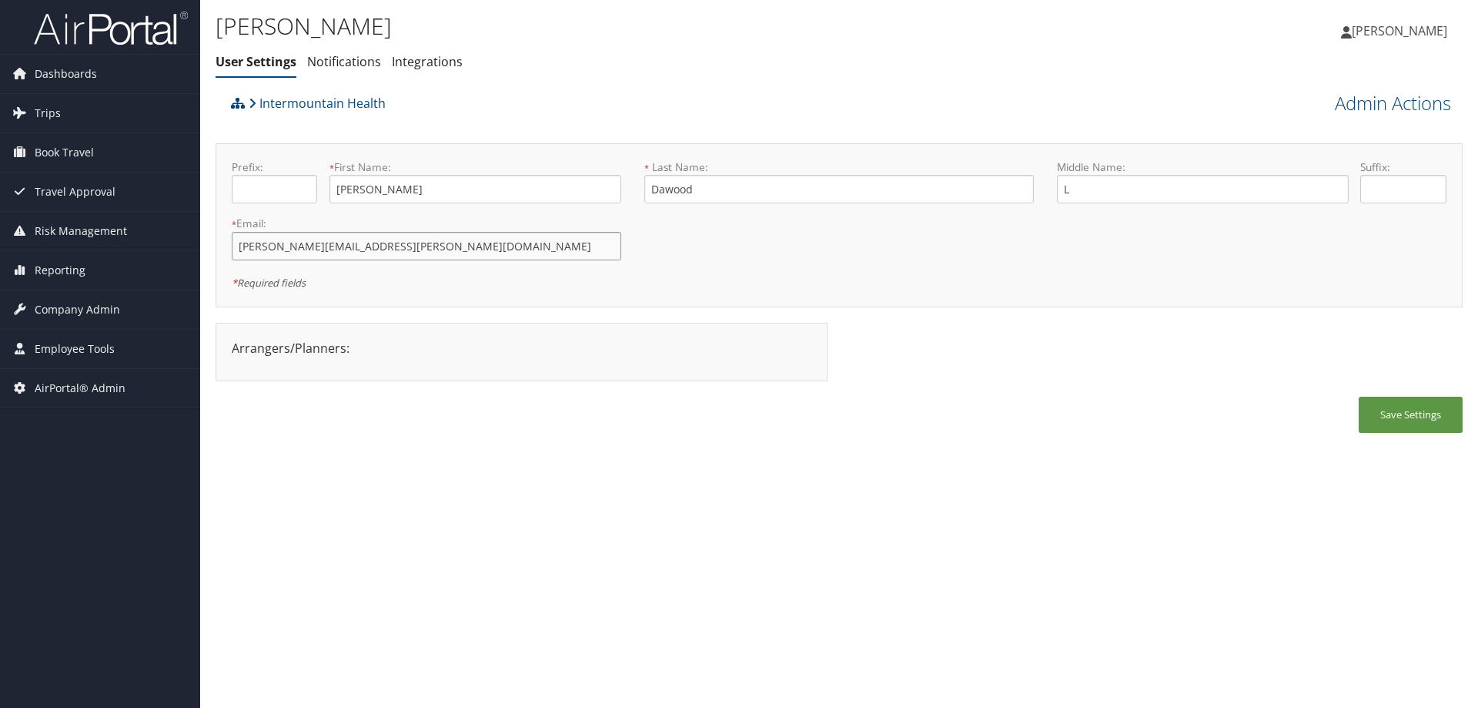
drag, startPoint x: 445, startPoint y: 253, endPoint x: 228, endPoint y: 247, distance: 217.2
click at [228, 247] on div "* Email: lana.dawood@imail.org This field is required" at bounding box center [426, 244] width 413 height 56
click at [384, 246] on input "[PERSON_NAME][EMAIL_ADDRESS][PERSON_NAME][DOMAIN_NAME]" at bounding box center [427, 246] width 390 height 28
drag, startPoint x: 381, startPoint y: 249, endPoint x: 224, endPoint y: 247, distance: 157.1
click at [224, 247] on div "* Email: lana.dawood@imail.org This field is required" at bounding box center [426, 244] width 413 height 56
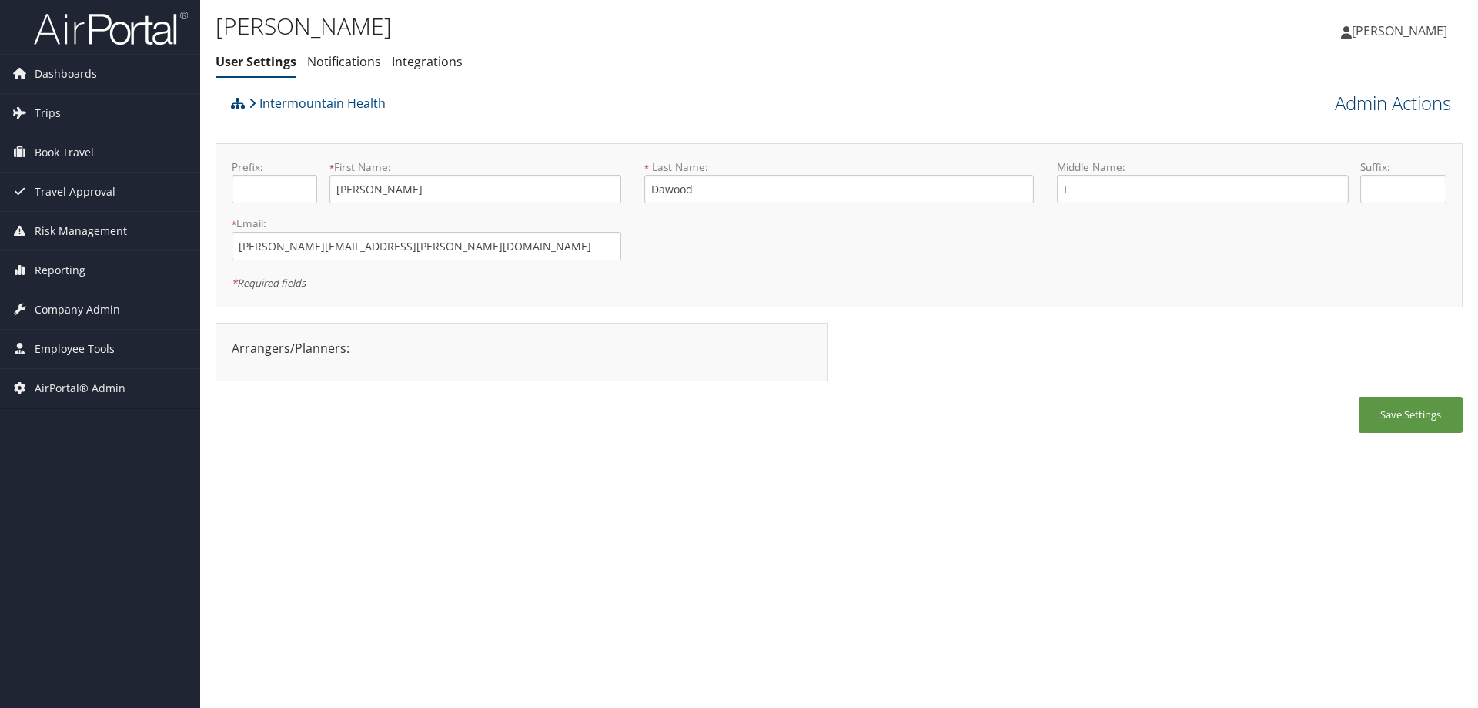
click at [1356, 104] on link "Admin Actions" at bounding box center [1393, 103] width 116 height 26
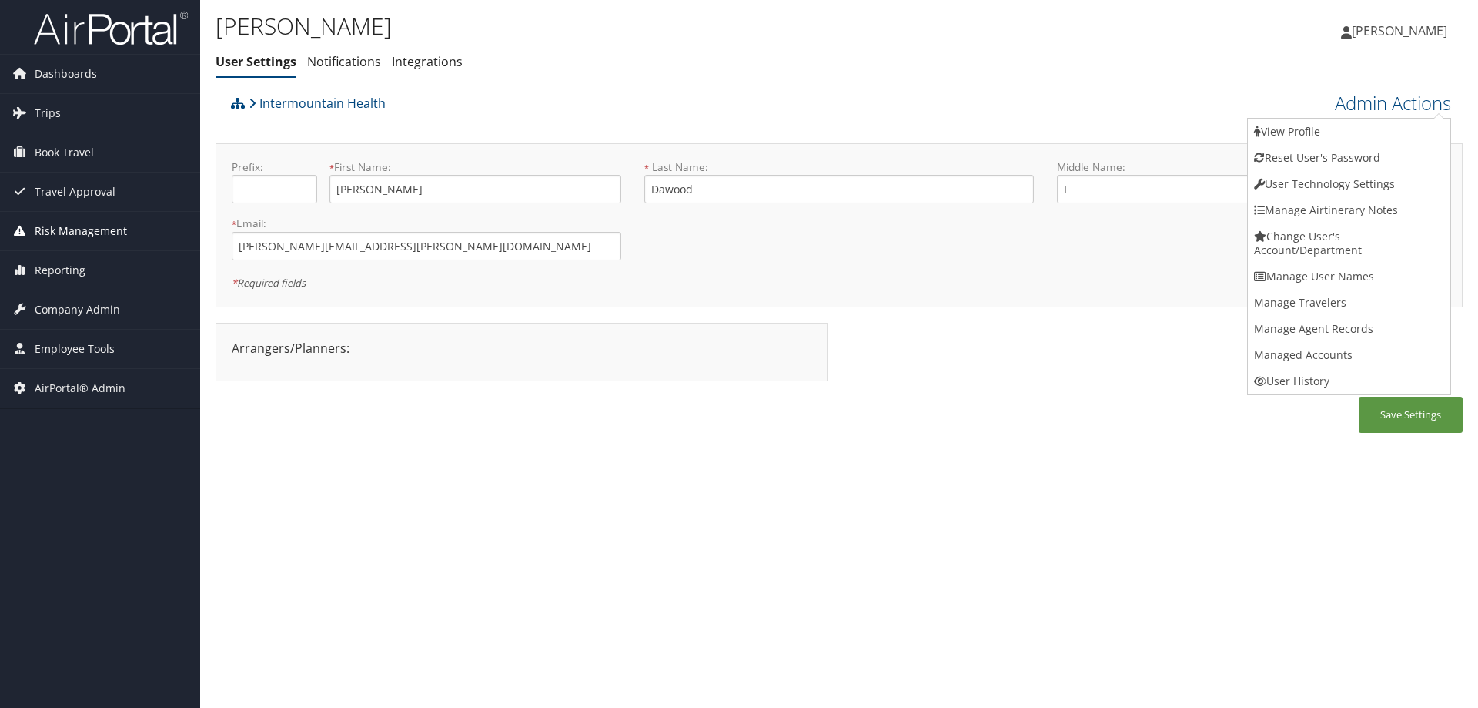
click at [88, 228] on span "Risk Management" at bounding box center [81, 231] width 92 height 38
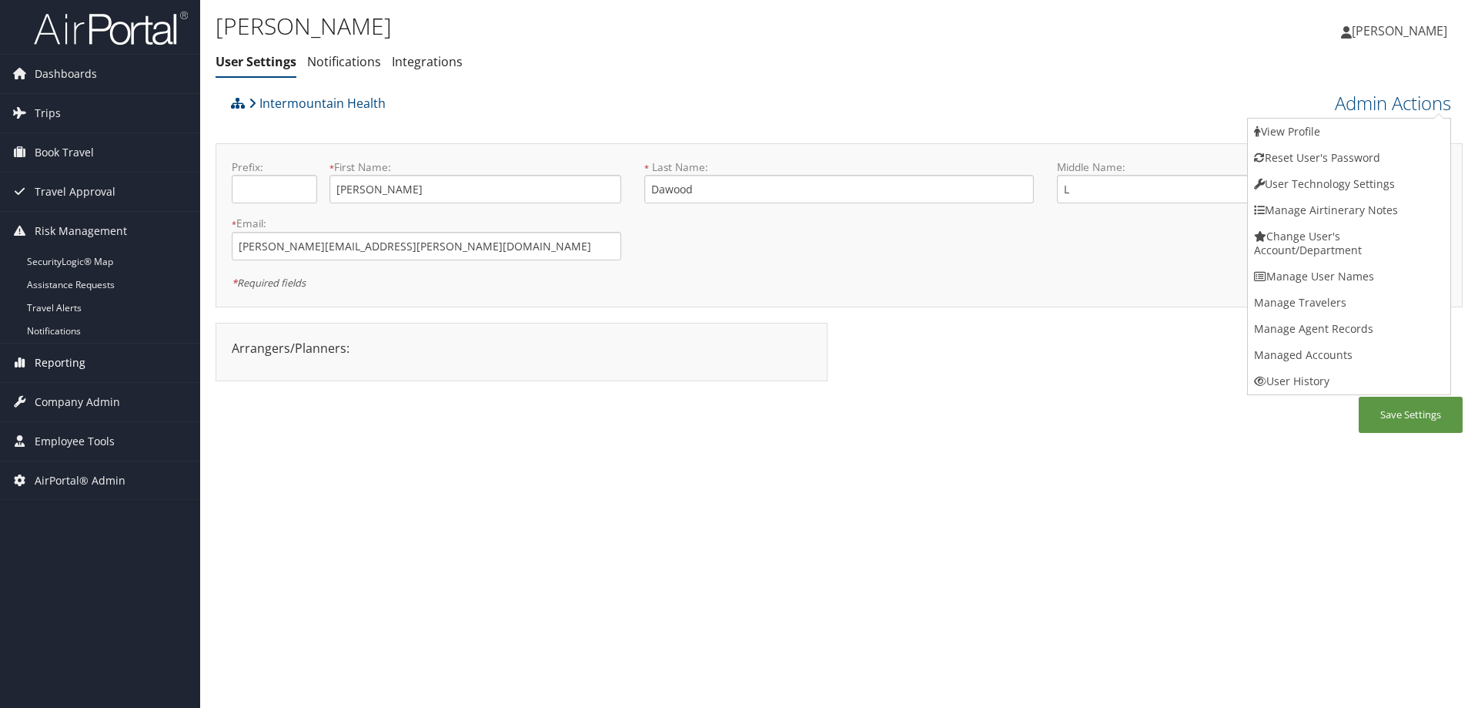
click at [69, 366] on span "Reporting" at bounding box center [60, 362] width 51 height 38
click at [91, 477] on span "Company Admin" at bounding box center [77, 471] width 85 height 38
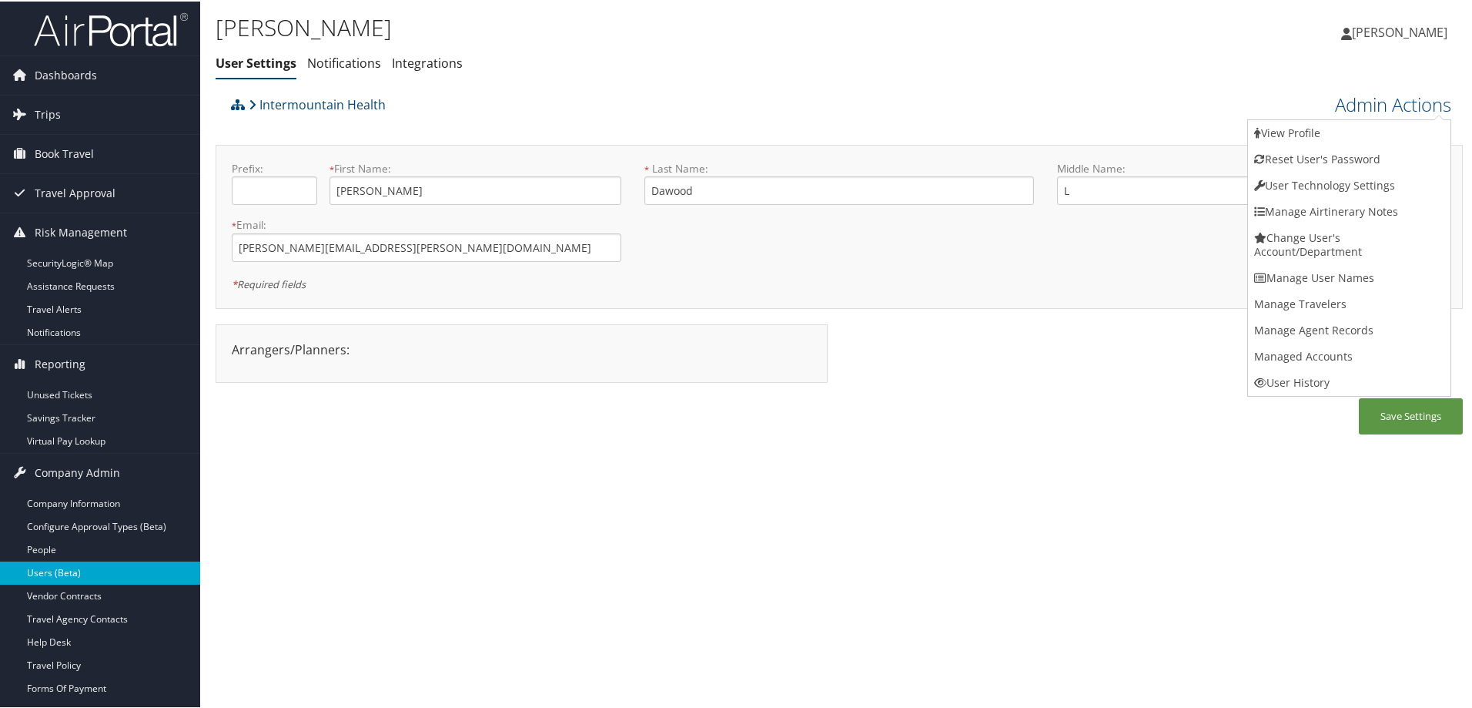
click at [85, 570] on link "Users (Beta)" at bounding box center [100, 571] width 200 height 23
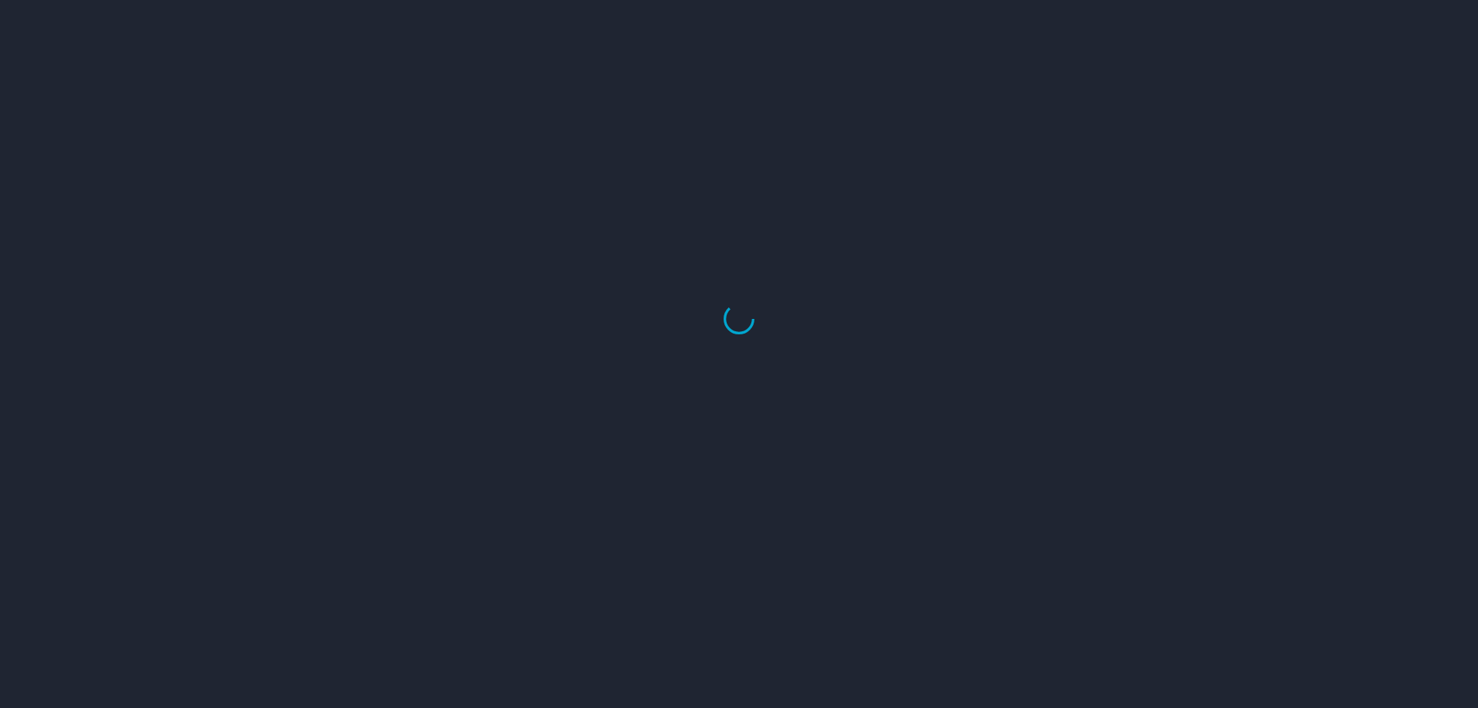
select select "US"
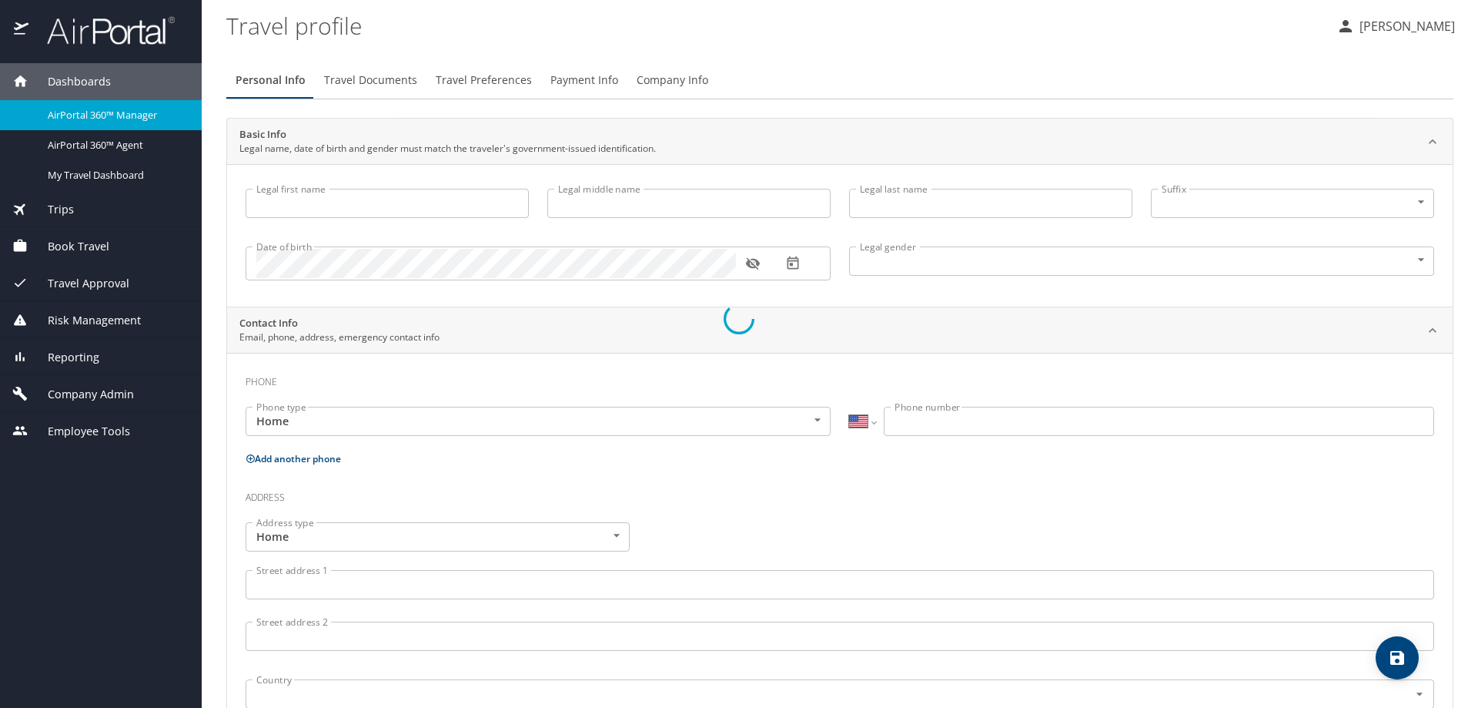
type input "[PERSON_NAME]"
type input "L"
type input "Dawood"
type input "[DEMOGRAPHIC_DATA]"
select select "US"
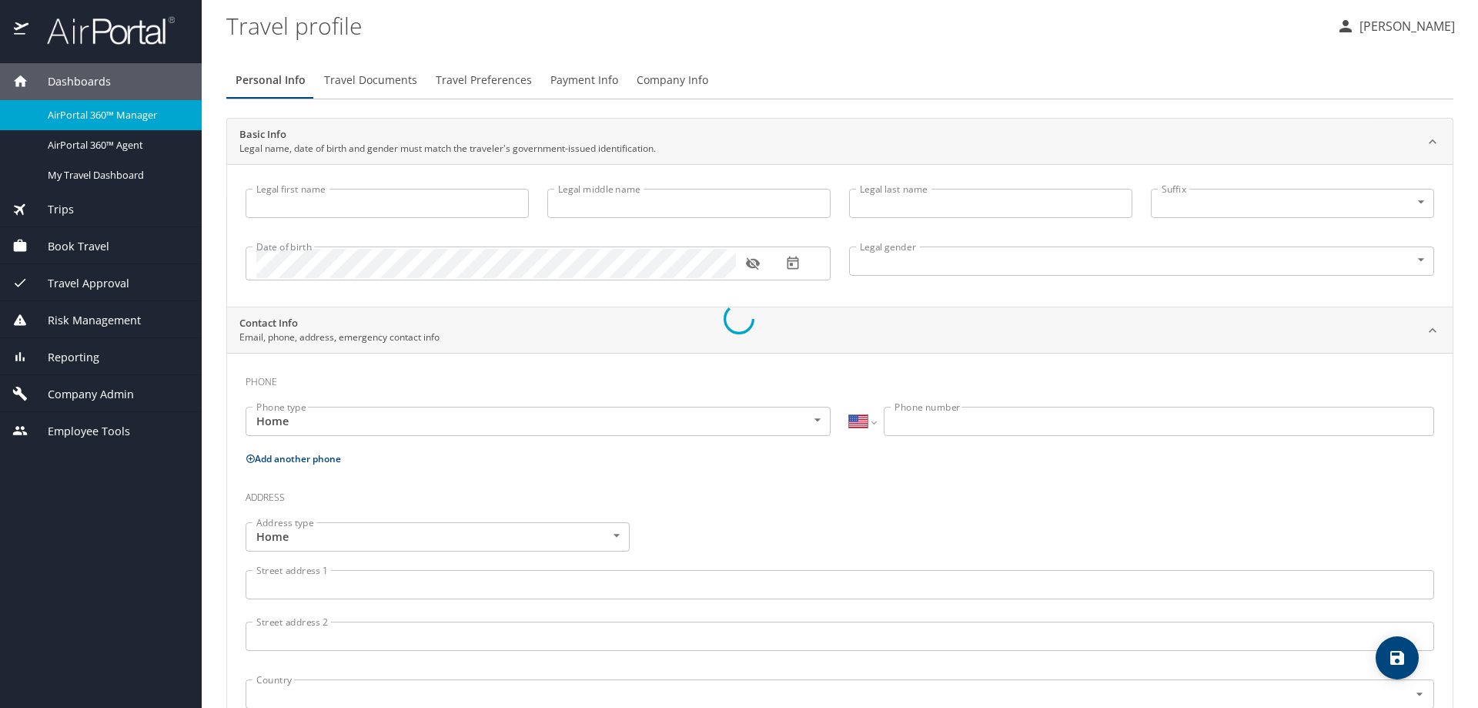
select select "US"
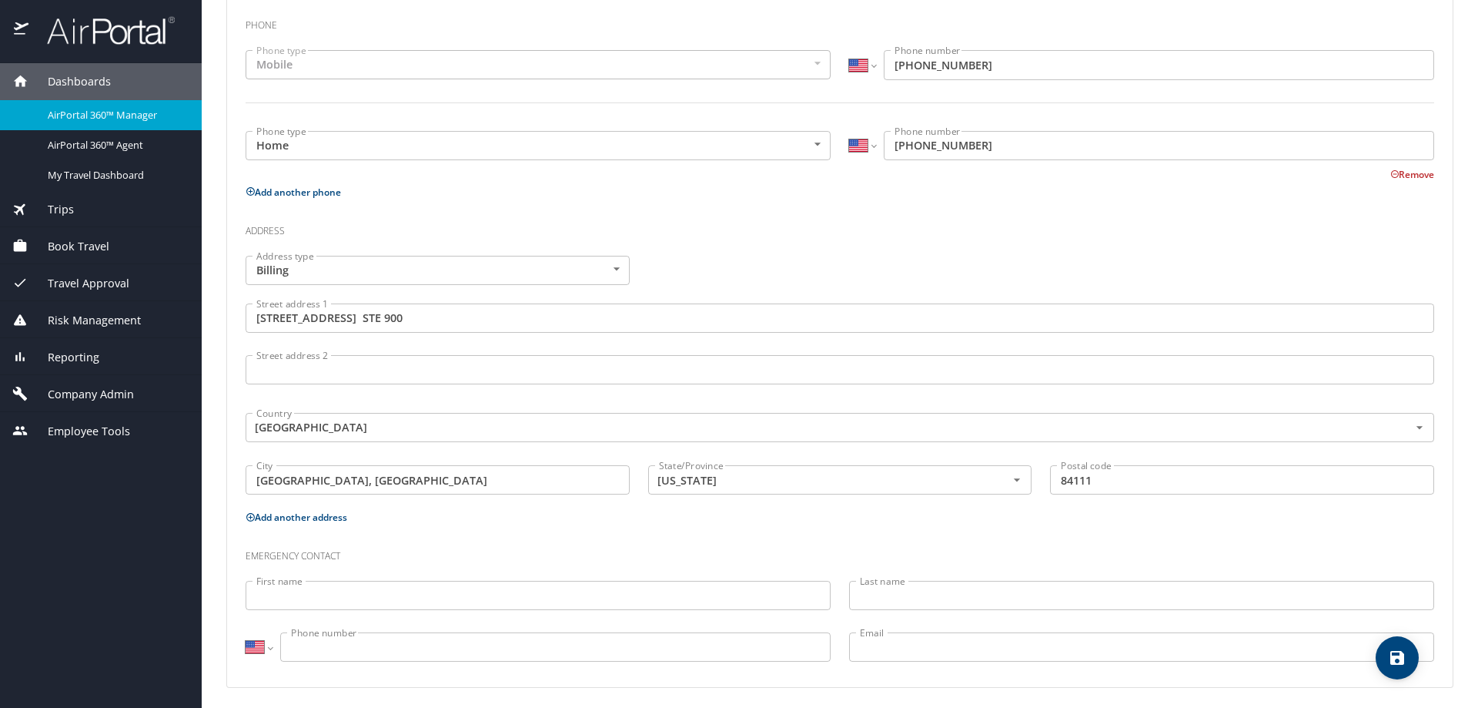
scroll to position [400, 0]
click at [1407, 657] on icon "save" at bounding box center [1397, 657] width 18 height 18
select select "US"
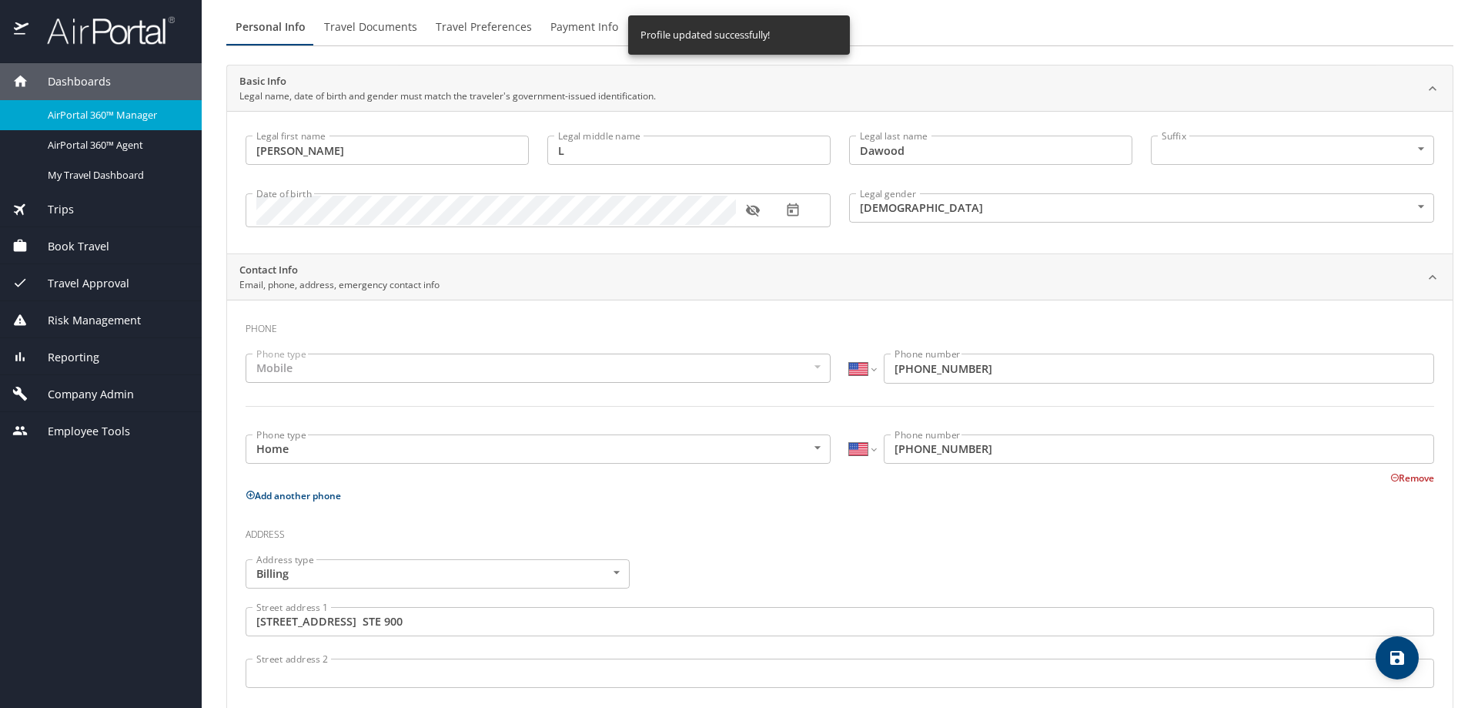
scroll to position [0, 0]
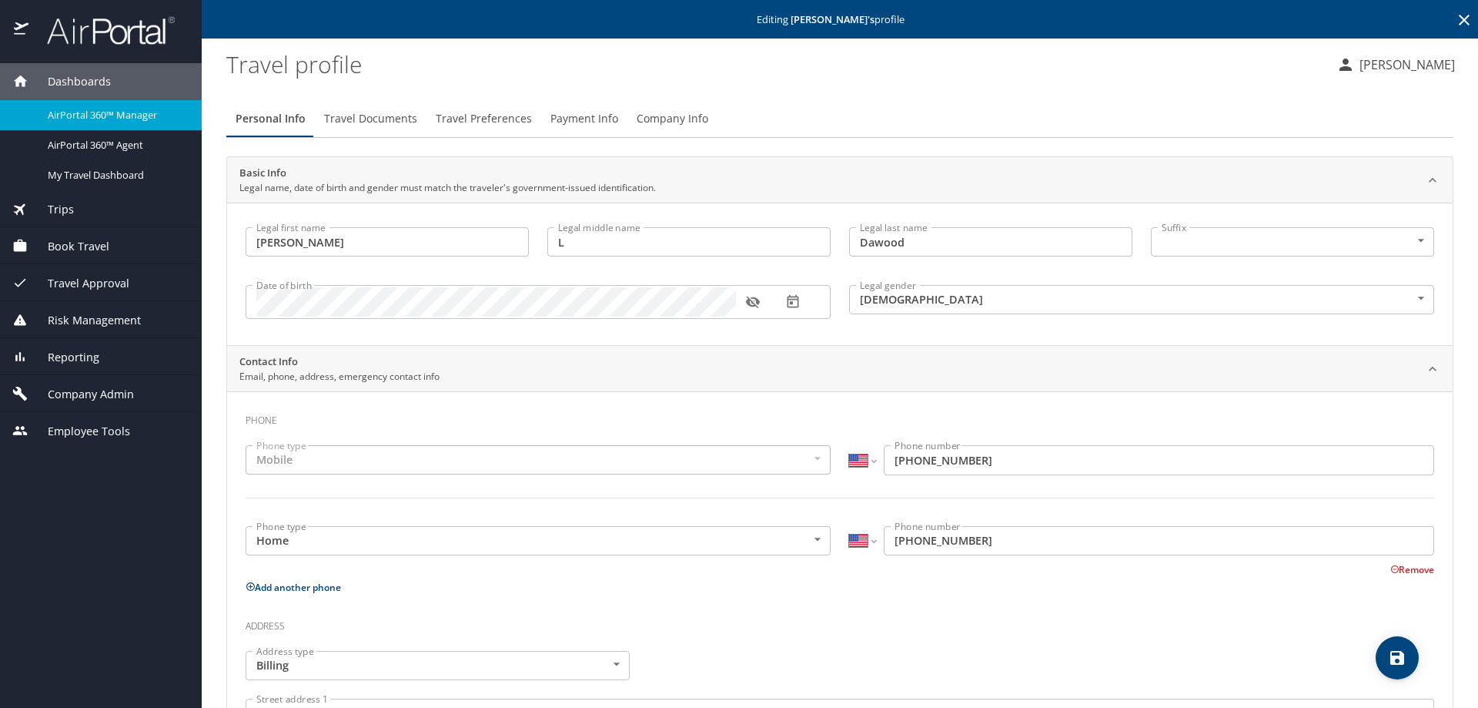
click at [76, 286] on span "Travel Approval" at bounding box center [78, 283] width 101 height 17
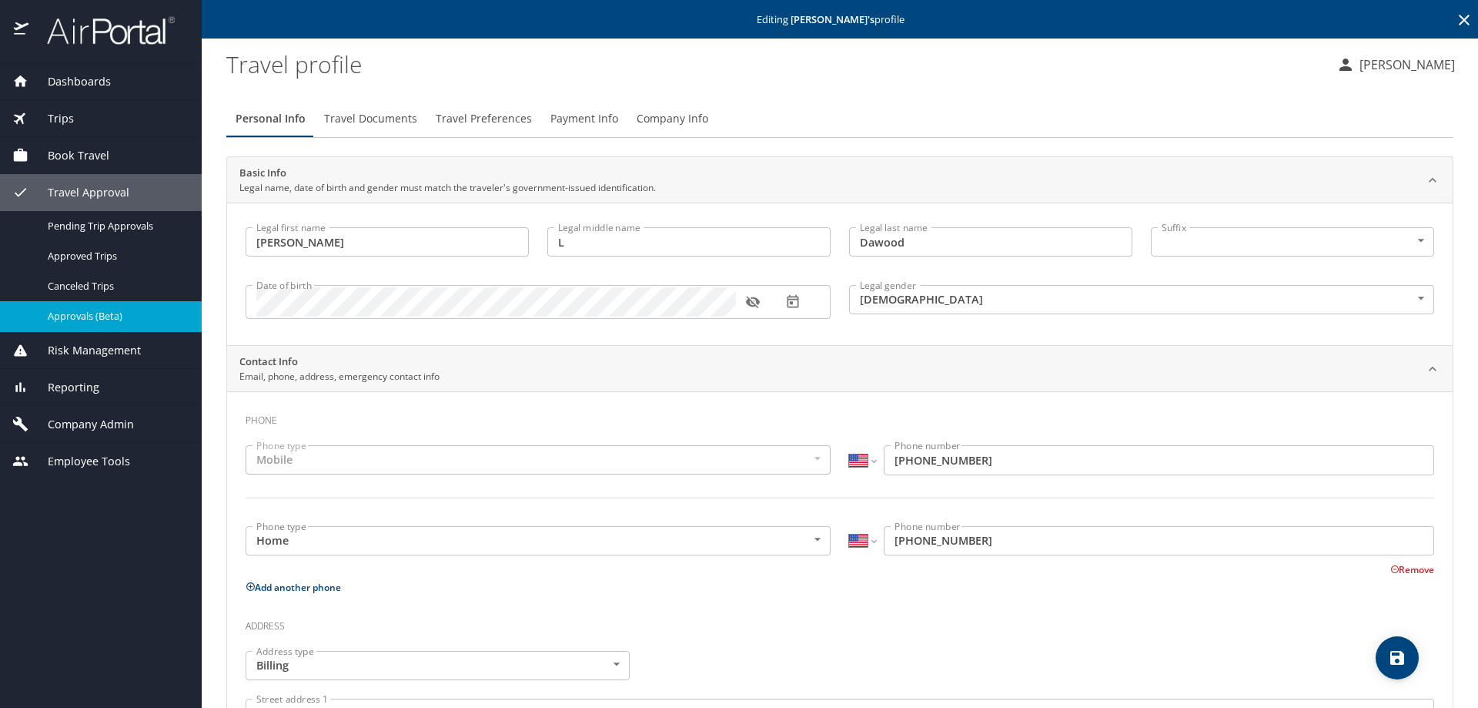
click at [99, 309] on span "Approvals (Beta)" at bounding box center [116, 316] width 136 height 15
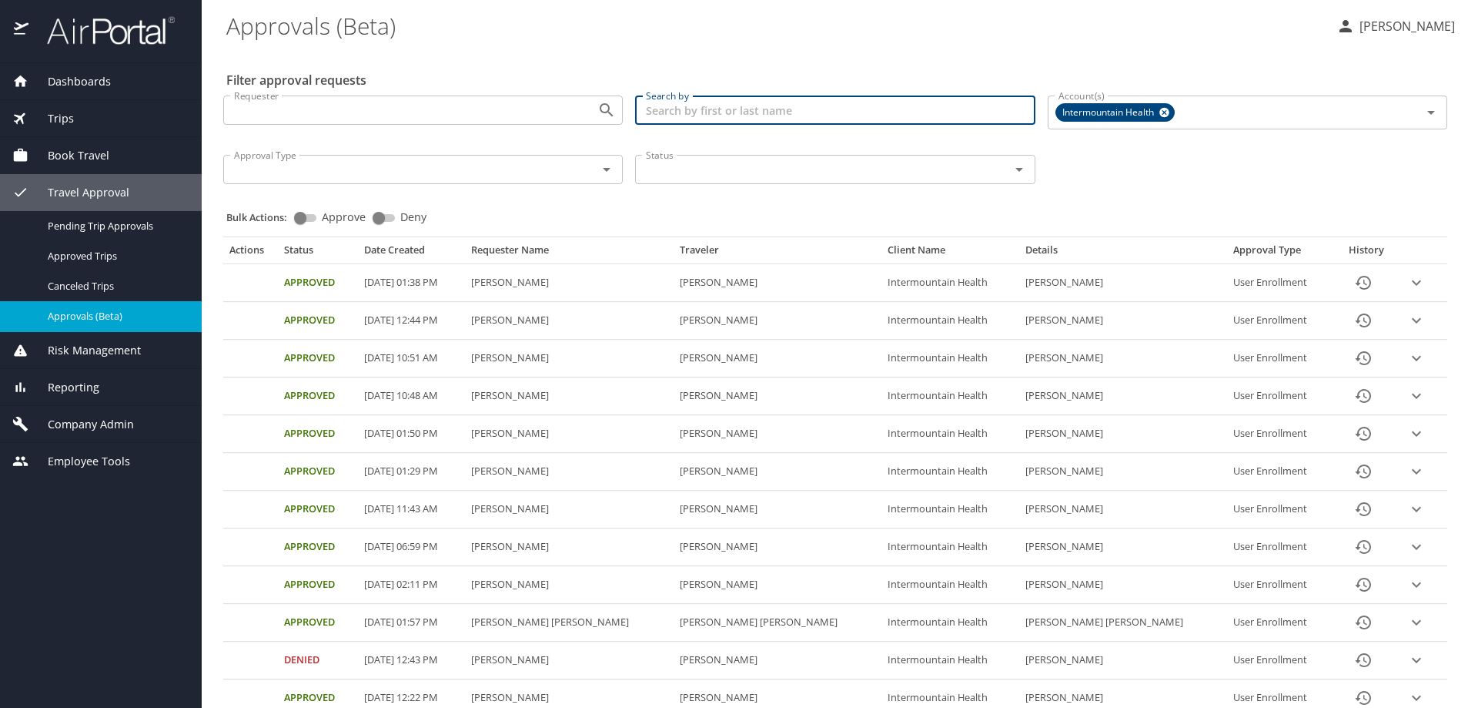
click at [696, 111] on input "Search by" at bounding box center [835, 109] width 400 height 29
paste input "[PERSON_NAME][EMAIL_ADDRESS][PERSON_NAME][DOMAIN_NAME]"
type input "[PERSON_NAME][EMAIL_ADDRESS][PERSON_NAME][DOMAIN_NAME]"
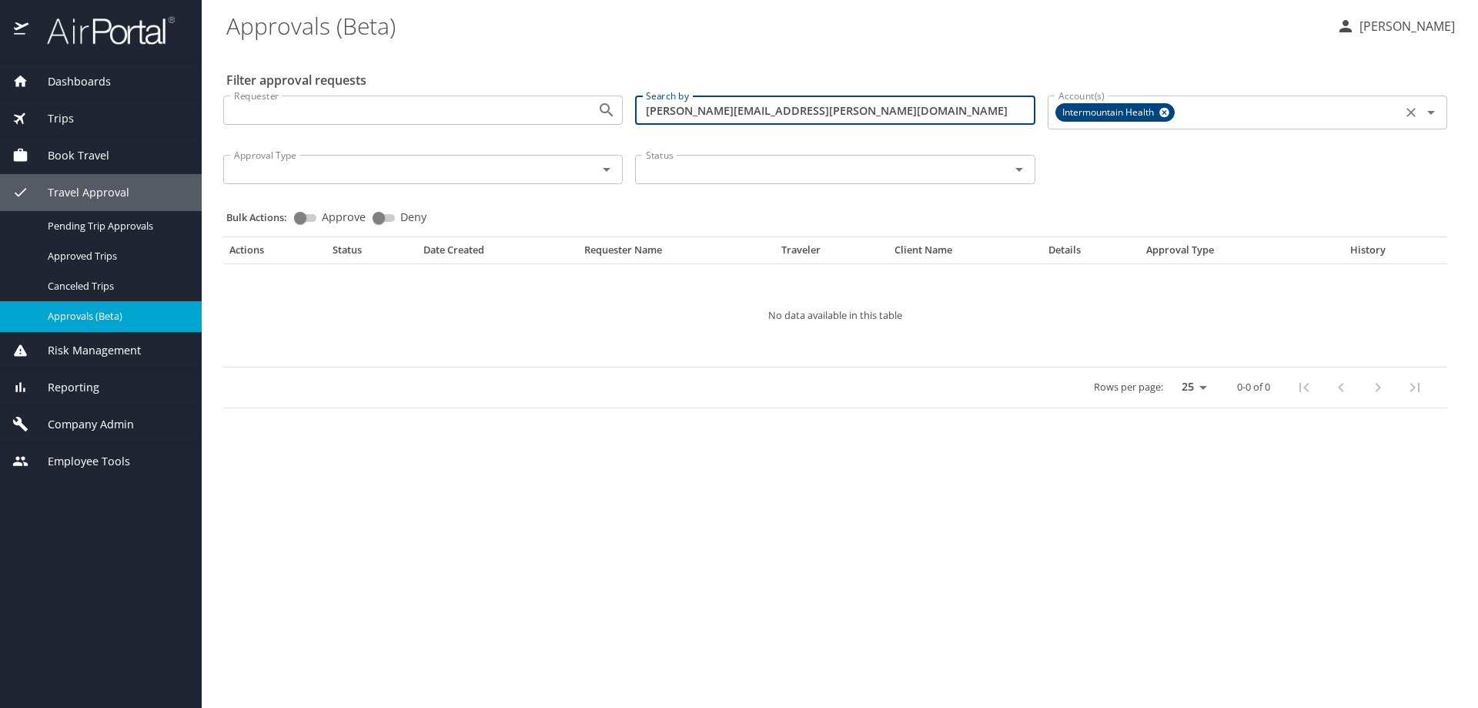
click at [1169, 111] on icon at bounding box center [1164, 113] width 10 height 10
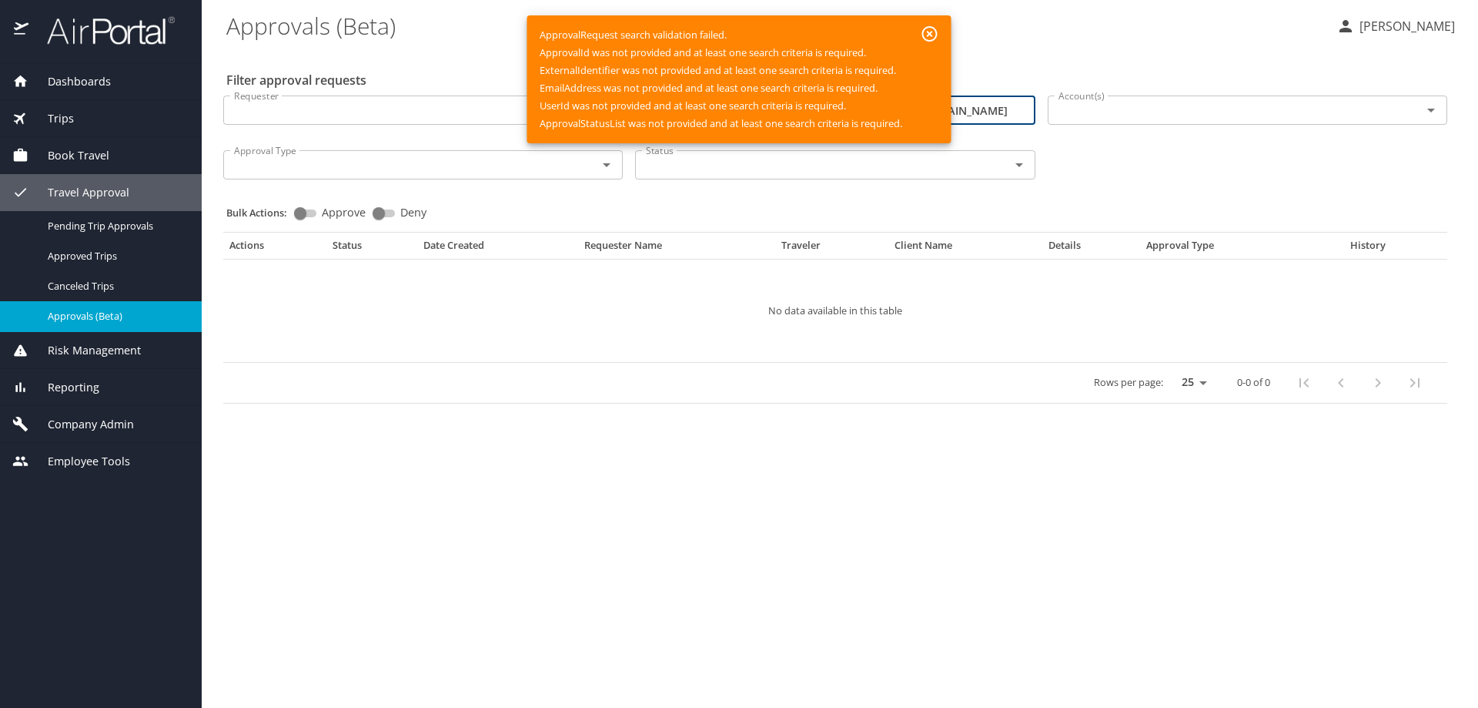
click at [670, 482] on main "Approvals (Beta) Dana Meighan Filter approval requests Requester Requester Sear…" at bounding box center [840, 354] width 1276 height 708
drag, startPoint x: 588, startPoint y: 657, endPoint x: 579, endPoint y: 584, distance: 74.5
click at [587, 654] on main "Approvals (Beta) Dana Meighan Filter approval requests Requester Requester Sear…" at bounding box center [840, 354] width 1276 height 708
click at [68, 384] on span "Reporting" at bounding box center [63, 387] width 71 height 17
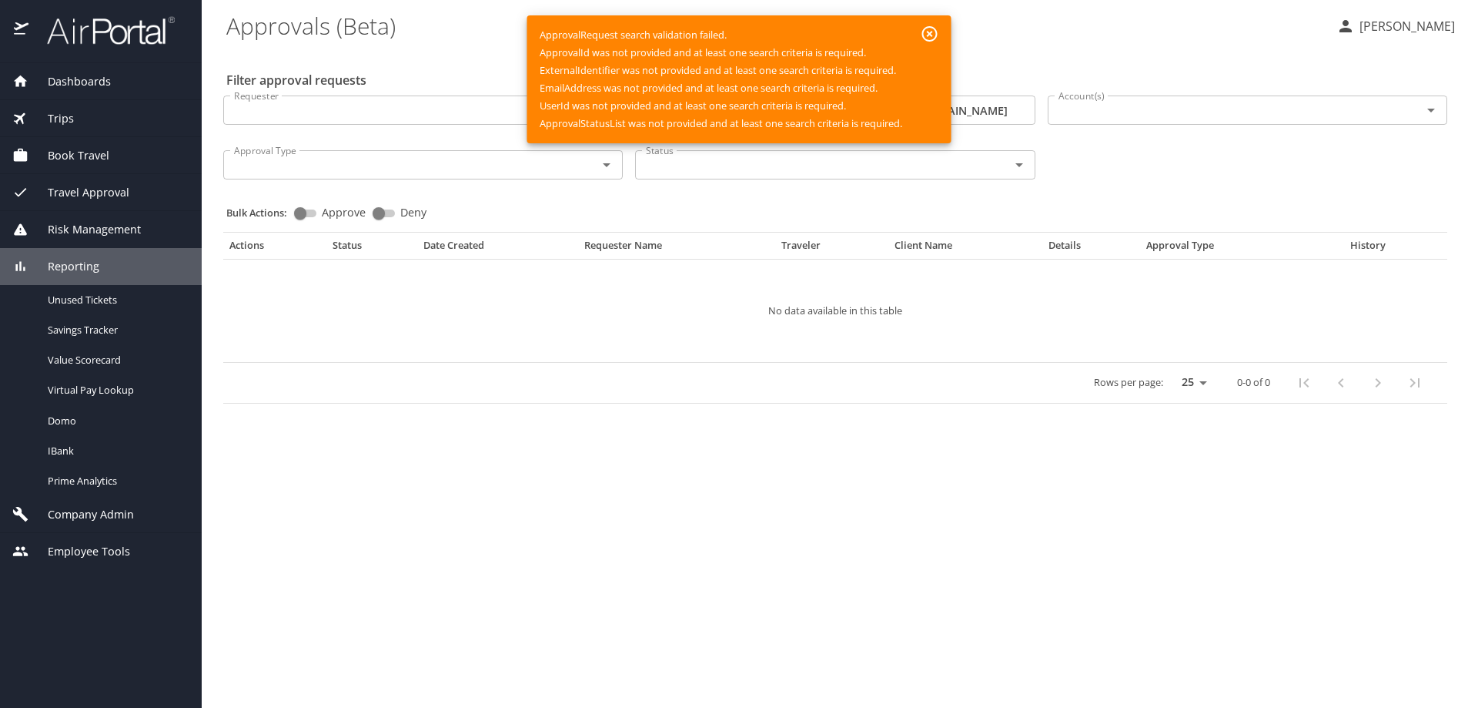
click at [86, 189] on span "Travel Approval" at bounding box center [78, 192] width 101 height 17
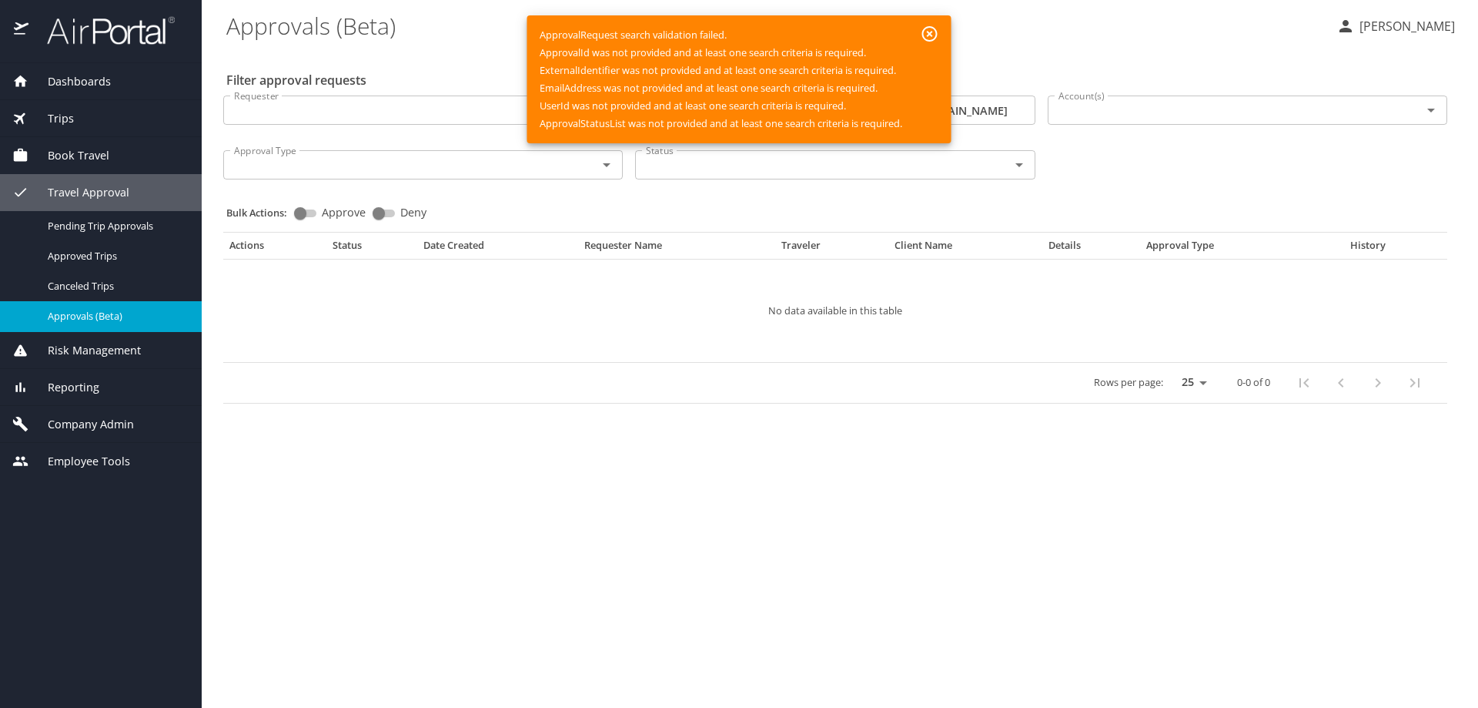
click at [69, 115] on span "Trips" at bounding box center [50, 118] width 45 height 17
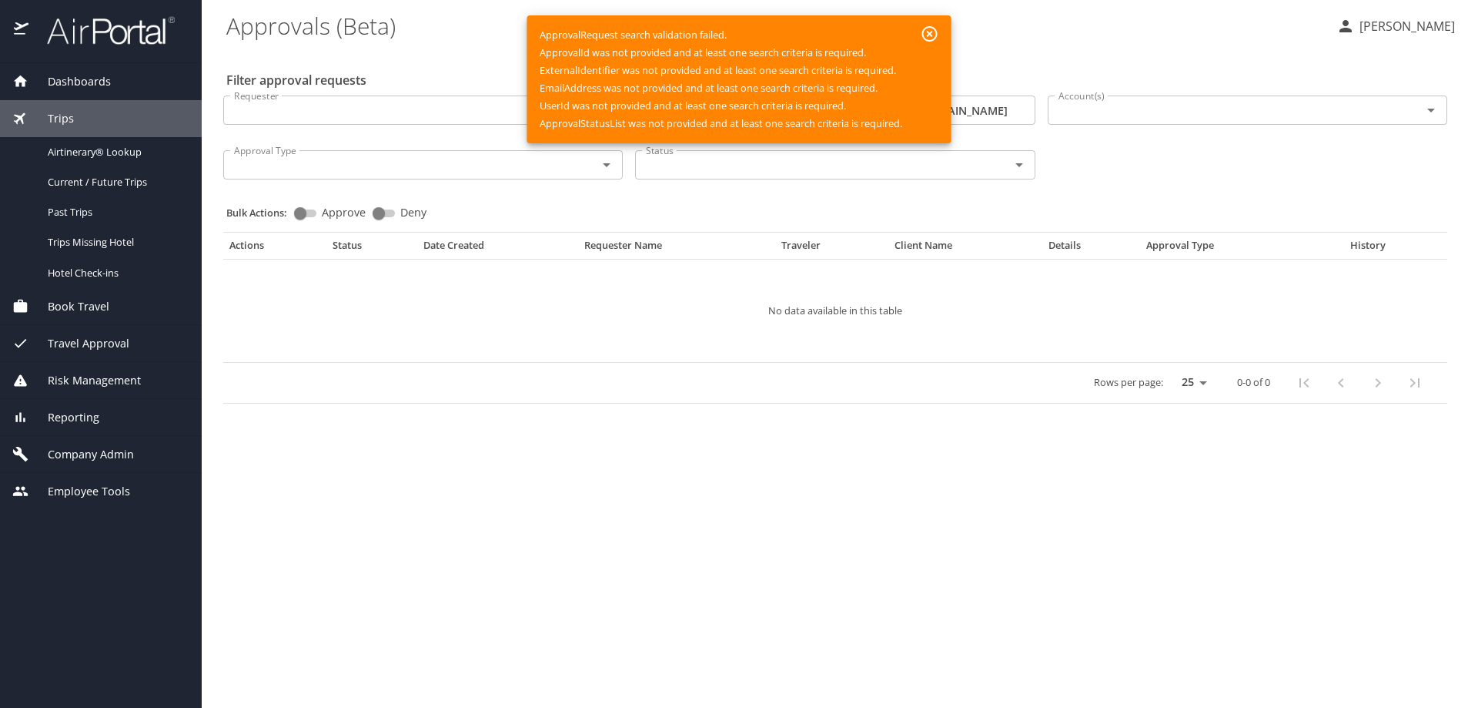
select select "US"
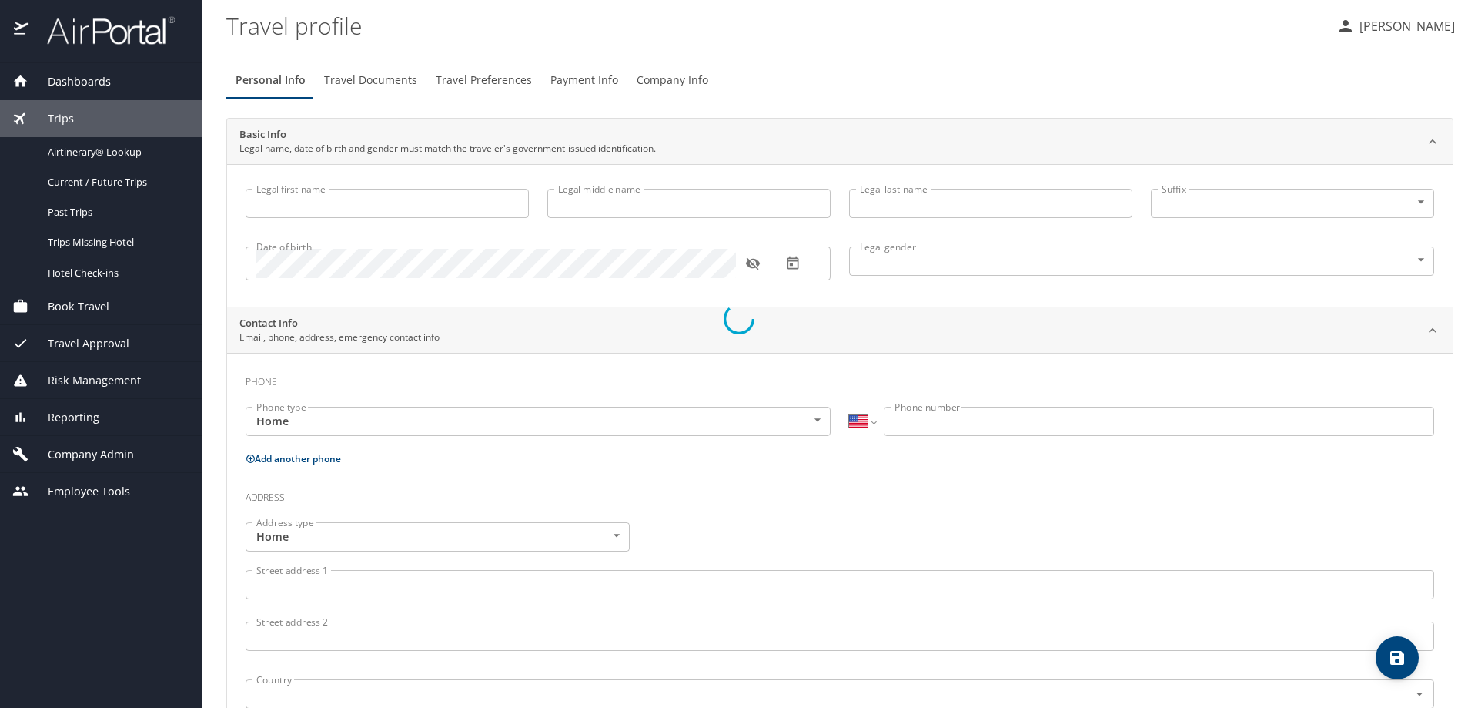
type input "[PERSON_NAME]"
type input "L"
type input "Dawood"
type input "Female"
select select "US"
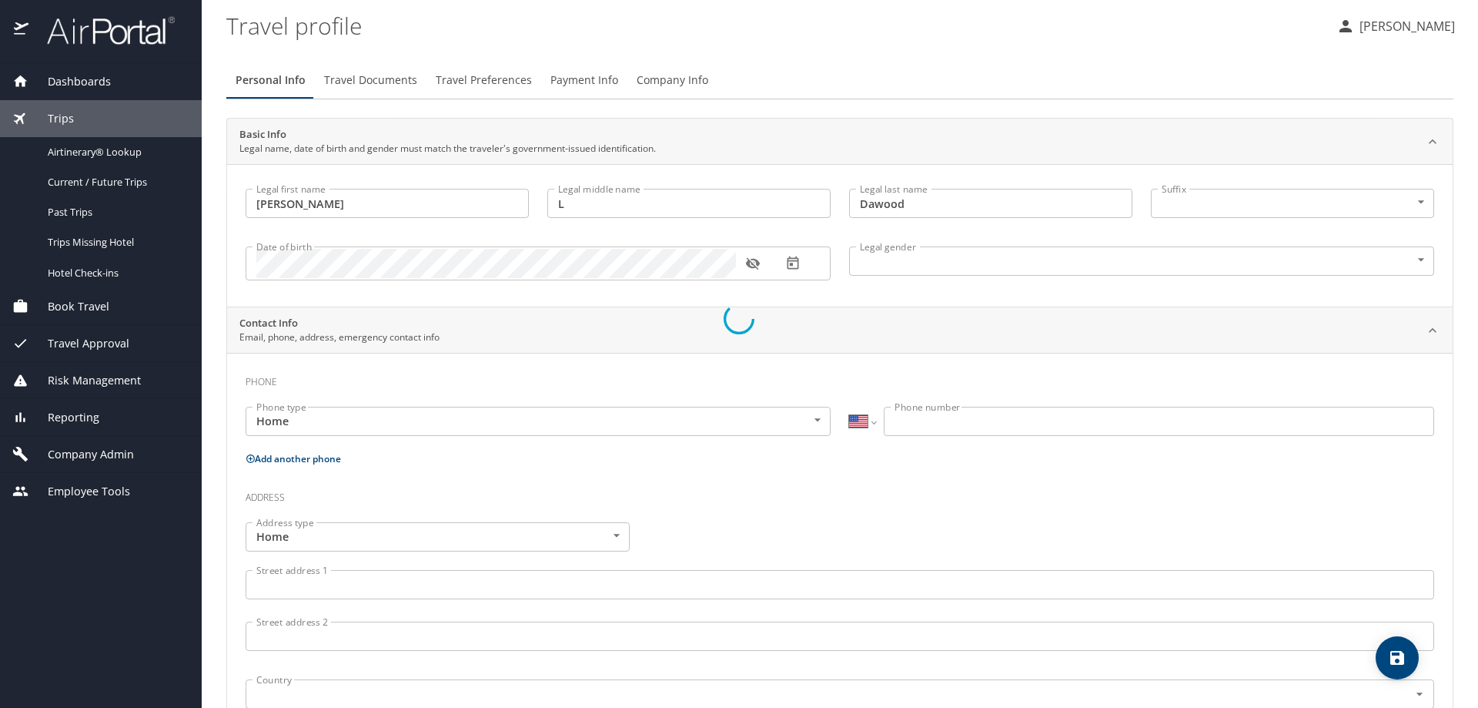
select select "US"
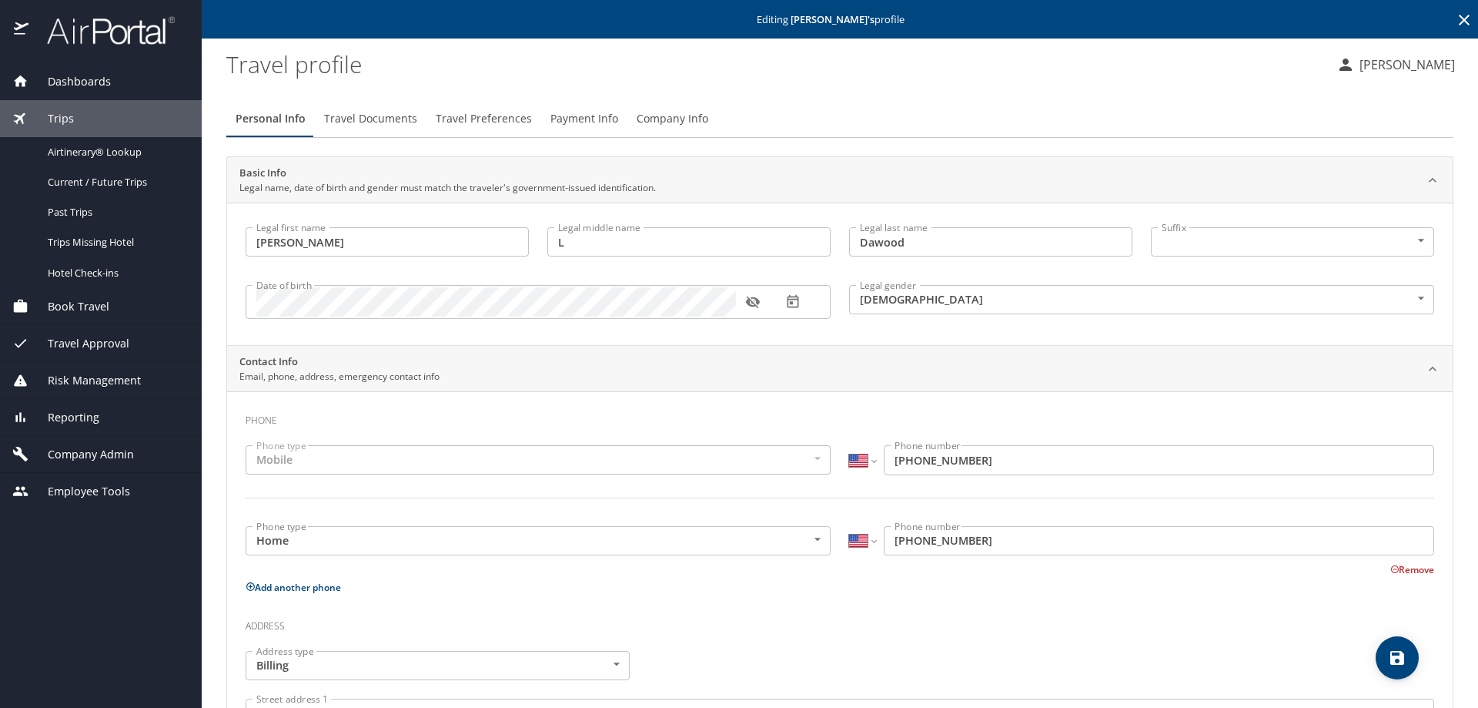
click at [1459, 18] on icon at bounding box center [1464, 20] width 11 height 11
click at [1455, 23] on icon at bounding box center [1464, 20] width 18 height 18
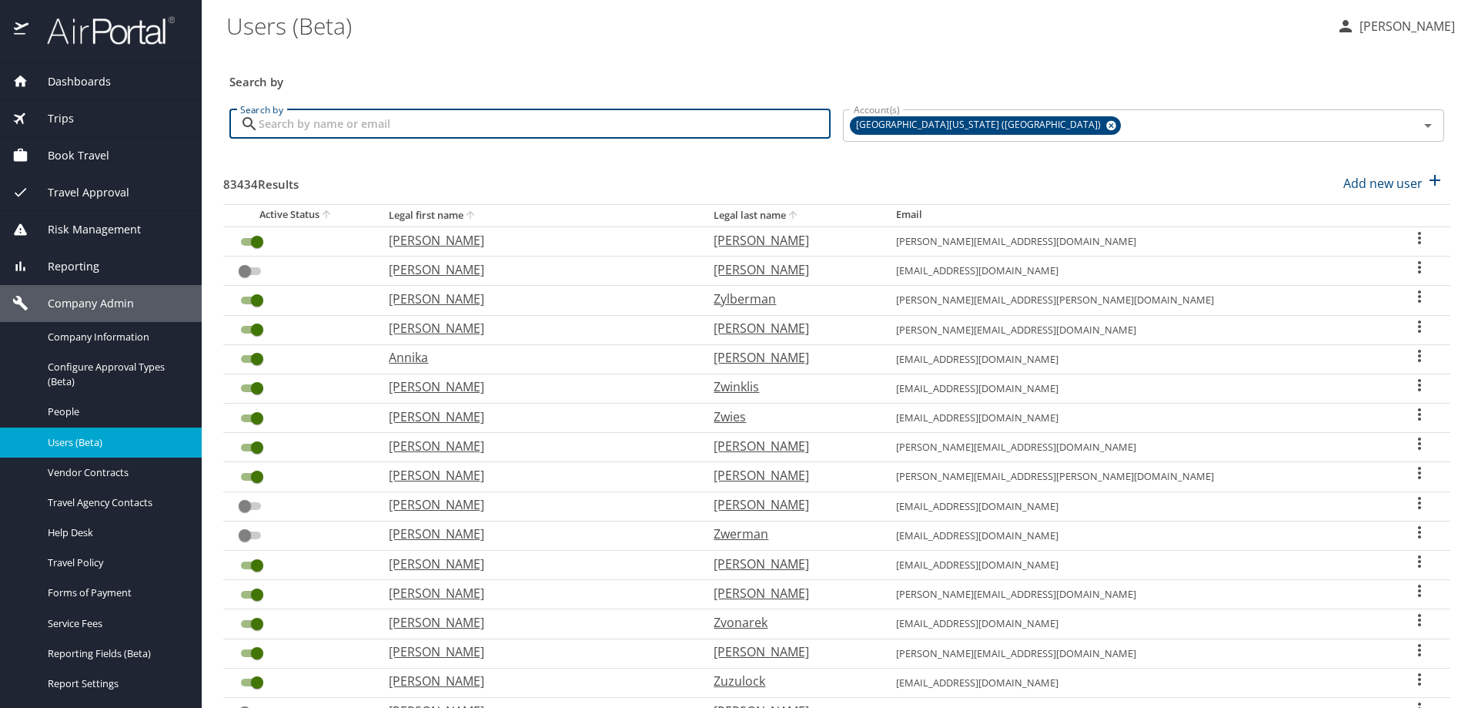
paste input "[PERSON_NAME][EMAIL_ADDRESS][PERSON_NAME][DOMAIN_NAME]"
click at [1106, 126] on icon at bounding box center [1111, 126] width 10 height 10
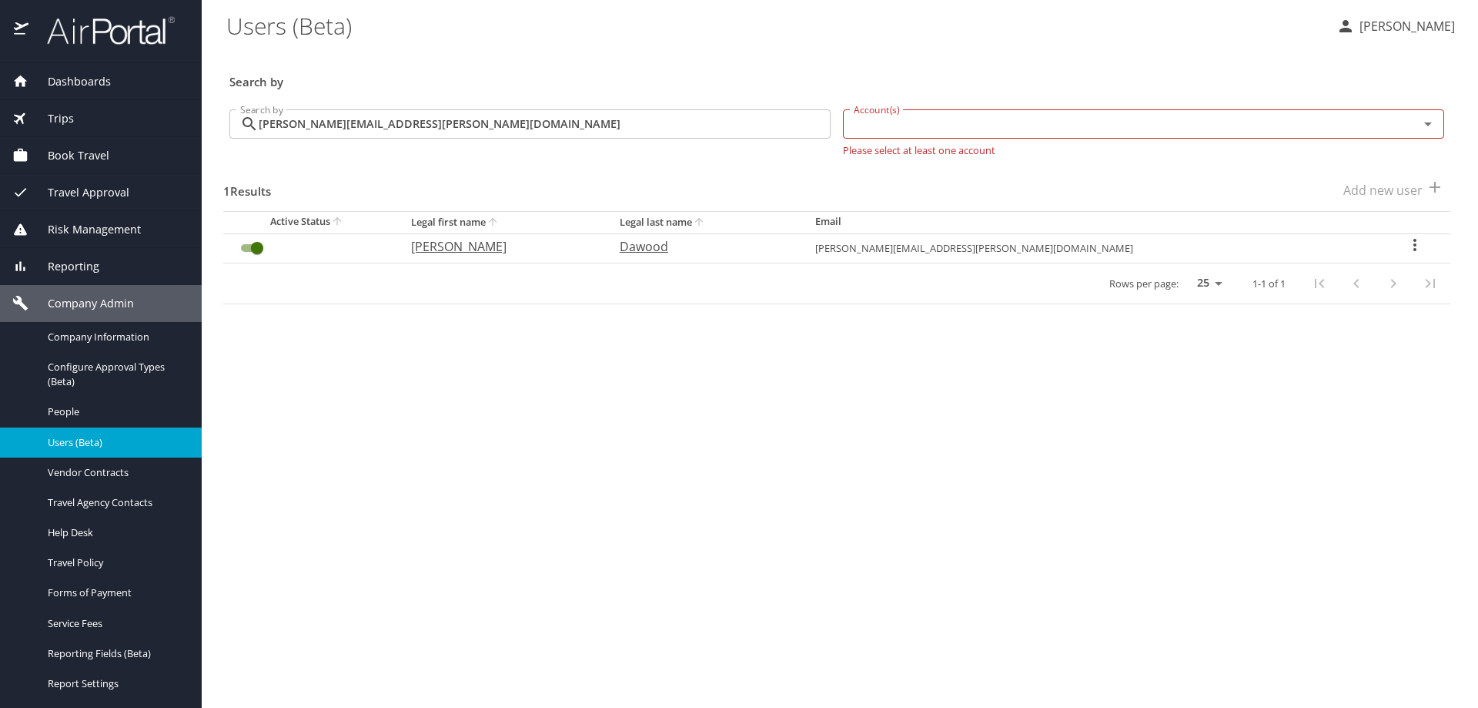
click at [1414, 249] on icon "User Search Table" at bounding box center [1415, 245] width 3 height 12
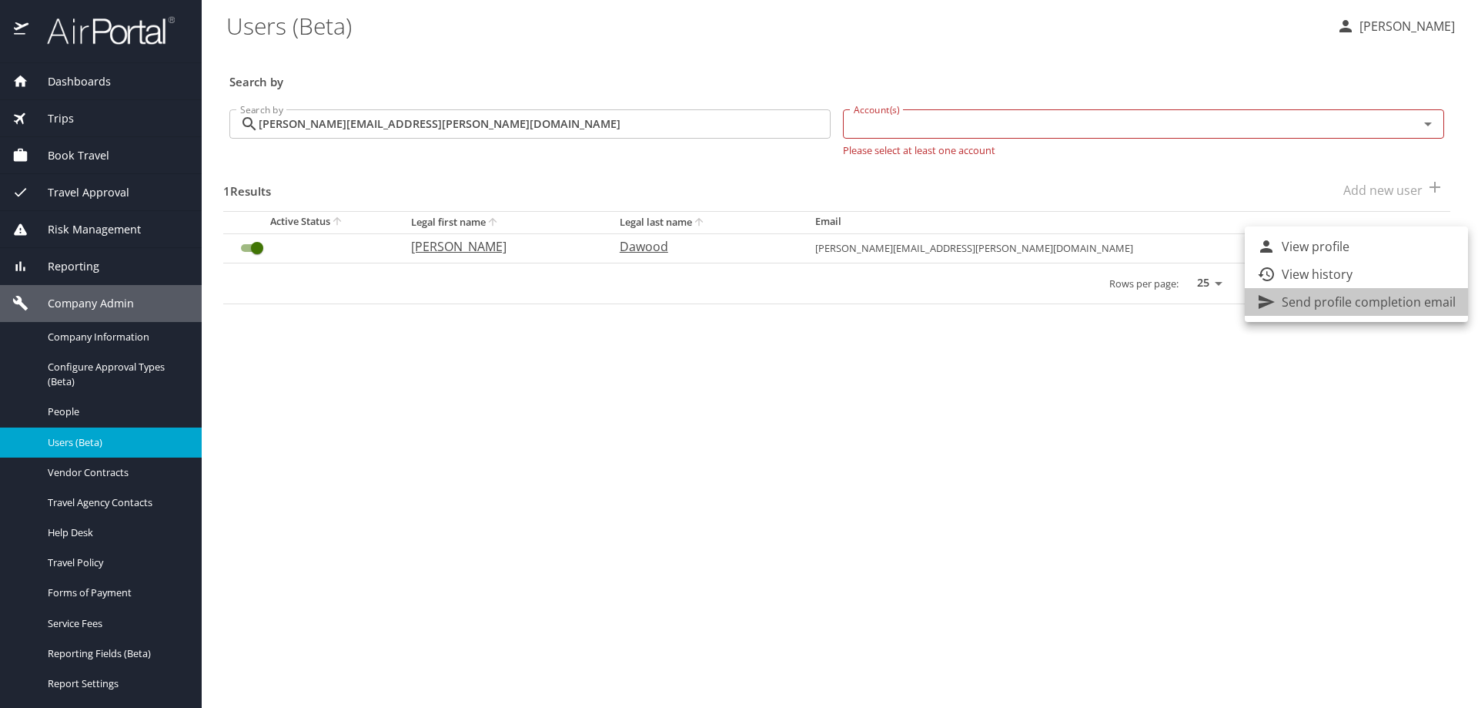
click at [1392, 303] on p "Send profile completion email" at bounding box center [1369, 302] width 174 height 18
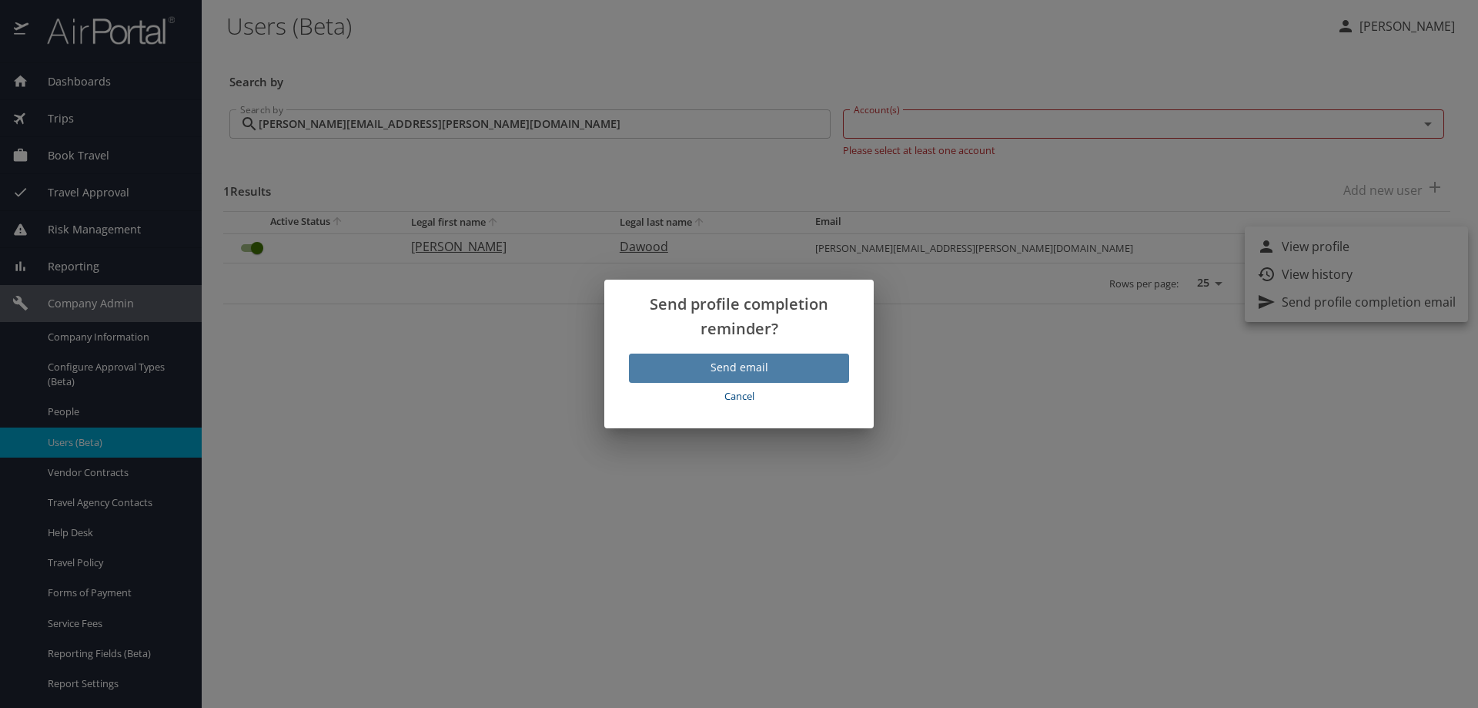
click at [701, 368] on span "Send email" at bounding box center [739, 367] width 196 height 19
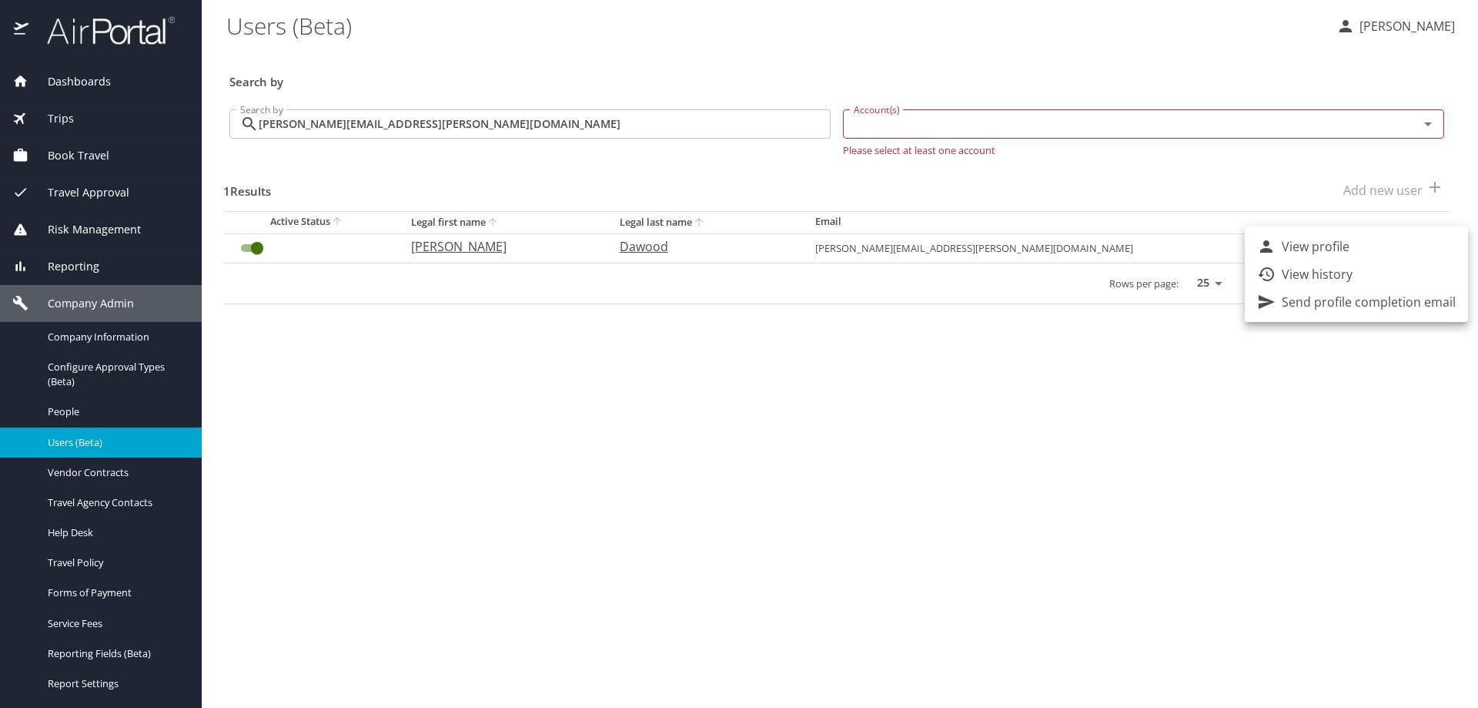
drag, startPoint x: 461, startPoint y: 116, endPoint x: 392, endPoint y: 123, distance: 69.6
click at [398, 122] on div at bounding box center [739, 354] width 1478 height 708
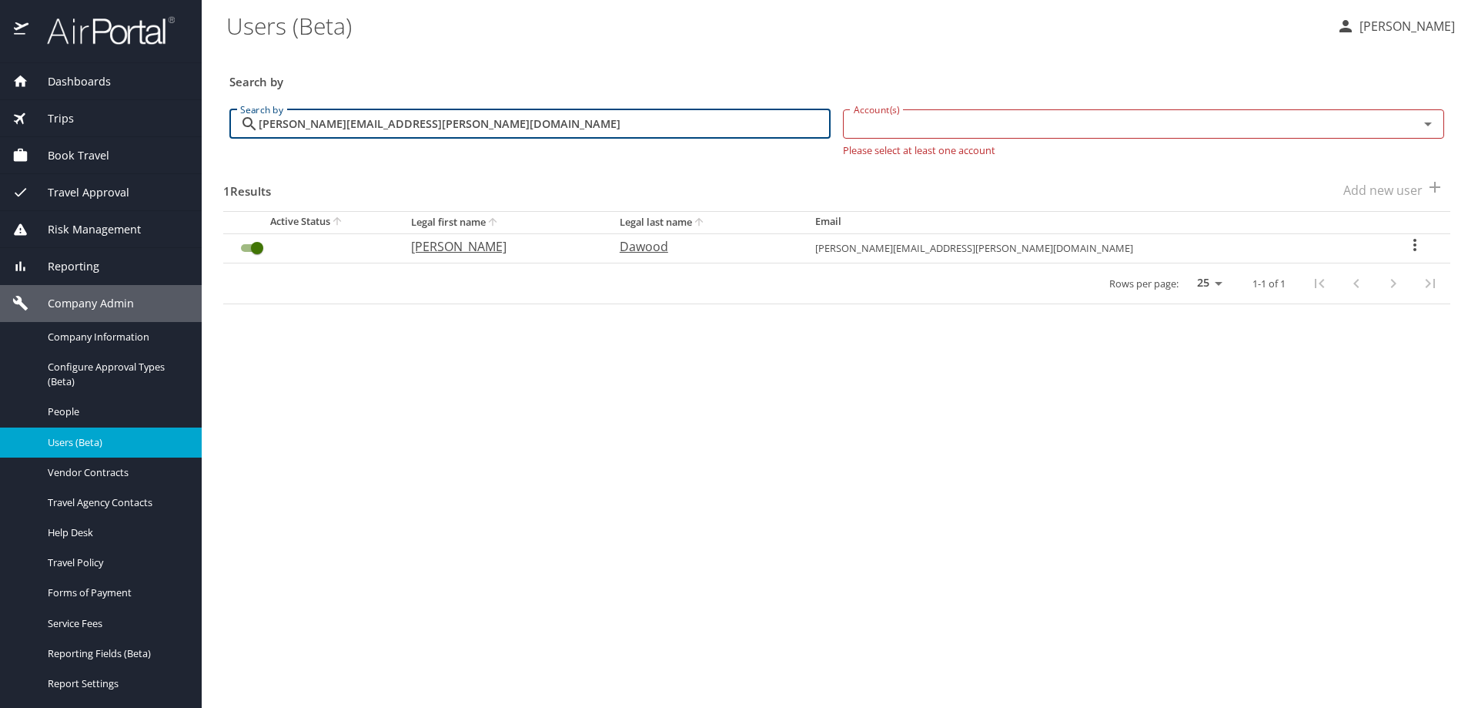
drag, startPoint x: 398, startPoint y: 129, endPoint x: 383, endPoint y: 125, distance: 15.9
click at [383, 125] on input "lana.dawood@imail.org" at bounding box center [545, 123] width 572 height 29
drag, startPoint x: 383, startPoint y: 125, endPoint x: 299, endPoint y: 113, distance: 84.7
click at [323, 118] on input "lana.dawood@imail.org" at bounding box center [545, 123] width 572 height 29
click at [429, 119] on input "lana.dawood@imail.org" at bounding box center [545, 123] width 572 height 29
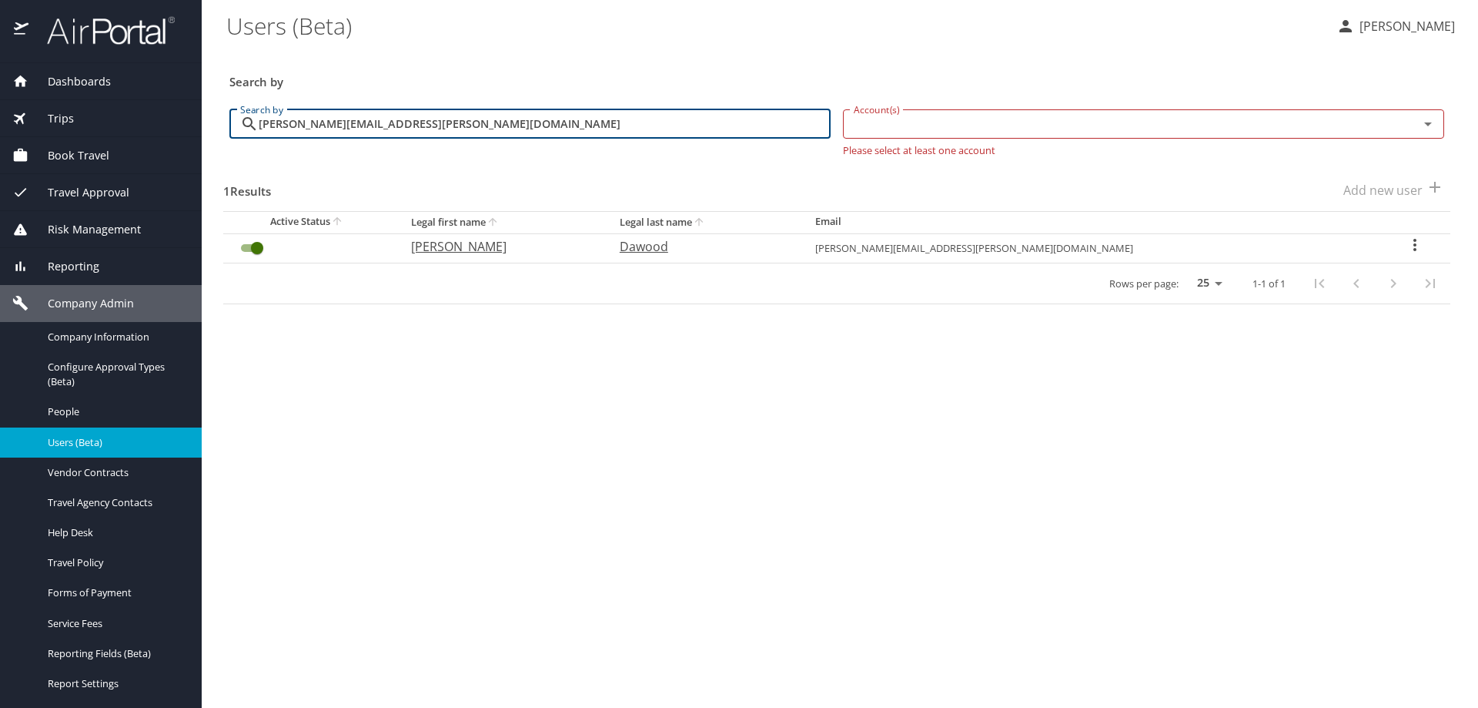
drag, startPoint x: 453, startPoint y: 118, endPoint x: 152, endPoint y: 84, distance: 302.9
click at [178, 110] on div "Dashboards AirPortal 360™ Manager AirPortal 360™ Agent My Travel Dashboard Trip…" at bounding box center [739, 354] width 1478 height 708
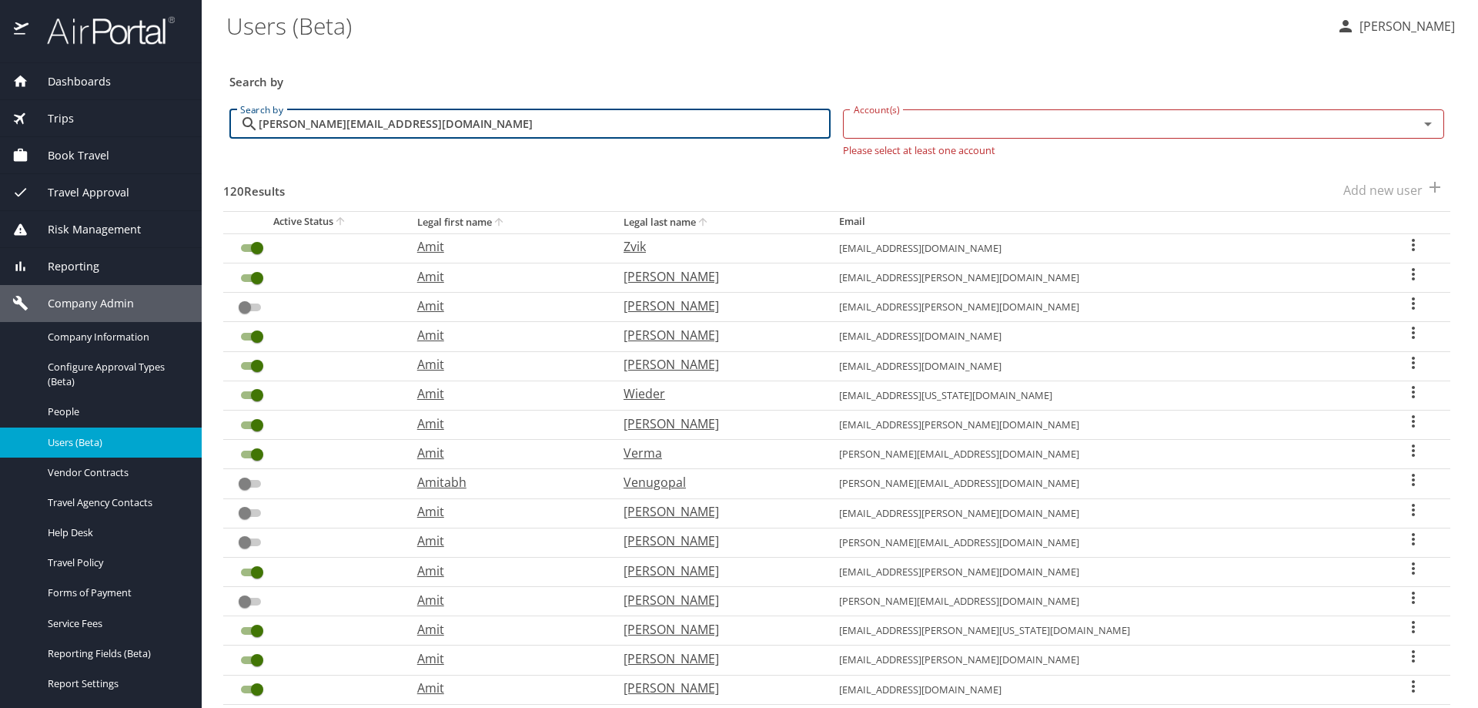
type input "[PERSON_NAME][EMAIL_ADDRESS][DOMAIN_NAME]"
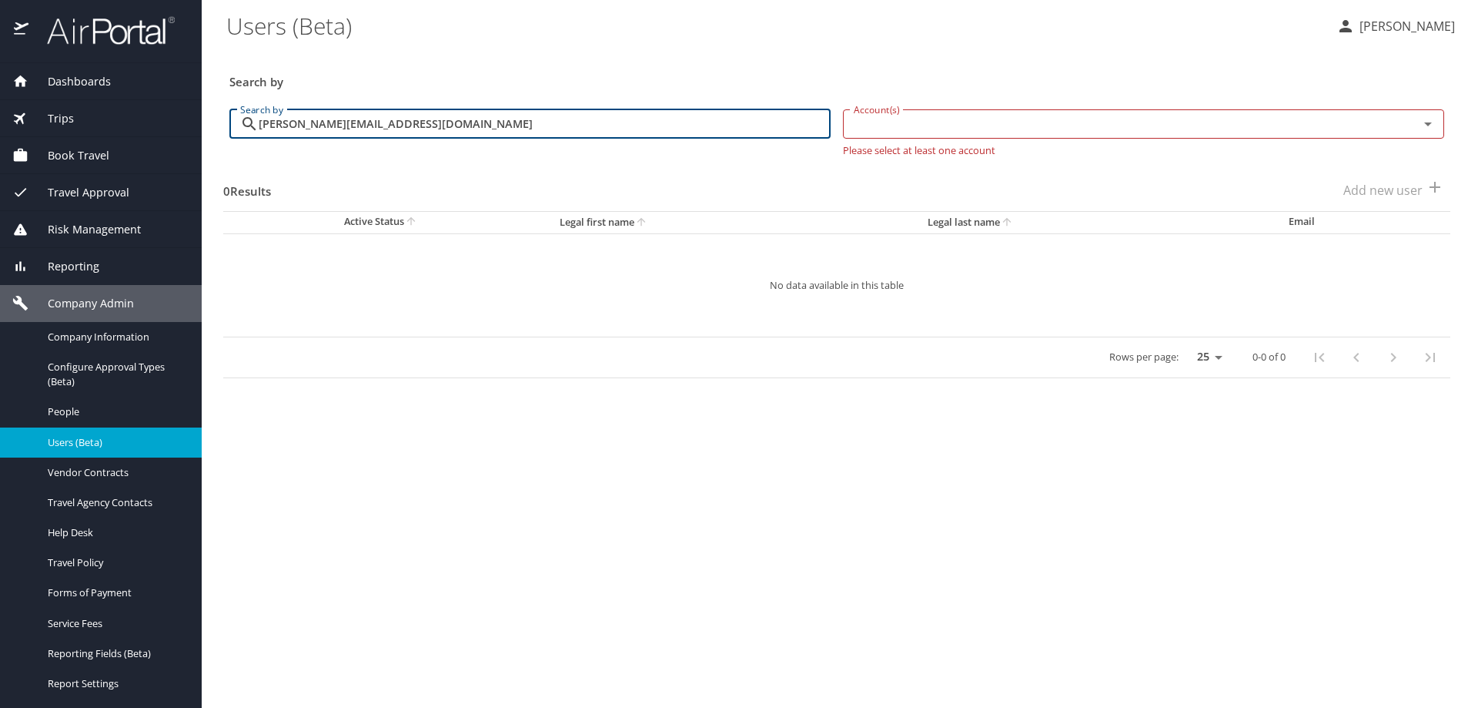
drag, startPoint x: 414, startPoint y: 124, endPoint x: 254, endPoint y: 118, distance: 160.3
click at [254, 118] on div "amit.duggal@imail.org Search by" at bounding box center [529, 123] width 601 height 29
click at [65, 111] on span "Trips" at bounding box center [50, 118] width 45 height 17
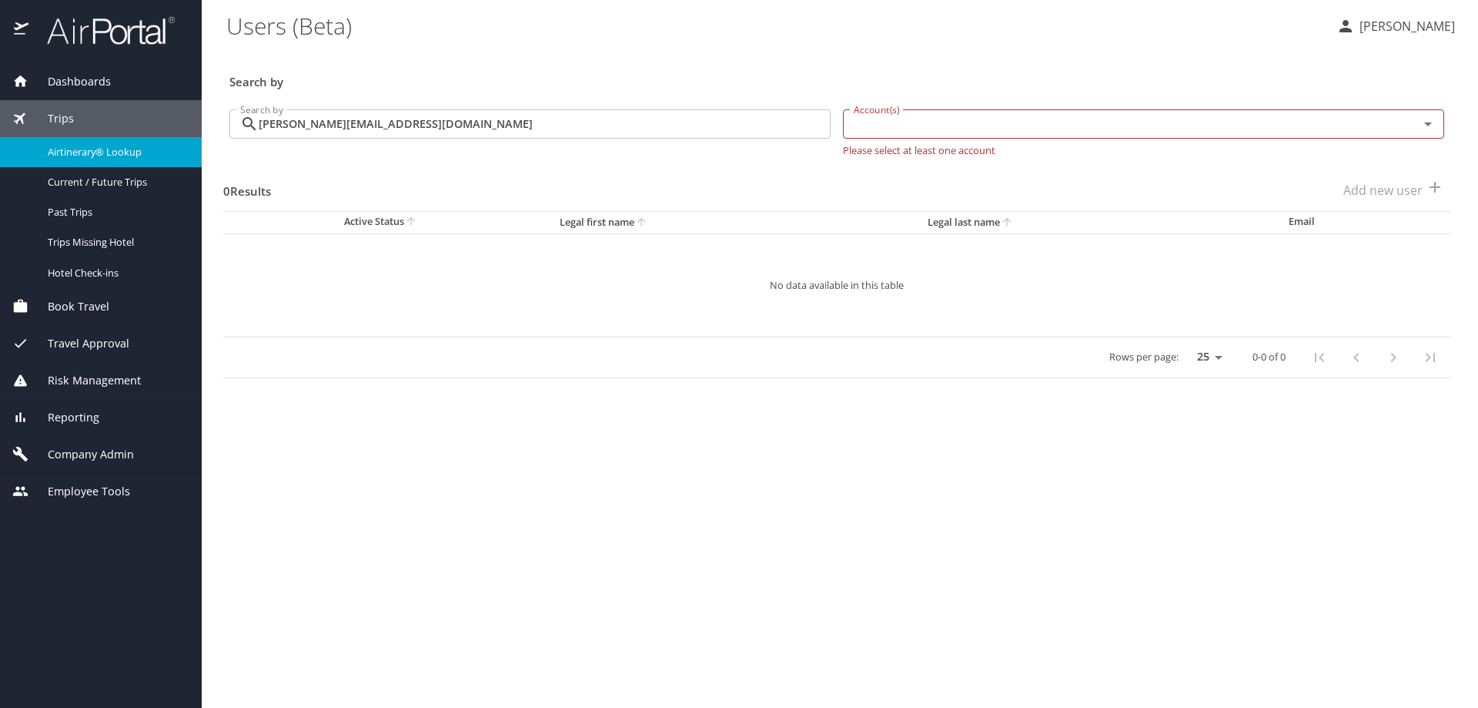
click at [84, 145] on span "Airtinerary® Lookup" at bounding box center [116, 152] width 136 height 15
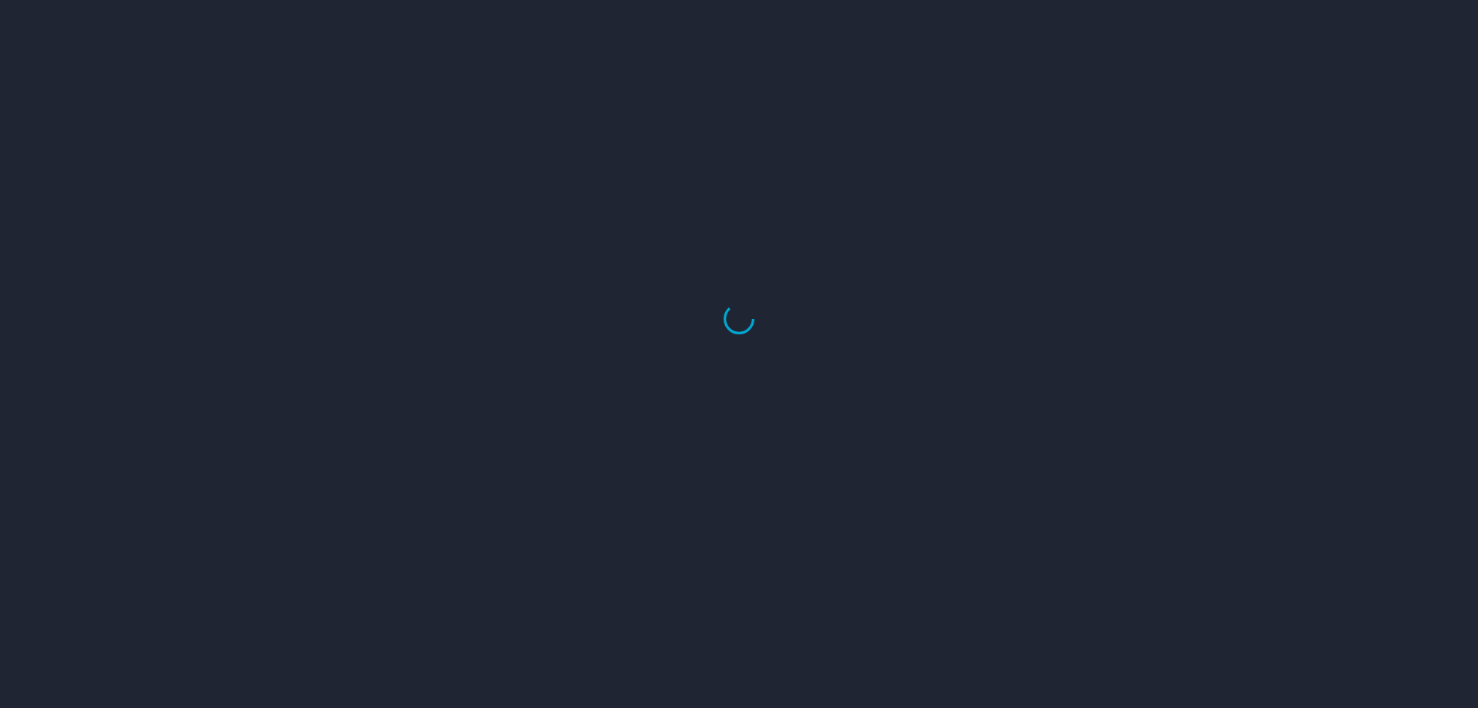
select select "US"
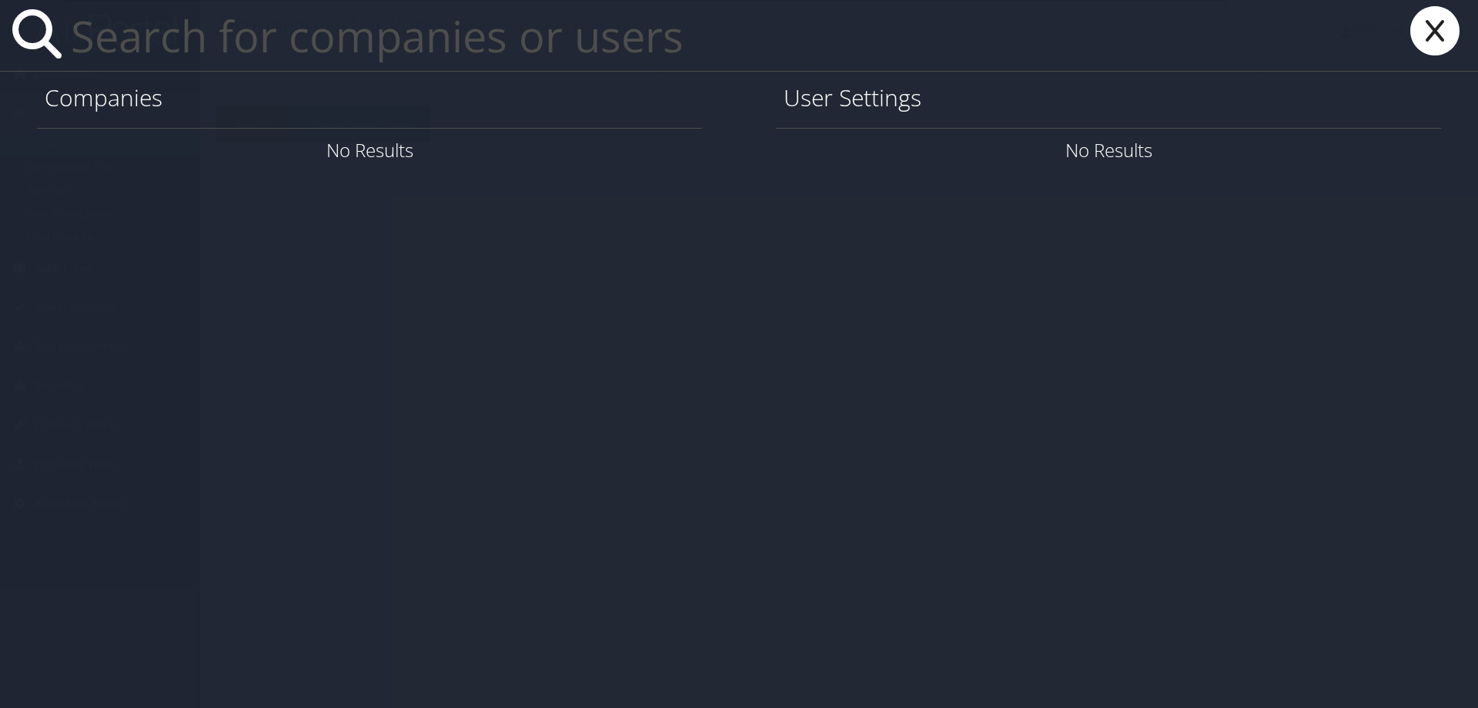
paste input "[PERSON_NAME][EMAIL_ADDRESS][DOMAIN_NAME]"
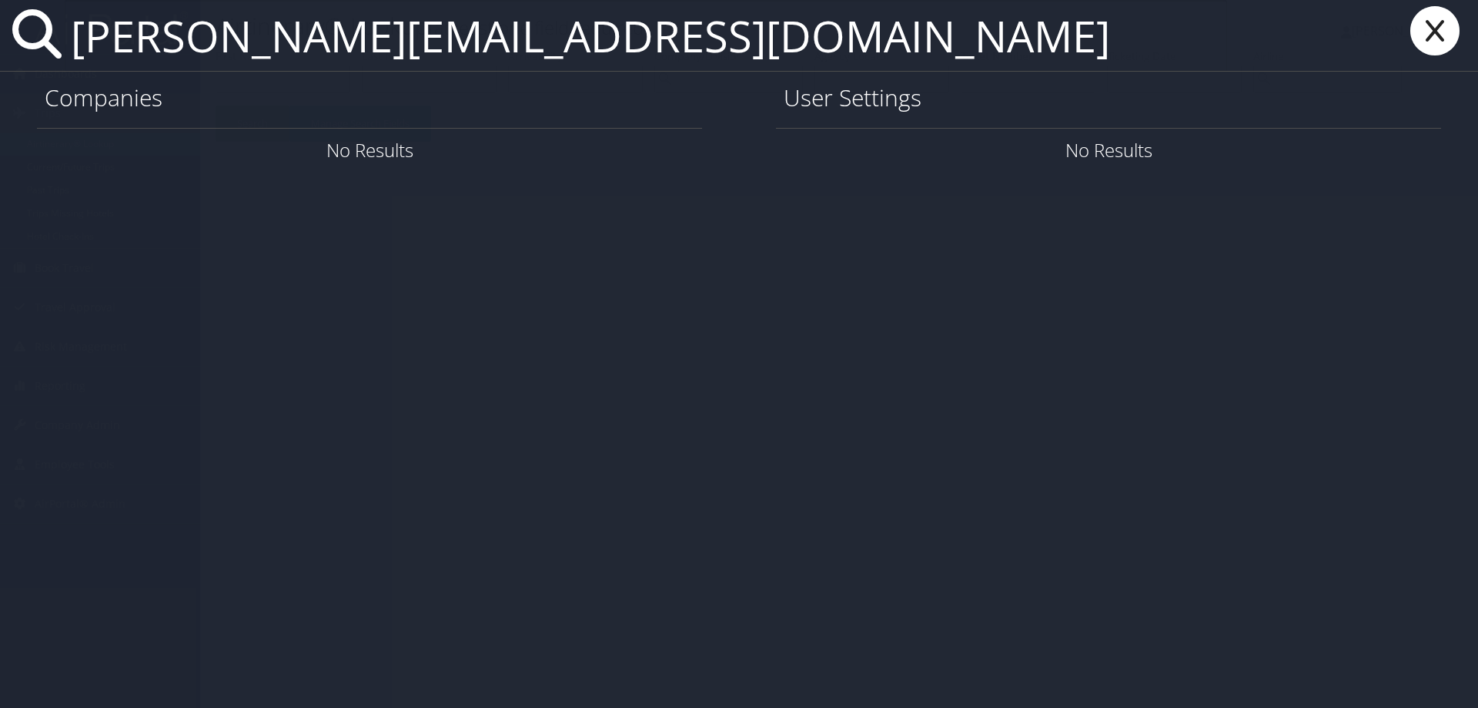
type input "[PERSON_NAME][EMAIL_ADDRESS][DOMAIN_NAME]"
click at [1435, 24] on icon at bounding box center [1435, 30] width 62 height 49
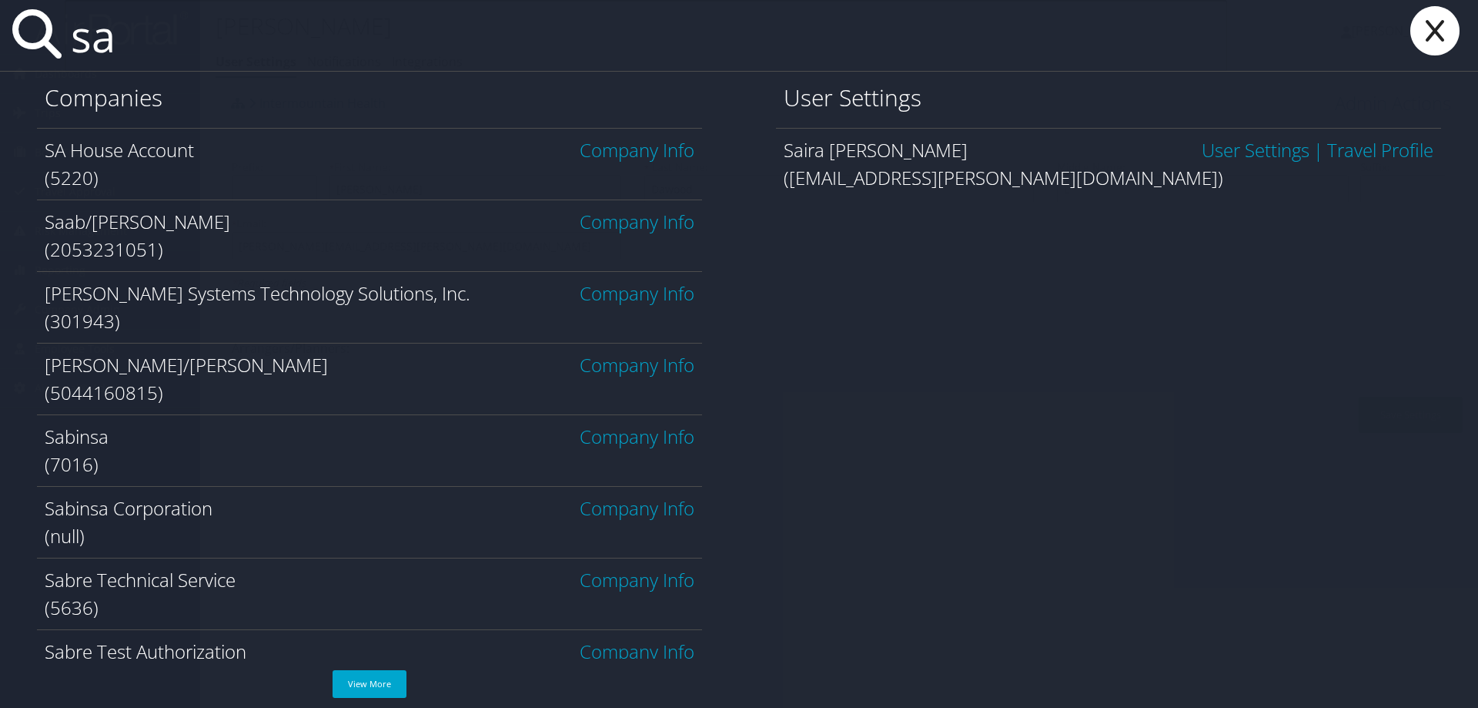
type input "s"
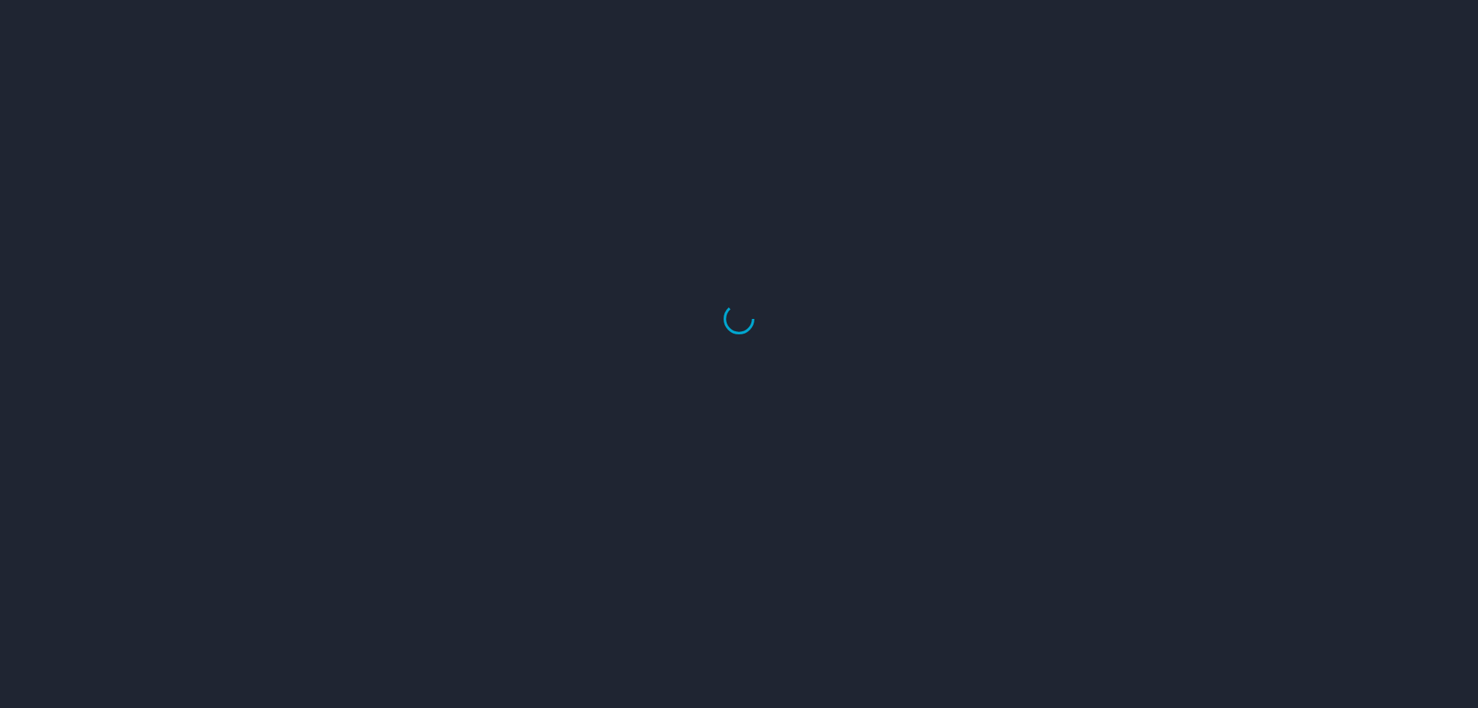
select select "US"
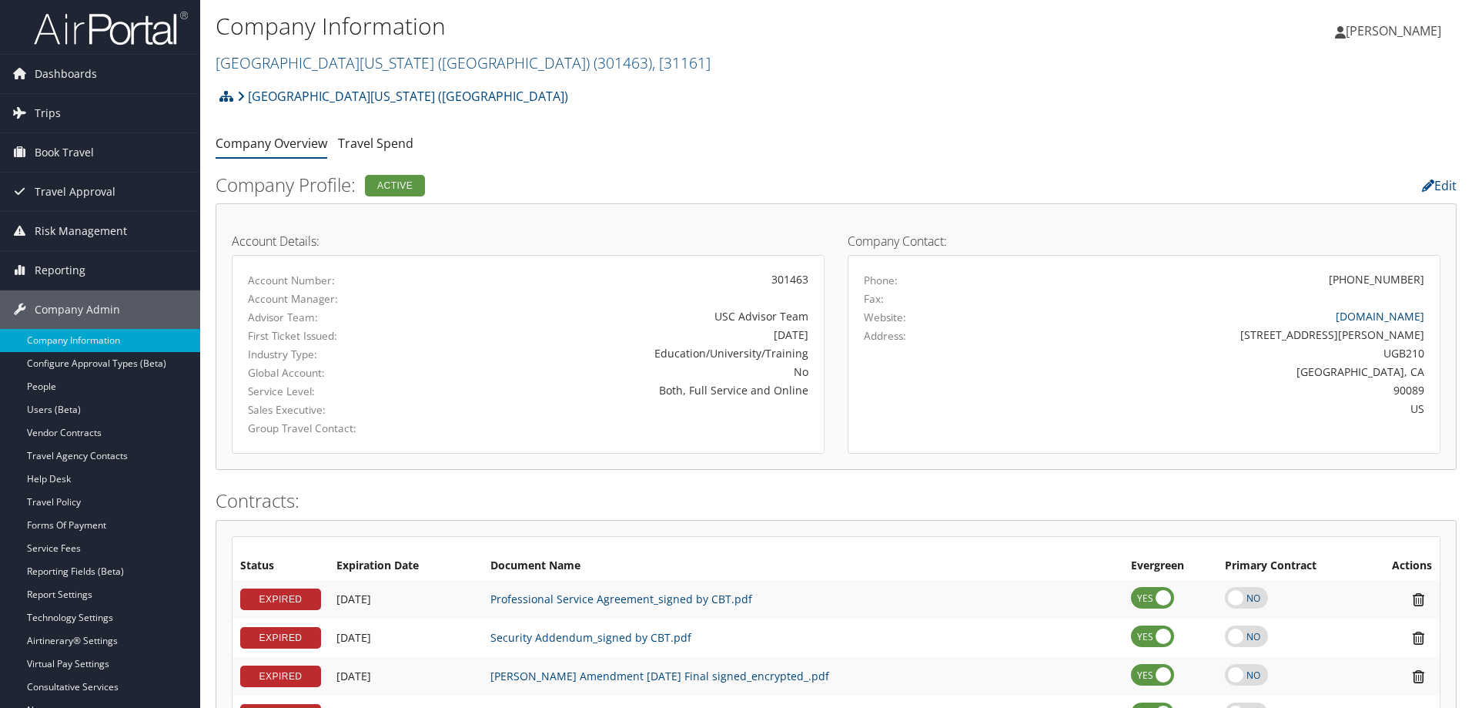
scroll to position [1253, 0]
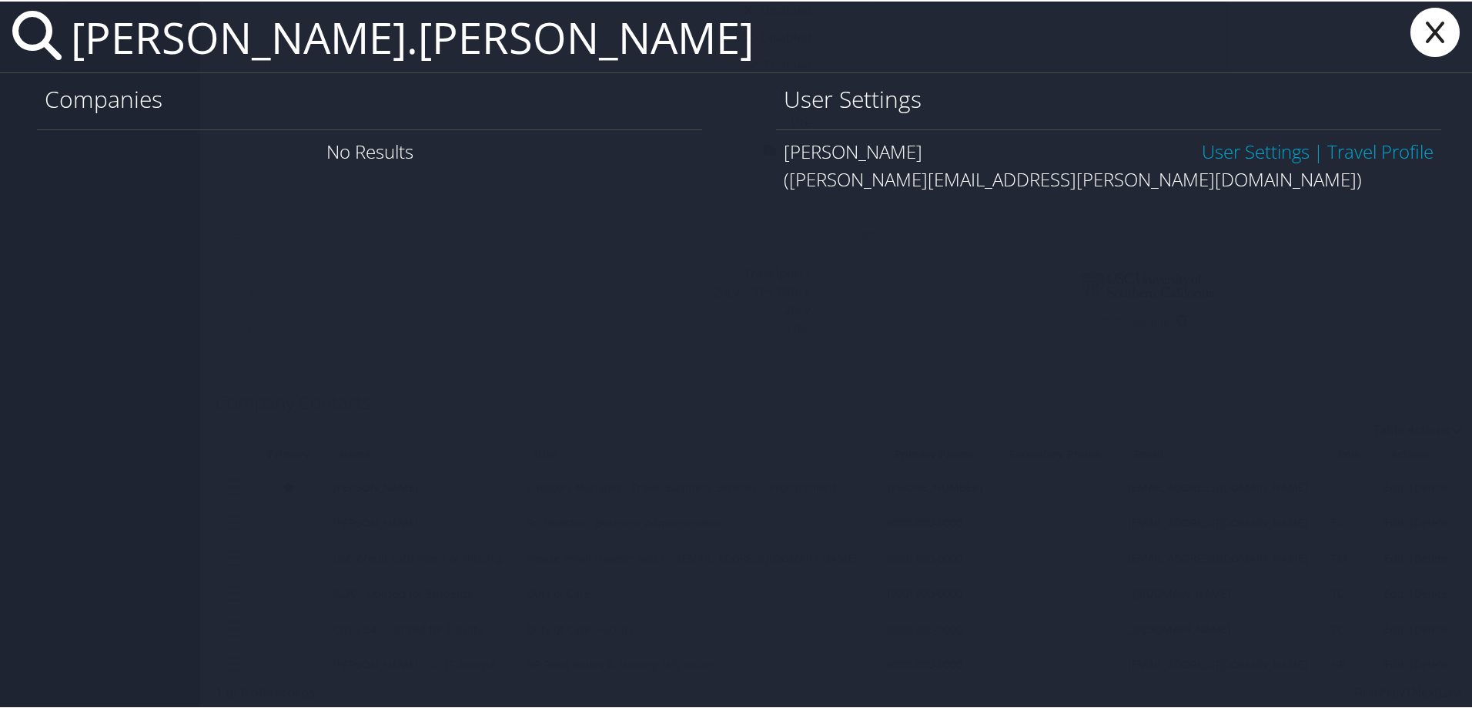
drag, startPoint x: 280, startPoint y: 55, endPoint x: 72, endPoint y: 32, distance: 210.0
click at [72, 32] on input "lana.daw" at bounding box center [646, 35] width 1163 height 71
type input "leslie.keck"
click at [1206, 149] on link "User Settings" at bounding box center [1256, 149] width 108 height 25
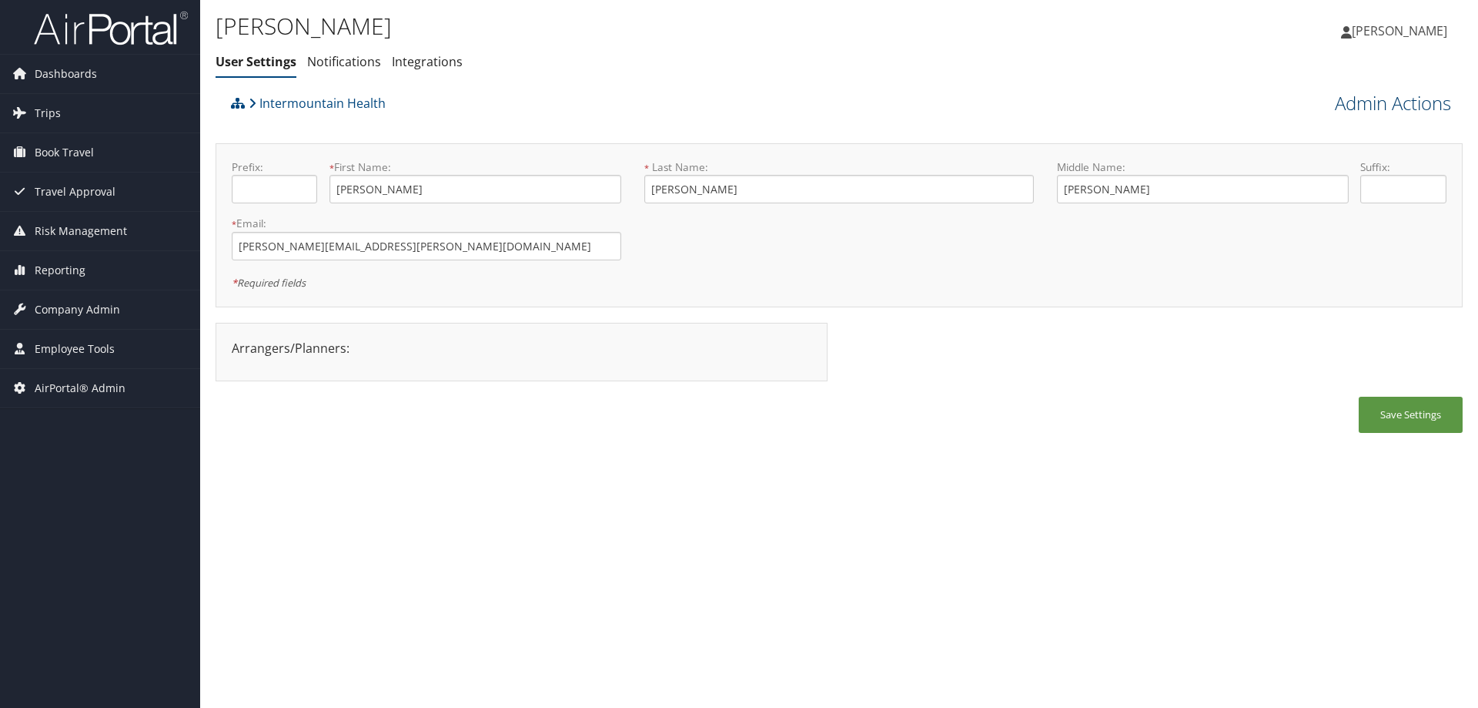
click at [1341, 104] on link "Admin Actions" at bounding box center [1393, 103] width 116 height 26
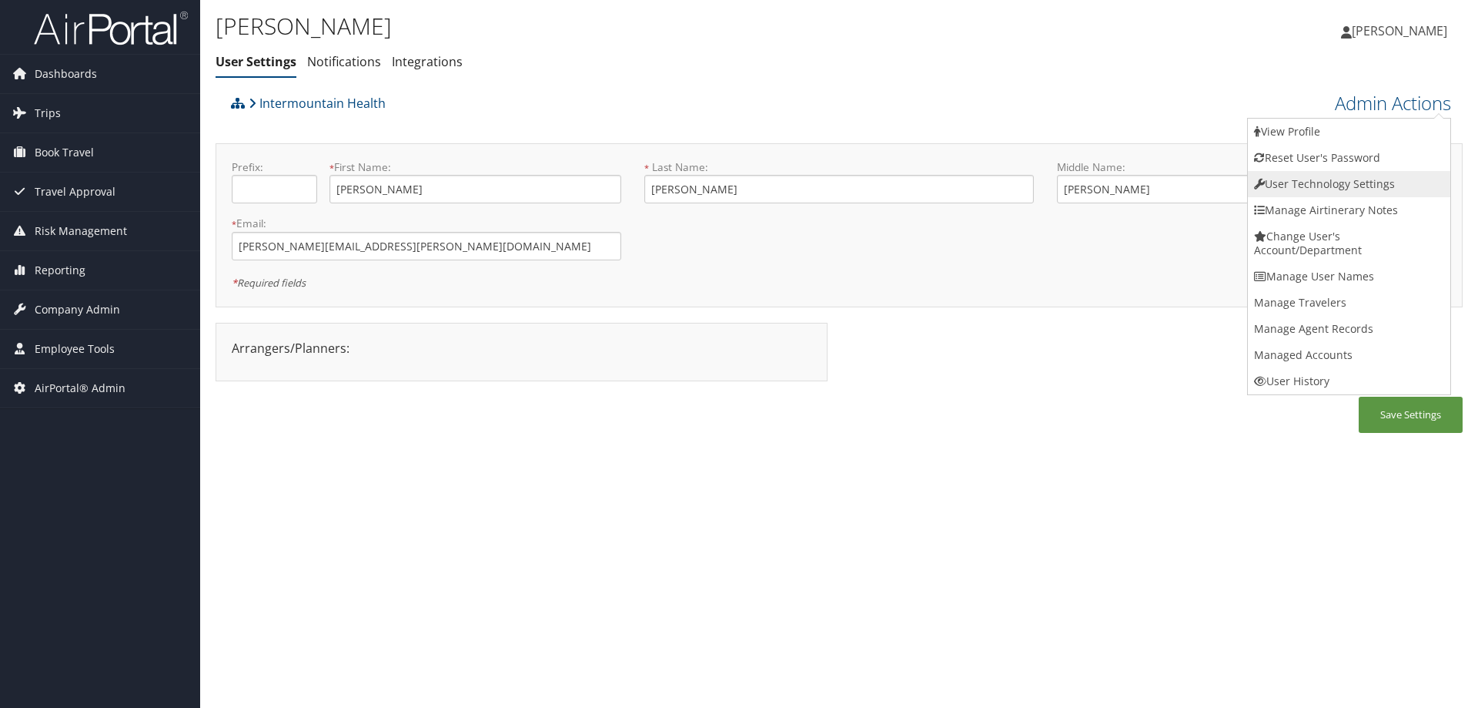
click at [1283, 181] on link "User Technology Settings" at bounding box center [1349, 184] width 202 height 26
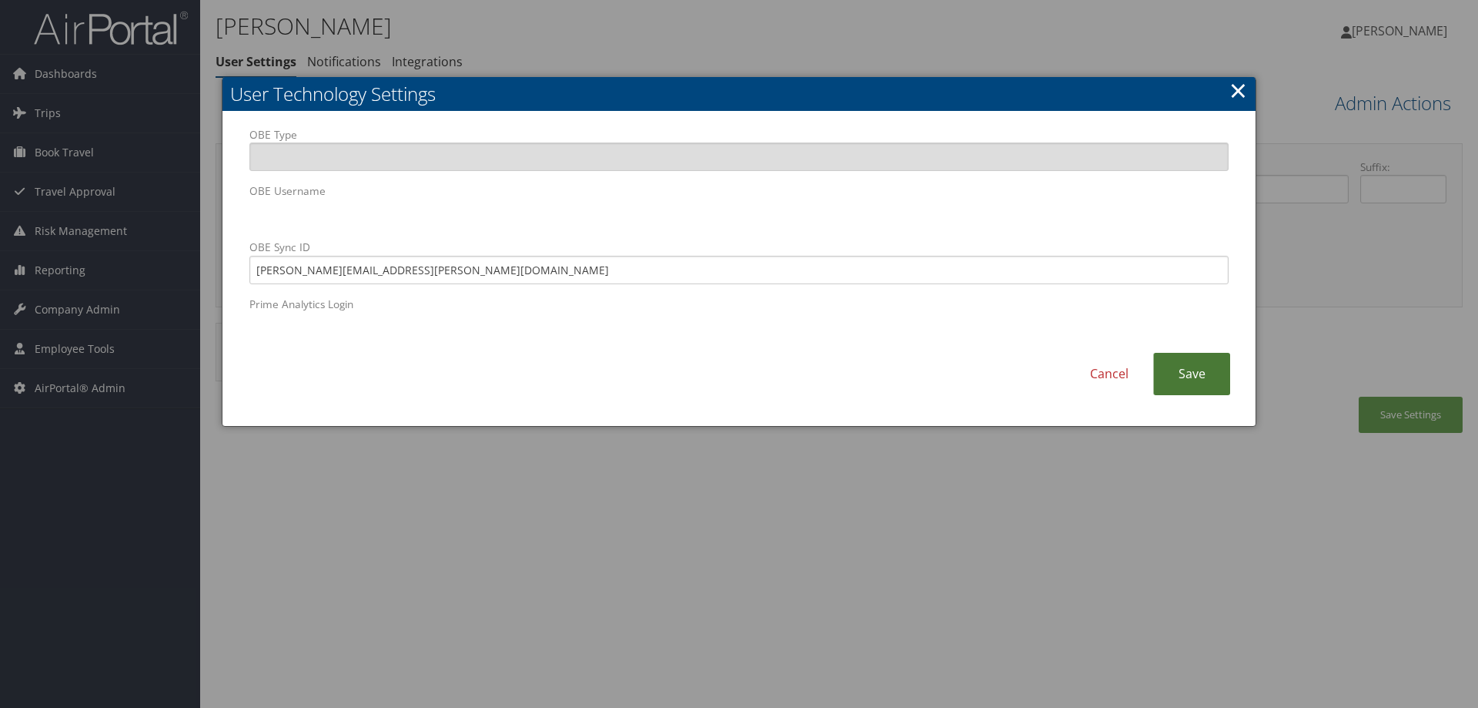
click at [1173, 381] on link "Save" at bounding box center [1191, 374] width 77 height 42
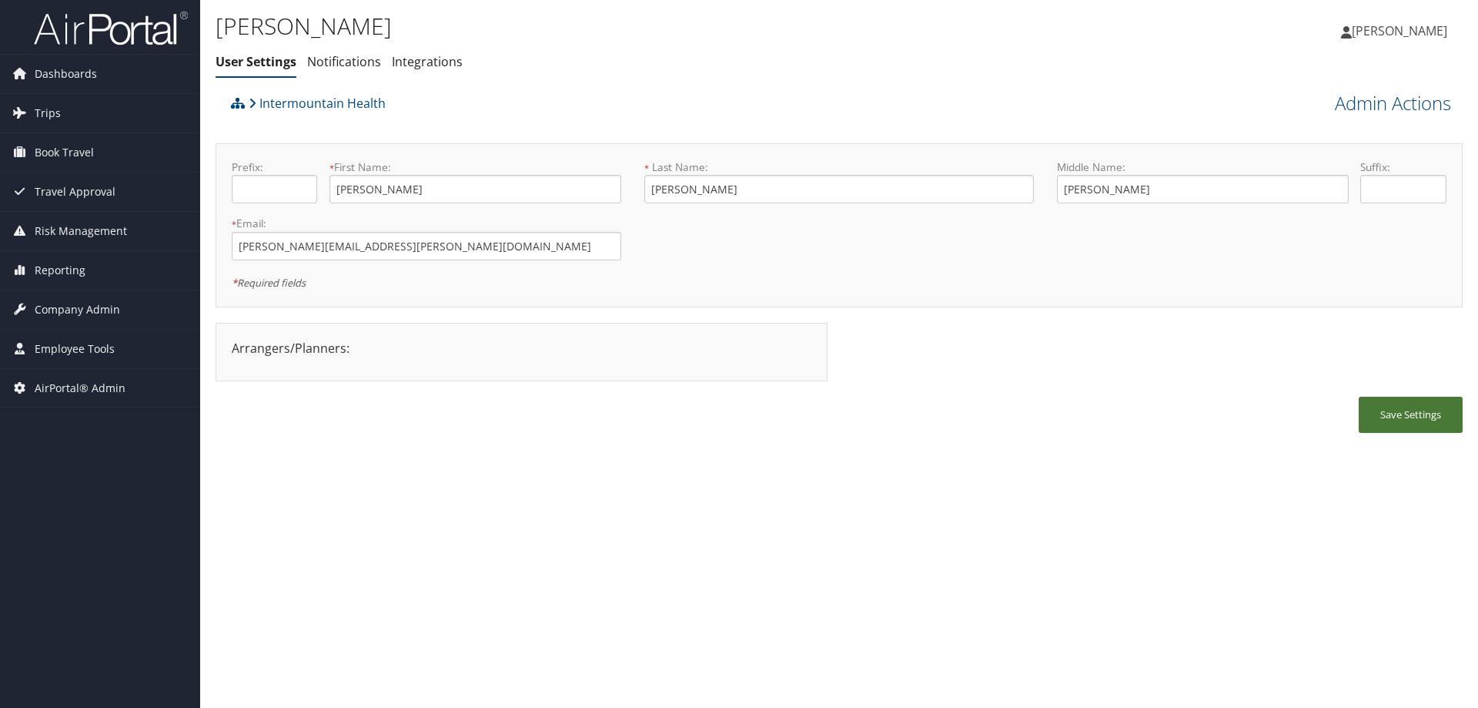
click at [1394, 419] on button "Save Settings" at bounding box center [1411, 414] width 104 height 36
click at [356, 102] on link "Intermountain Health" at bounding box center [317, 103] width 137 height 31
click at [322, 102] on link "Intermountain Health" at bounding box center [317, 103] width 137 height 31
click at [316, 101] on link "Intermountain Health" at bounding box center [317, 103] width 137 height 31
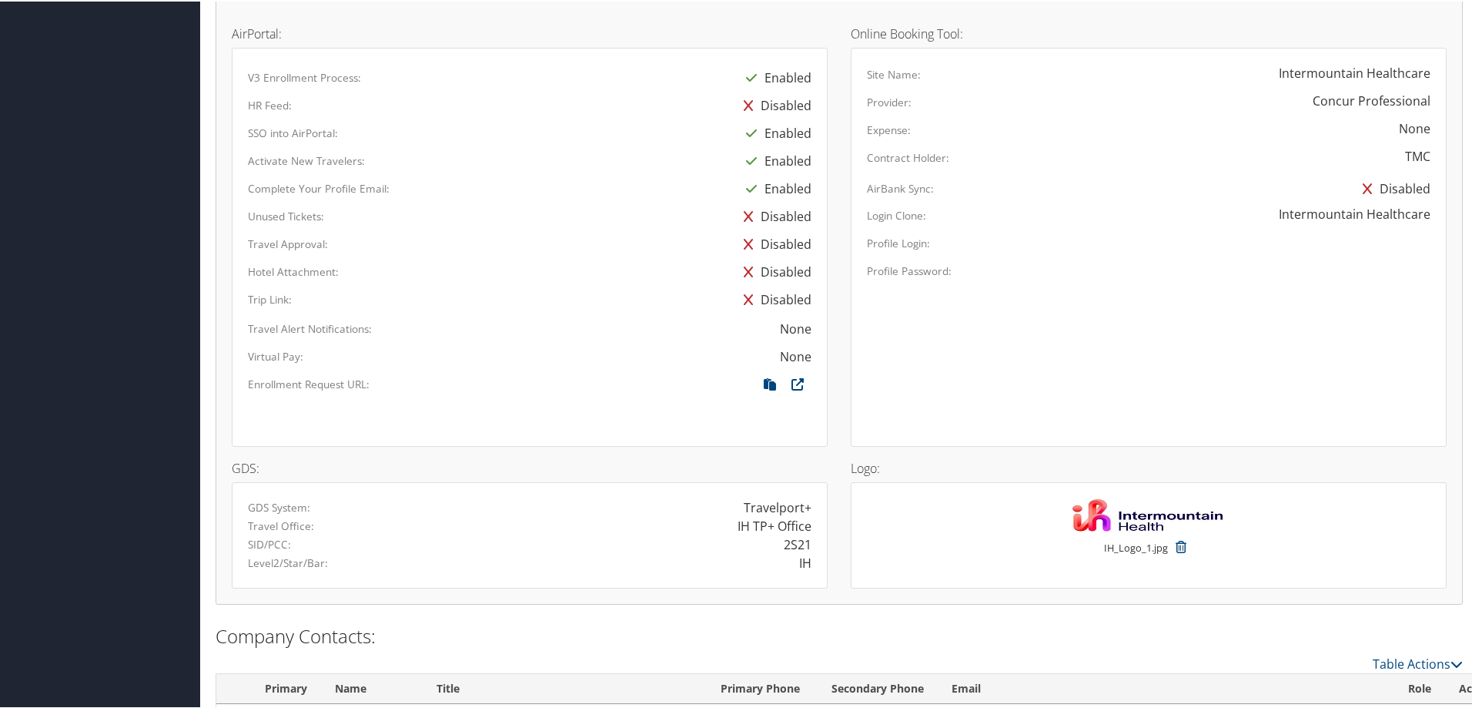
scroll to position [1183, 0]
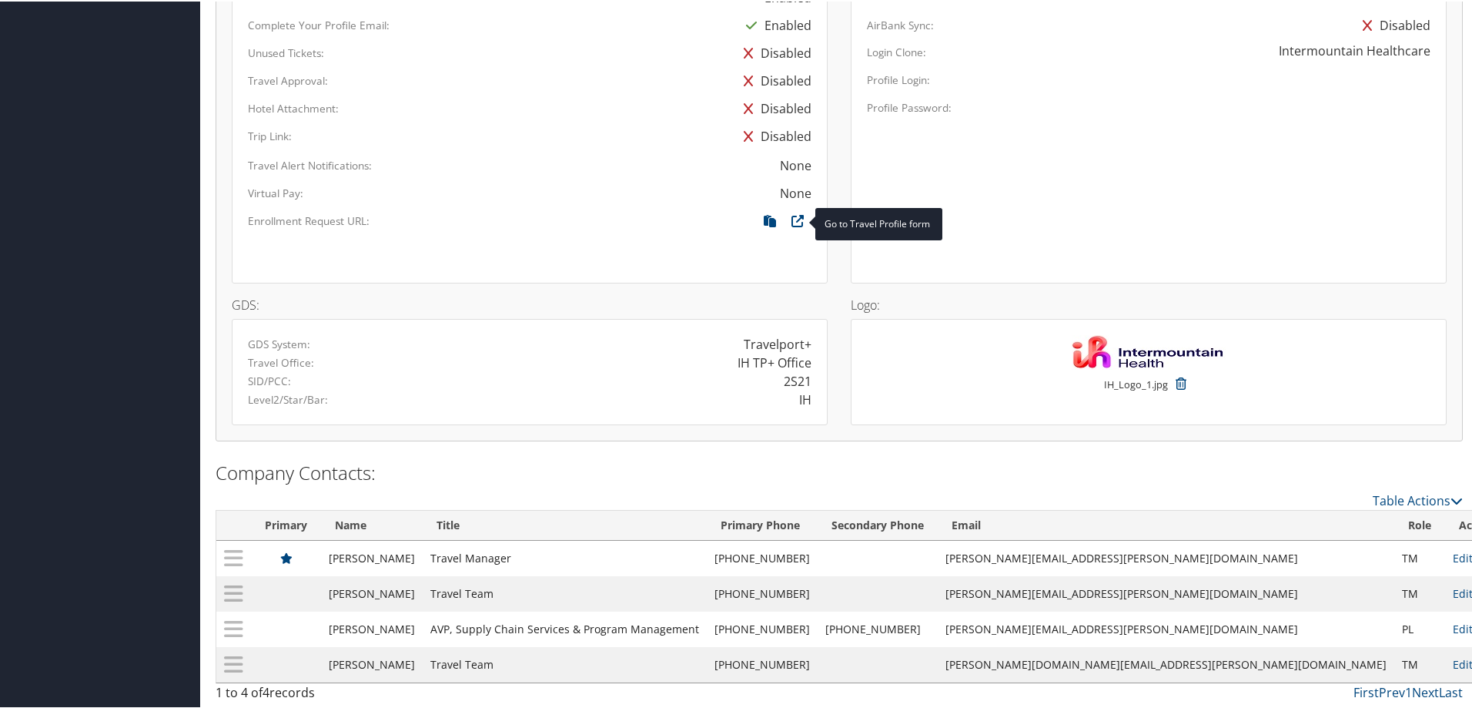
click at [800, 221] on span at bounding box center [798, 219] width 28 height 17
click at [798, 221] on icon at bounding box center [798, 223] width 28 height 20
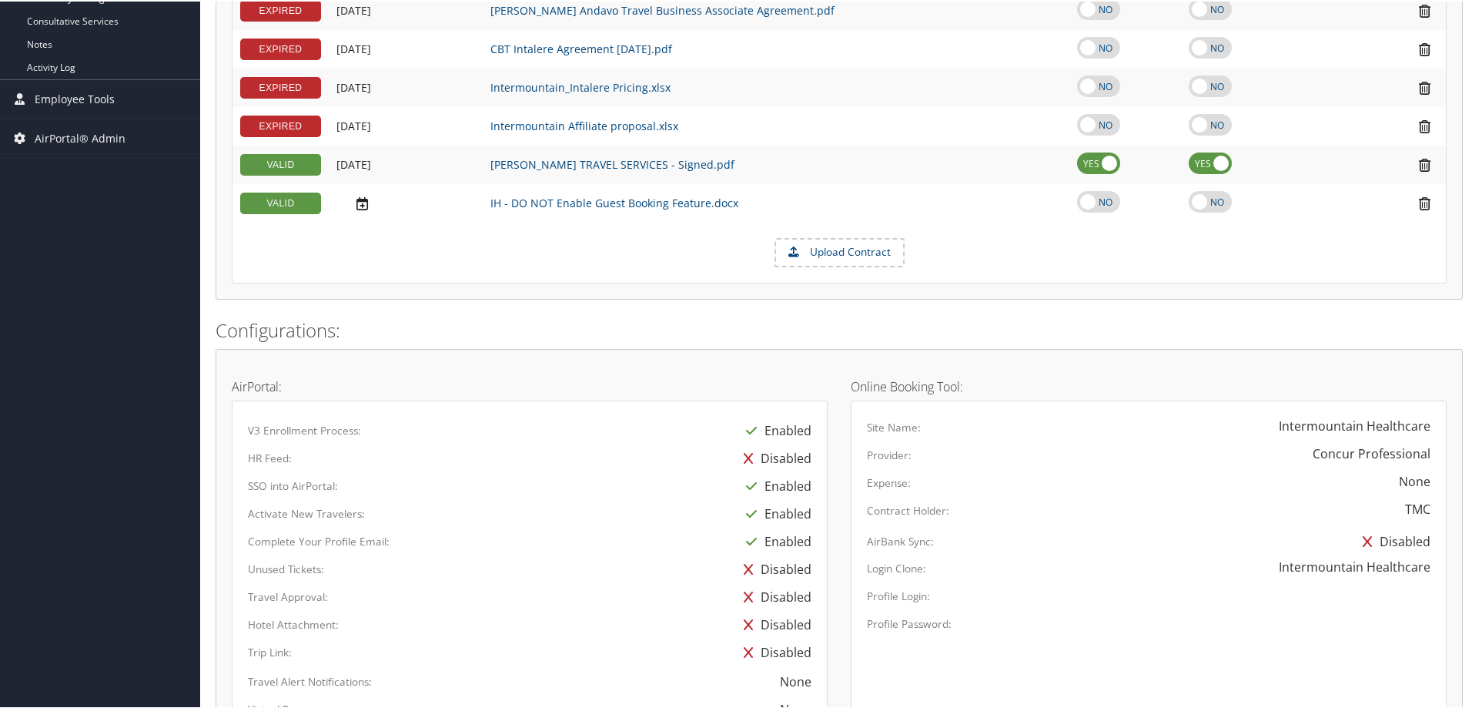
scroll to position [644, 0]
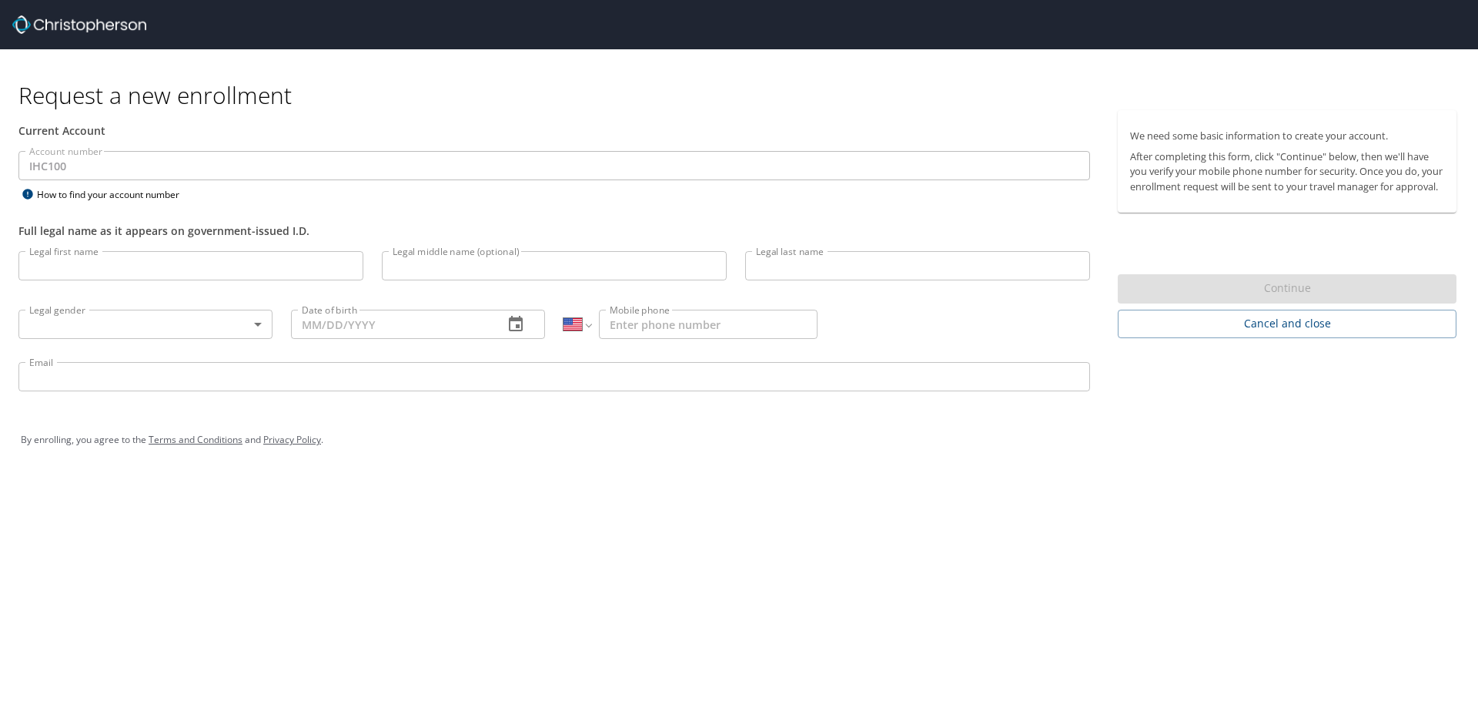
select select "US"
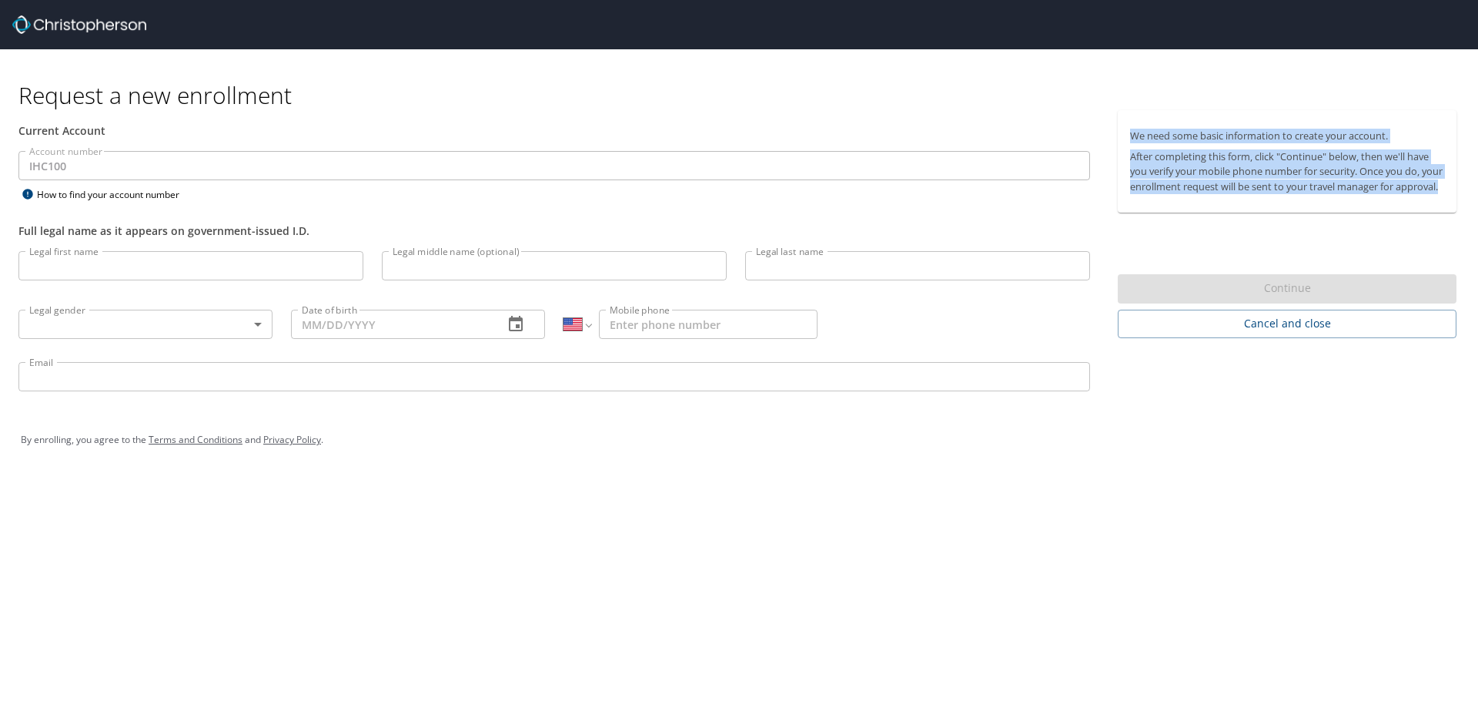
drag, startPoint x: 1129, startPoint y: 115, endPoint x: 1213, endPoint y: 215, distance: 130.5
click at [1213, 212] on div "We need some basic information to create your account. After completing this fo…" at bounding box center [1287, 161] width 339 height 102
copy div "We need some basic information to create your account. After completing this fo…"
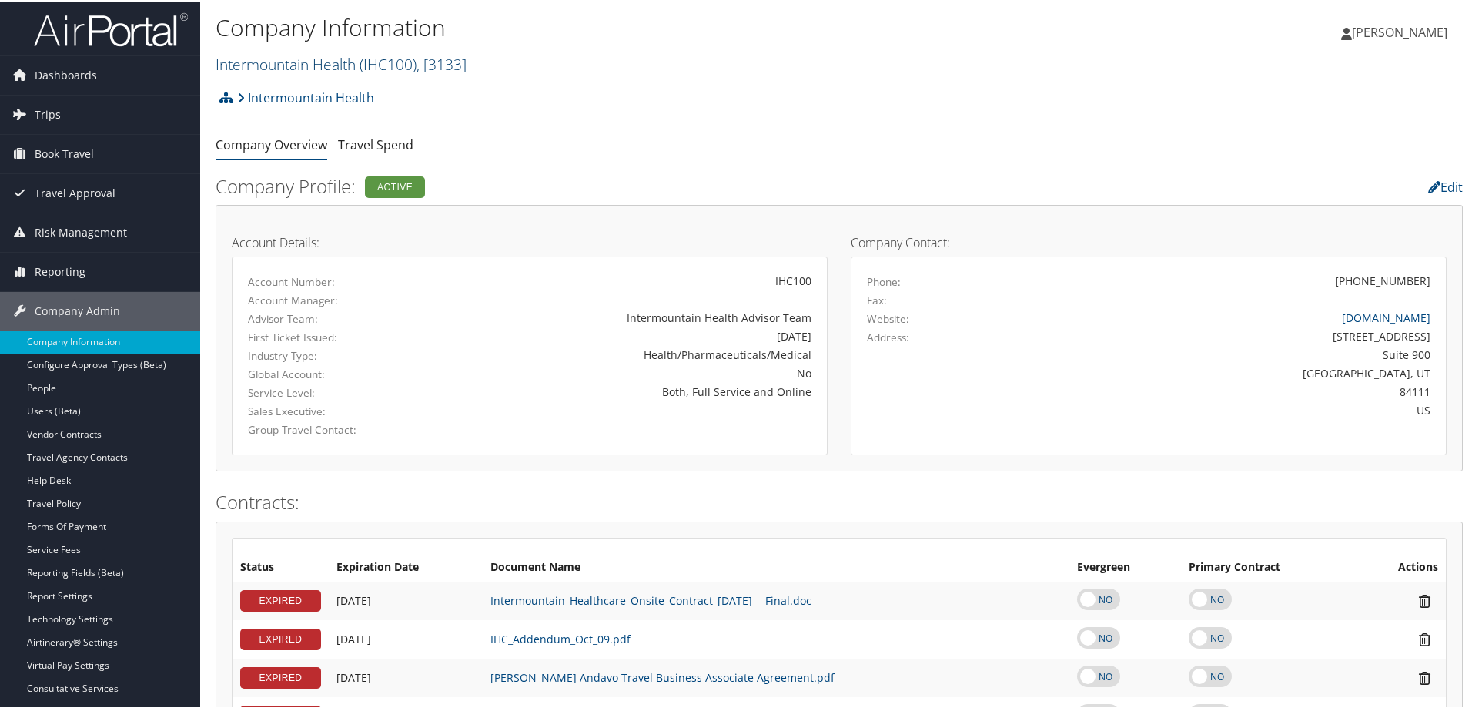
click at [315, 67] on link "Intermountain Health ( IHC100 ) , [ 3133 ]" at bounding box center [341, 62] width 251 height 21
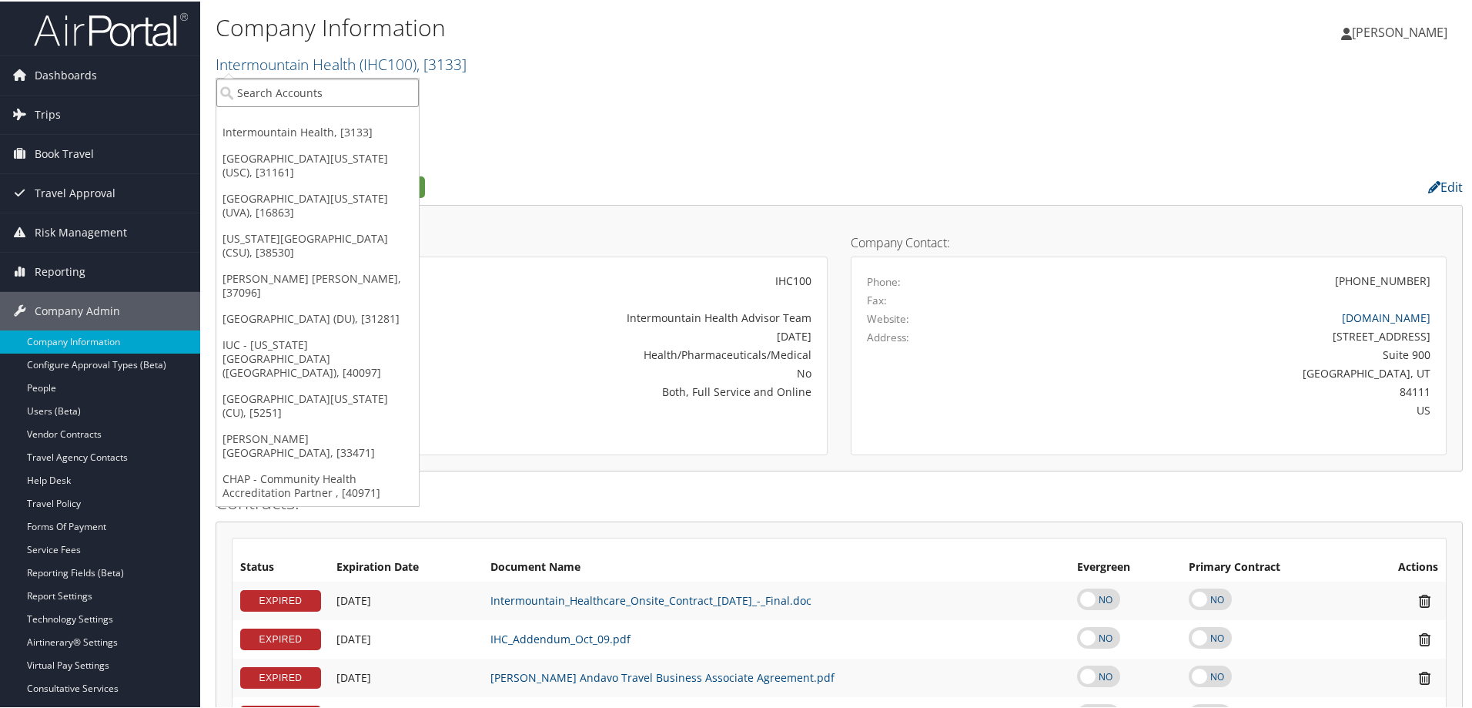
click at [310, 92] on input "search" at bounding box center [317, 91] width 202 height 28
type input "crocs"
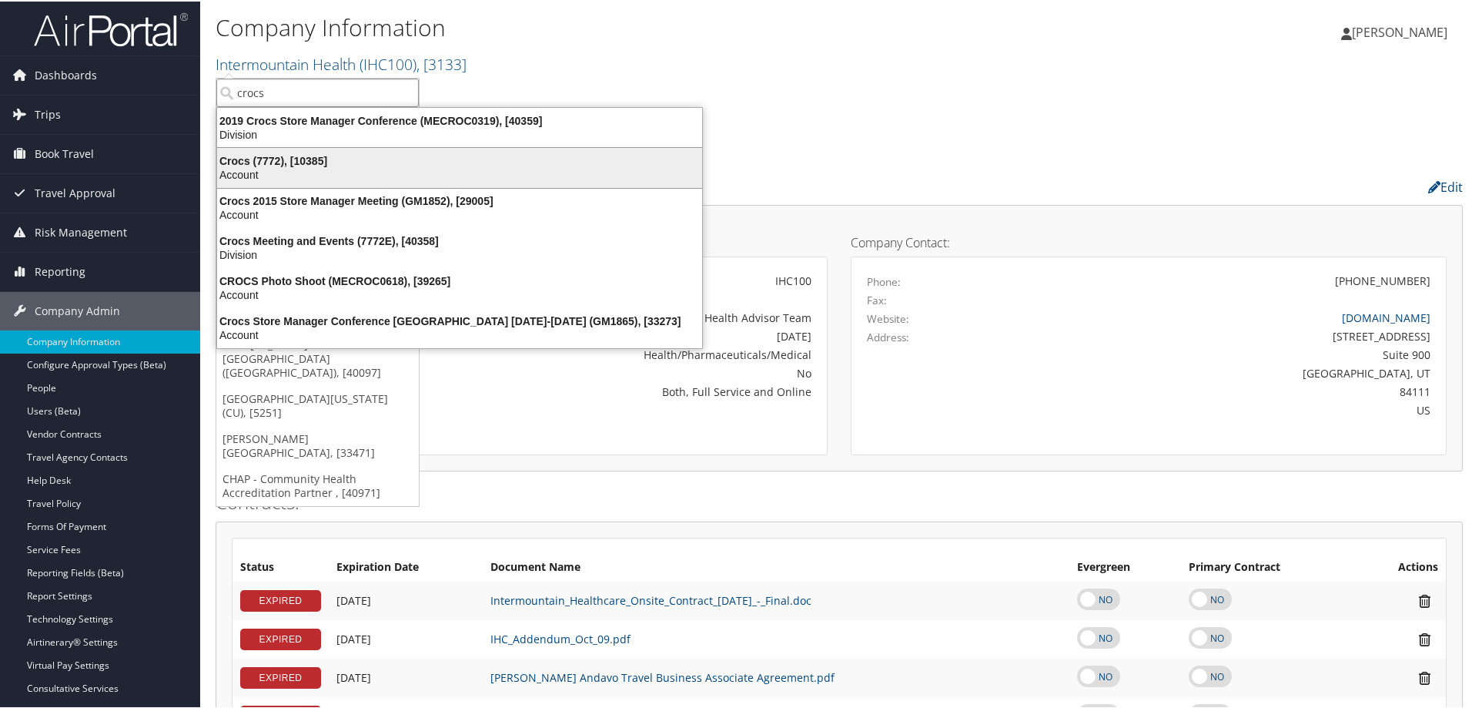
click at [350, 172] on div "Account" at bounding box center [460, 173] width 504 height 14
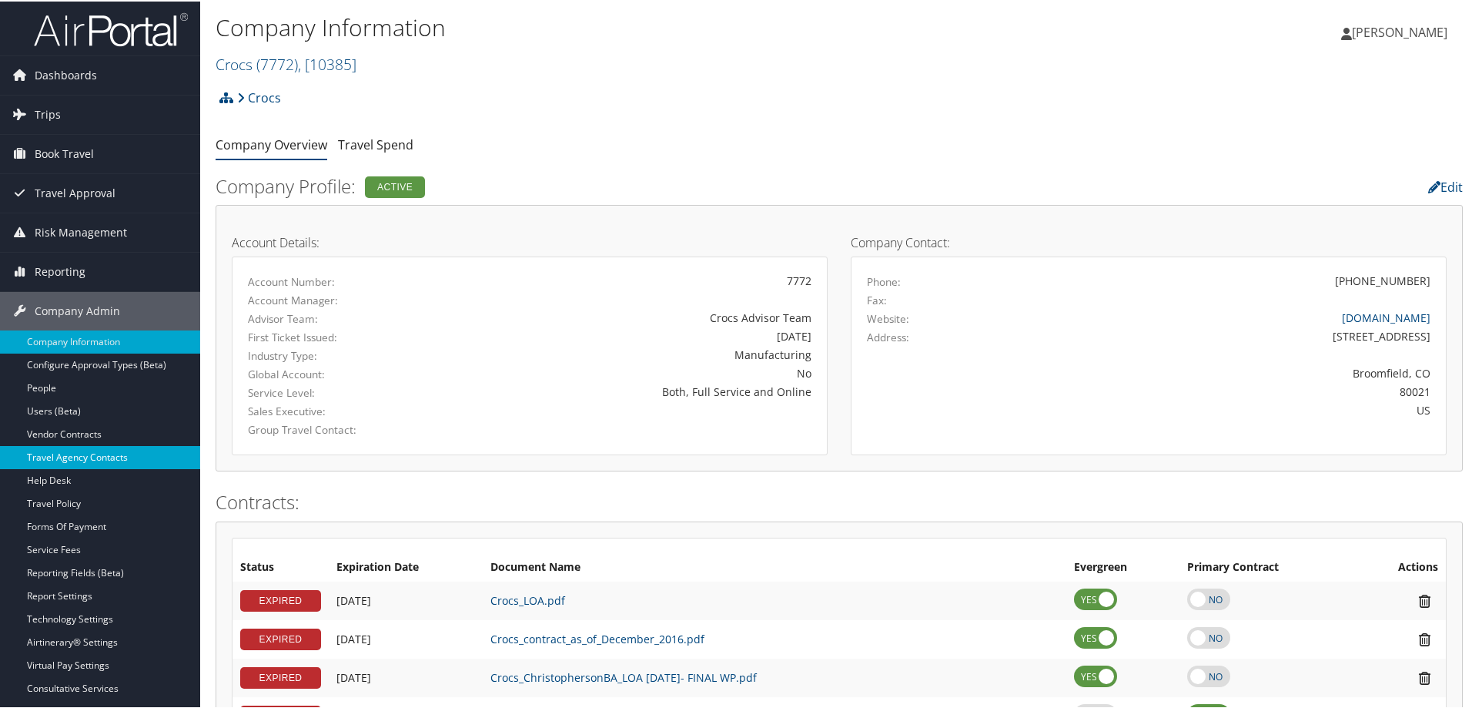
click at [93, 447] on link "Travel Agency Contacts" at bounding box center [100, 455] width 200 height 23
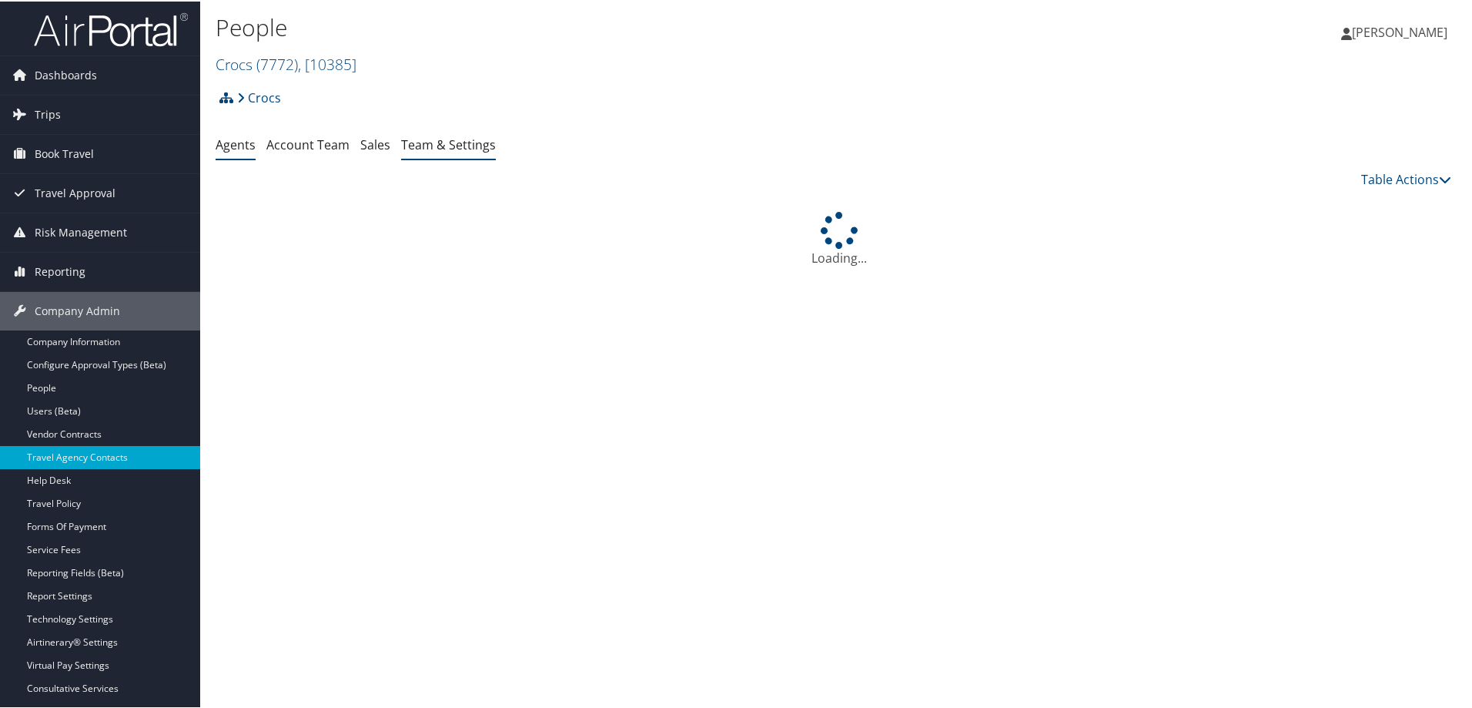
click at [433, 135] on link "Team & Settings" at bounding box center [448, 143] width 95 height 17
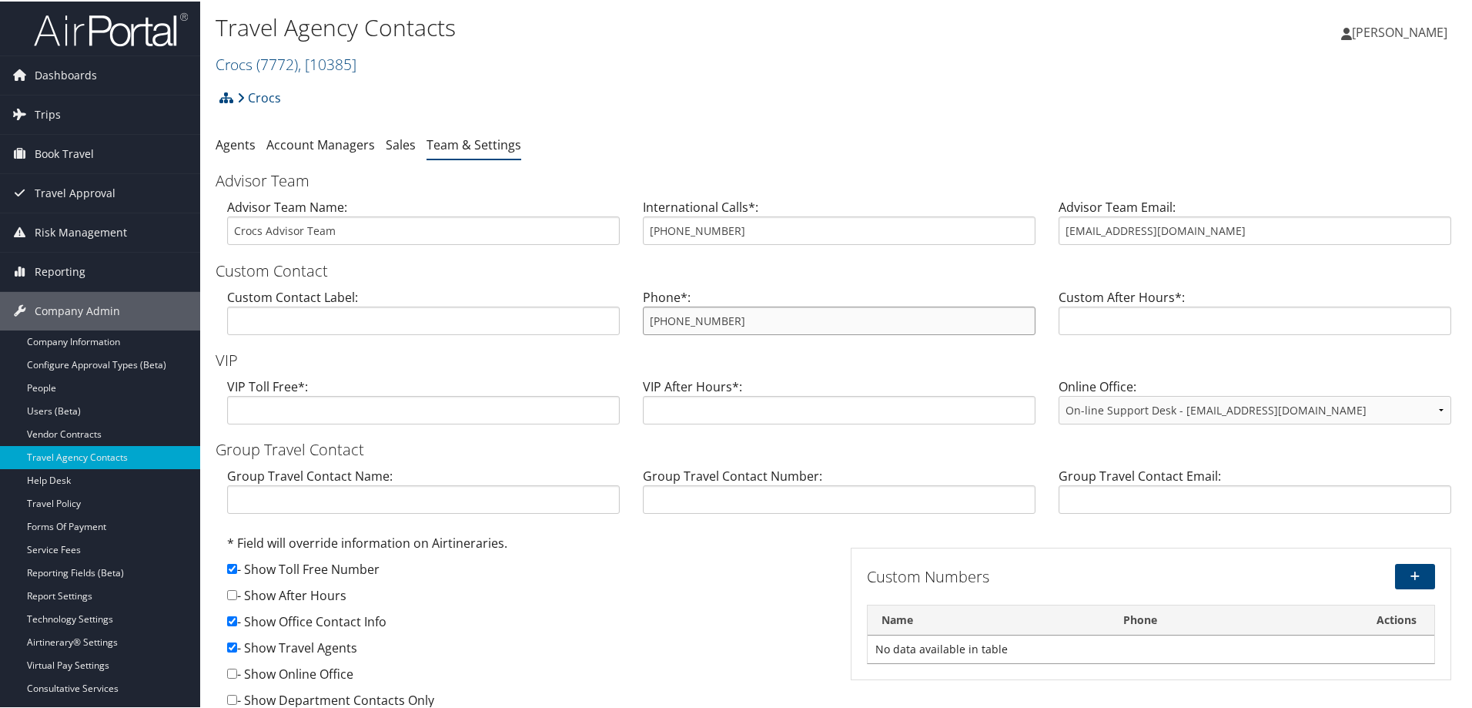
drag, startPoint x: 744, startPoint y: 313, endPoint x: 639, endPoint y: 317, distance: 104.8
click at [639, 317] on div "Phone*: [PHONE_NUMBER]" at bounding box center [839, 315] width 416 height 59
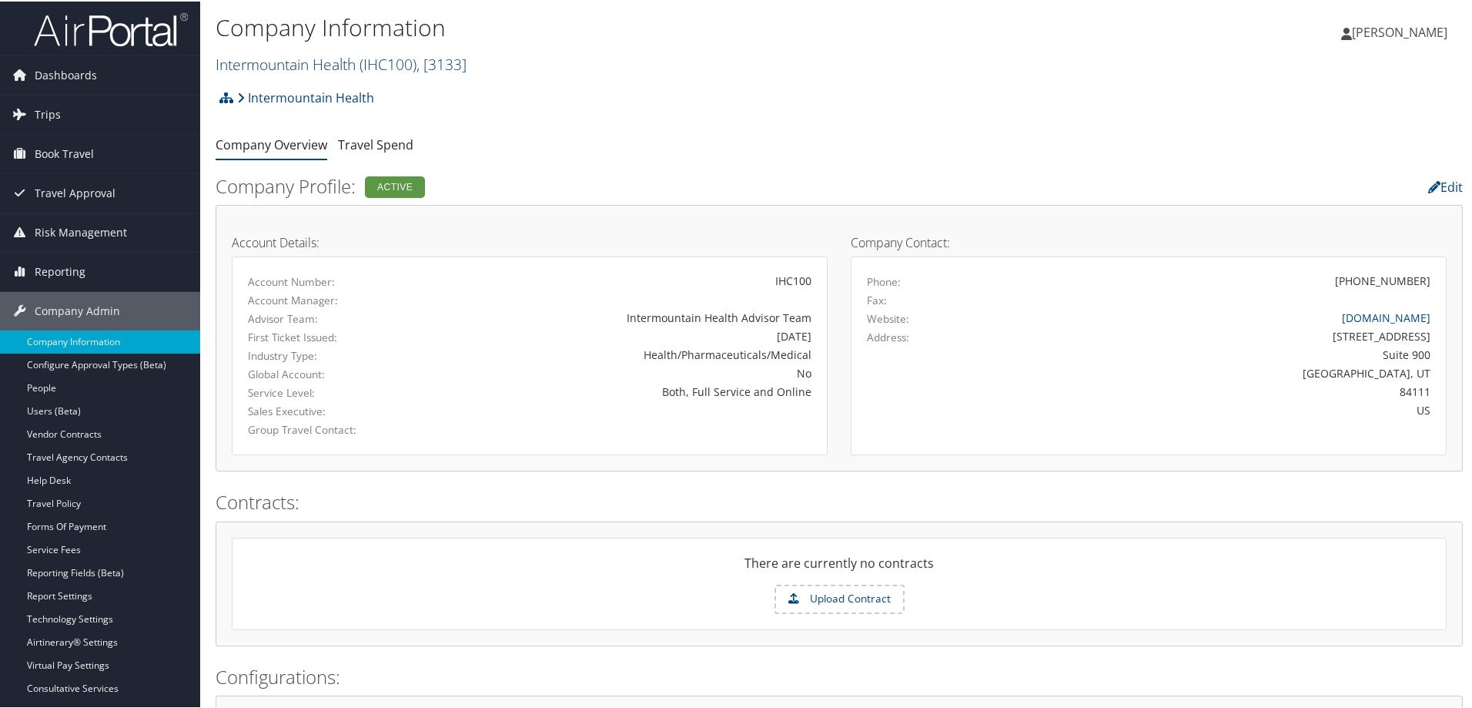
click at [352, 65] on link "Intermountain Health ( IHC100 ) , [ 3133 ]" at bounding box center [341, 62] width 251 height 21
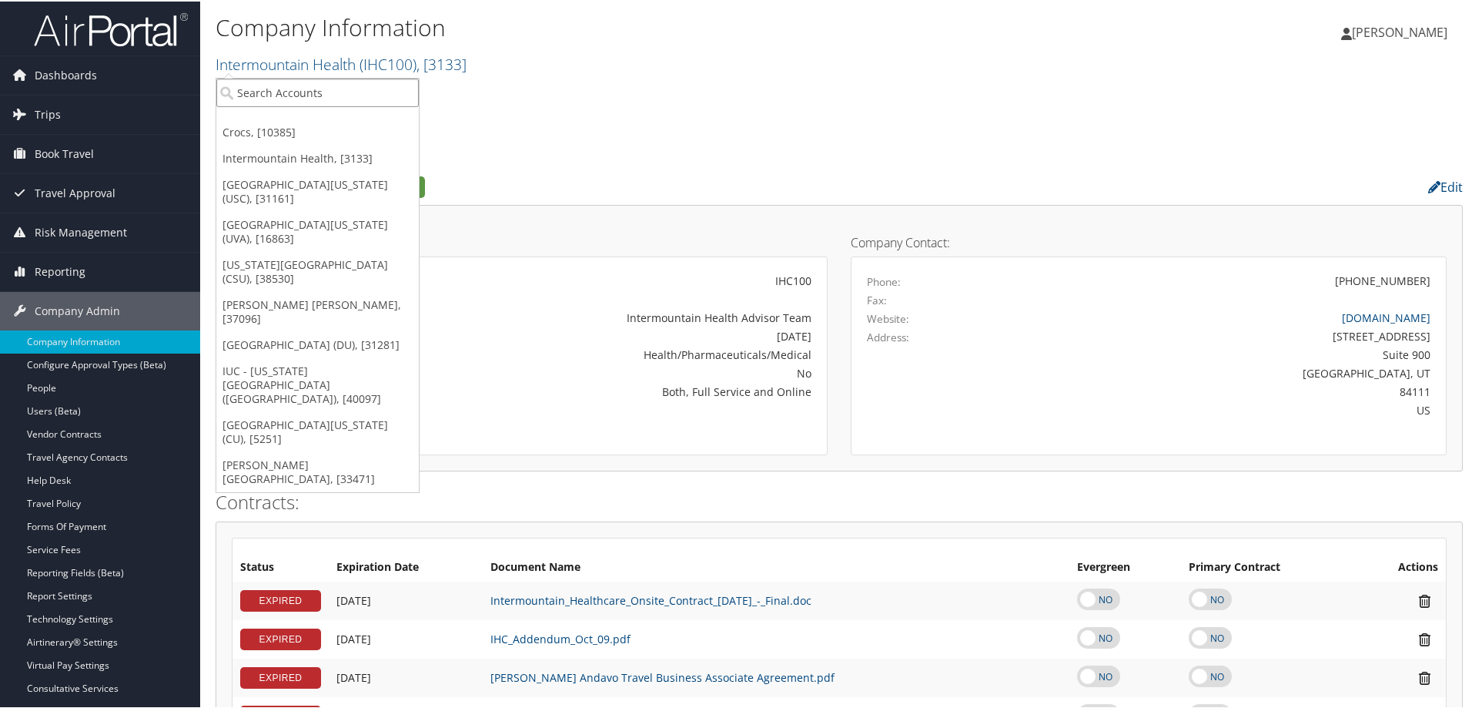
click at [343, 85] on input "search" at bounding box center [317, 91] width 202 height 28
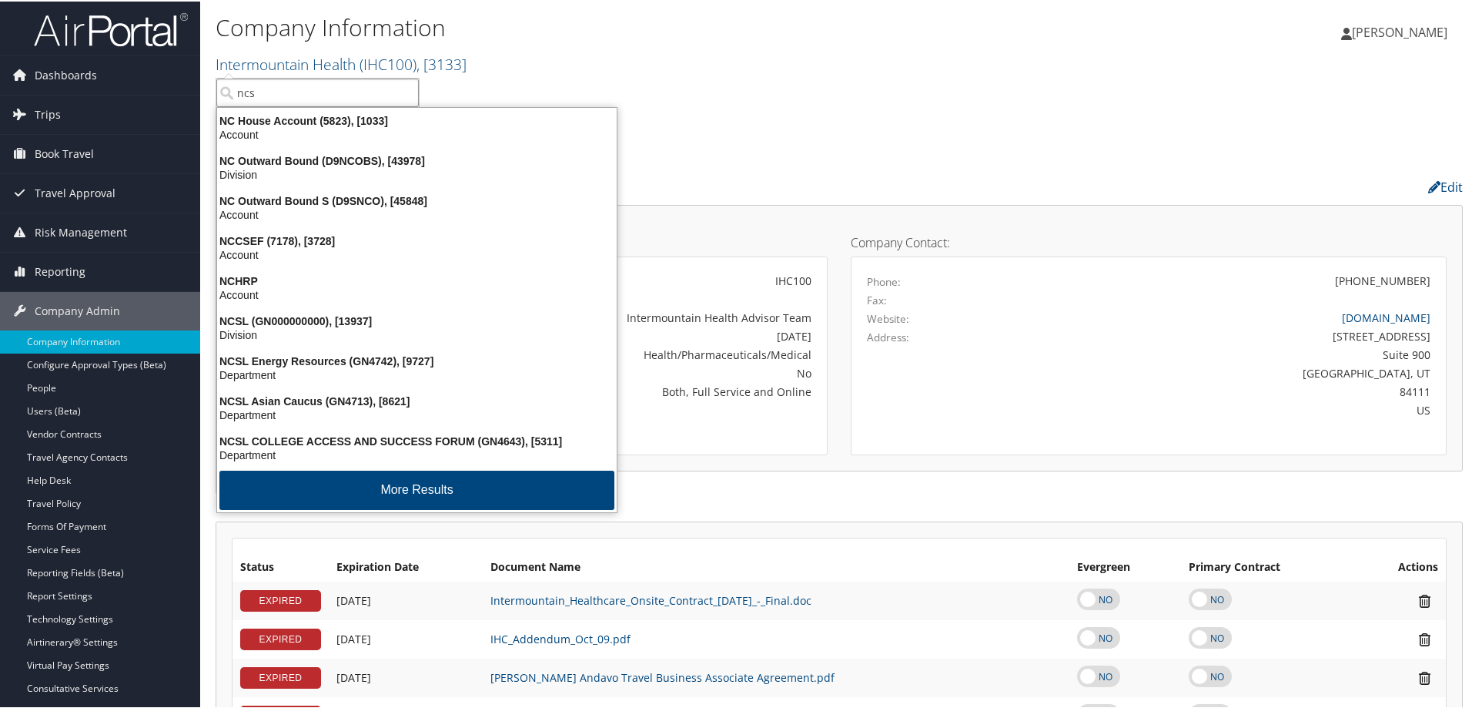
type input "ncsl"
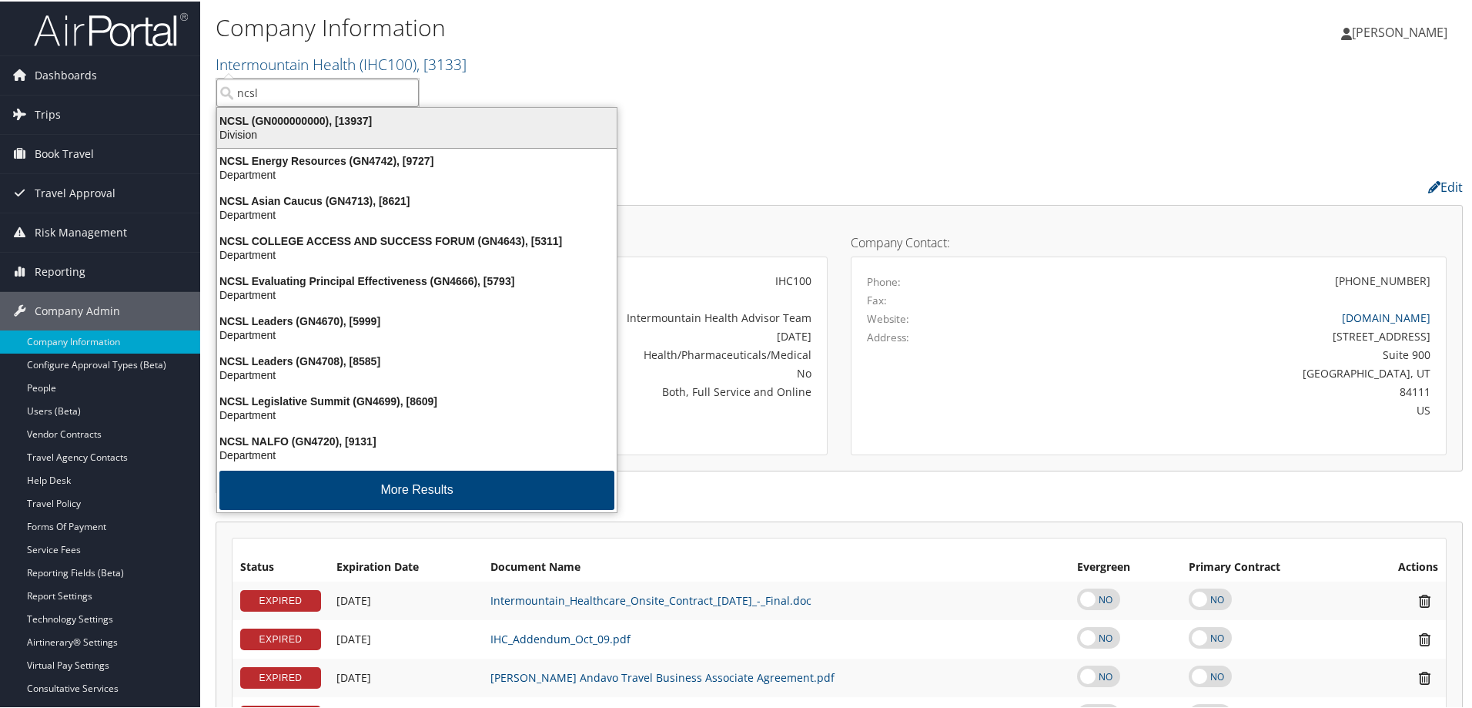
click at [301, 126] on div "Division" at bounding box center [417, 133] width 418 height 14
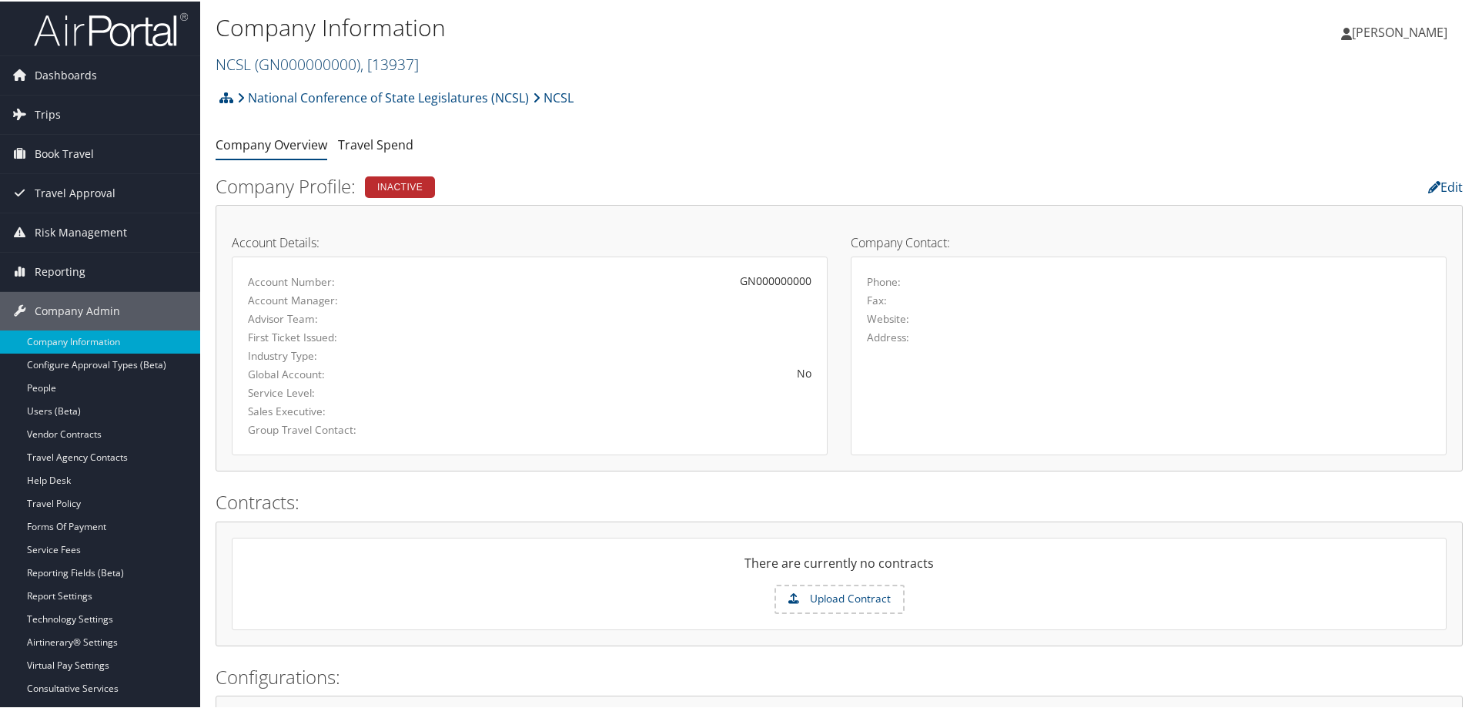
click at [240, 61] on link "NCSL ( GN000000000 ) , [ 13937 ]" at bounding box center [317, 62] width 203 height 21
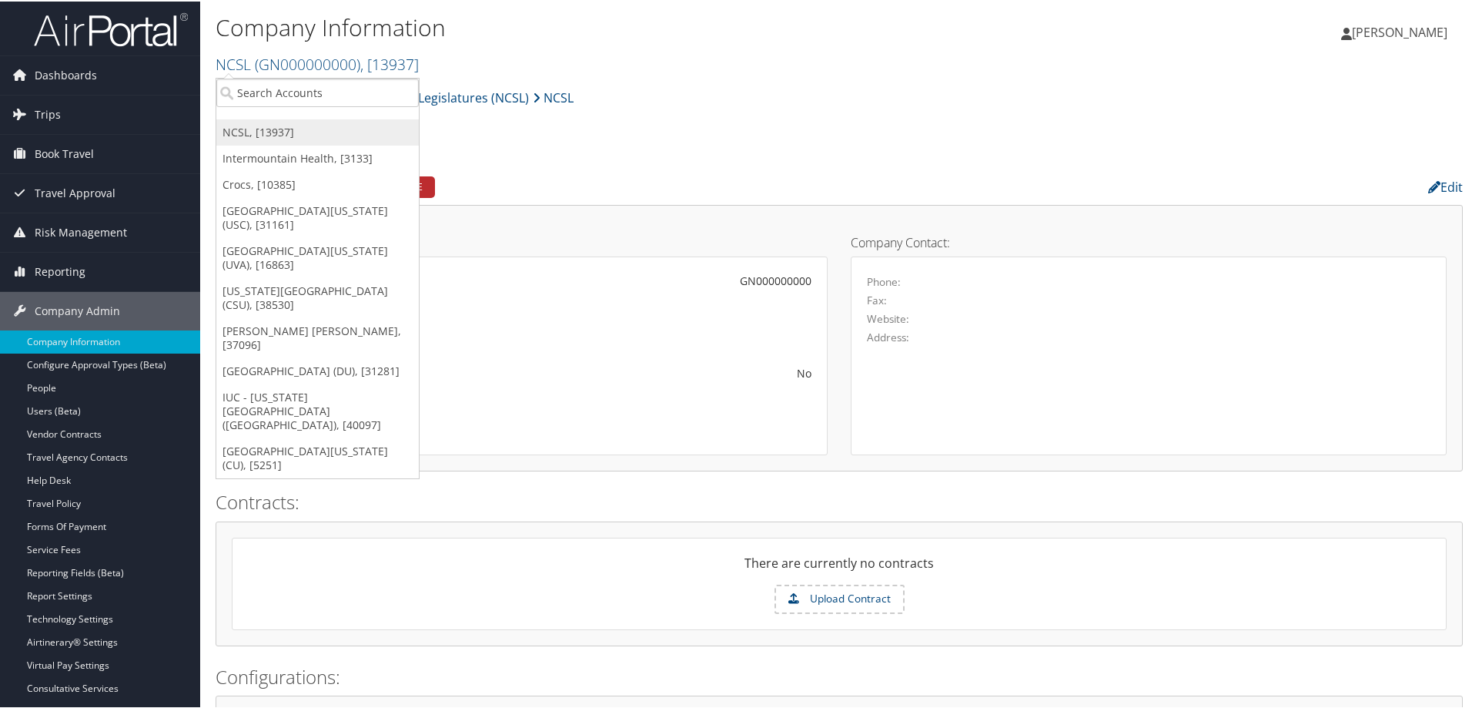
click at [330, 132] on link "NCSL, [13937]" at bounding box center [317, 131] width 202 height 26
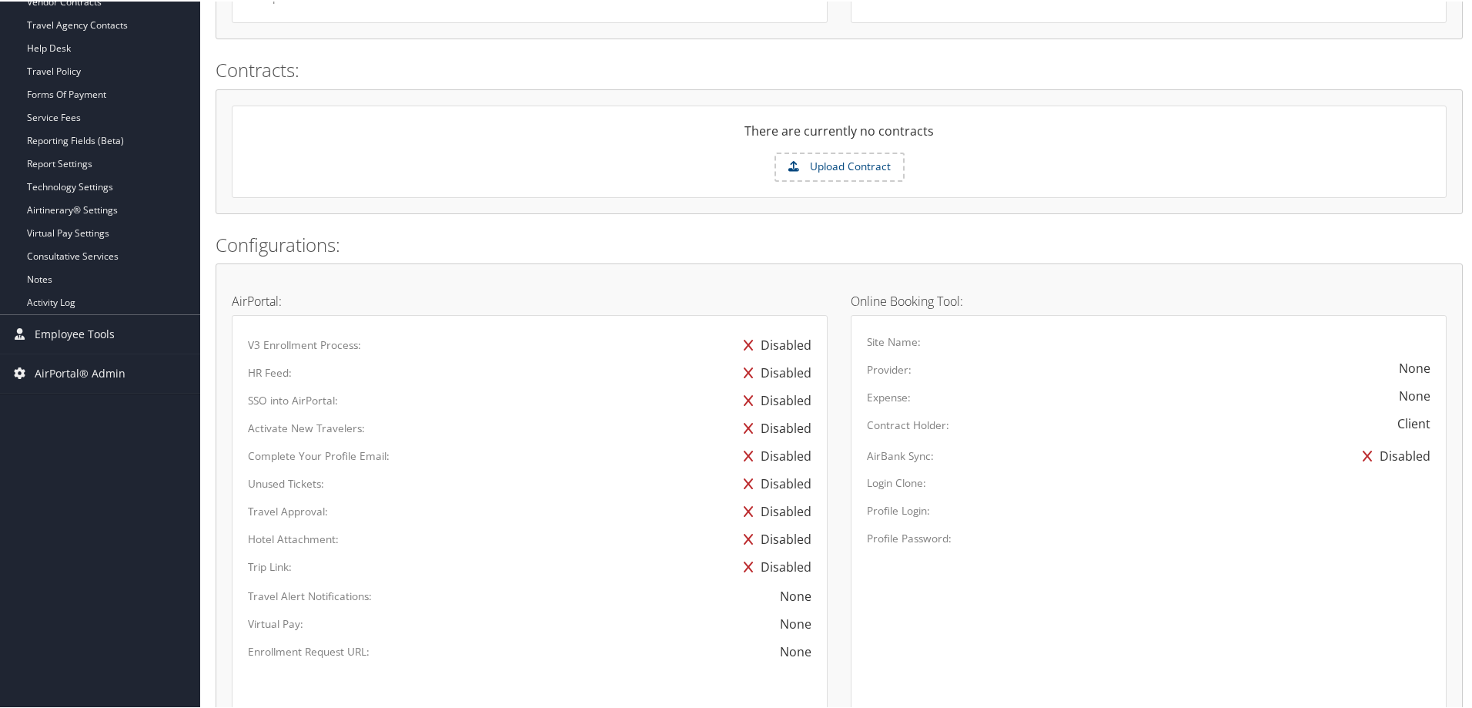
scroll to position [462, 0]
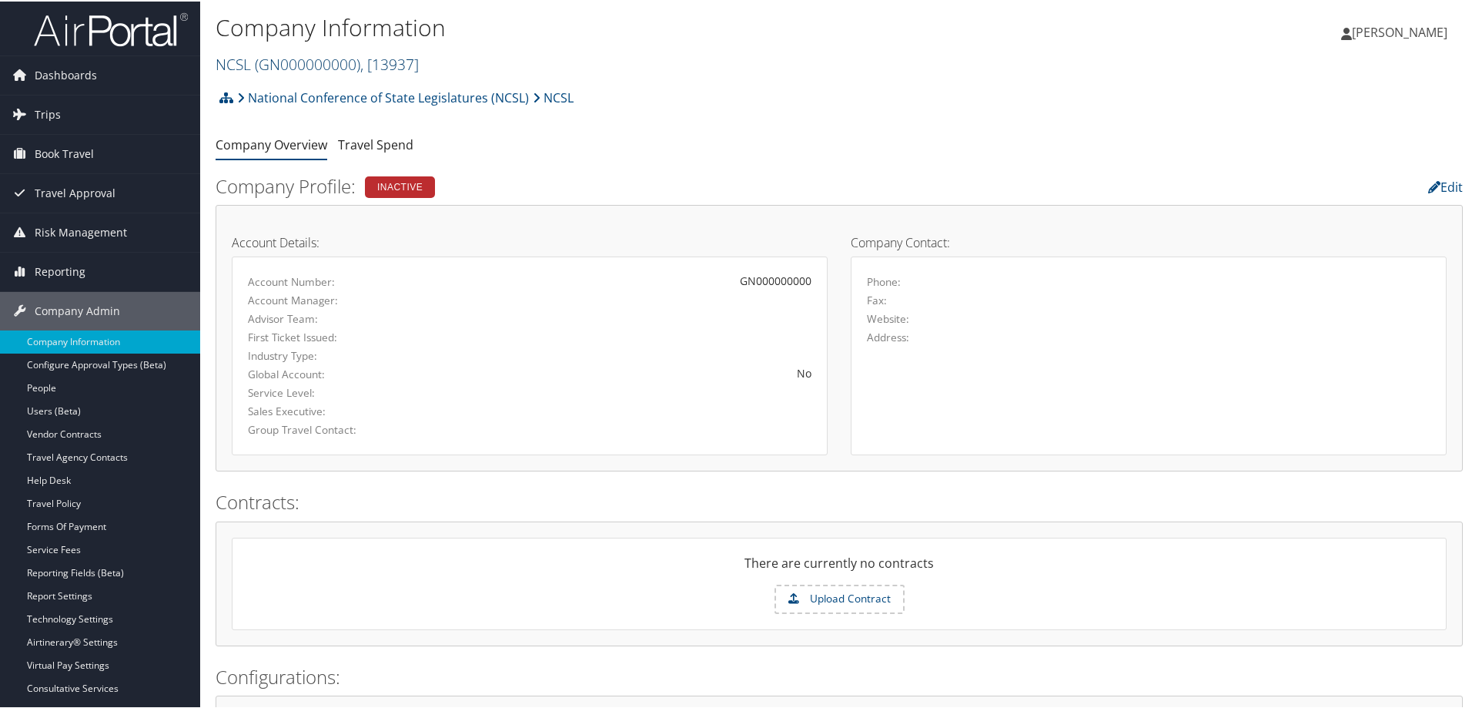
click at [271, 58] on span "( GN000000000 )" at bounding box center [307, 62] width 105 height 21
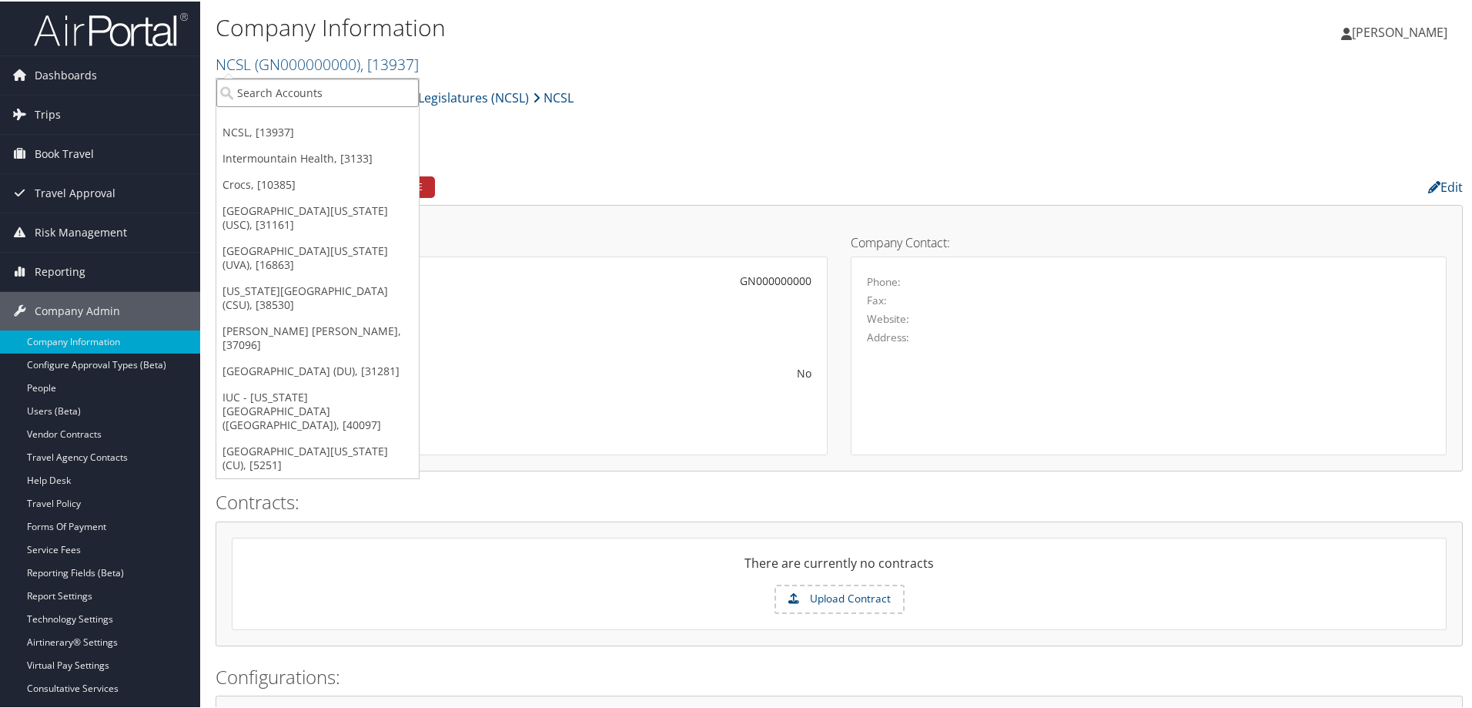
click at [261, 89] on input "search" at bounding box center [317, 91] width 202 height 28
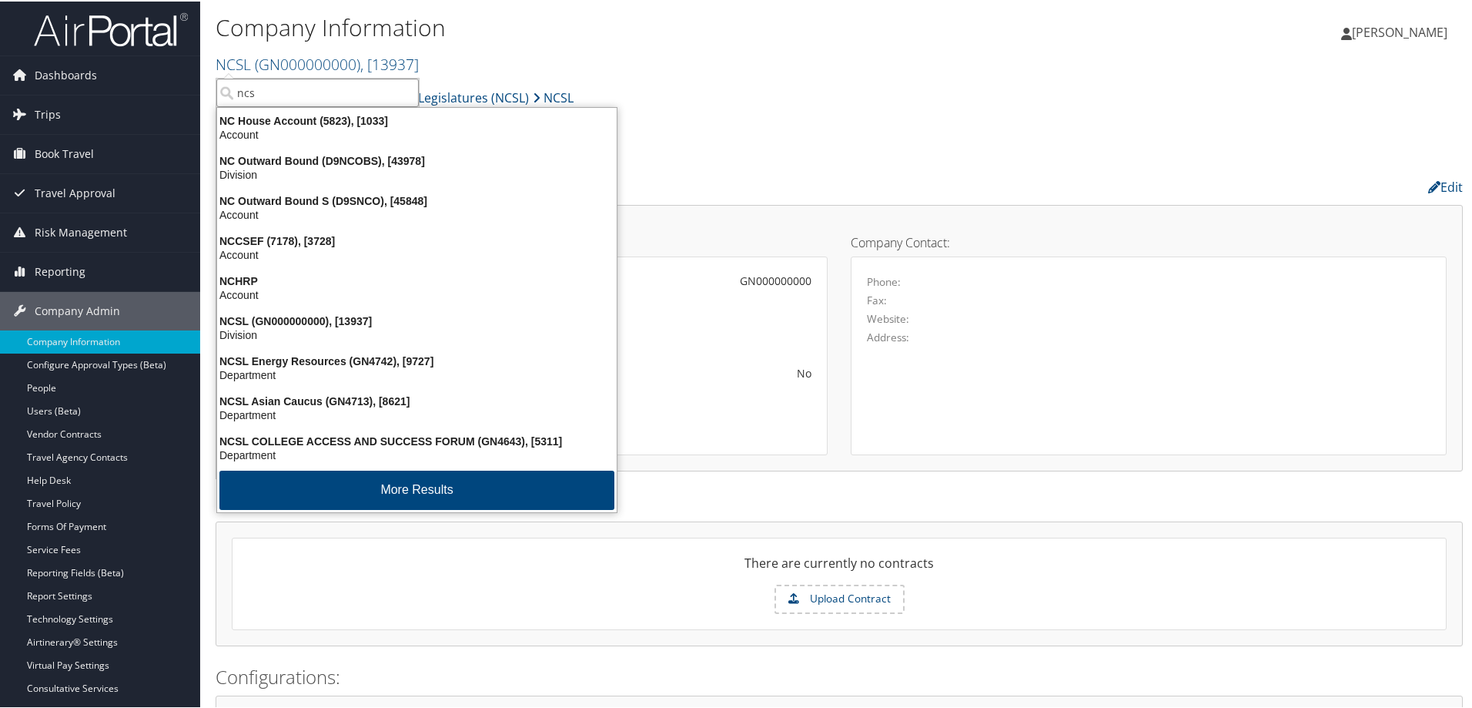
type input "ncsl"
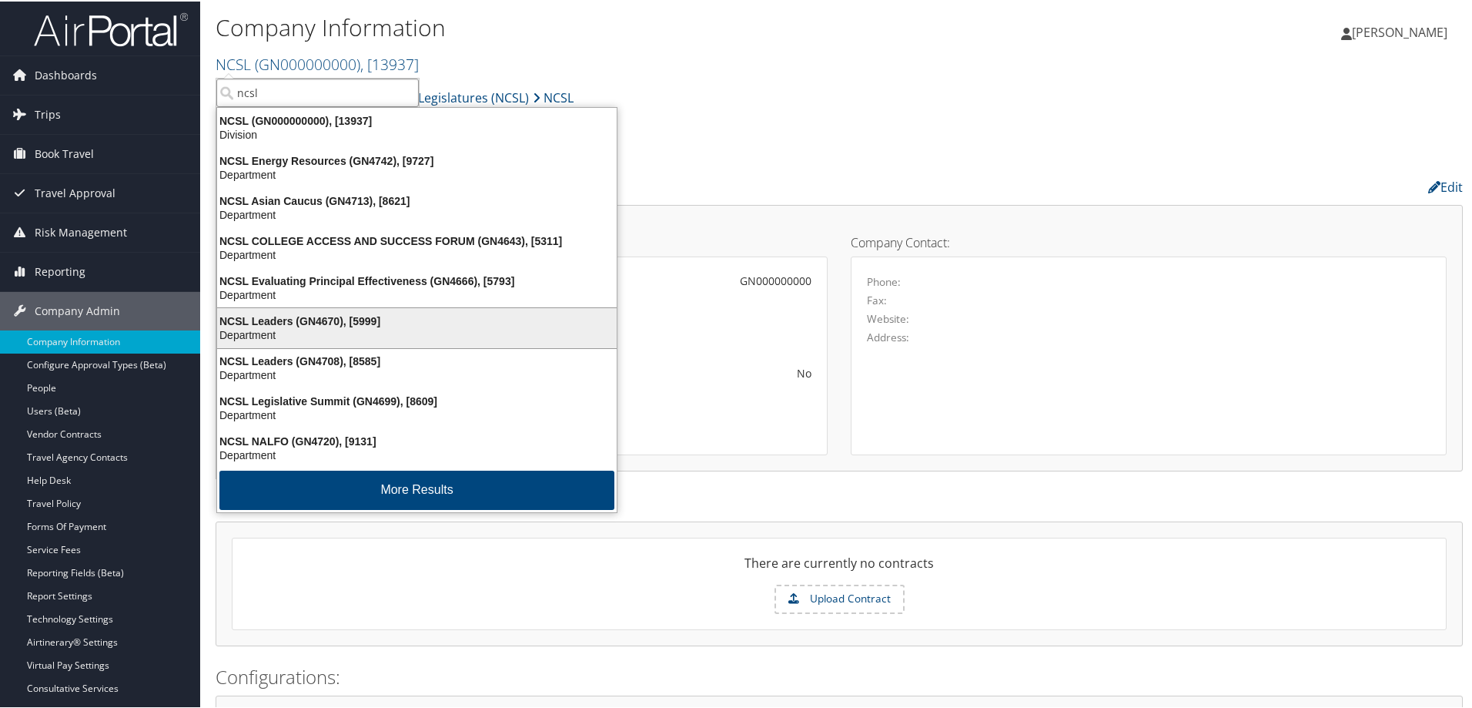
click at [376, 329] on div "Department" at bounding box center [417, 333] width 418 height 14
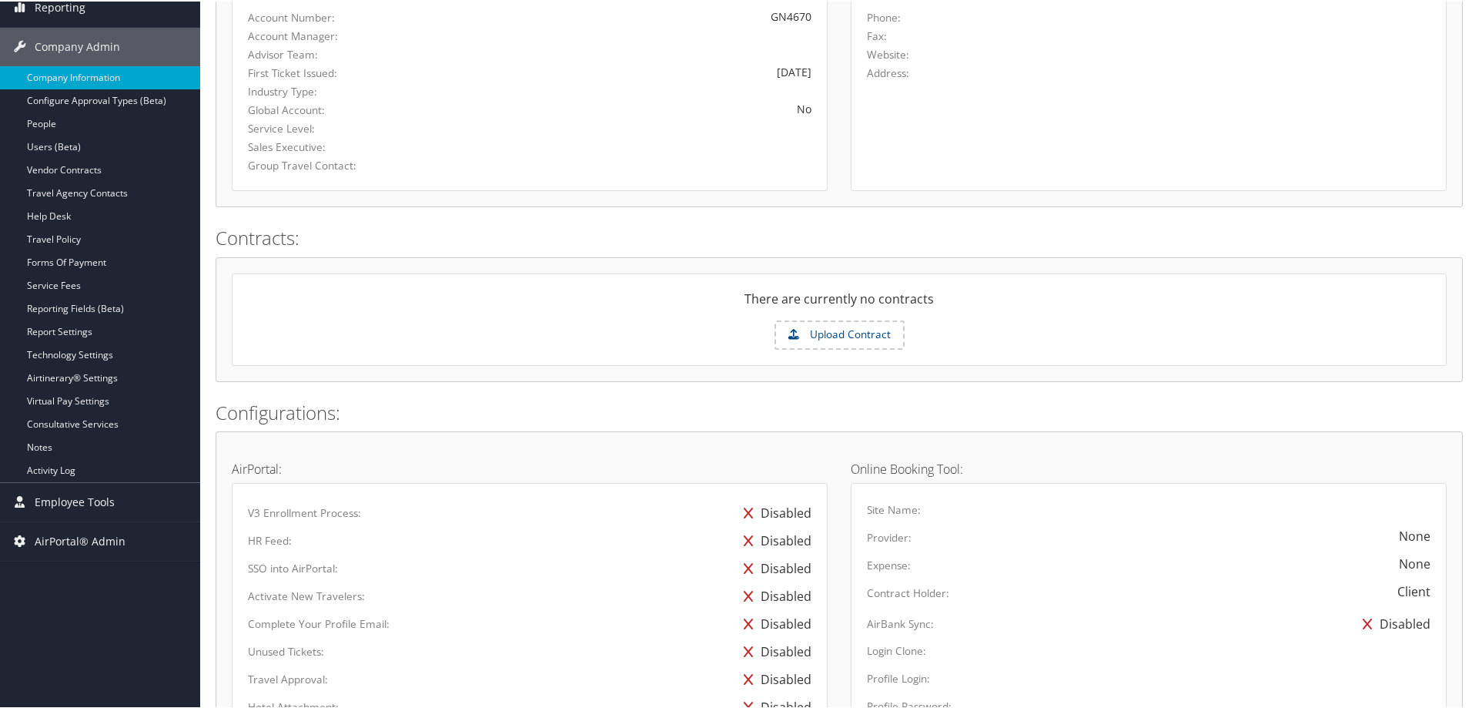
scroll to position [77, 0]
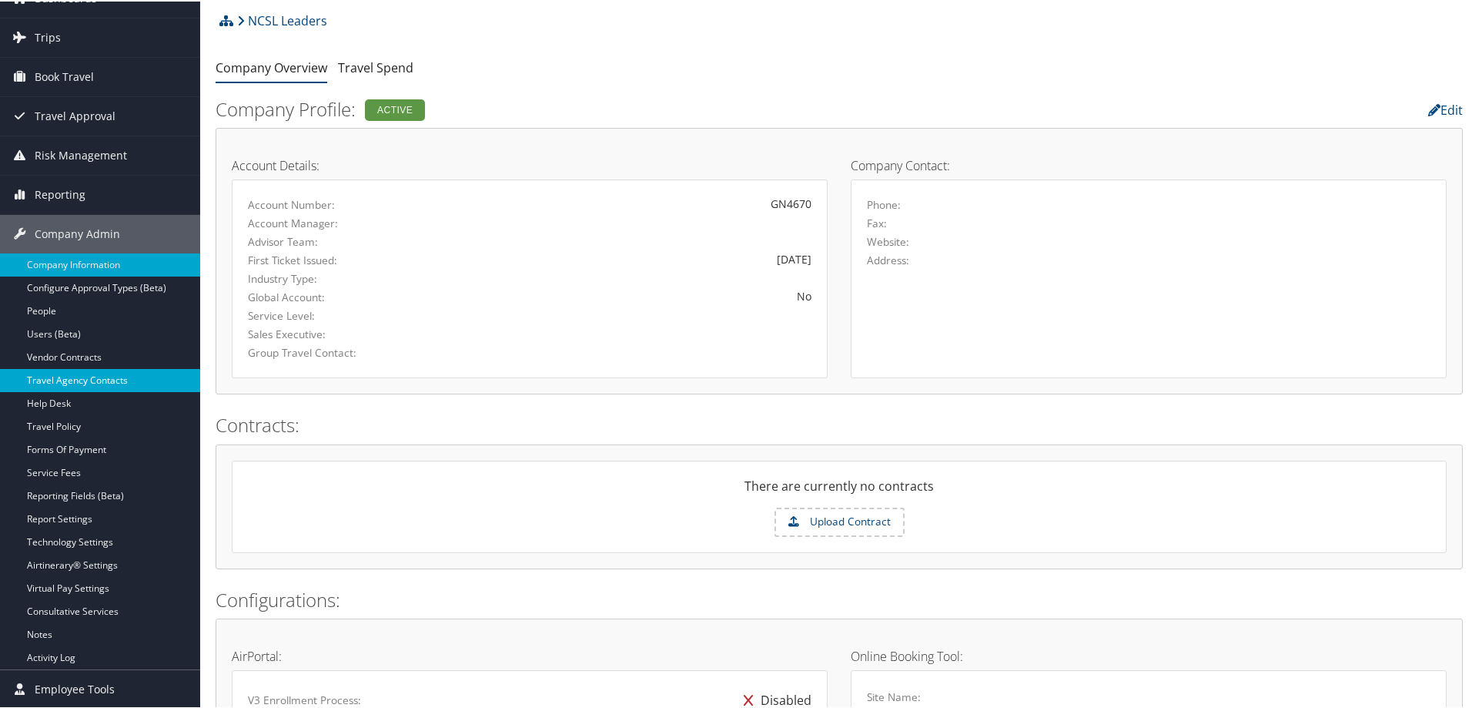
click at [149, 386] on link "Travel Agency Contacts" at bounding box center [100, 378] width 200 height 23
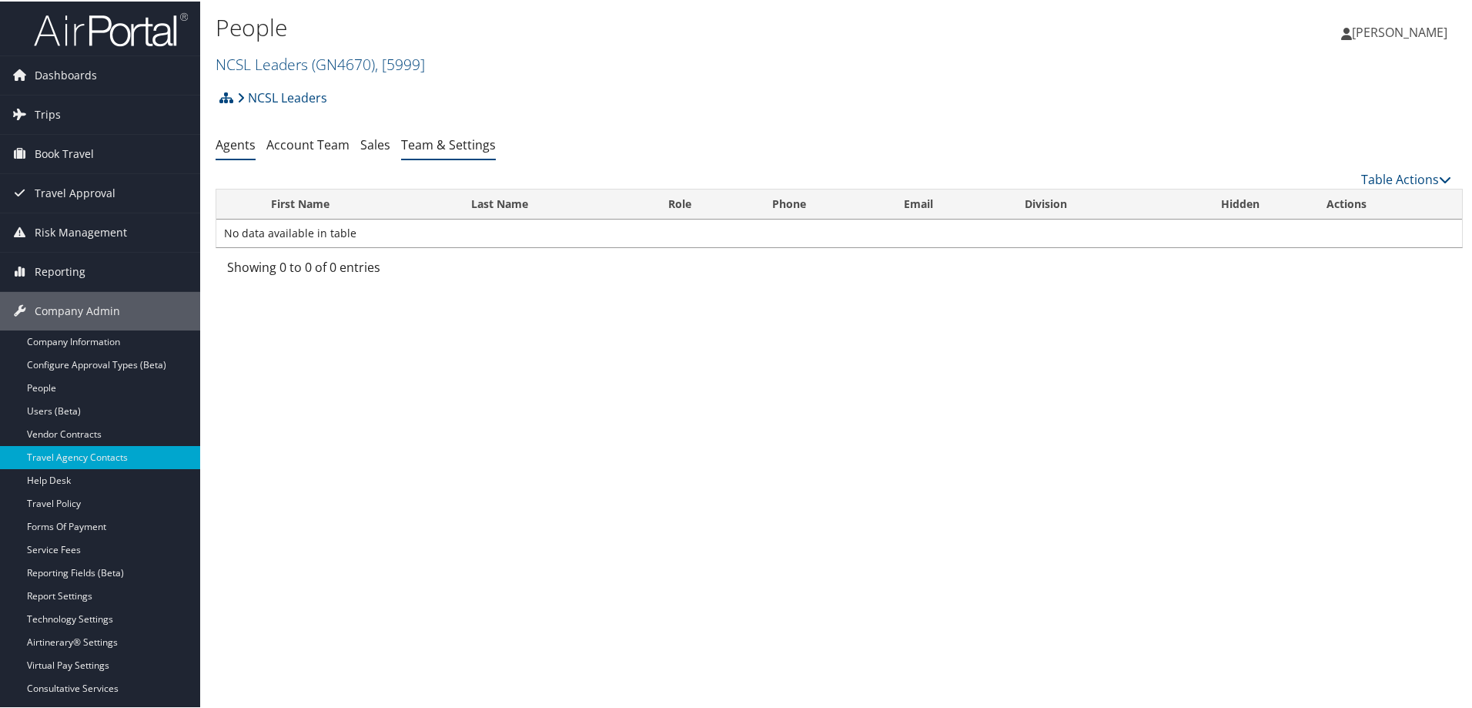
click at [443, 156] on li "Team & Settings" at bounding box center [448, 144] width 95 height 28
click at [440, 148] on link "Team & Settings" at bounding box center [448, 143] width 95 height 17
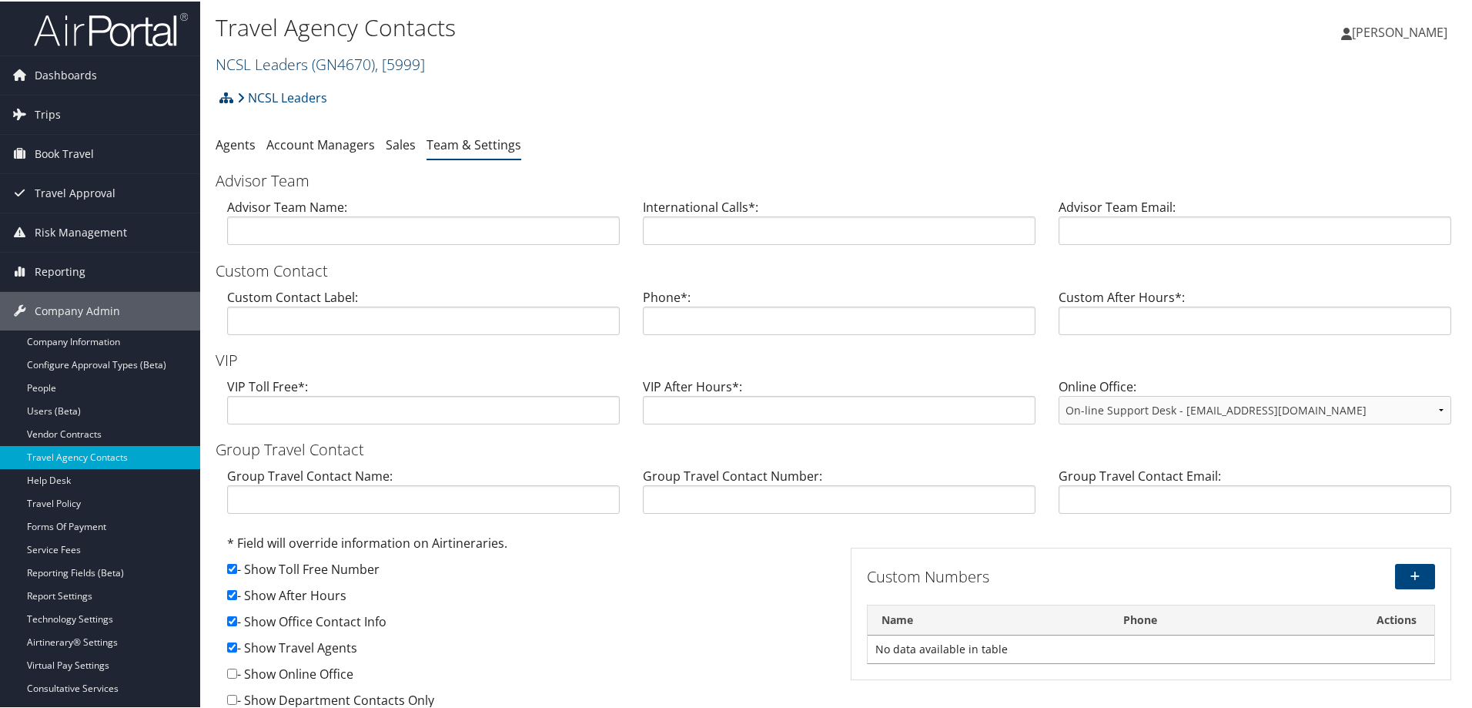
click at [229, 62] on link "NCSL Leaders ( GN4670 ) , [ 5999 ]" at bounding box center [320, 62] width 209 height 21
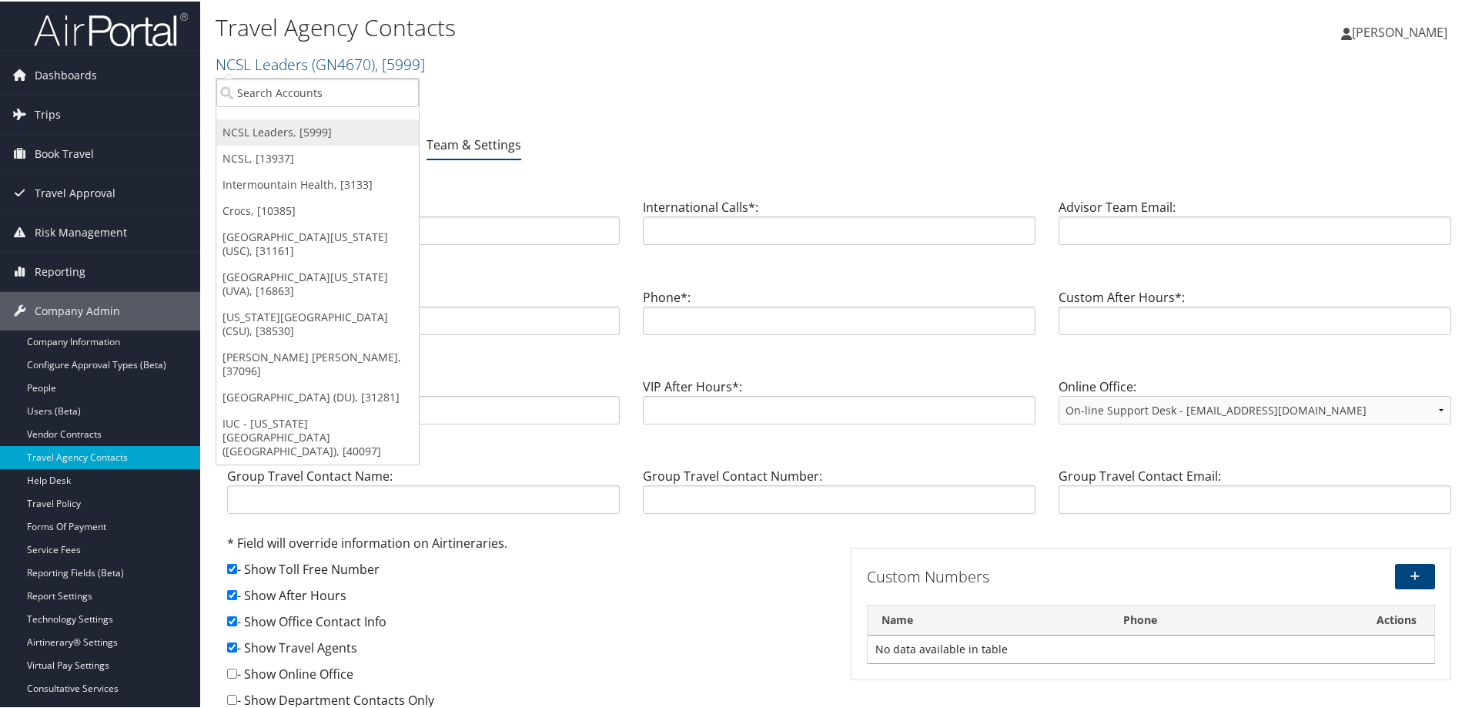
click at [239, 129] on link "NCSL Leaders, [5999]" at bounding box center [317, 131] width 202 height 26
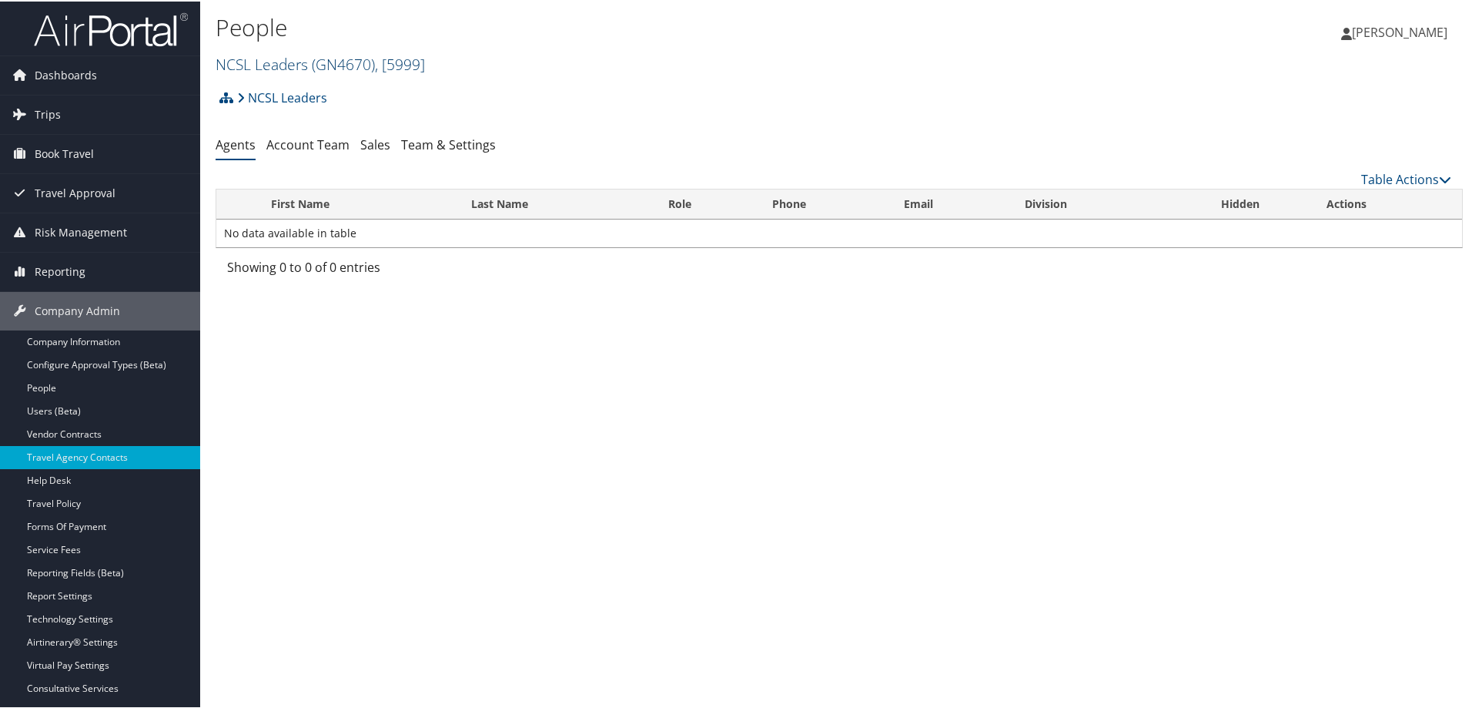
click at [244, 64] on link "NCSL Leaders ( GN4670 ) , [ 5999 ]" at bounding box center [320, 62] width 209 height 21
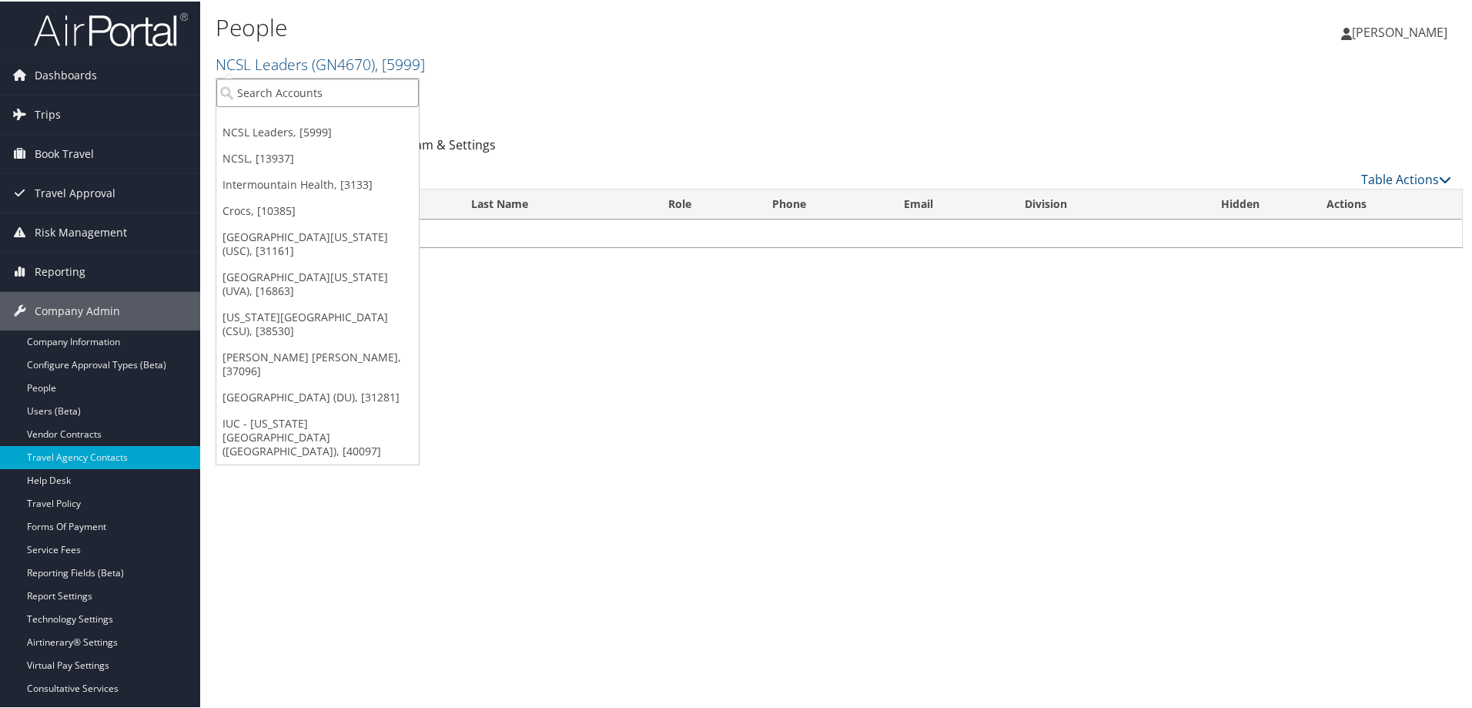
click at [274, 102] on input "search" at bounding box center [317, 91] width 202 height 28
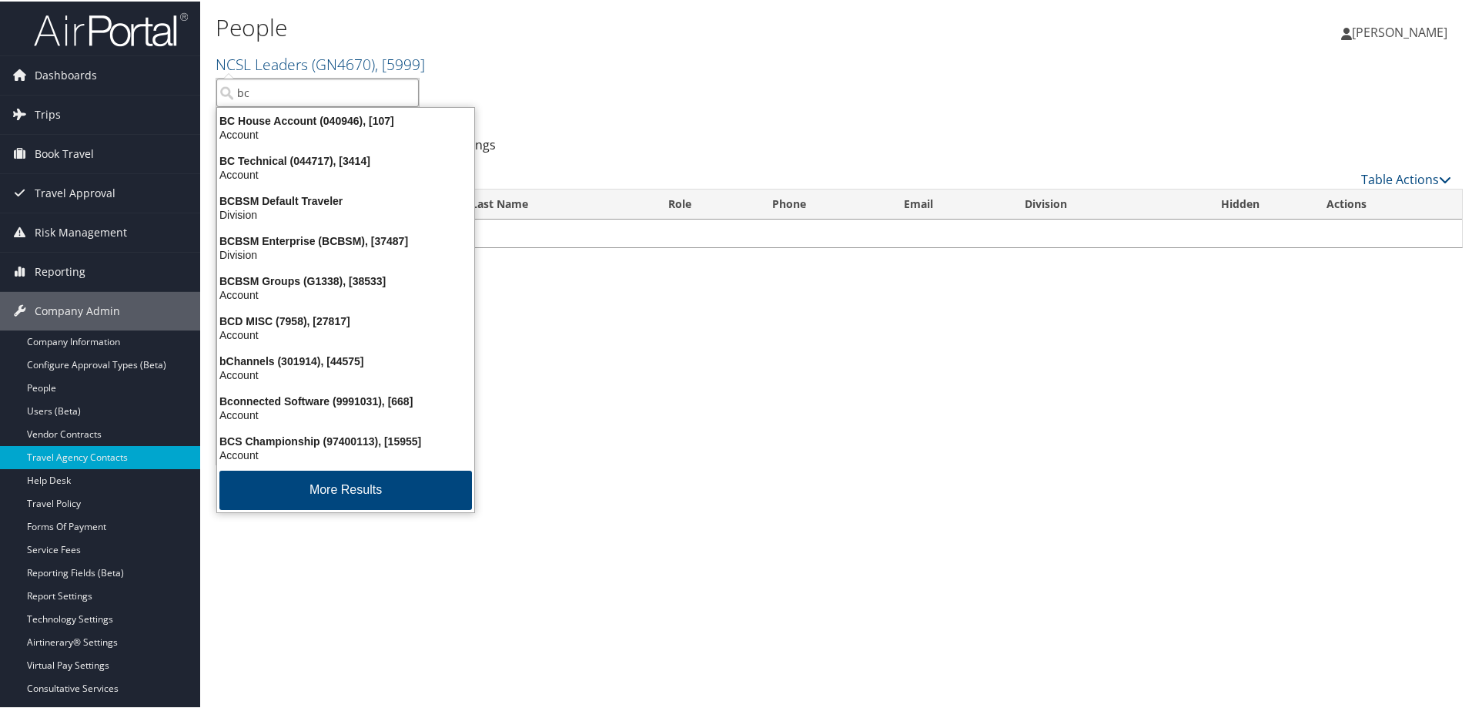
type input "b"
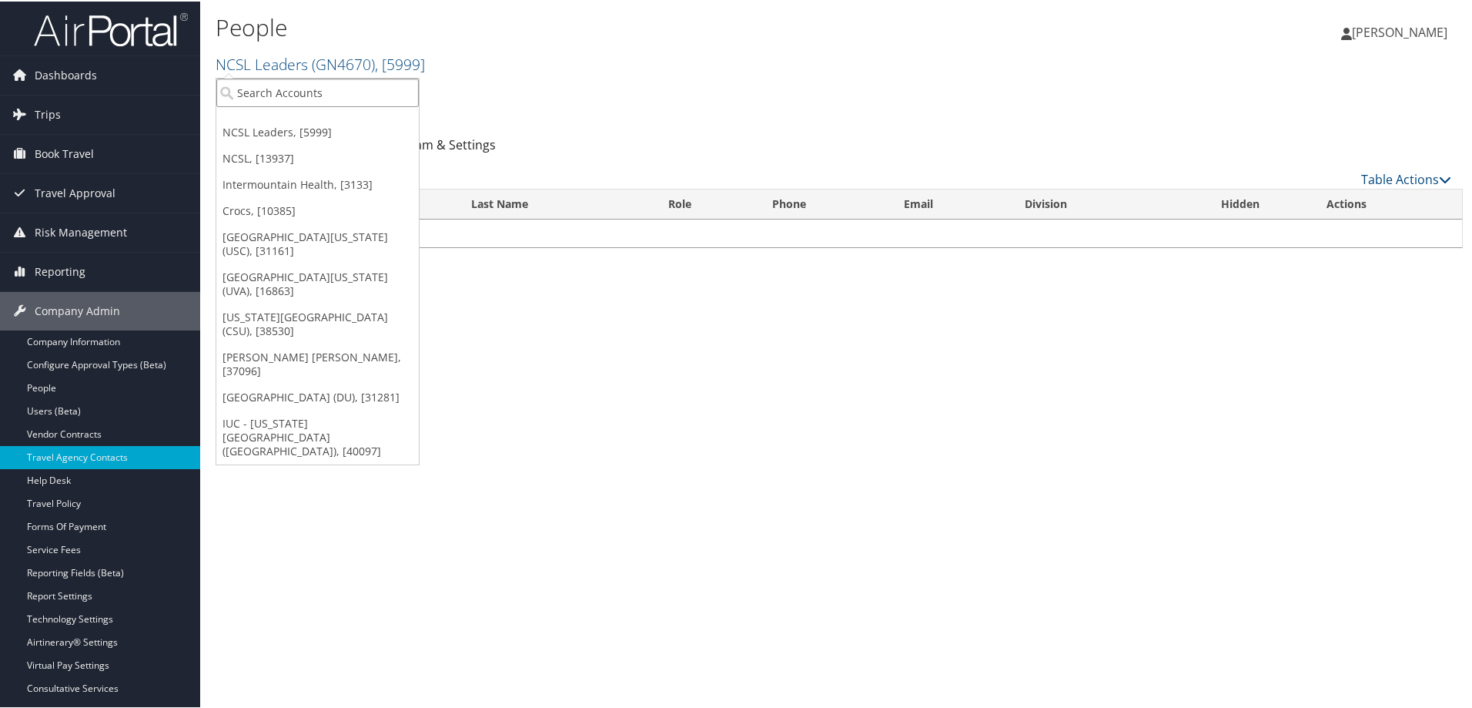
type input "b"
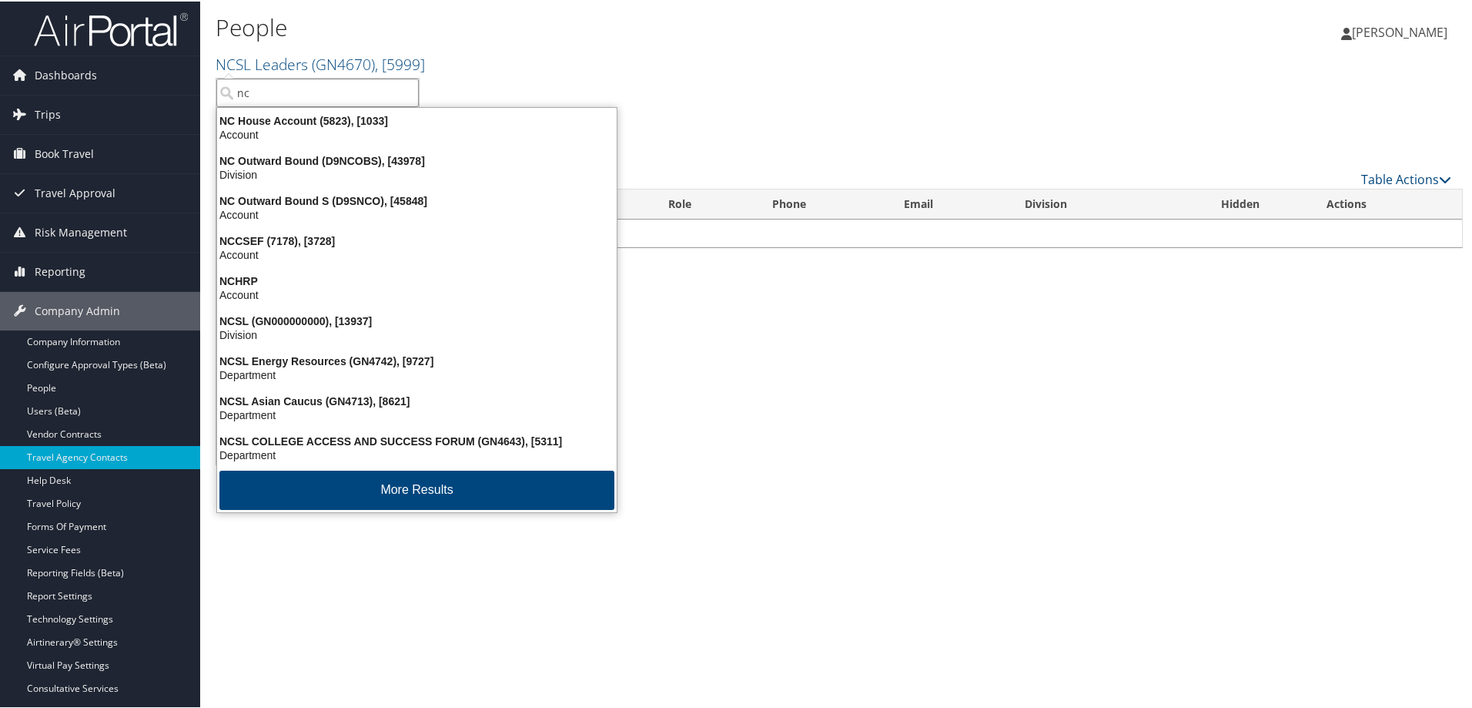
type input "ncs"
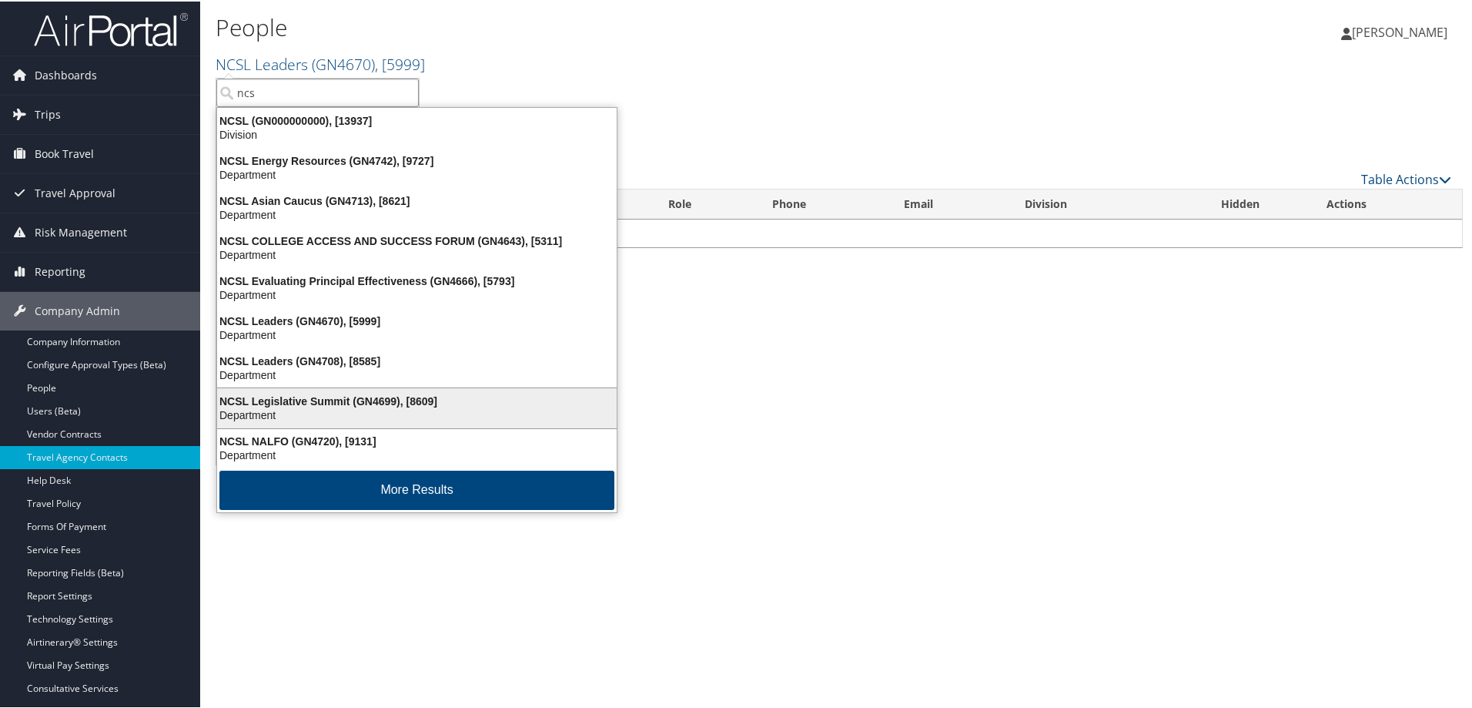
click at [470, 398] on div "NCSL Legislative Summit (GN4699), [8609]" at bounding box center [417, 400] width 418 height 14
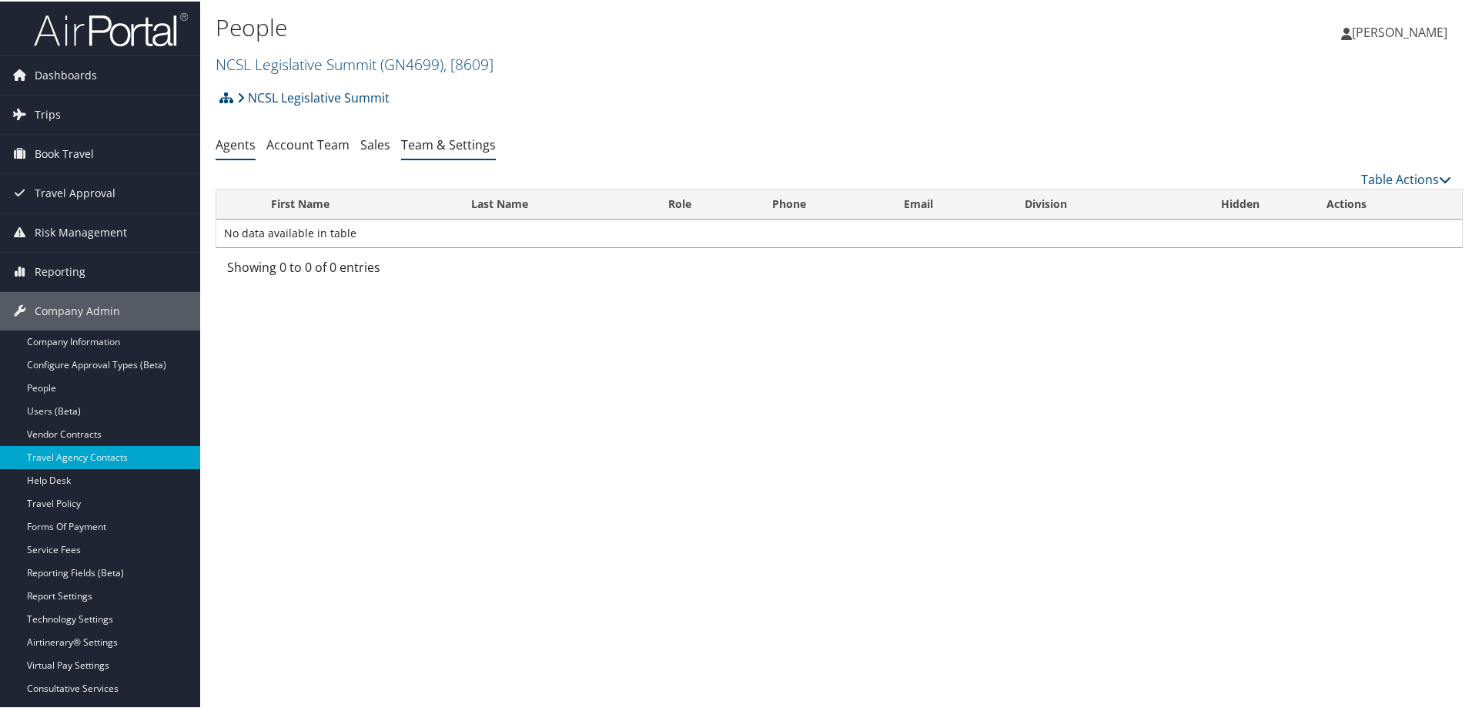
click at [416, 145] on link "Team & Settings" at bounding box center [448, 143] width 95 height 17
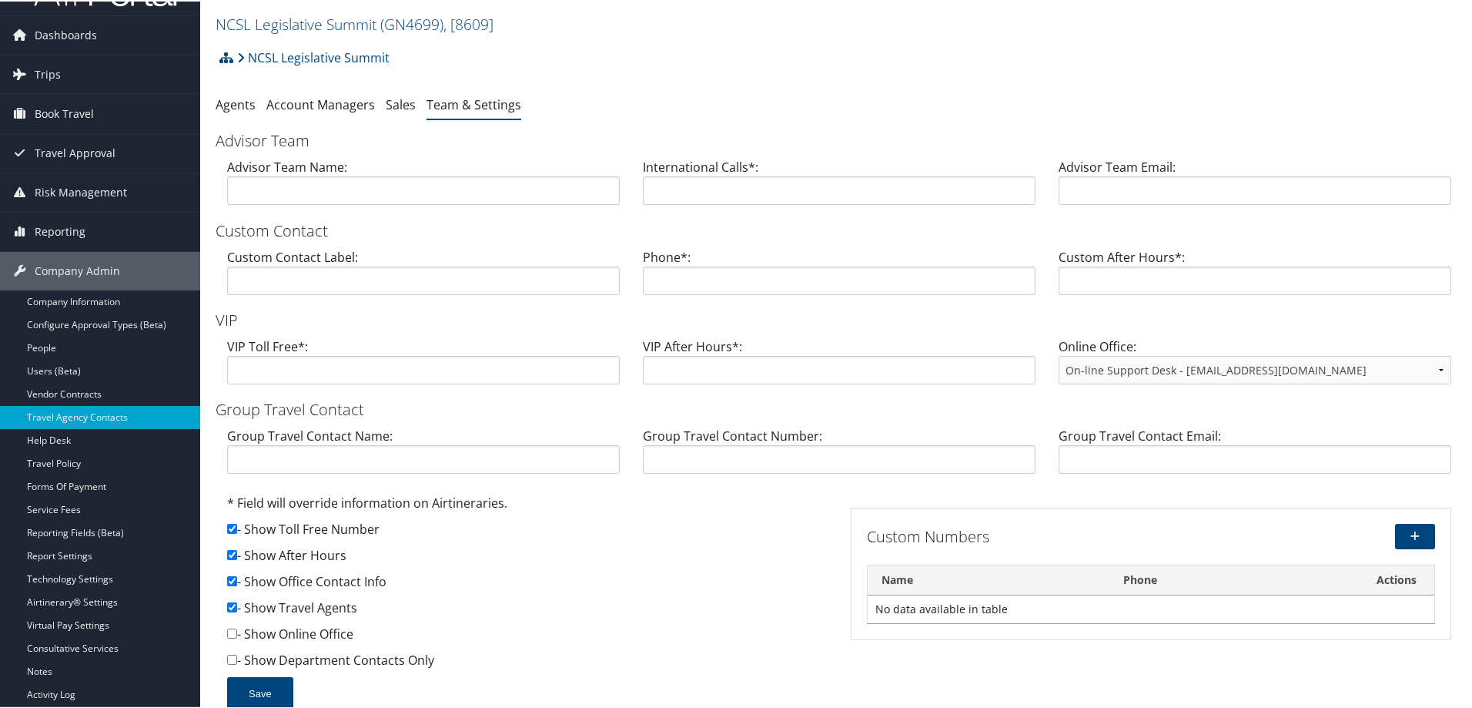
scroll to position [77, 0]
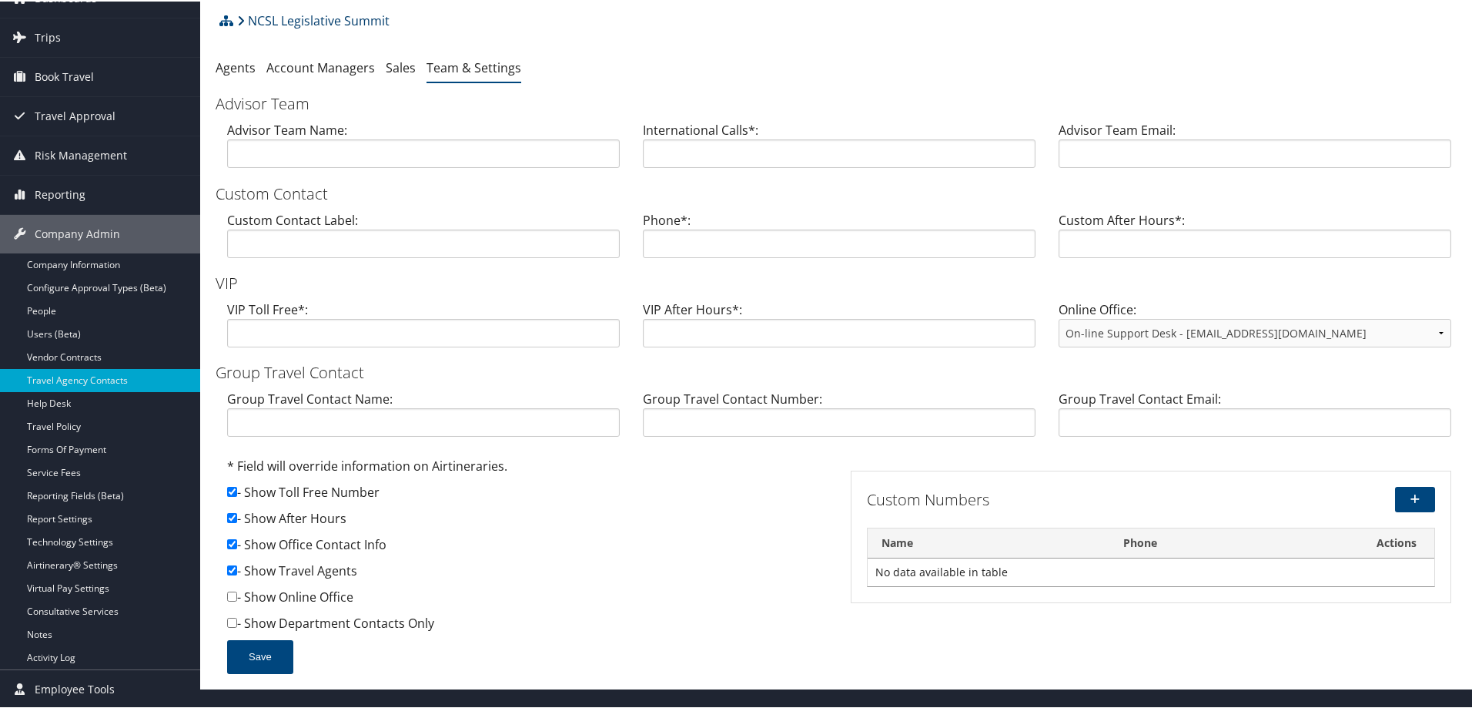
click at [309, 18] on link "NCSL Legislative Summit" at bounding box center [313, 19] width 152 height 31
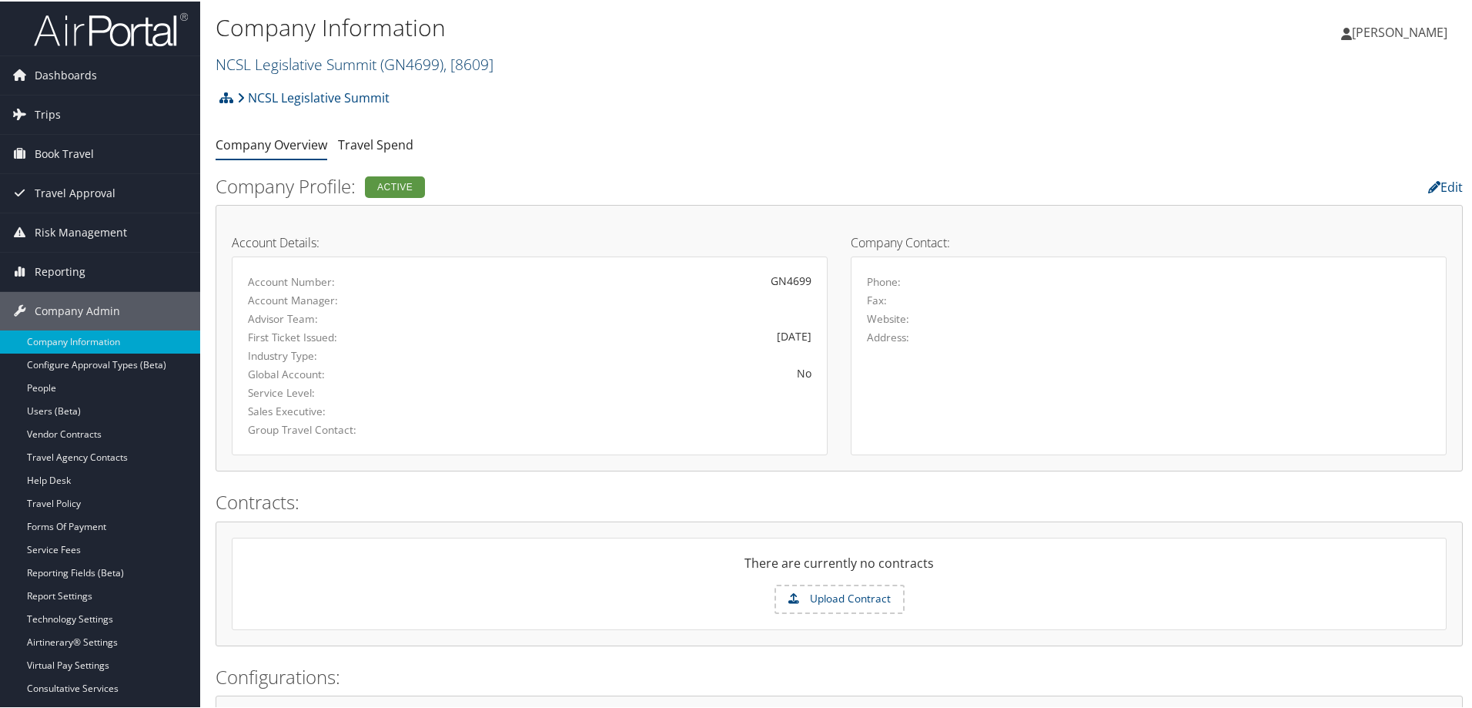
click at [343, 65] on link "NCSL Legislative Summit ( GN4699 ) , [ 8609 ]" at bounding box center [355, 62] width 278 height 21
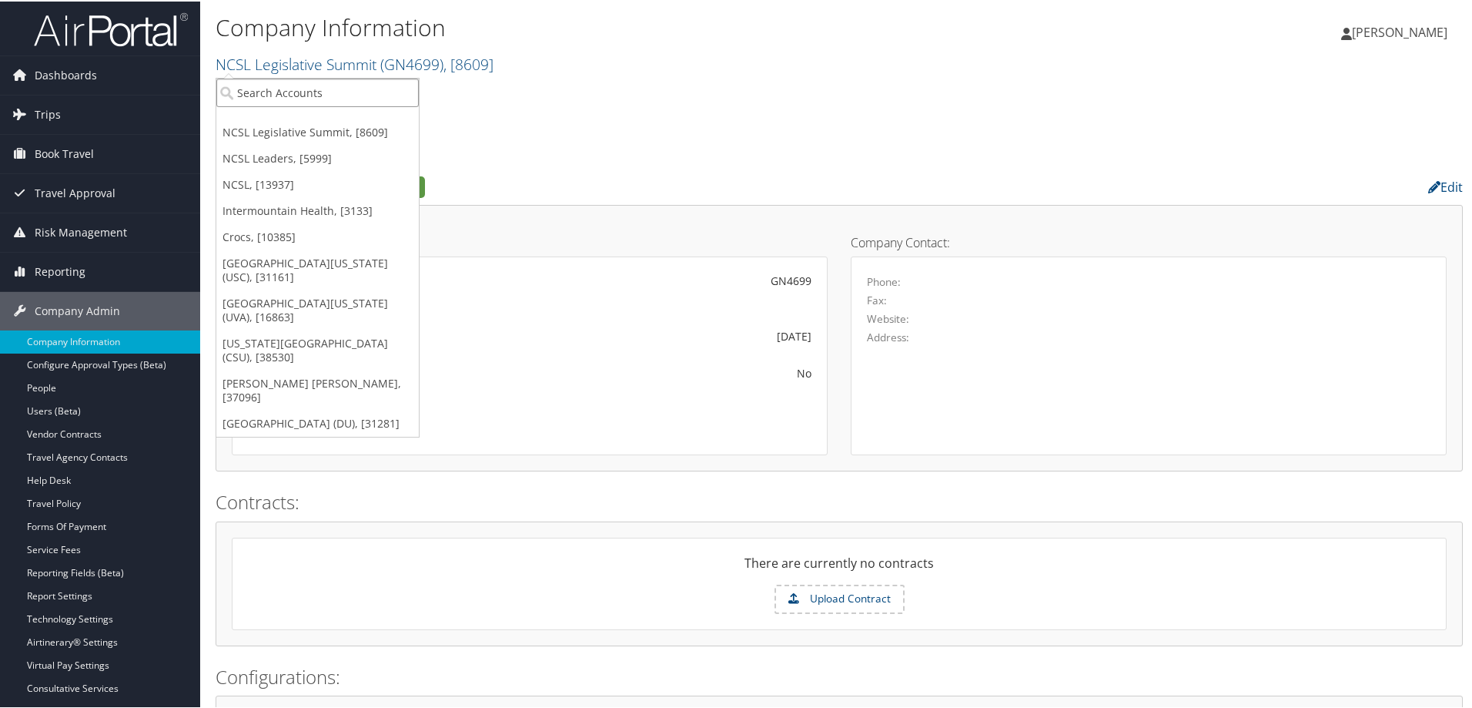
click at [324, 79] on input "search" at bounding box center [317, 91] width 202 height 28
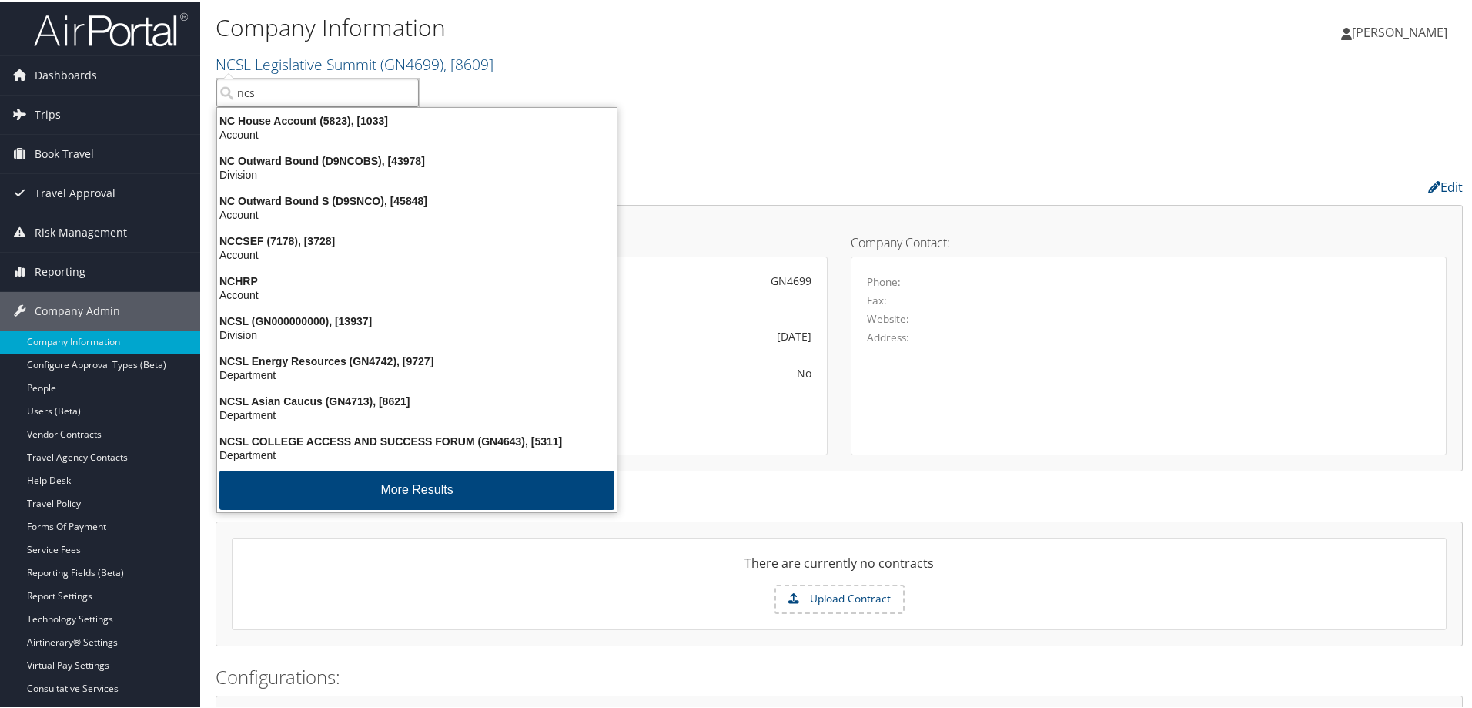
type input "ncsl"
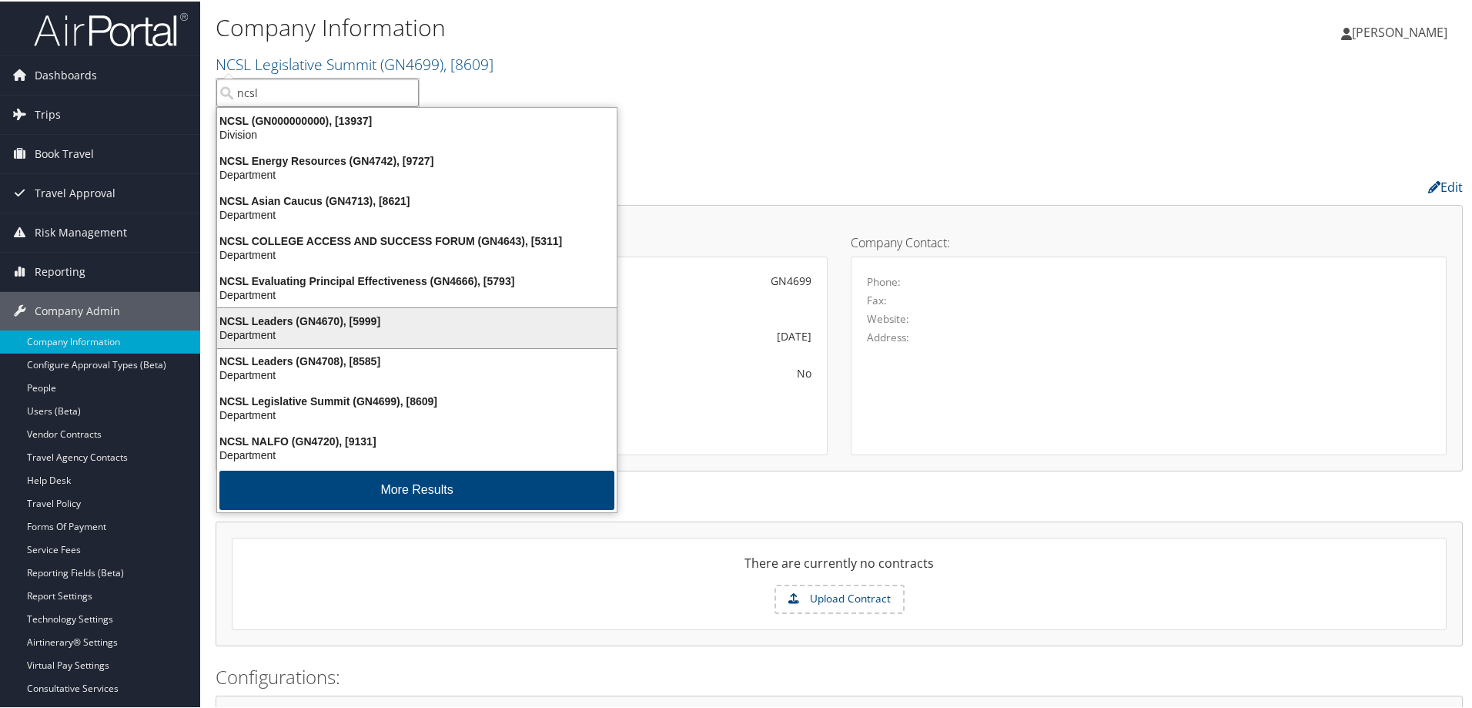
scroll to position [3, 0]
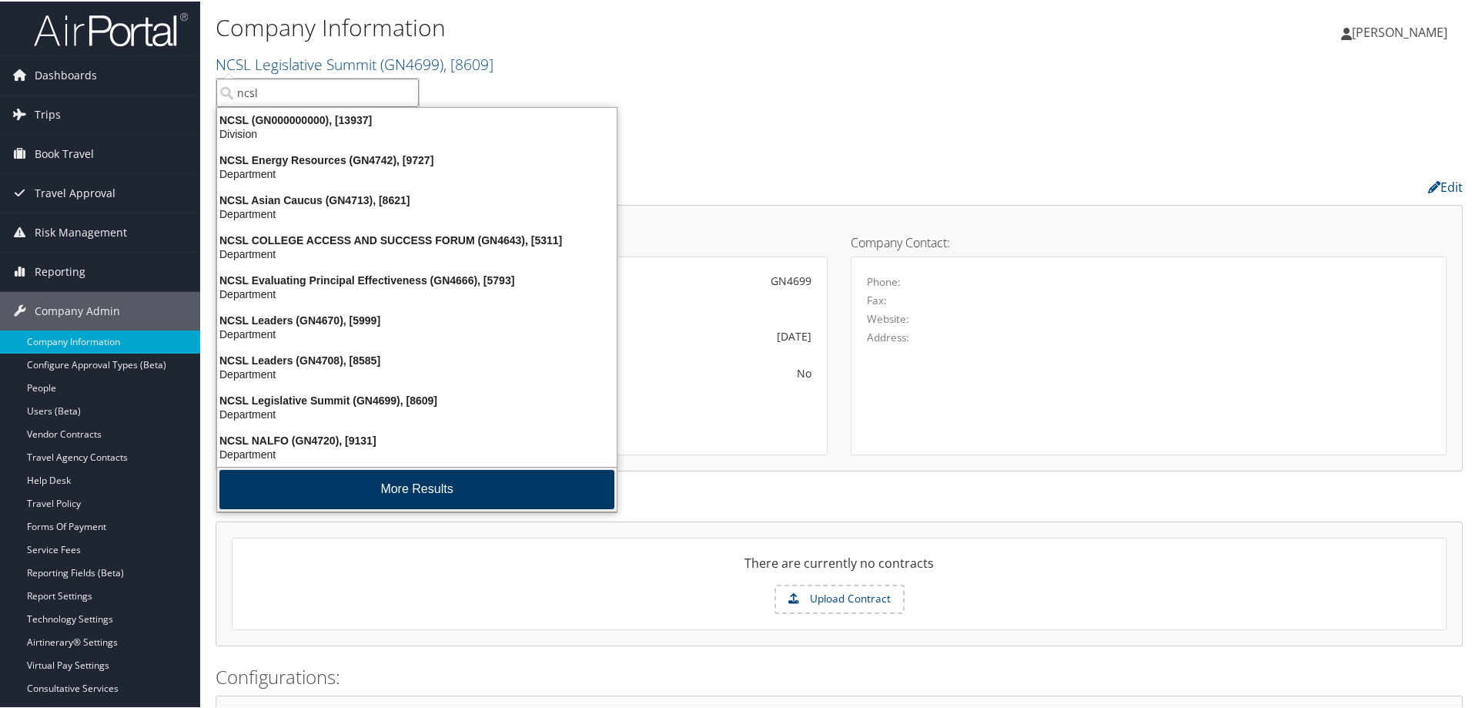
click at [344, 490] on button "More Results" at bounding box center [416, 487] width 395 height 39
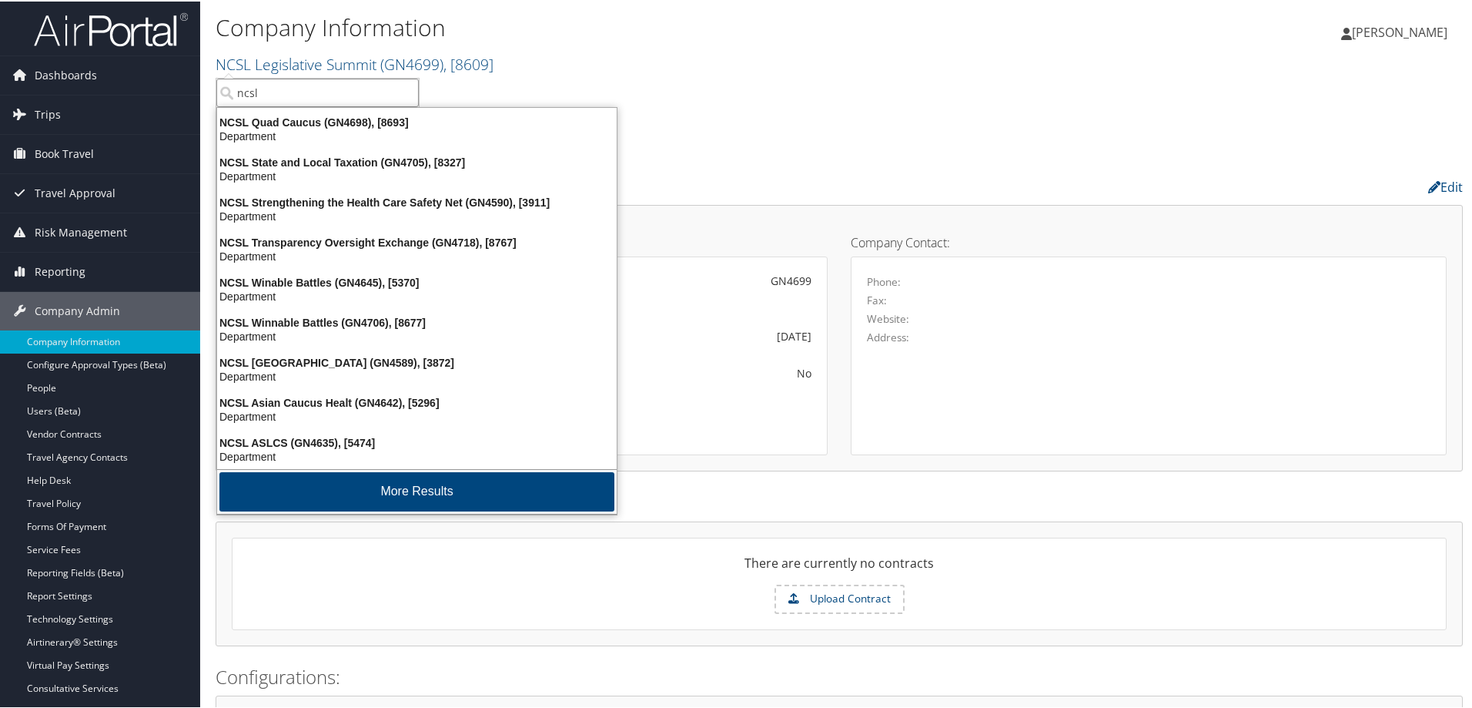
scroll to position [362, 0]
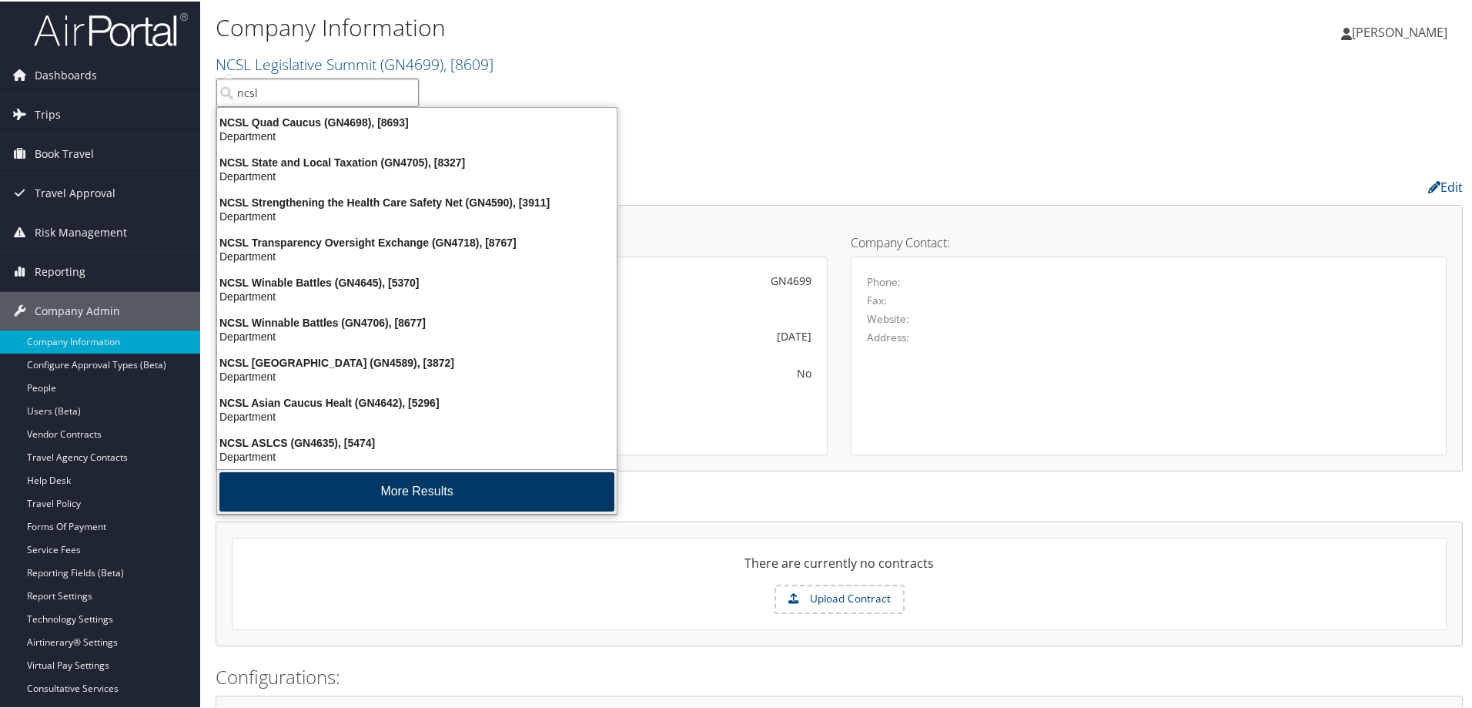
click at [335, 486] on button "More Results" at bounding box center [416, 489] width 395 height 39
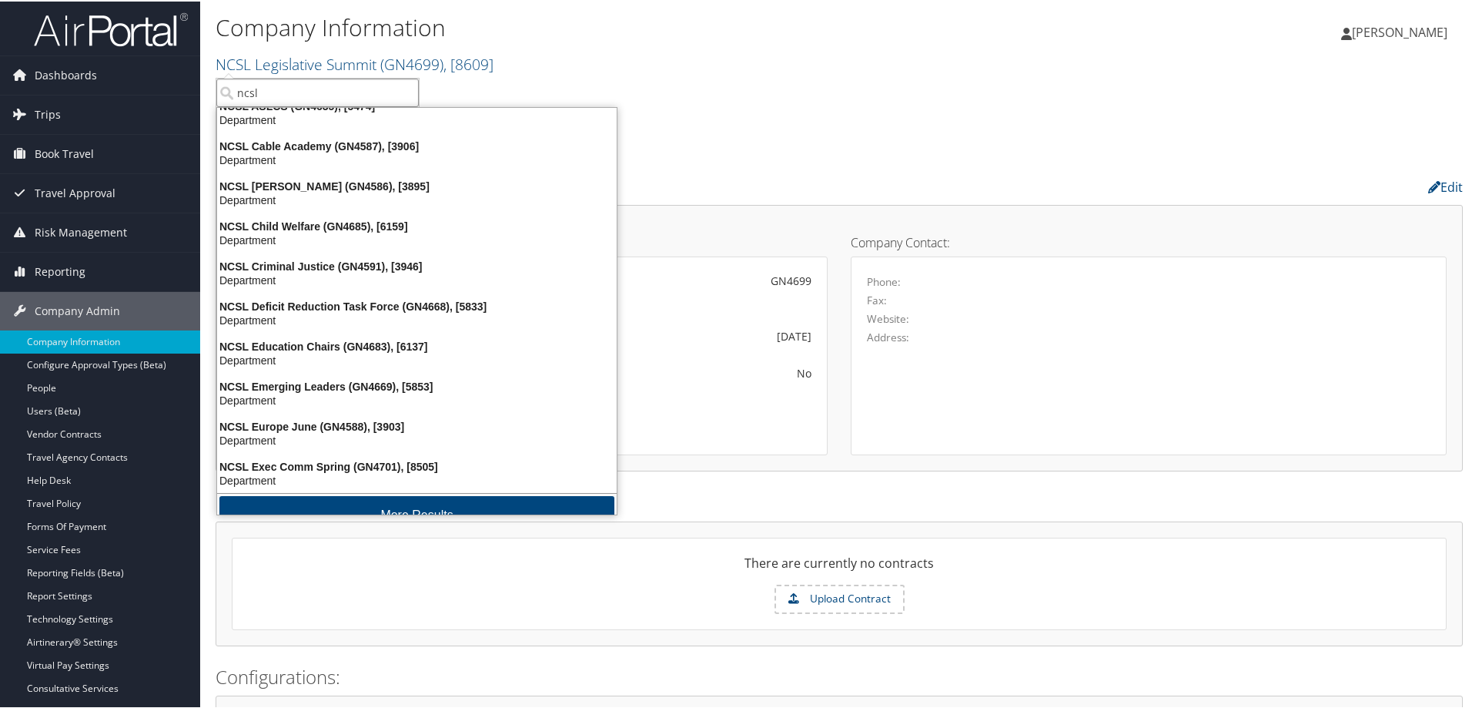
scroll to position [724, 0]
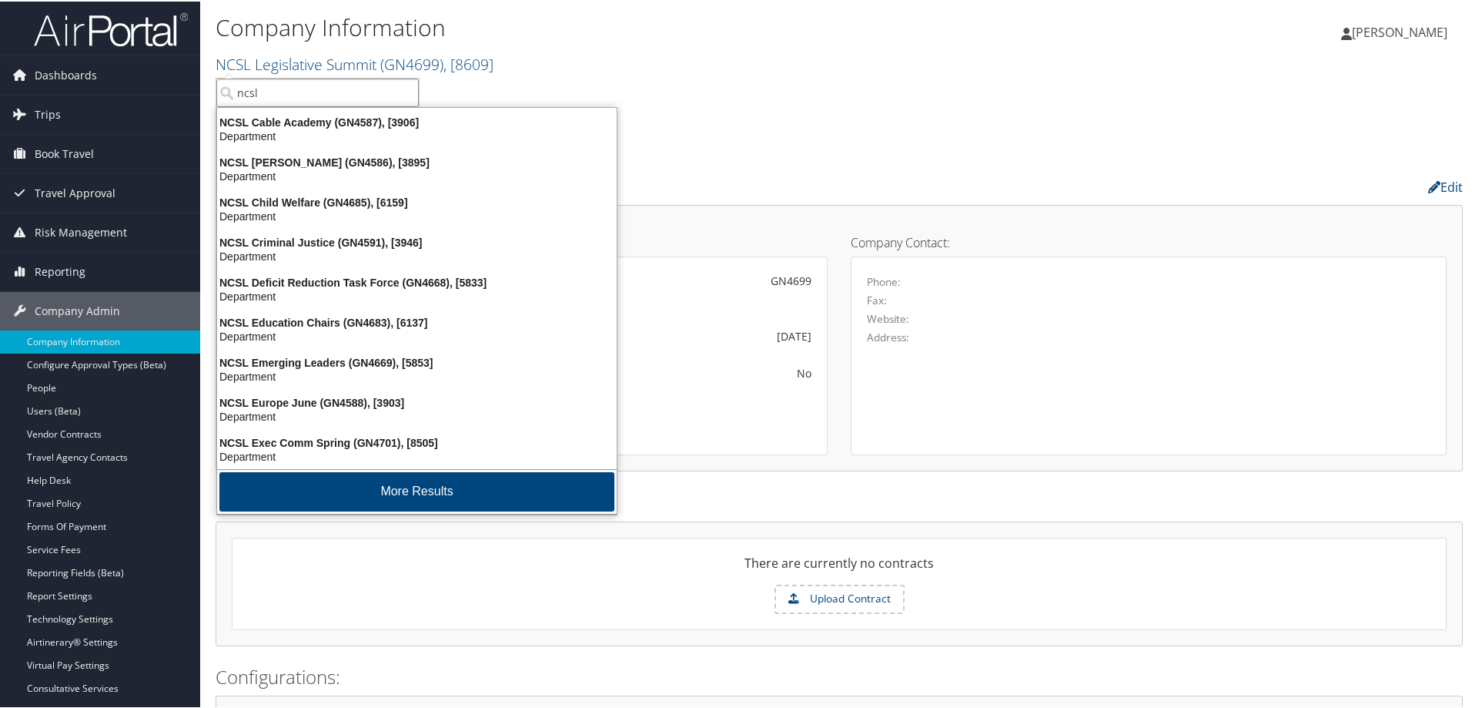
click at [335, 486] on button "More Results" at bounding box center [416, 489] width 395 height 39
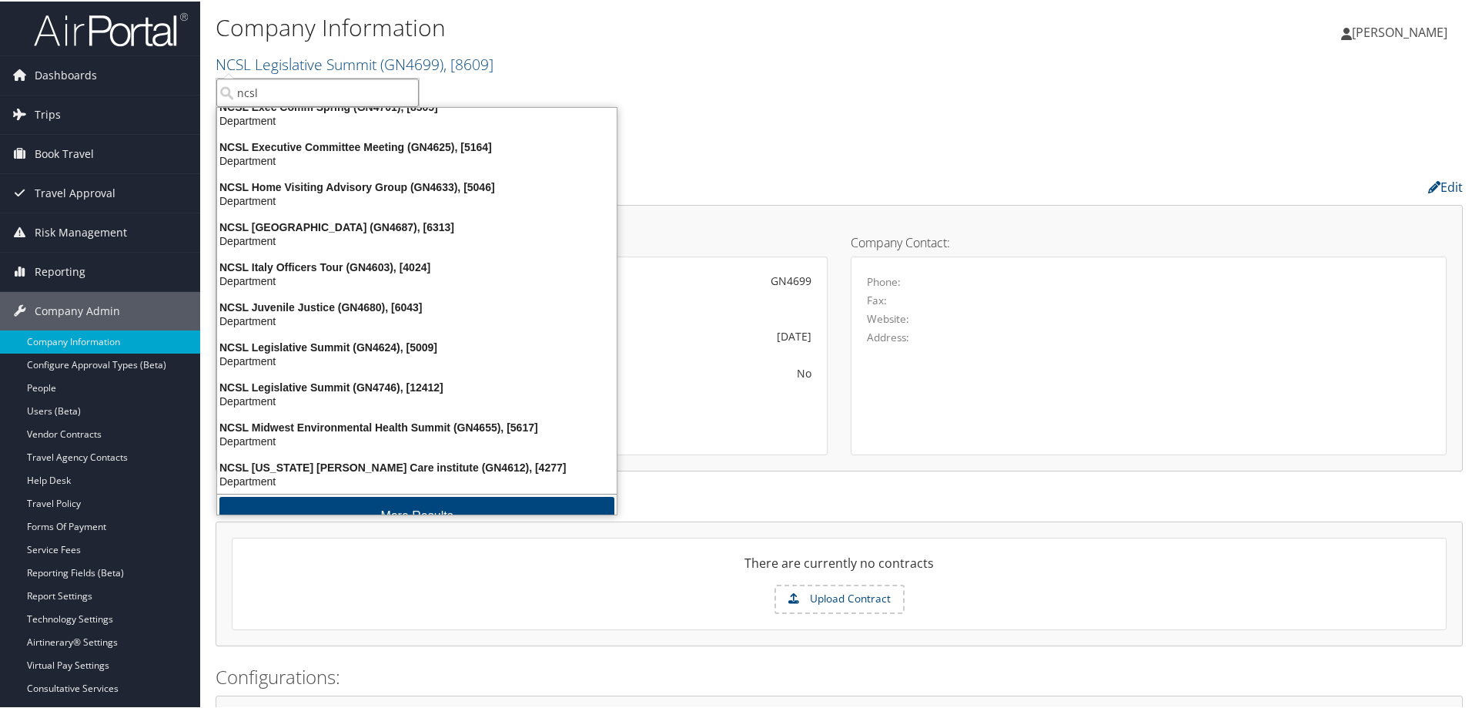
scroll to position [1084, 0]
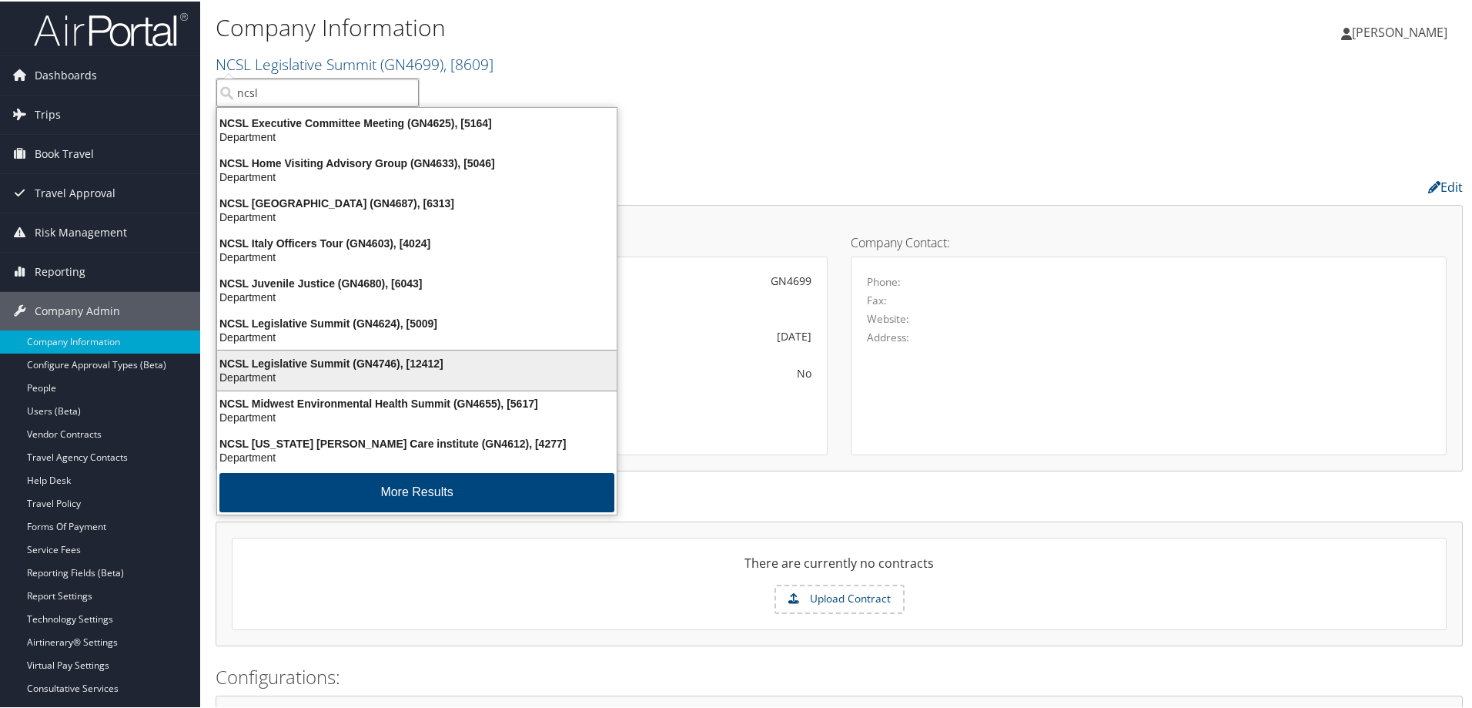
click at [276, 357] on div "NCSL Legislative Summit (GN4746), [12412]" at bounding box center [417, 362] width 418 height 14
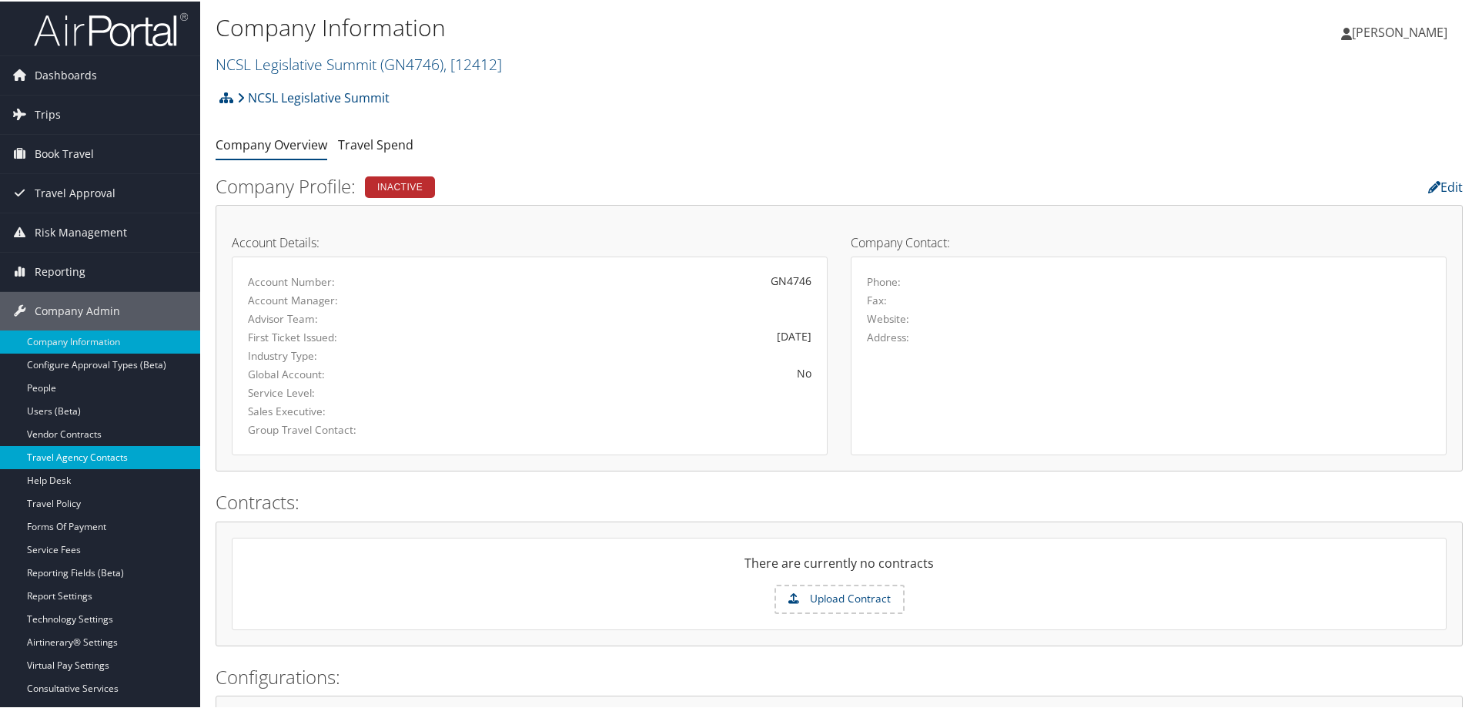
click at [129, 447] on link "Travel Agency Contacts" at bounding box center [100, 455] width 200 height 23
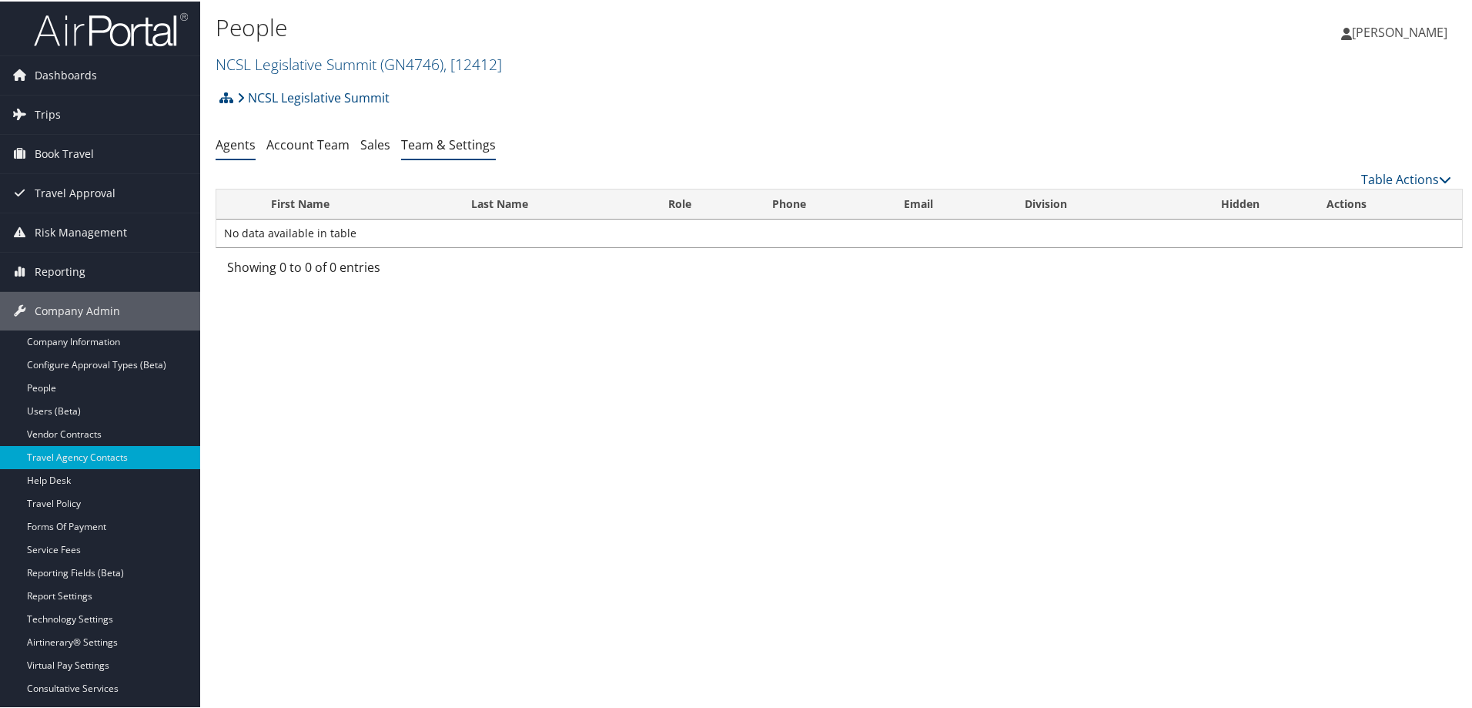
click at [438, 142] on link "Team & Settings" at bounding box center [448, 143] width 95 height 17
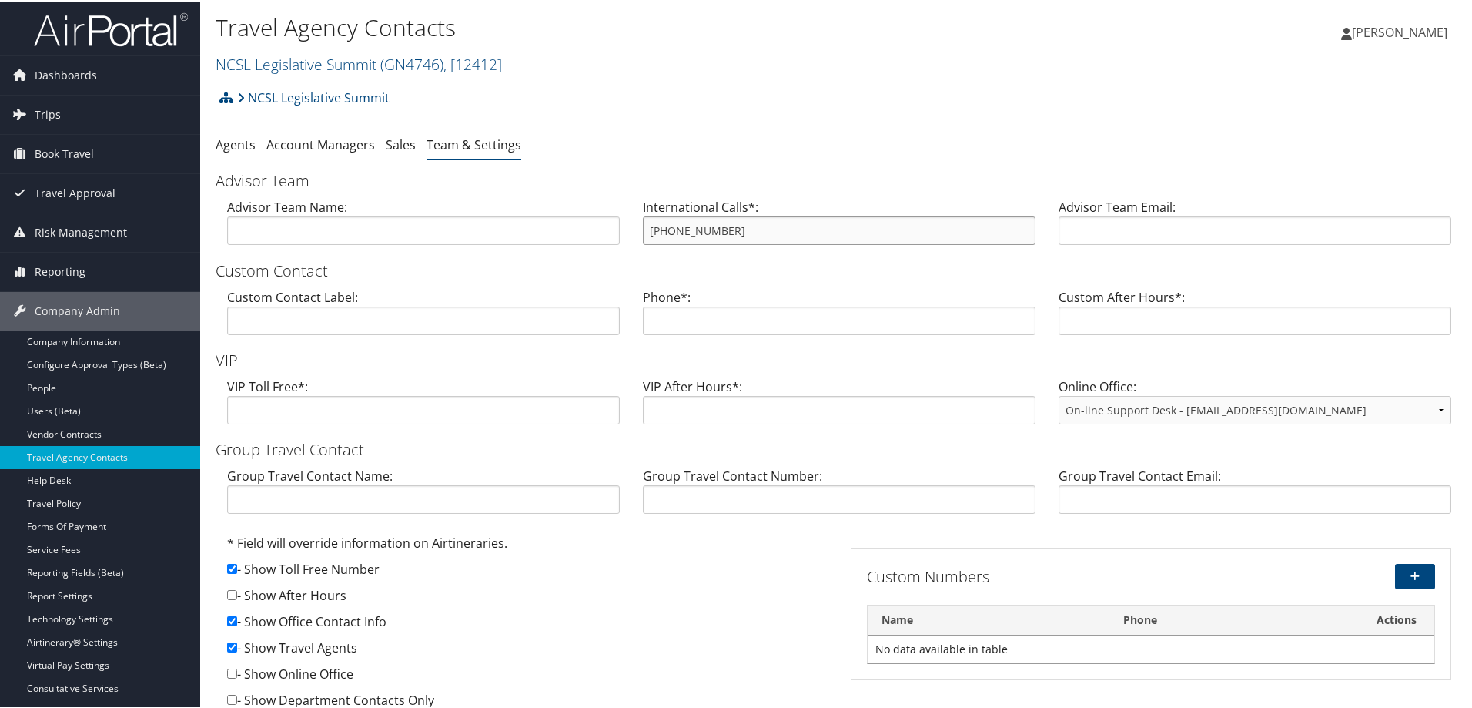
drag, startPoint x: 748, startPoint y: 226, endPoint x: 713, endPoint y: 229, distance: 35.5
click at [713, 229] on input "303-694-4344" at bounding box center [839, 229] width 393 height 28
click at [731, 251] on div "International Calls*: 303-694-4344" at bounding box center [839, 225] width 416 height 59
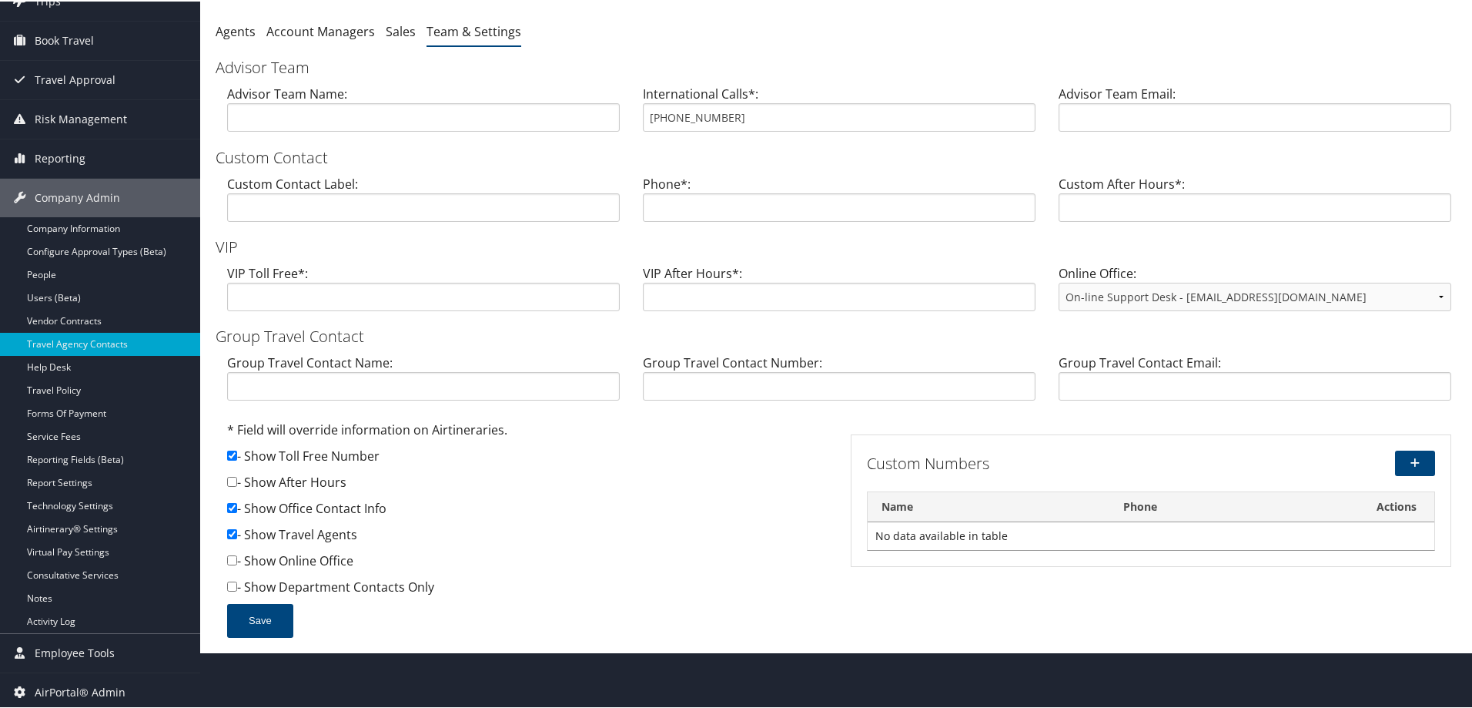
scroll to position [116, 0]
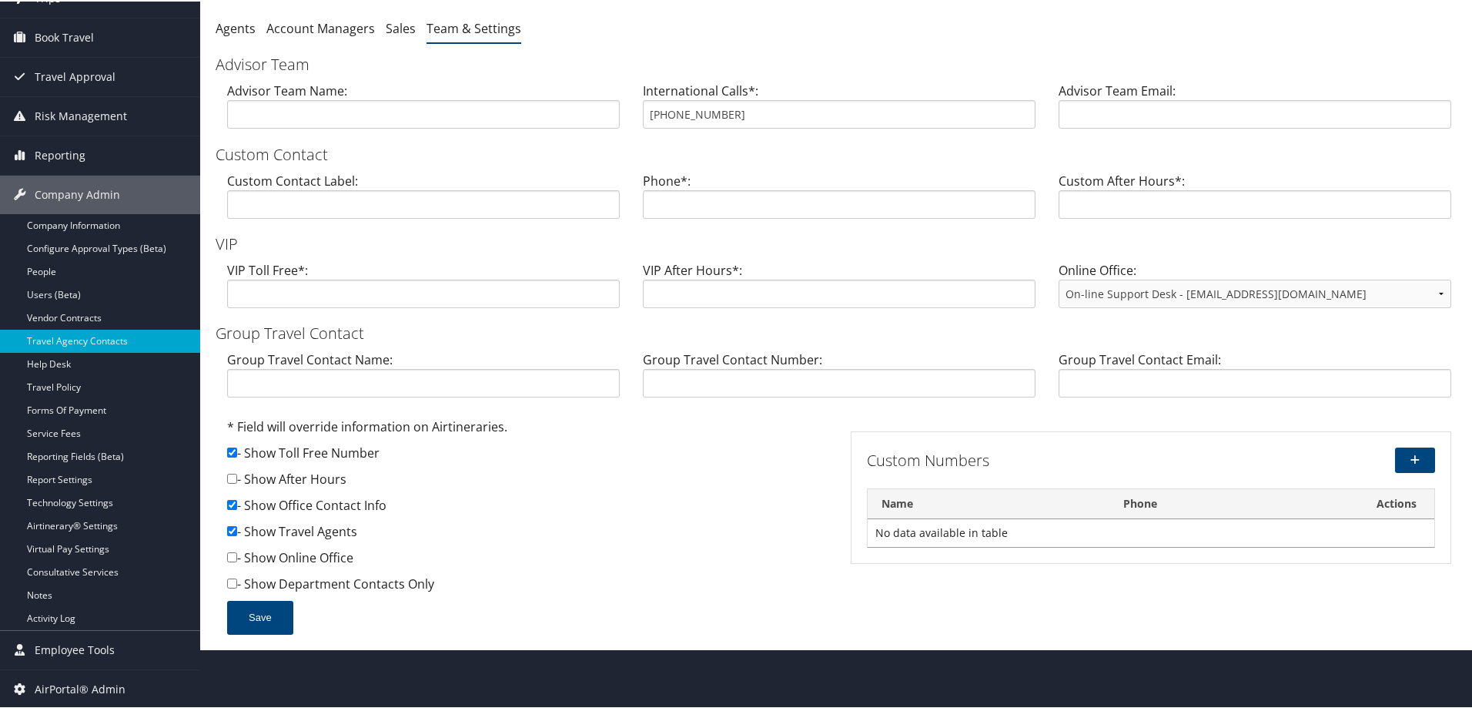
drag, startPoint x: 538, startPoint y: 198, endPoint x: 519, endPoint y: 303, distance: 107.2
click at [520, 304] on form "Advisor Team Advisor Team Name: International Calls*: 303-694-4344 Advisor Team…" at bounding box center [839, 350] width 1247 height 596
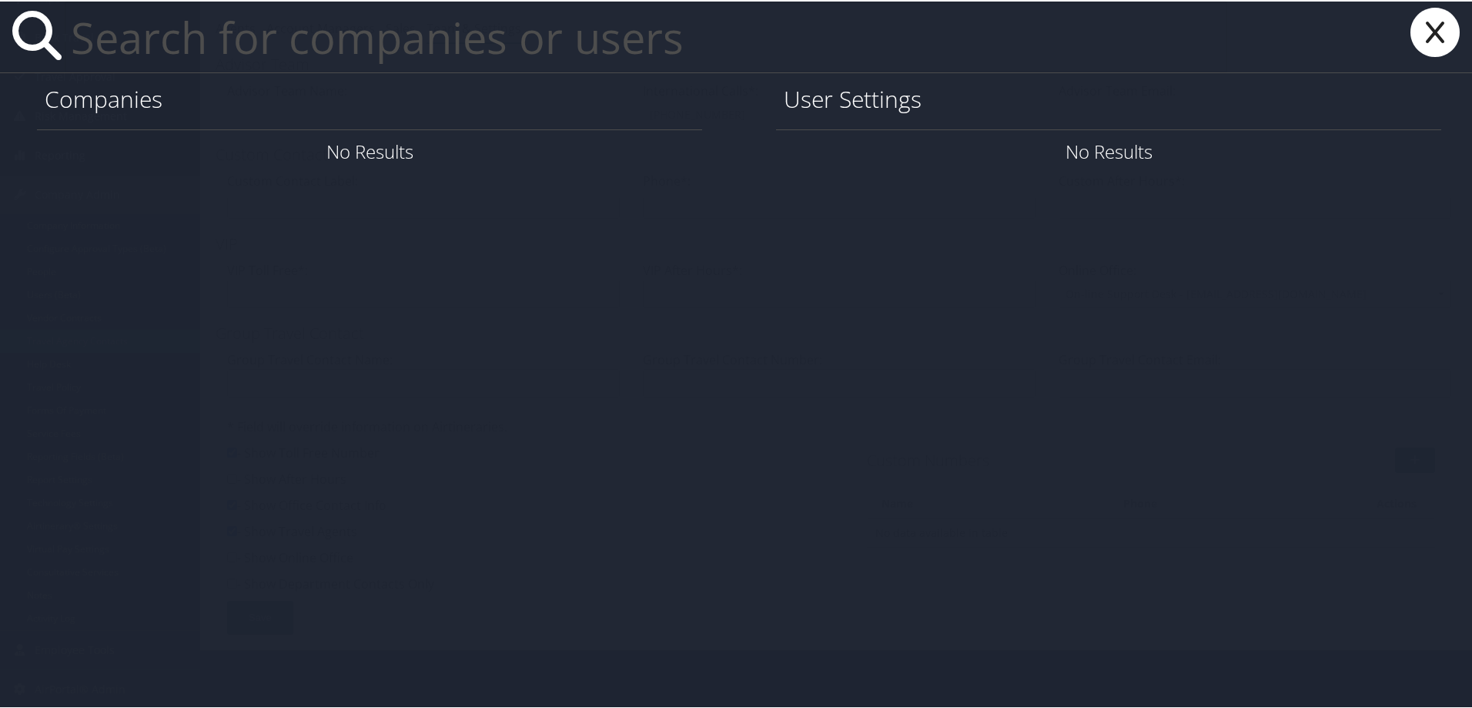
click at [120, 35] on input "text" at bounding box center [646, 35] width 1163 height 71
paste input "chelsea.canada@ncsl.org"
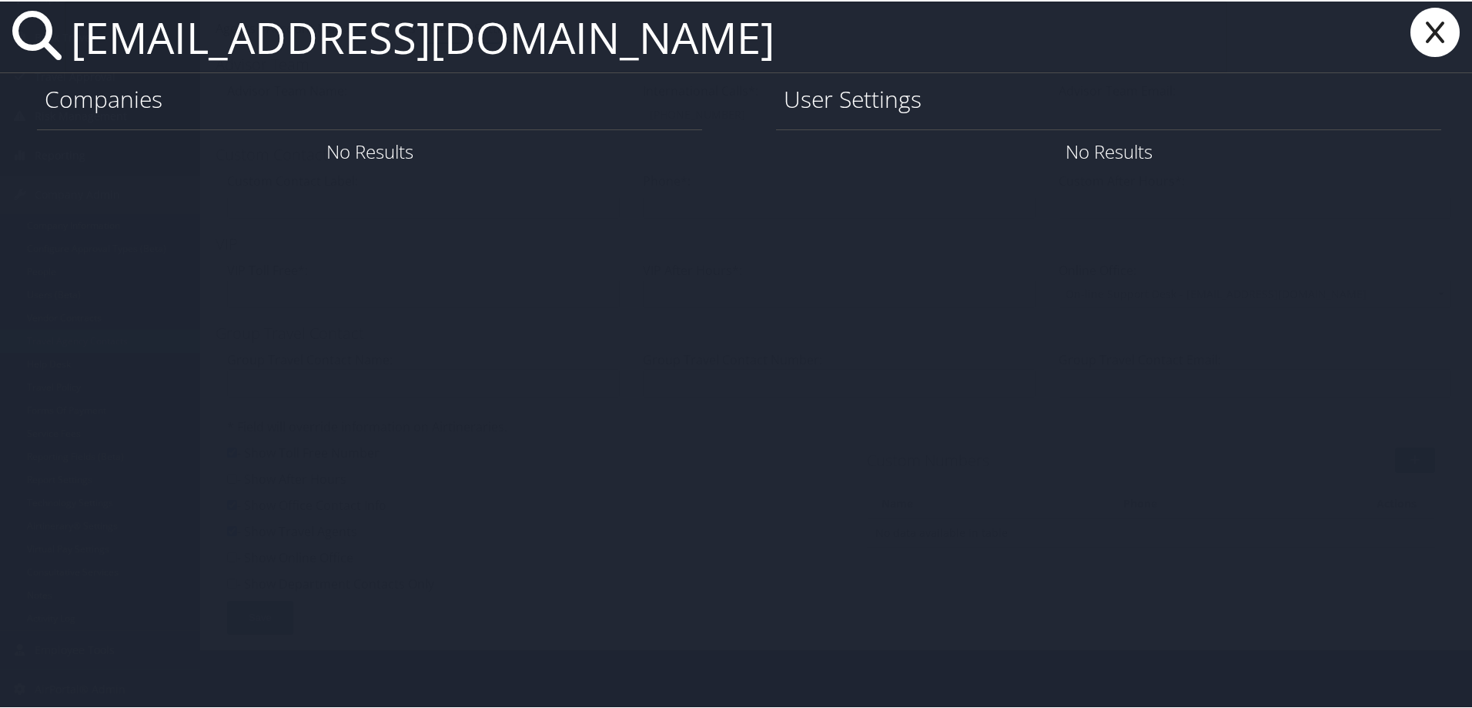
type input "chelsea.canada@ncsl.org"
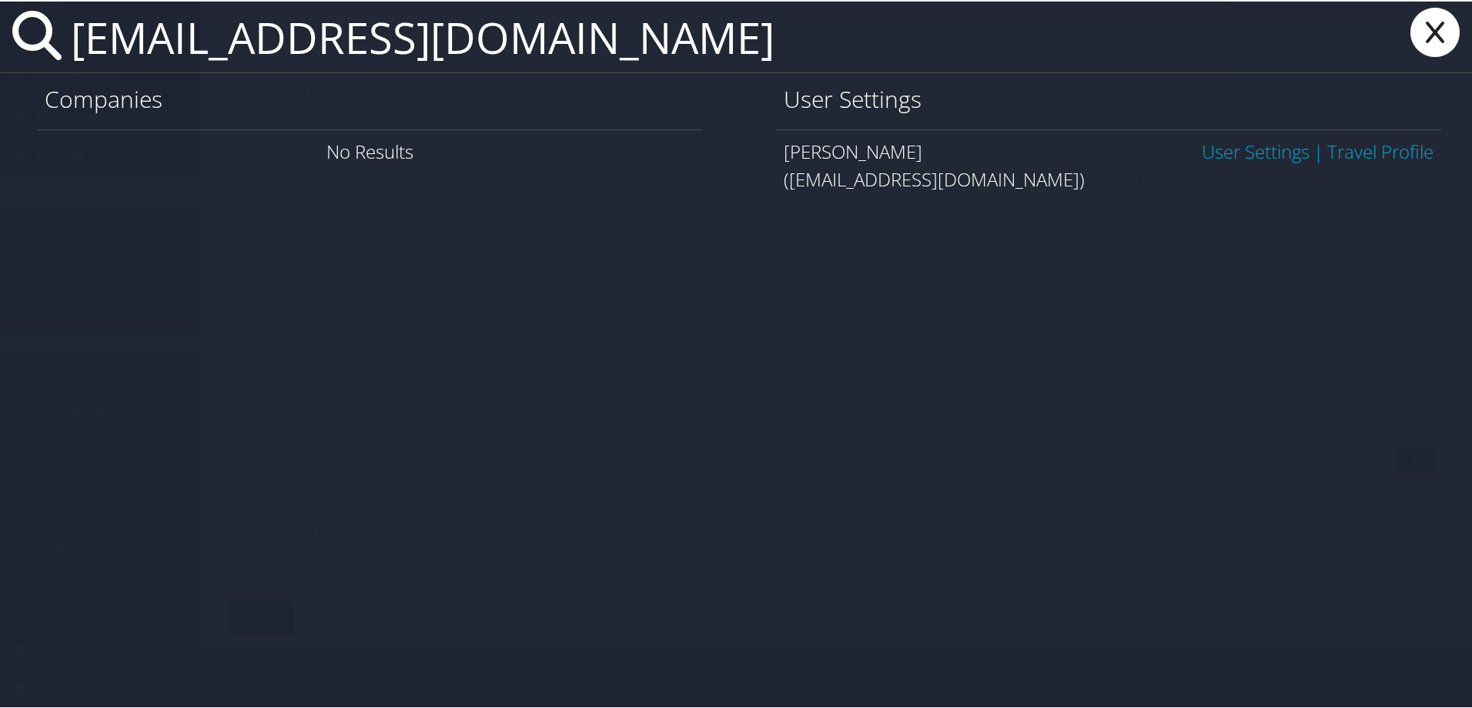
click at [1214, 145] on link "User Settings" at bounding box center [1256, 149] width 108 height 25
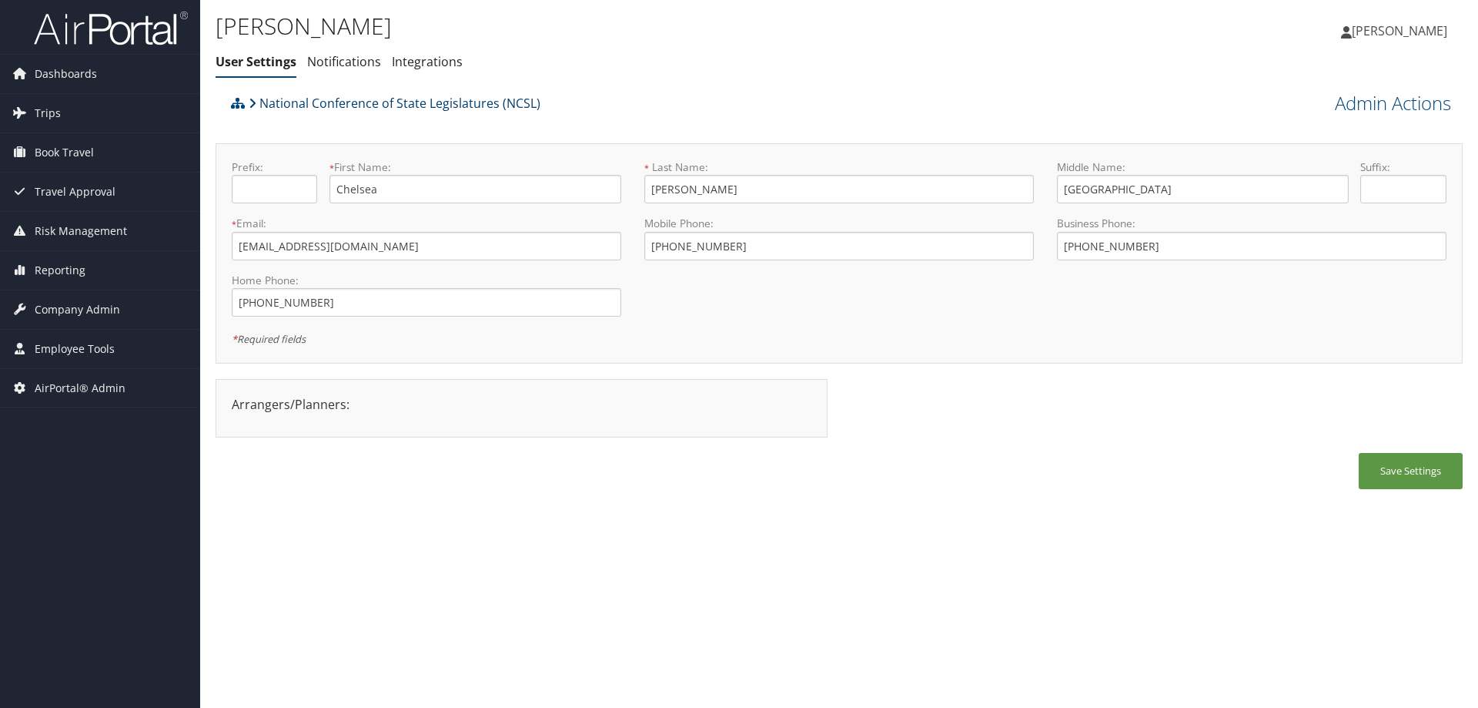
click at [351, 95] on link "National Conference of State Legislatures (NCSL)" at bounding box center [395, 103] width 292 height 31
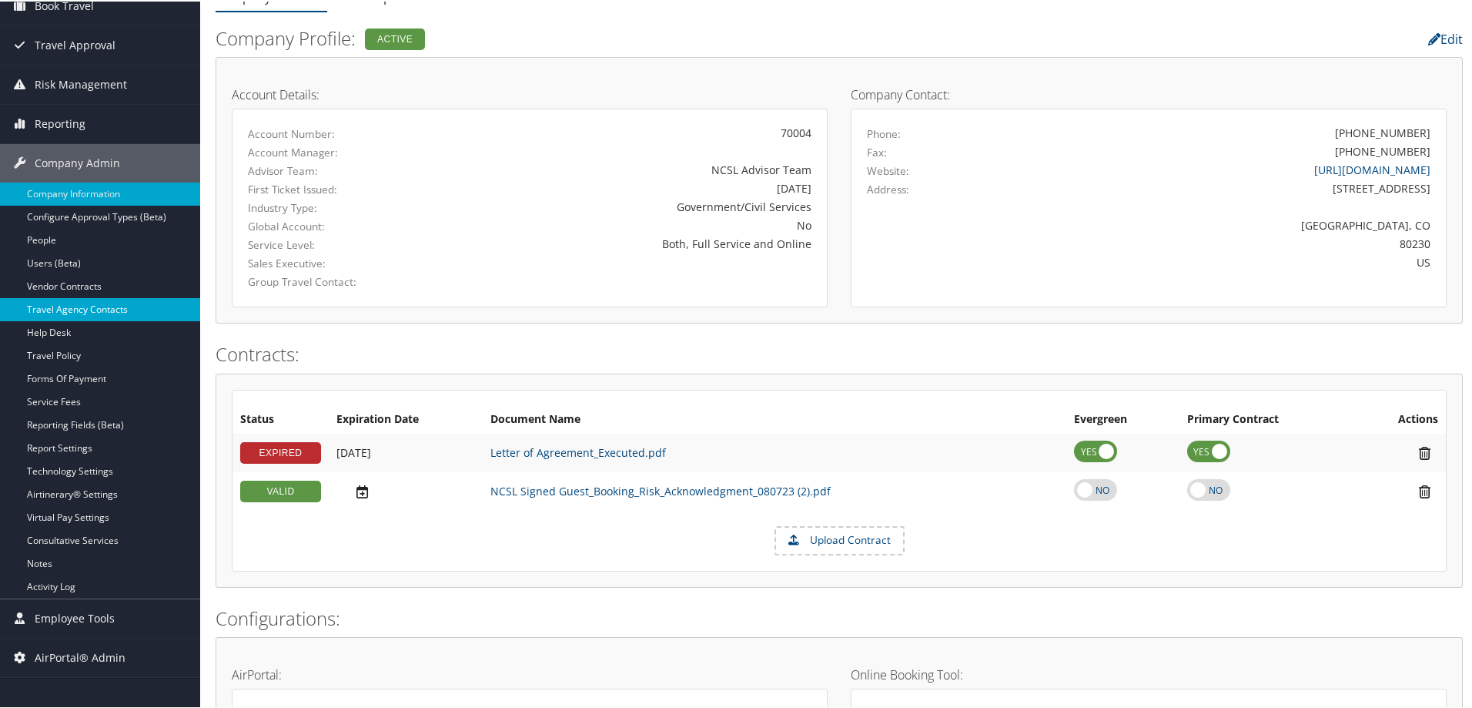
scroll to position [154, 0]
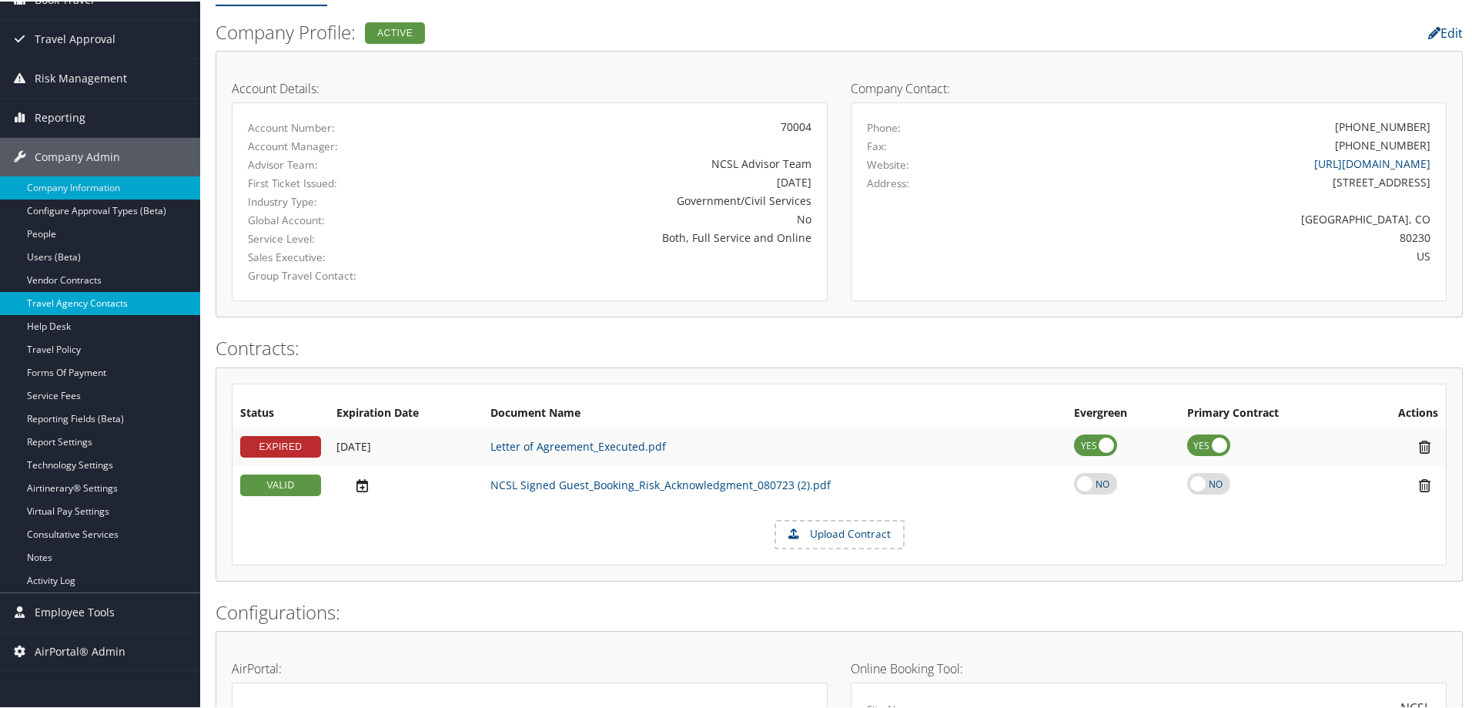
click at [105, 298] on link "Travel Agency Contacts" at bounding box center [100, 301] width 200 height 23
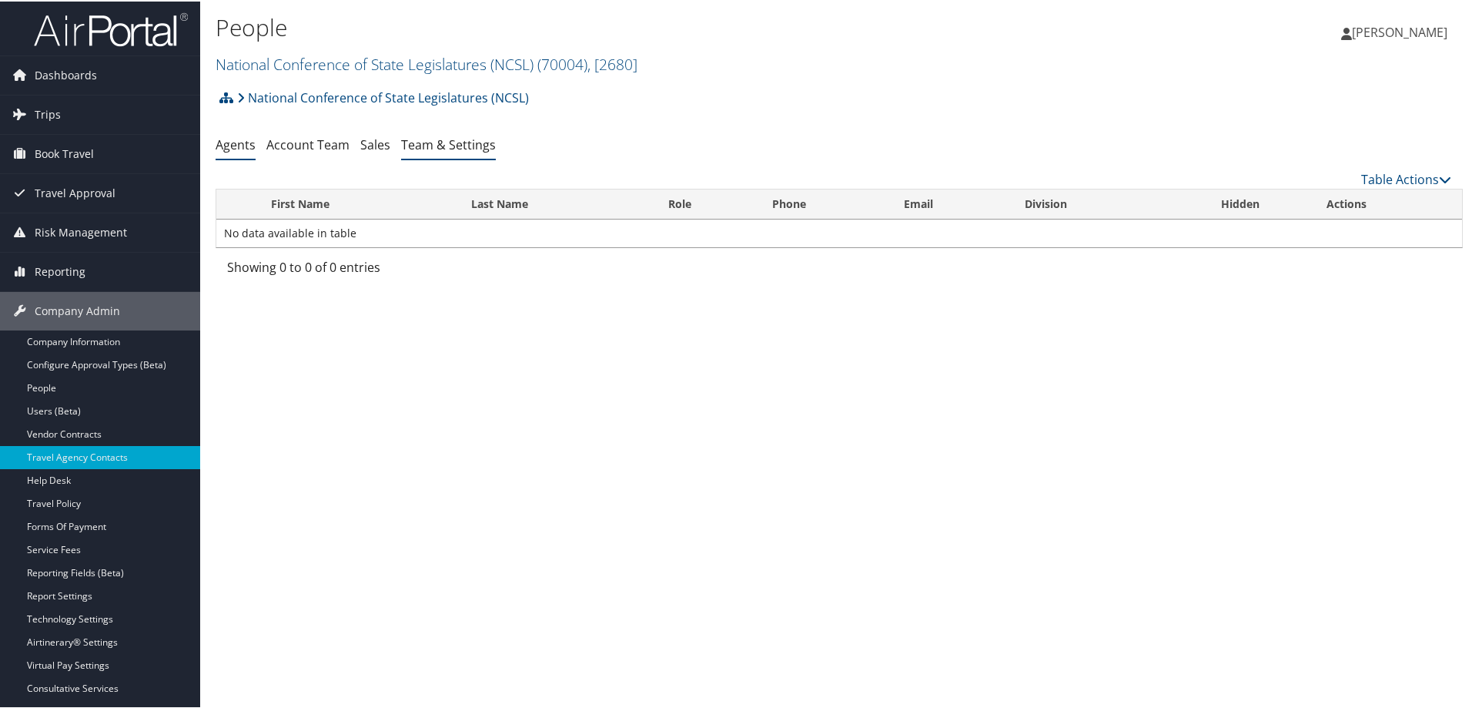
click at [430, 147] on link "Team & Settings" at bounding box center [448, 143] width 95 height 17
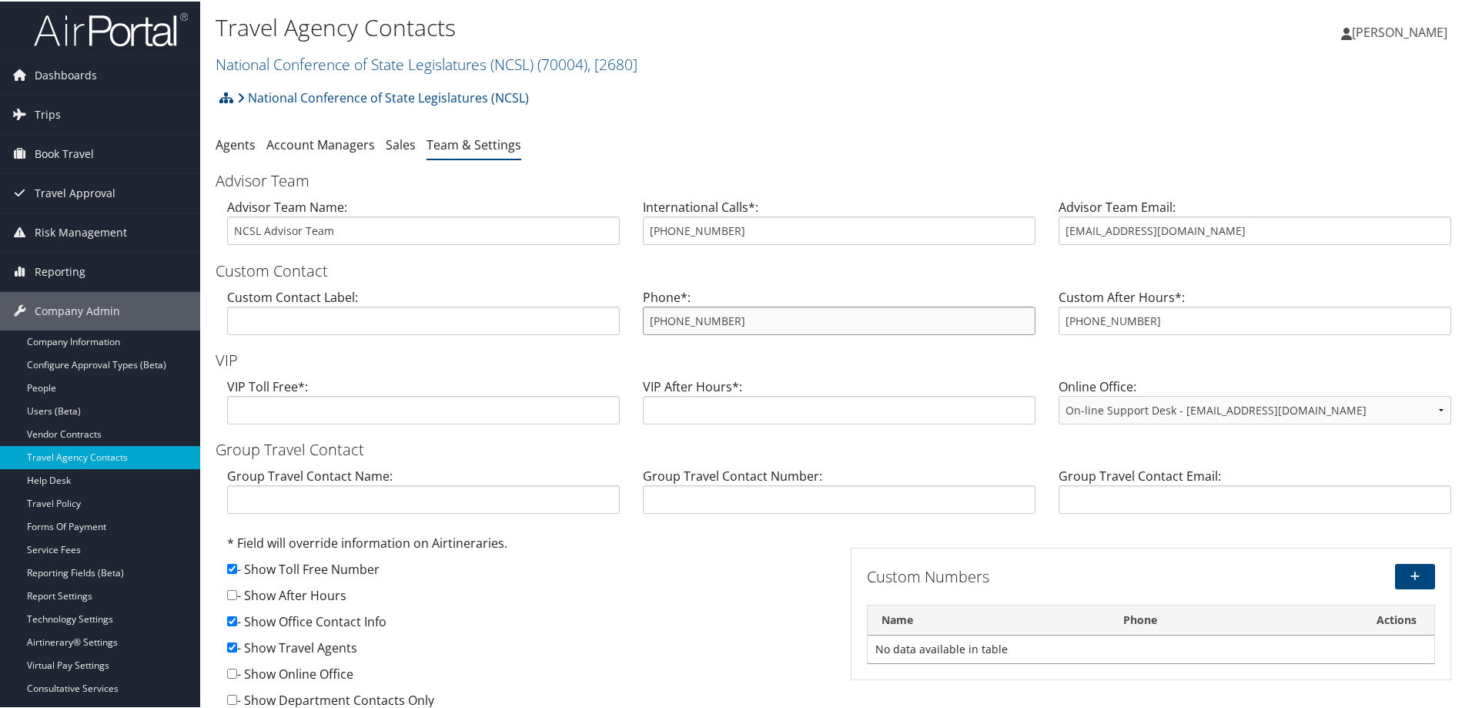
drag, startPoint x: 782, startPoint y: 329, endPoint x: 423, endPoint y: 323, distance: 359.6
click at [423, 323] on div "Custom Contact Label: Phone*: 800-360-5044 Custom After Hours*: 800-952-0707" at bounding box center [839, 315] width 1247 height 59
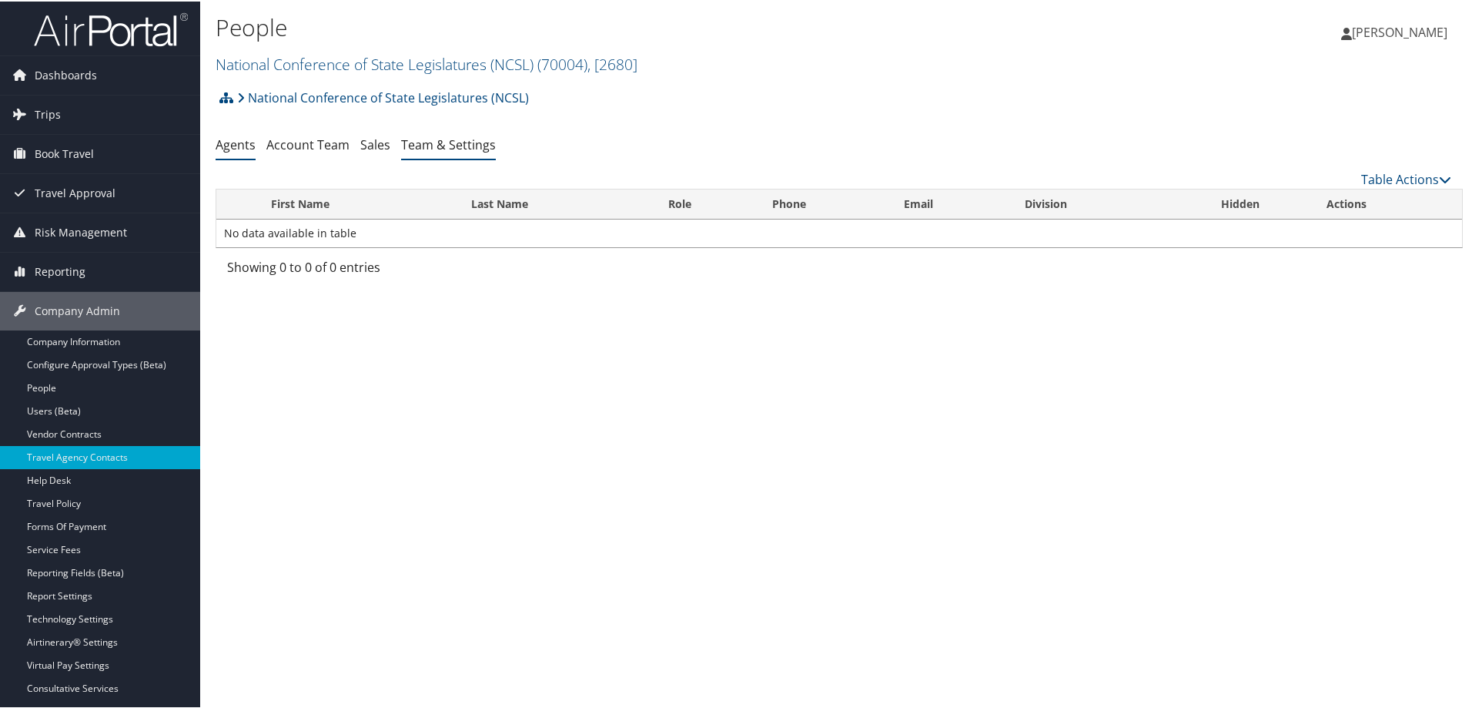
click at [460, 138] on link "Team & Settings" at bounding box center [448, 143] width 95 height 17
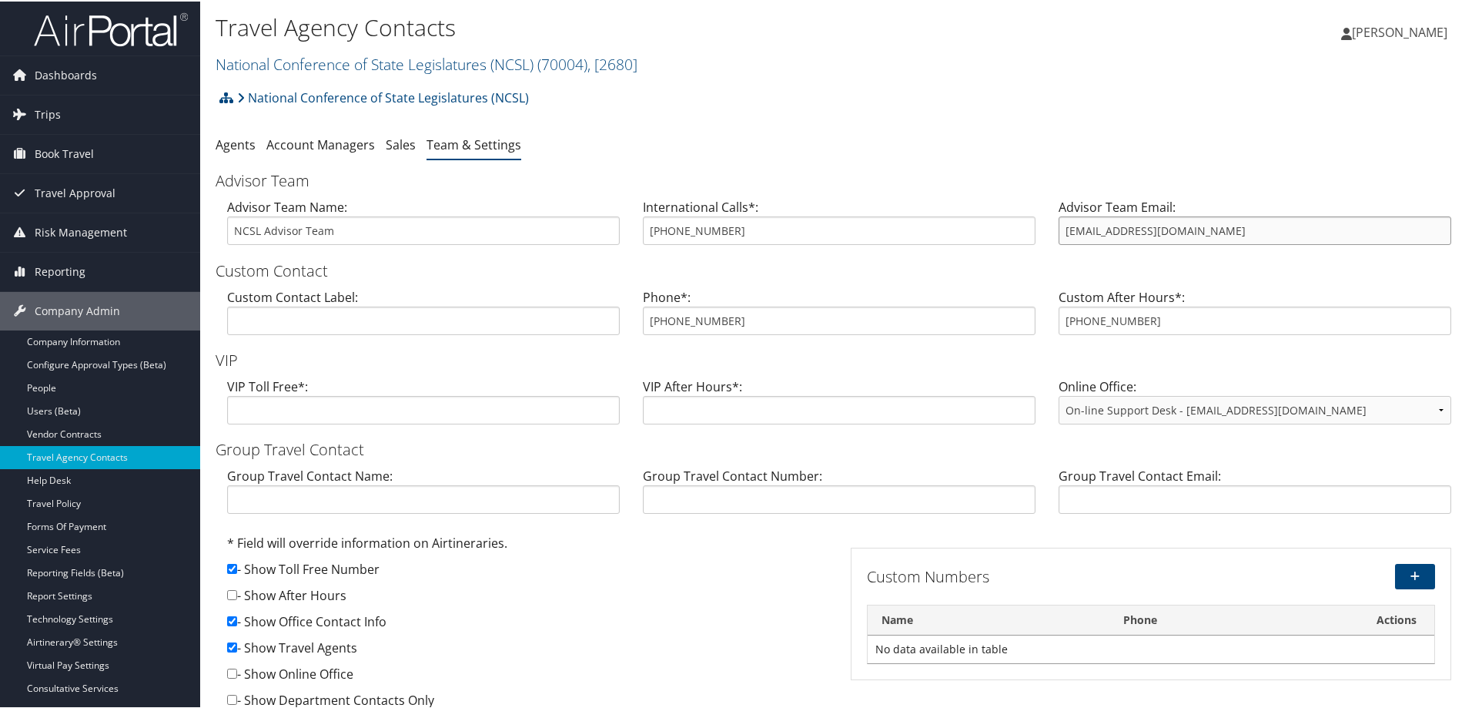
drag, startPoint x: 1201, startPoint y: 232, endPoint x: 1039, endPoint y: 232, distance: 161.7
click at [1039, 232] on div "Advisor Team Name: NCSL Advisor Team International Calls*: 801-960-4090 Advisor…" at bounding box center [839, 225] width 1247 height 59
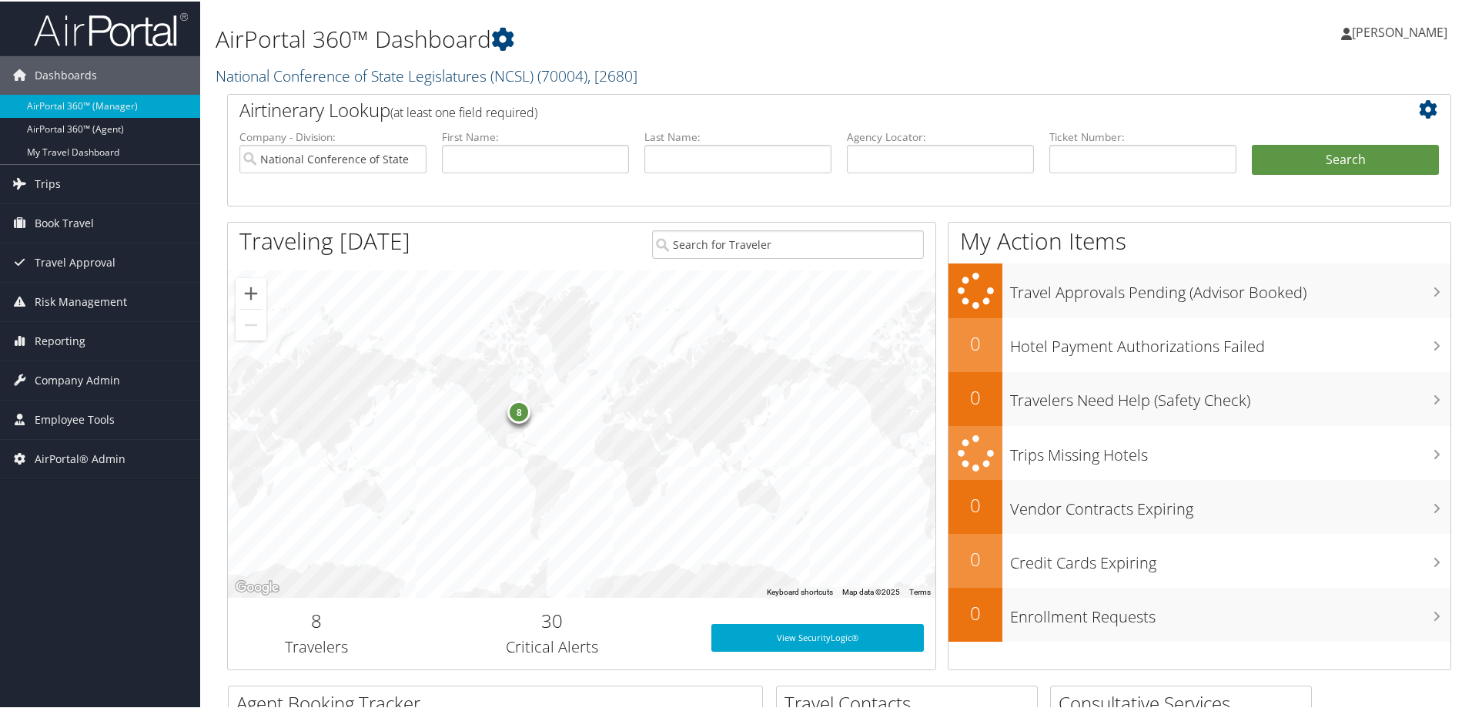
click at [259, 65] on link "National Conference of State Legislatures (NCSL) ( 70004 ) , [ 2680 ]" at bounding box center [427, 74] width 422 height 21
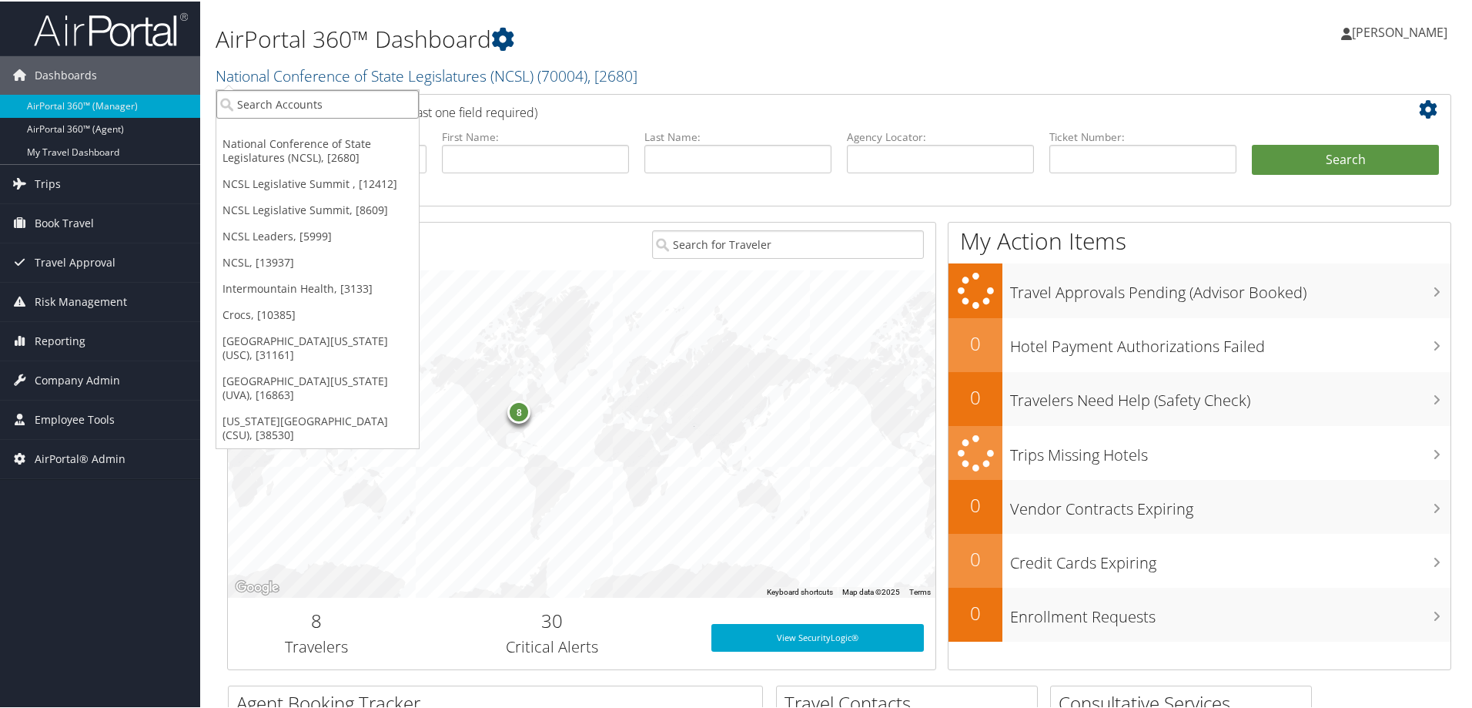
click at [271, 94] on input "search" at bounding box center [317, 103] width 202 height 28
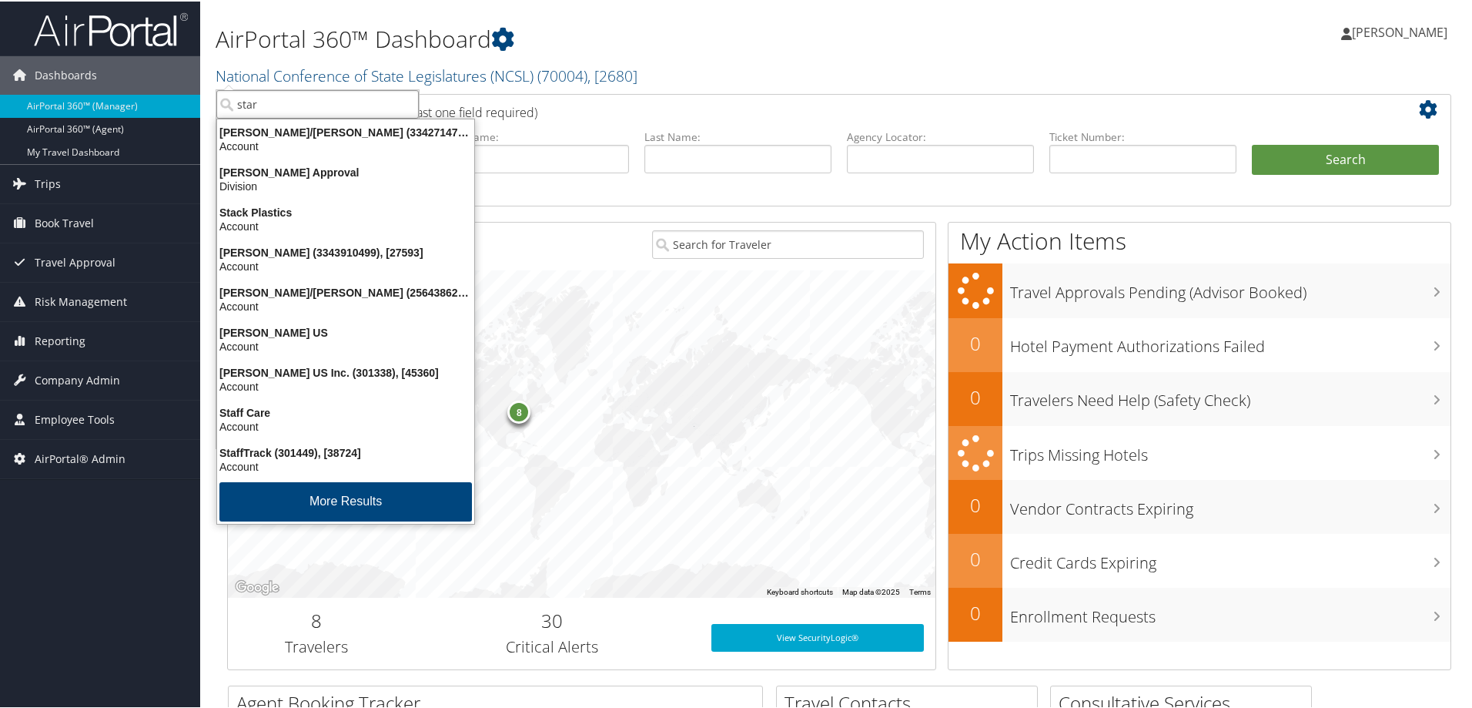
type input "stark"
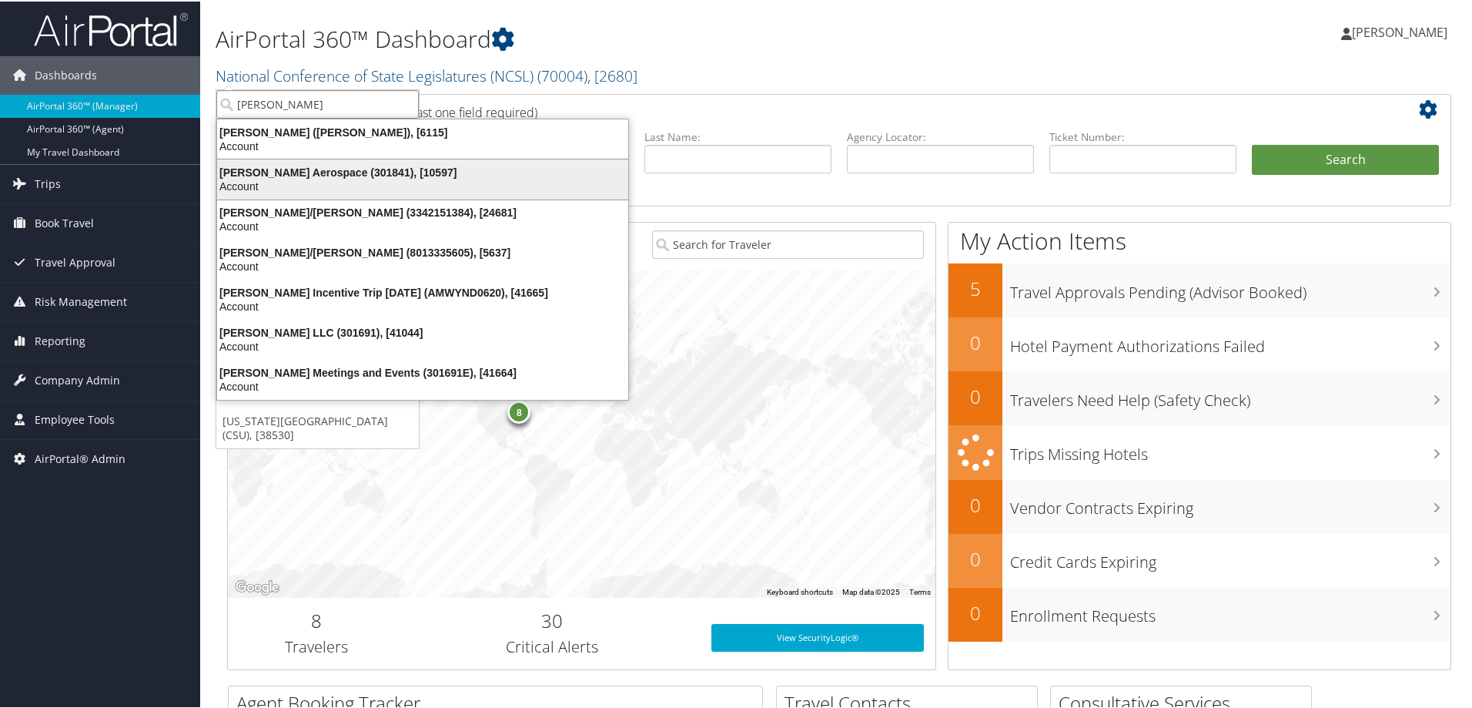
click at [247, 181] on div "Account" at bounding box center [423, 185] width 430 height 14
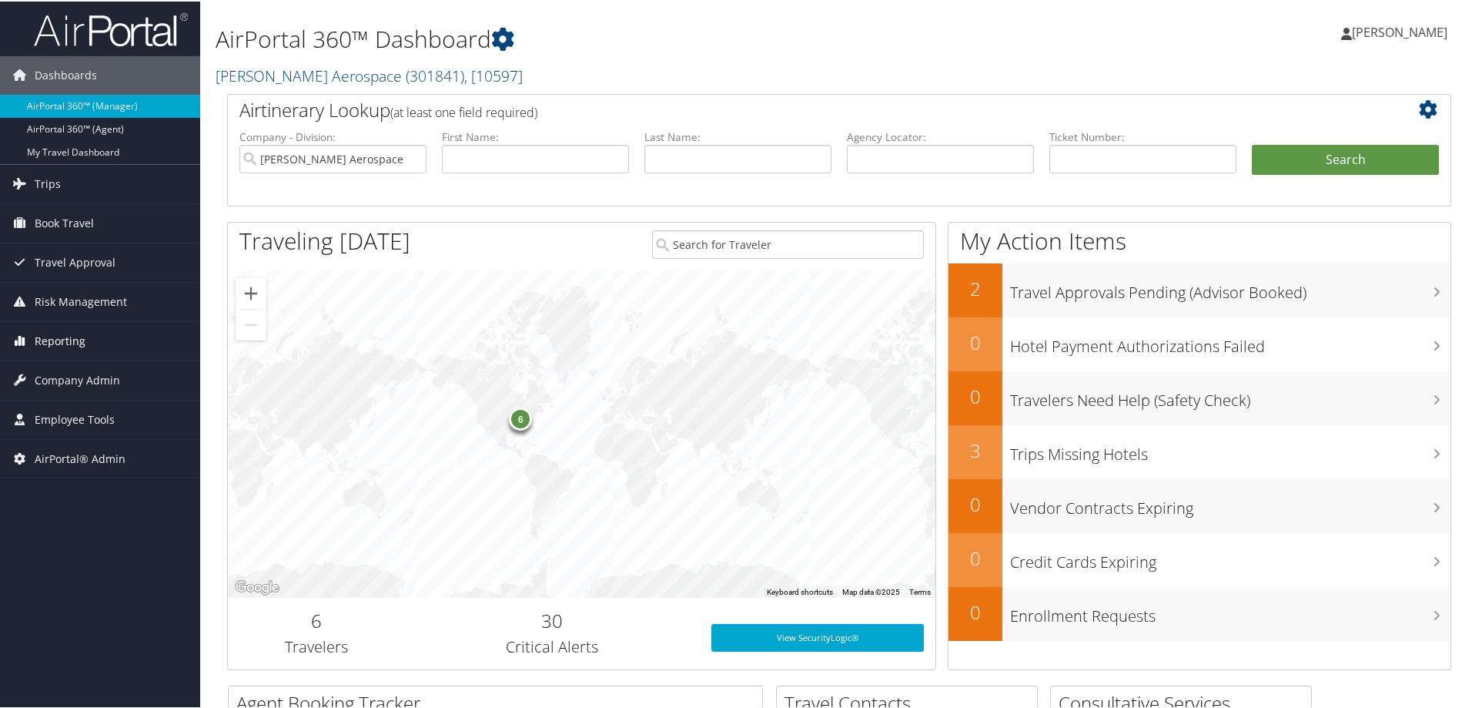
click at [71, 330] on span "Reporting" at bounding box center [60, 339] width 51 height 38
click at [72, 441] on span "Company Admin" at bounding box center [77, 448] width 85 height 38
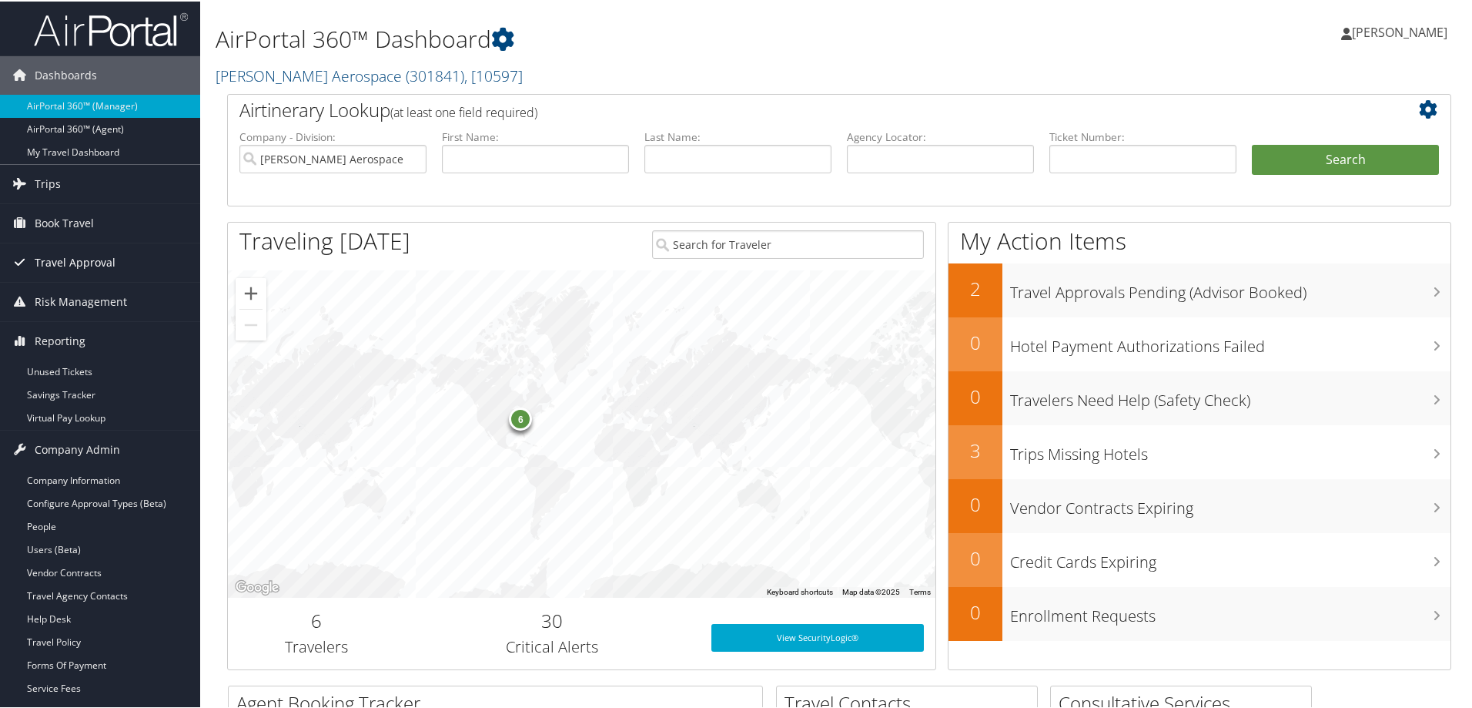
click at [105, 262] on span "Travel Approval" at bounding box center [75, 261] width 81 height 38
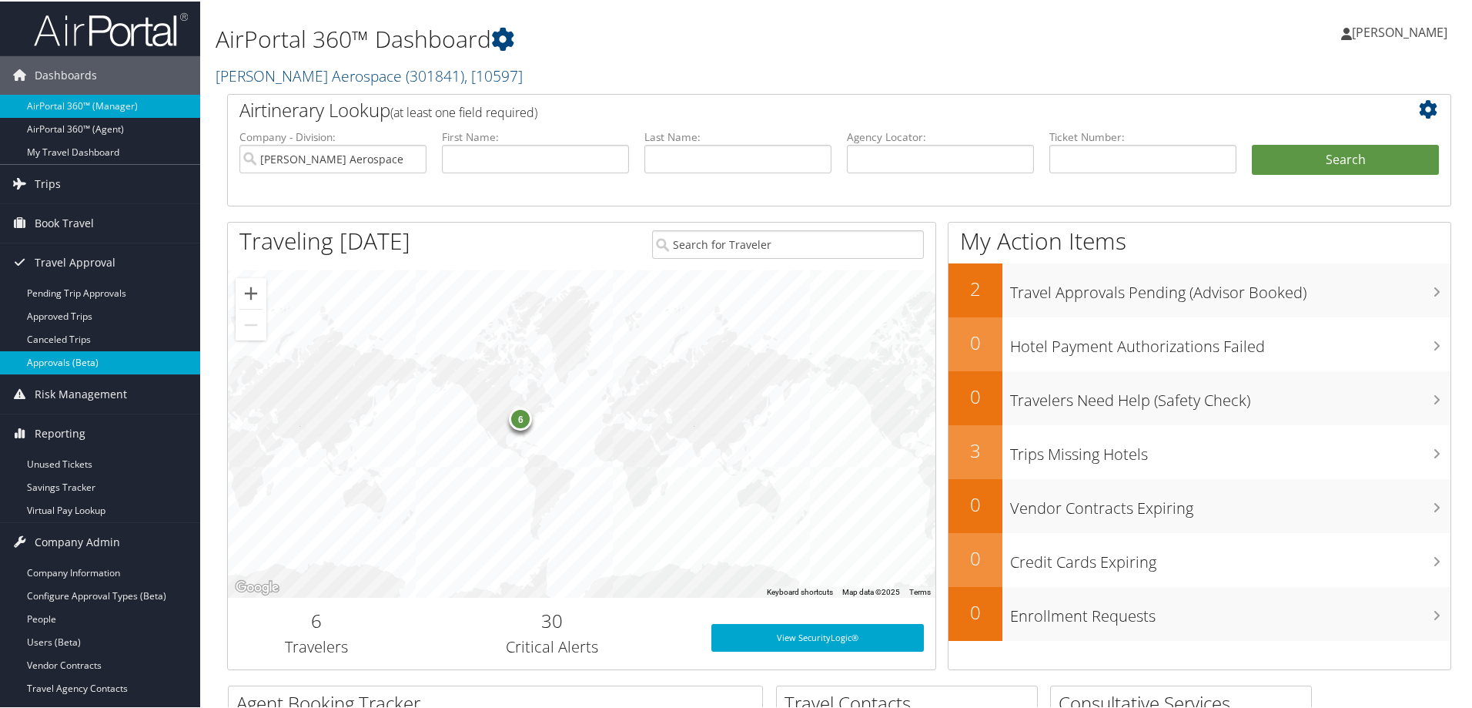
click at [95, 363] on link "Approvals (Beta)" at bounding box center [100, 361] width 200 height 23
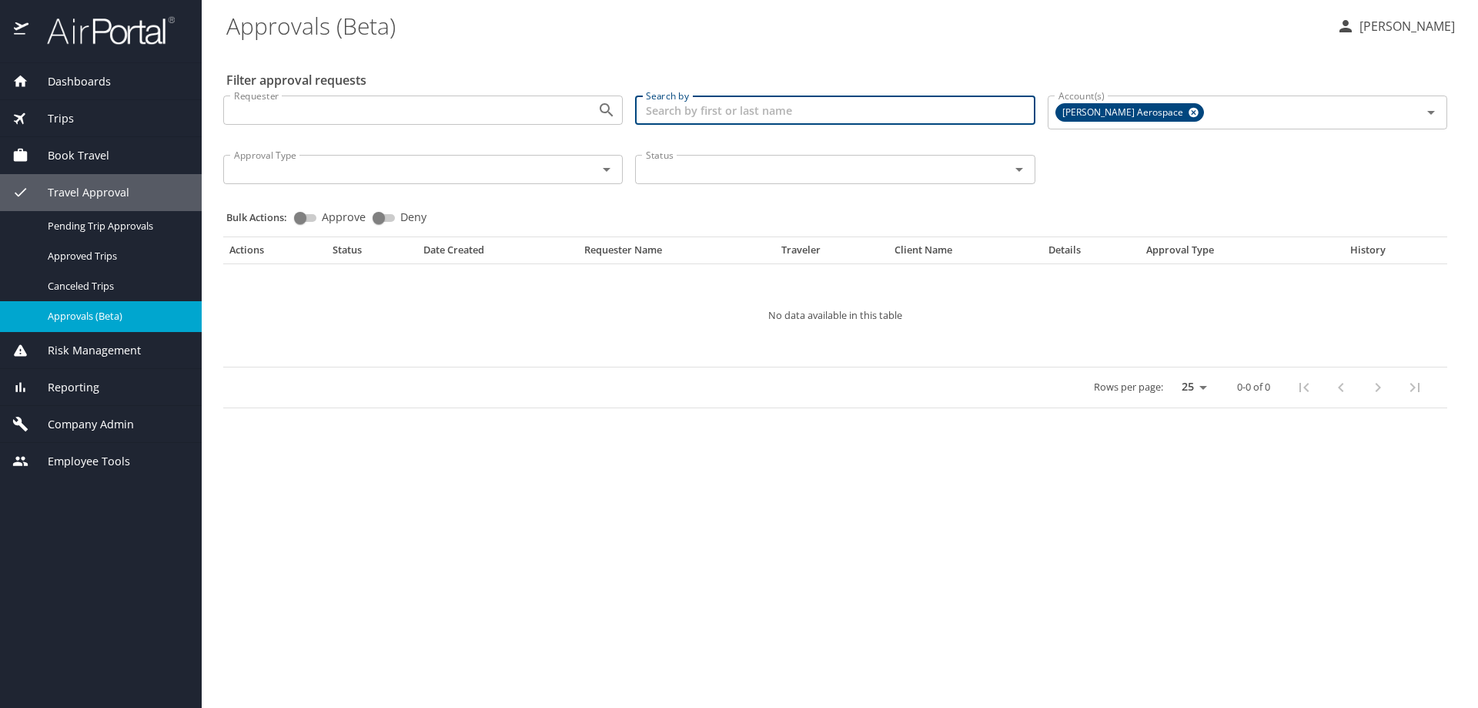
click at [735, 104] on input "Search by" at bounding box center [835, 109] width 400 height 29
click at [560, 115] on input "Requester" at bounding box center [400, 110] width 345 height 20
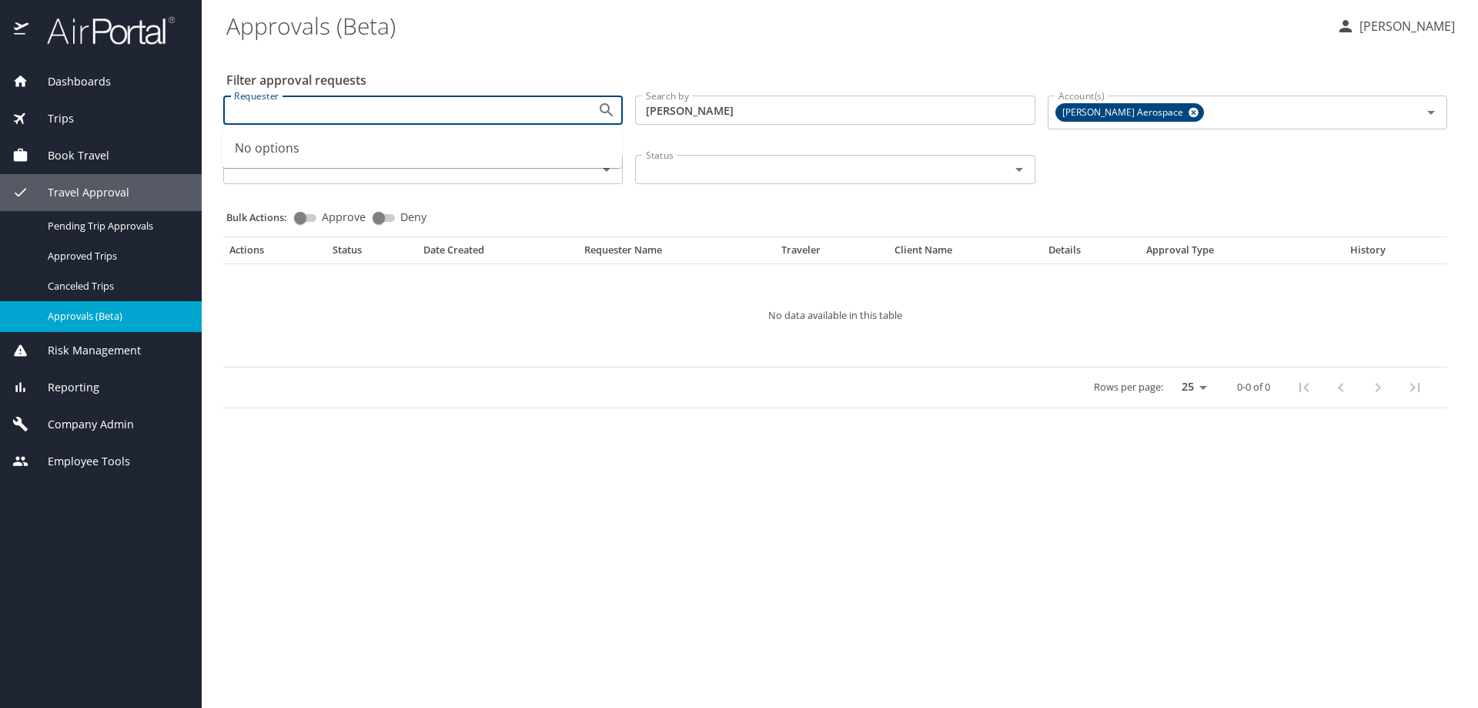
click at [113, 196] on span "Travel Approval" at bounding box center [78, 192] width 101 height 17
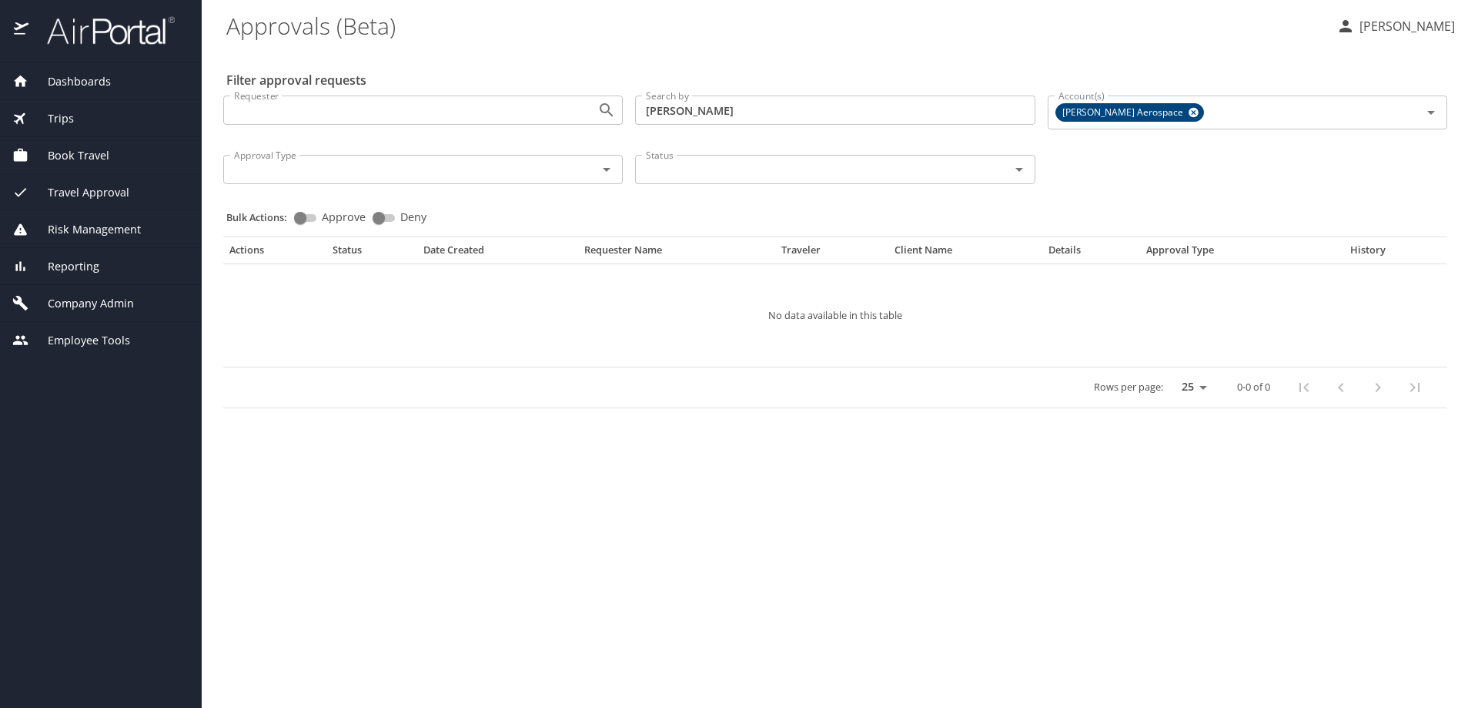
click at [113, 196] on span "Travel Approval" at bounding box center [78, 192] width 101 height 17
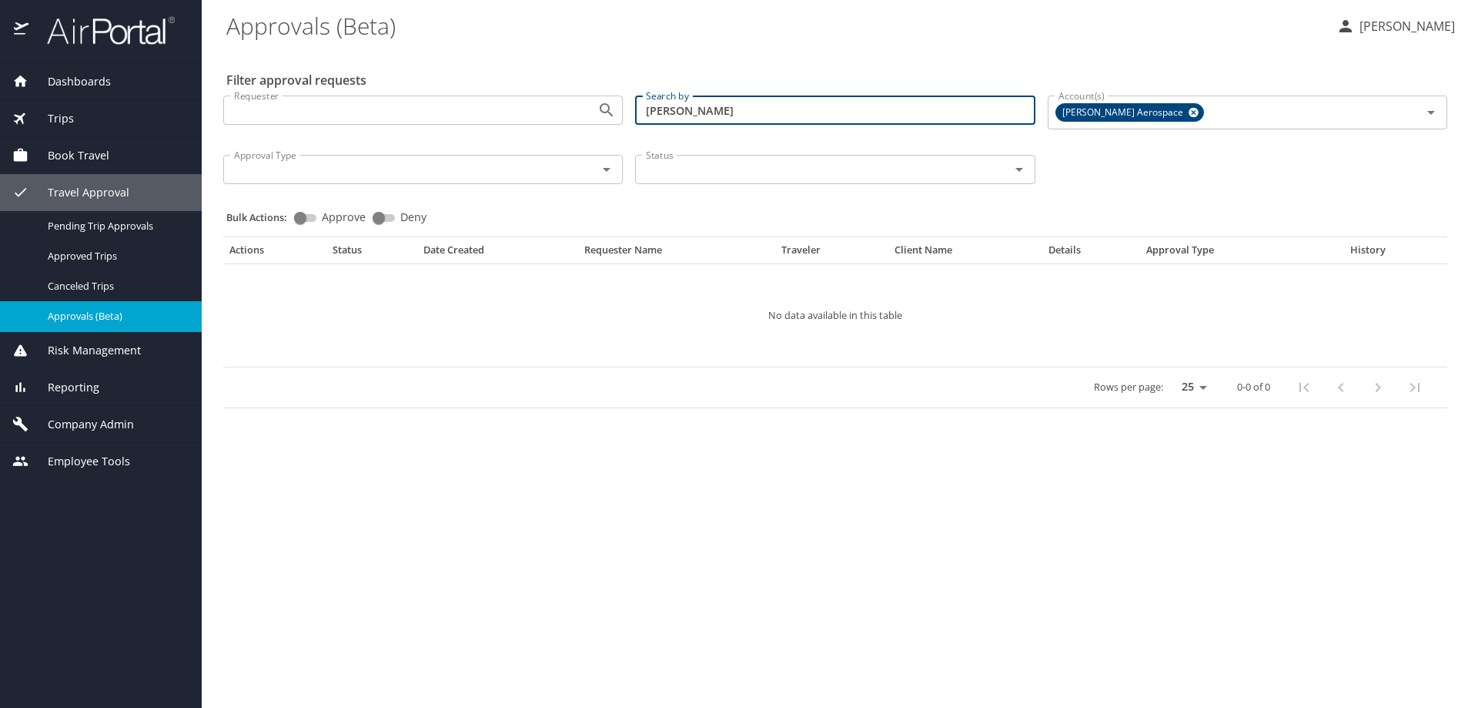
drag, startPoint x: 702, startPoint y: 107, endPoint x: 620, endPoint y: 104, distance: 82.4
click at [620, 104] on div "Requester Requester Search by grady Search by Account(s) Stark Aerospace Accoun…" at bounding box center [835, 138] width 1236 height 110
type input "hall"
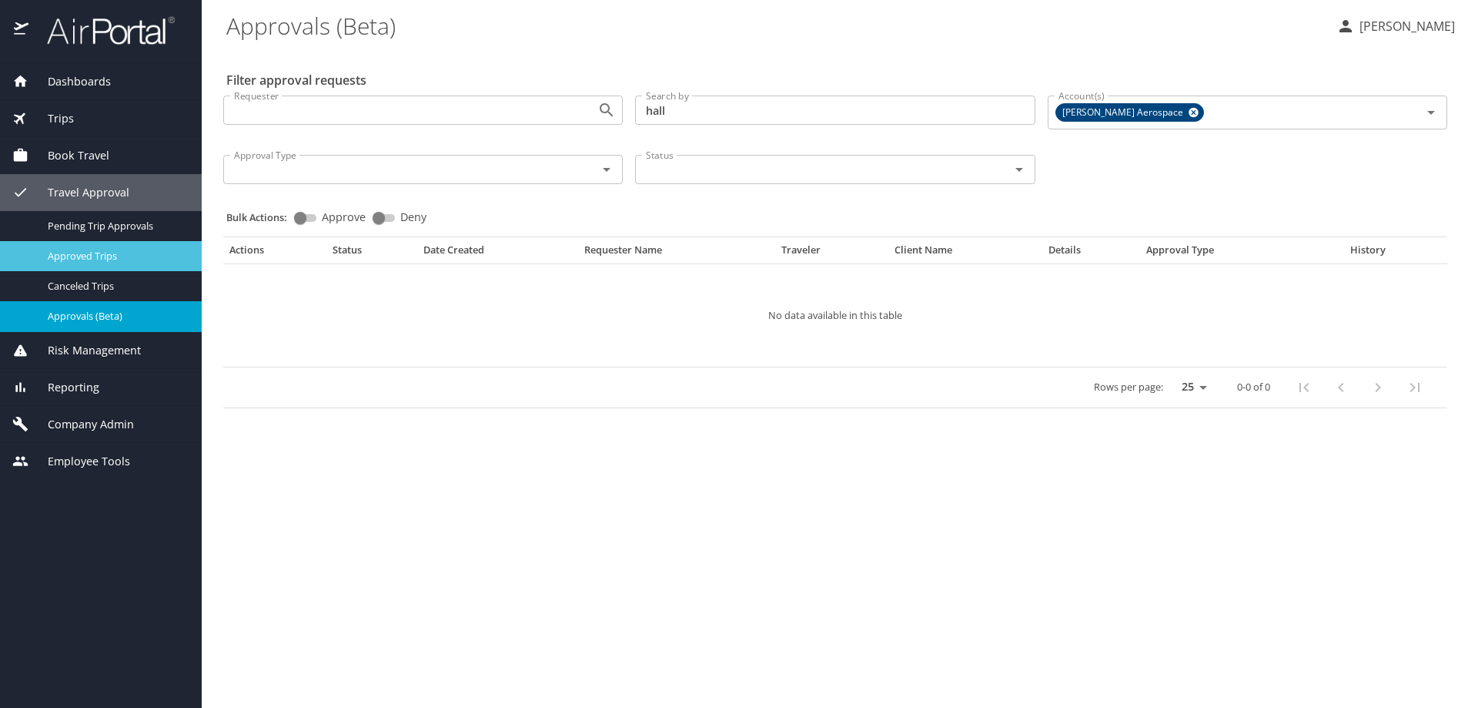
click at [82, 253] on span "Approved Trips" at bounding box center [116, 256] width 136 height 15
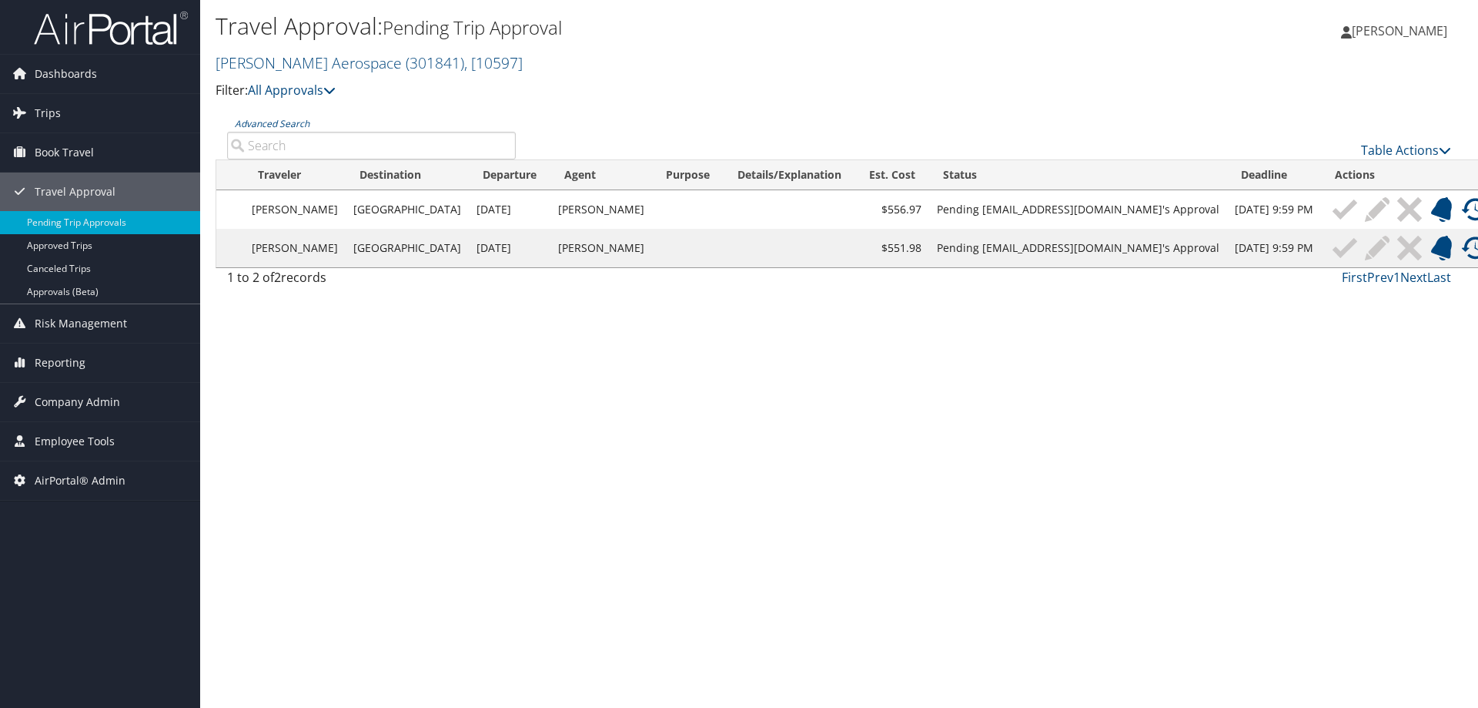
click at [550, 210] on td "[PERSON_NAME]" at bounding box center [601, 209] width 102 height 38
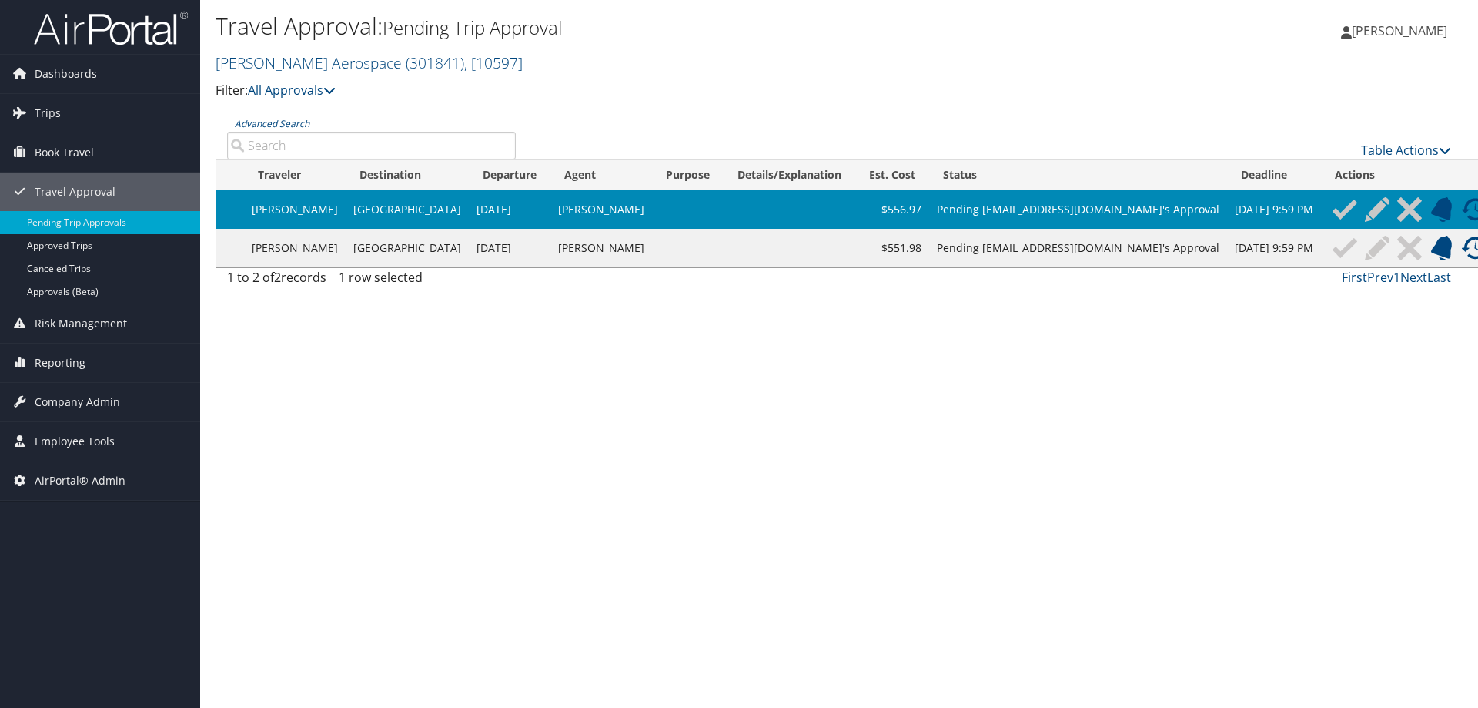
click at [1004, 79] on div "Travel Approval: Pending Trip Approval Stark Aerospace ( 301841 ) , [ 10597 ] N…" at bounding box center [631, 55] width 831 height 90
click at [71, 218] on link "Pending Trip Approvals" at bounding box center [100, 222] width 200 height 23
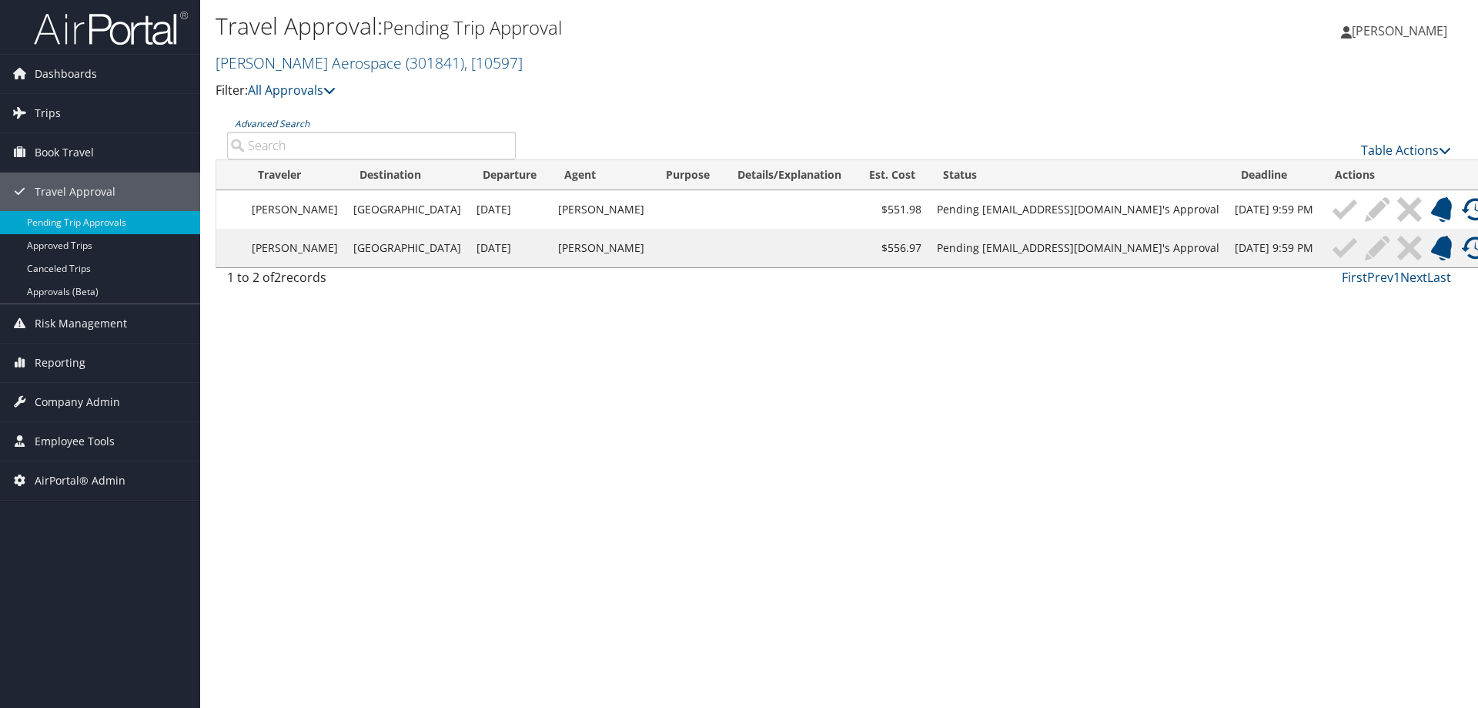
click at [1462, 209] on img at bounding box center [1474, 209] width 25 height 25
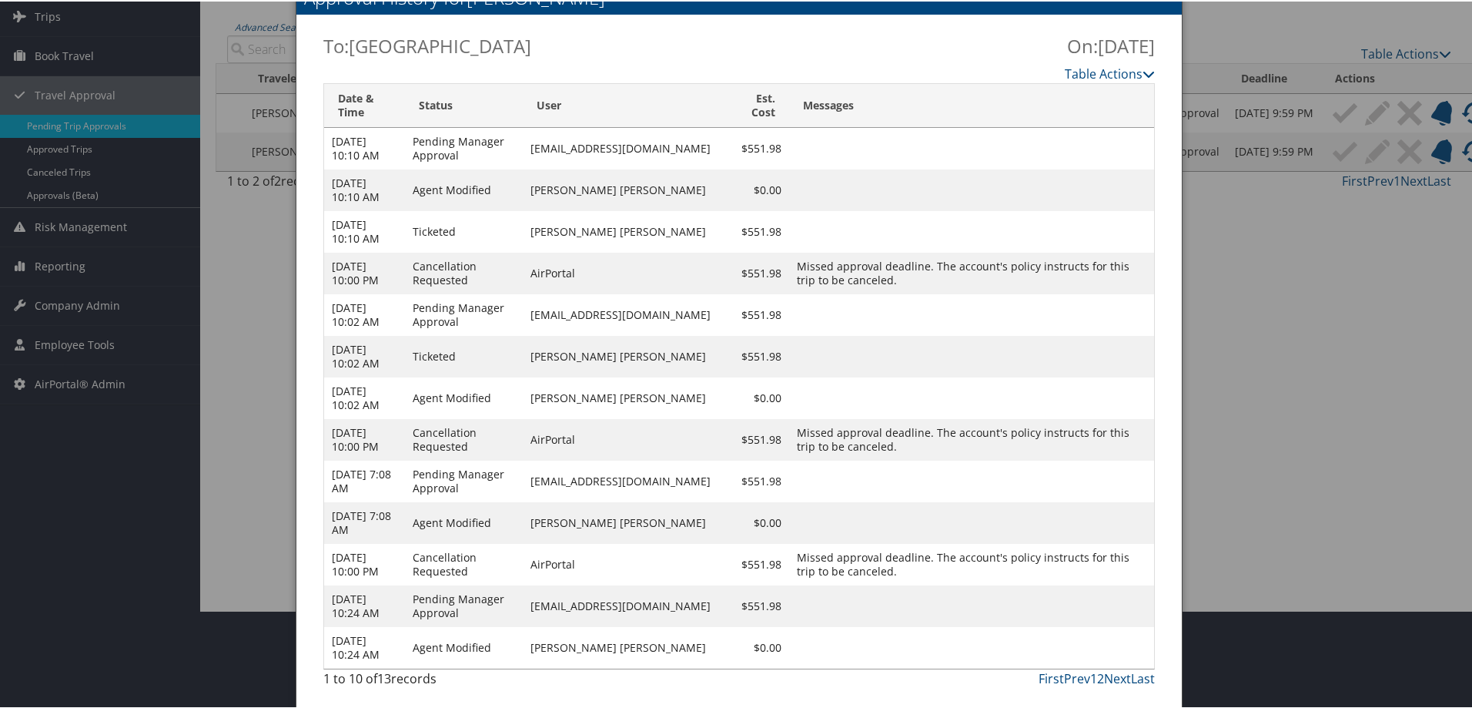
scroll to position [100, 0]
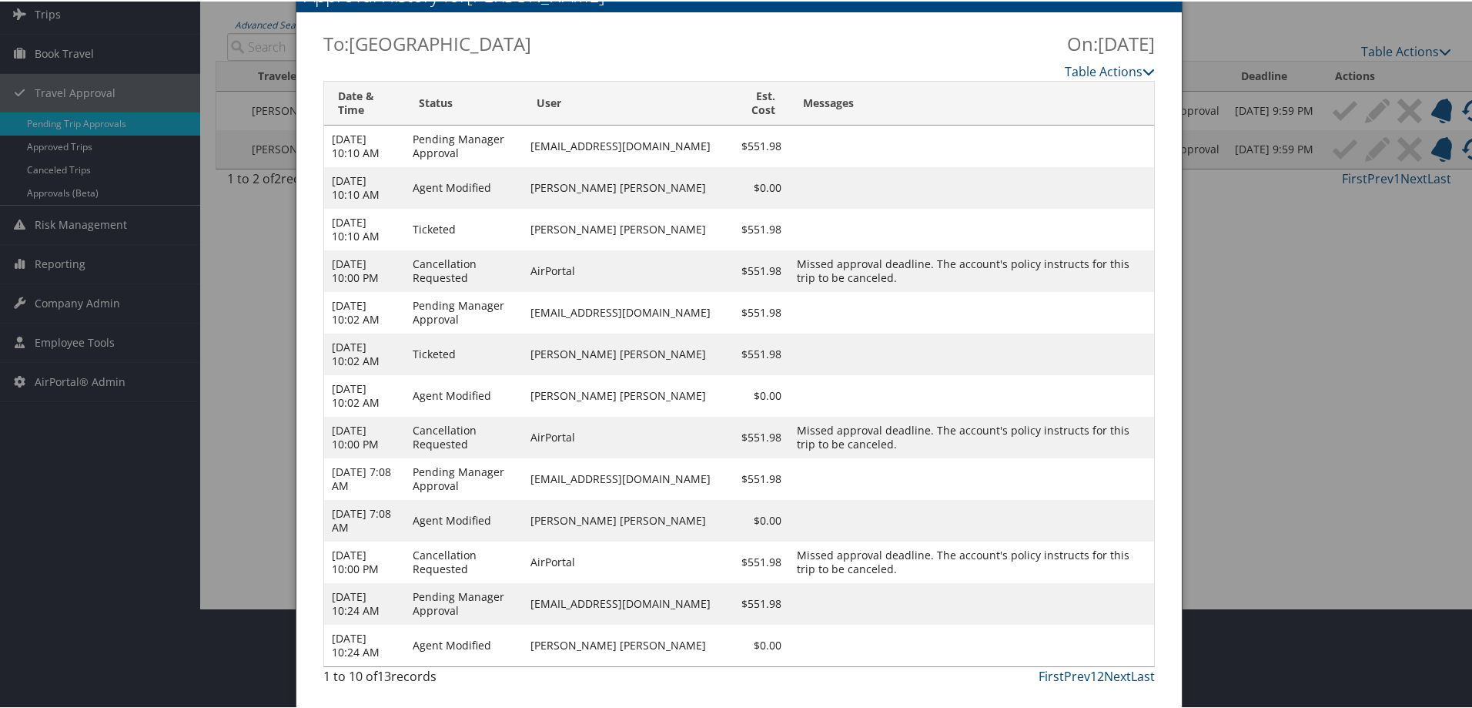
click at [1250, 319] on div at bounding box center [739, 354] width 1478 height 708
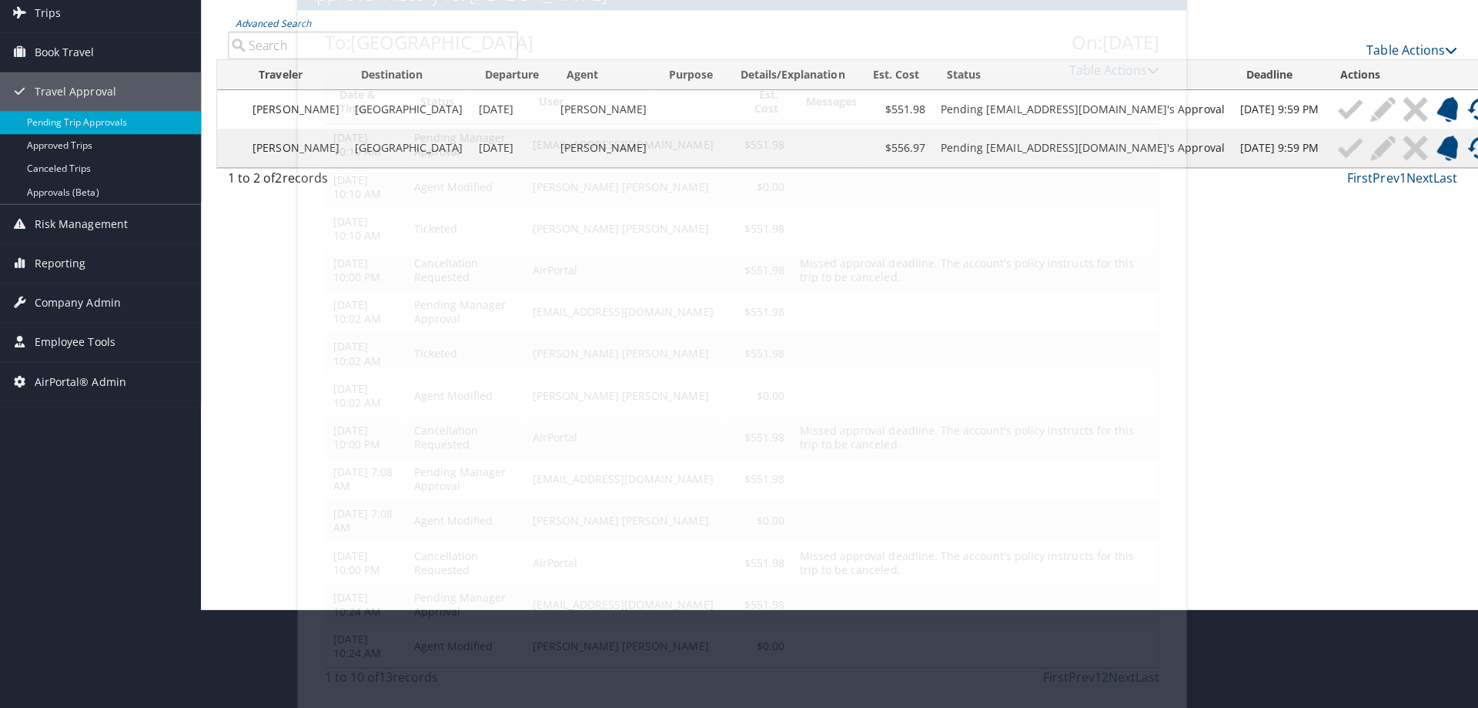
scroll to position [0, 0]
